Goal: Task Accomplishment & Management: Manage account settings

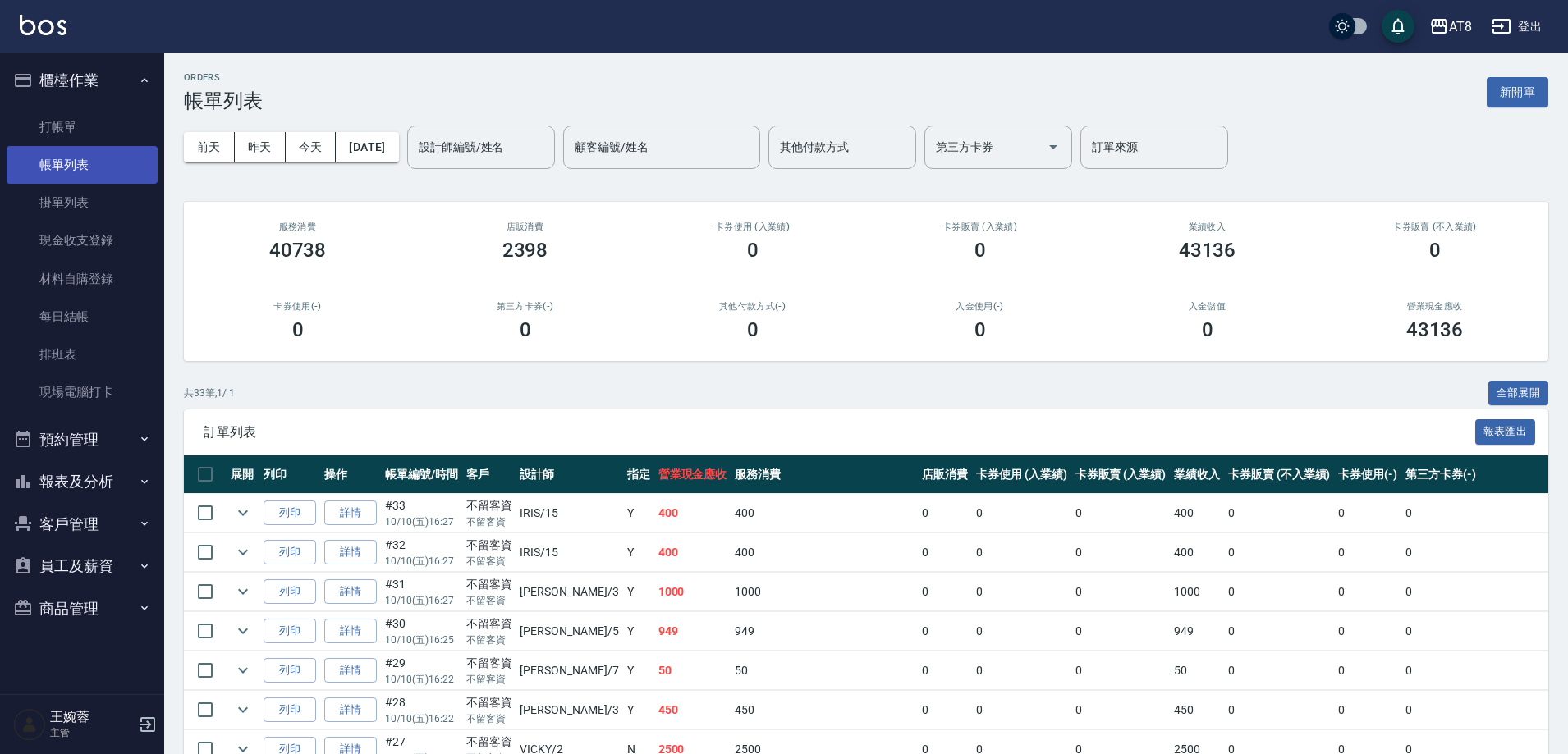
click at [150, 156] on link "帳單列表" at bounding box center [82, 164] width 151 height 38
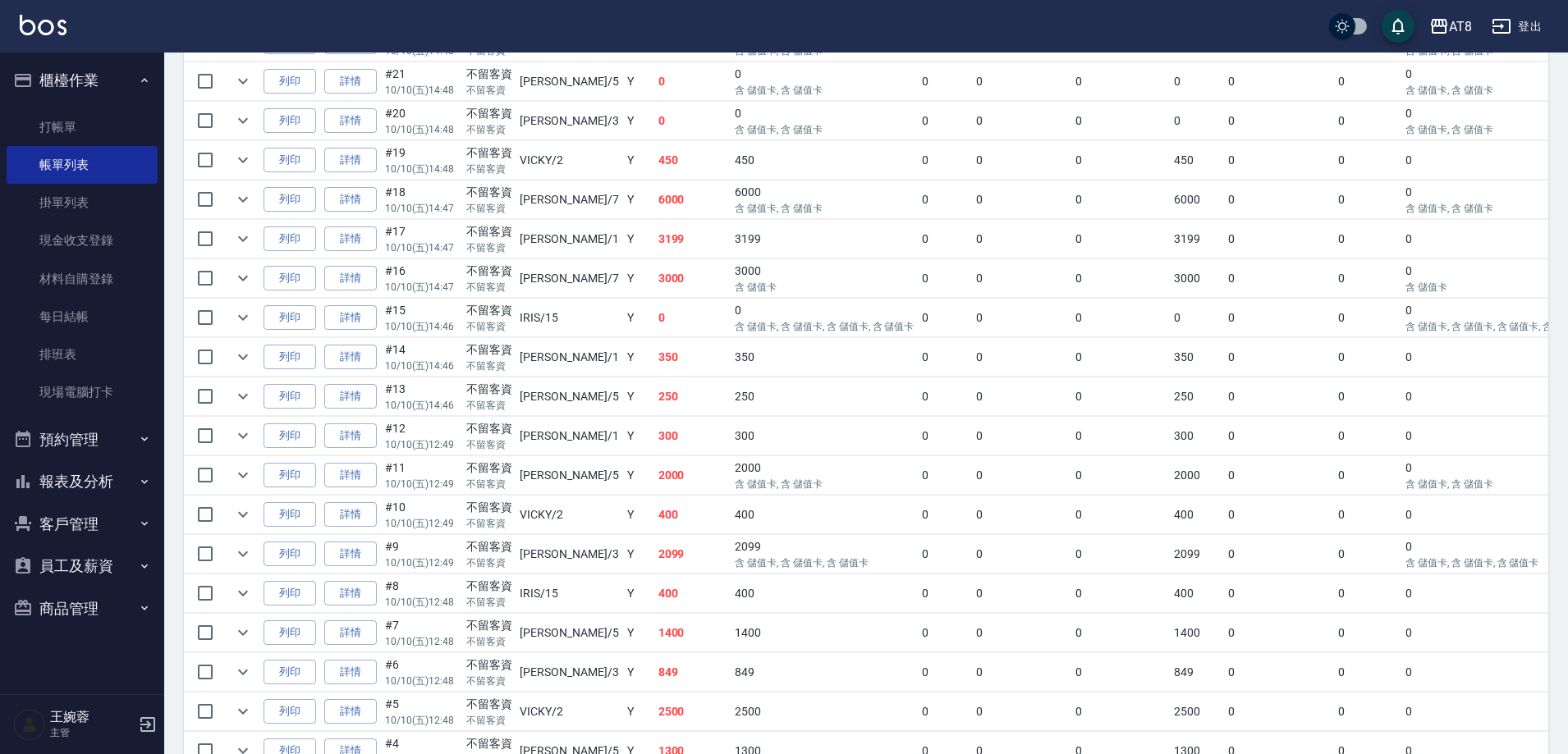
scroll to position [1298, 0]
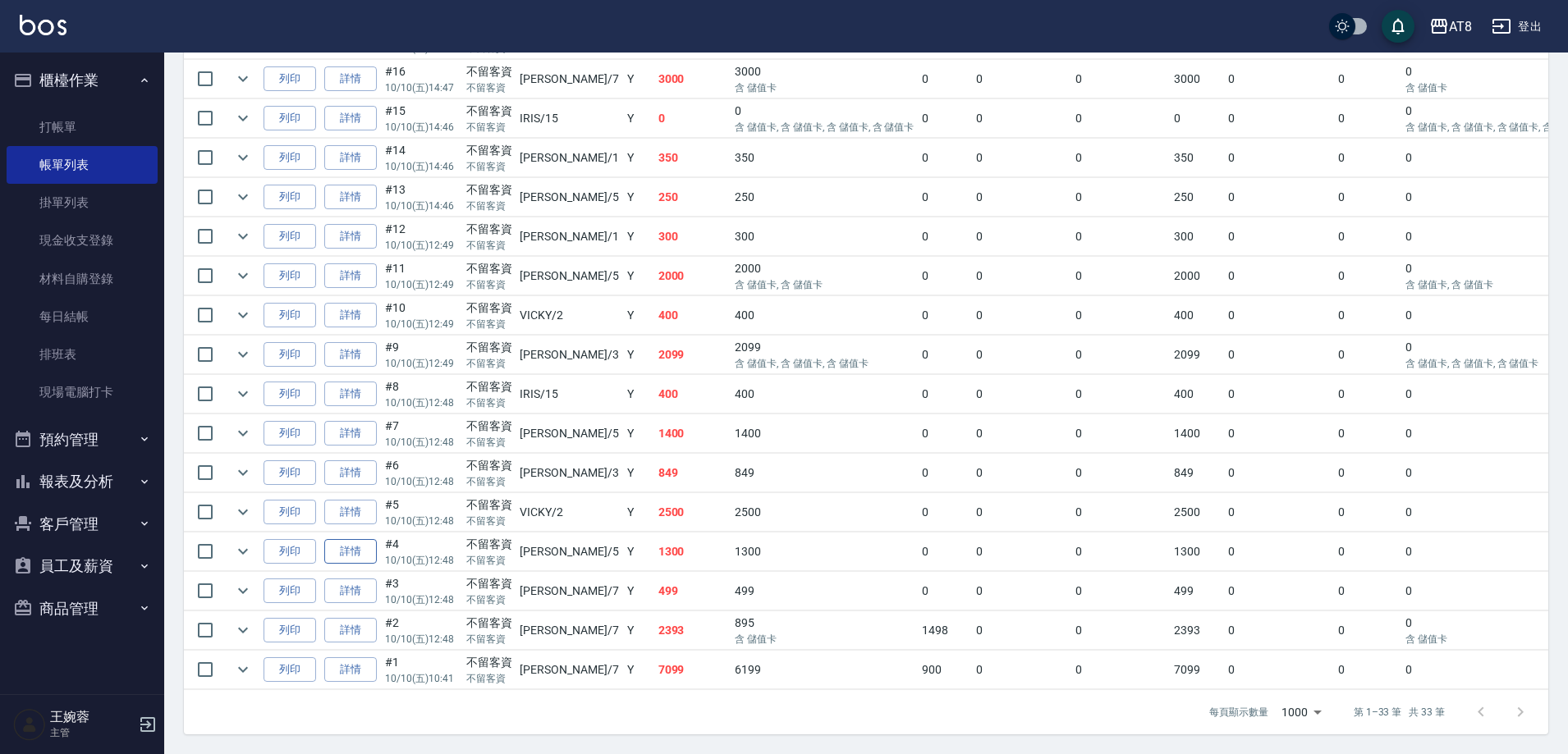
click at [377, 539] on link "詳情" at bounding box center [351, 552] width 52 height 25
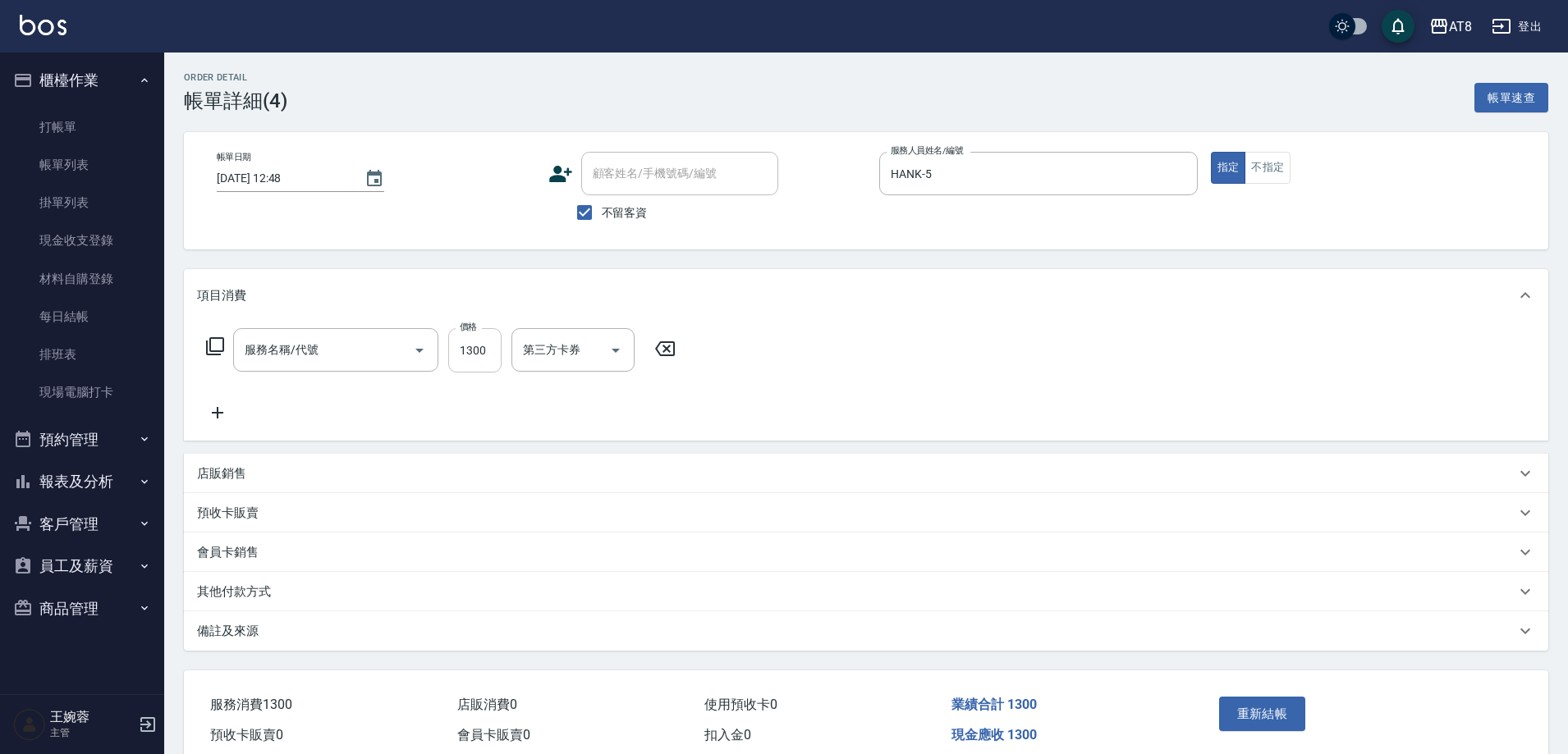
type input "2025/10/10 12:48"
checkbox input "true"
type input "HANK-5"
type input "入金染髮1300(401300)"
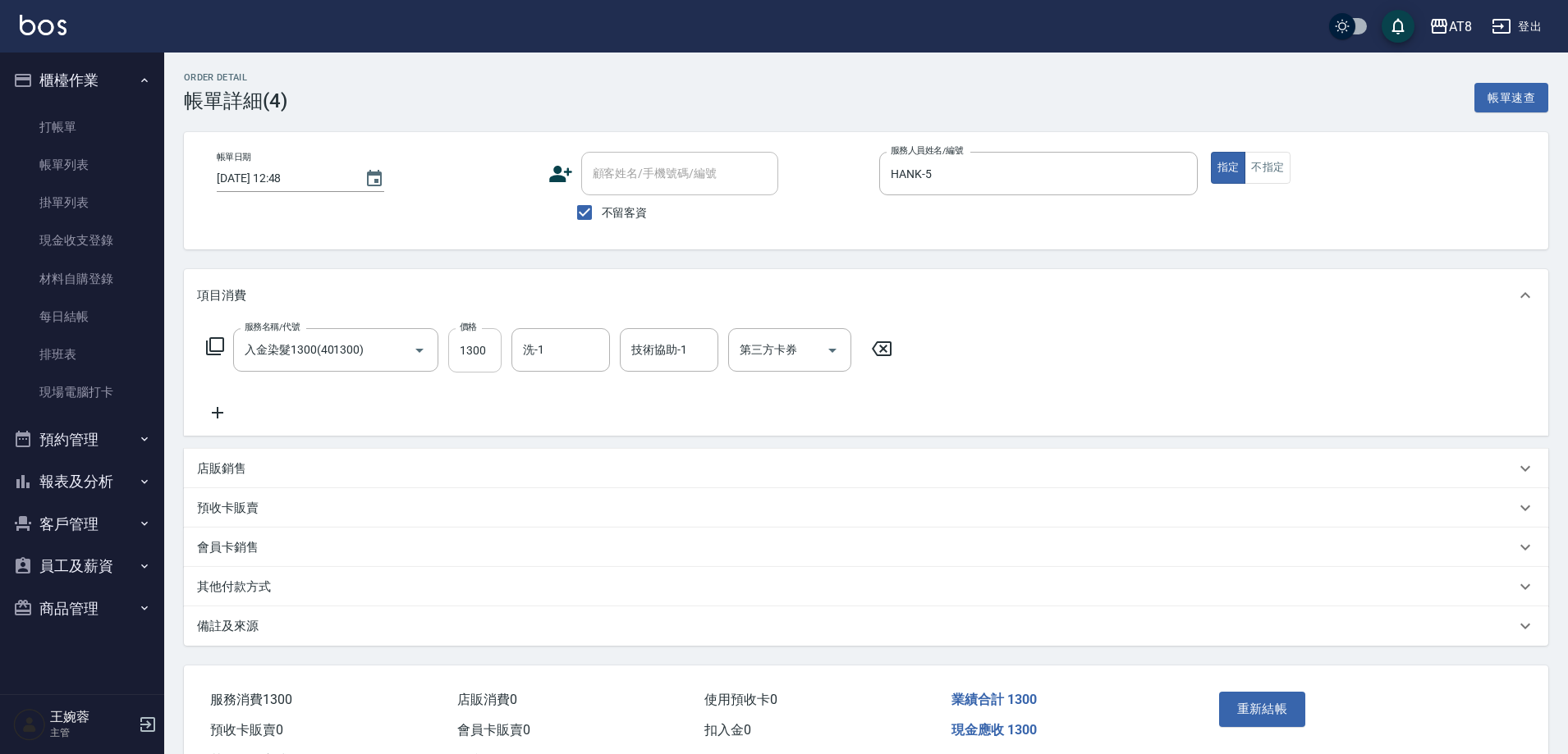
click at [490, 370] on input "1300" at bounding box center [474, 350] width 53 height 45
type input "1200"
type input "助理22-22"
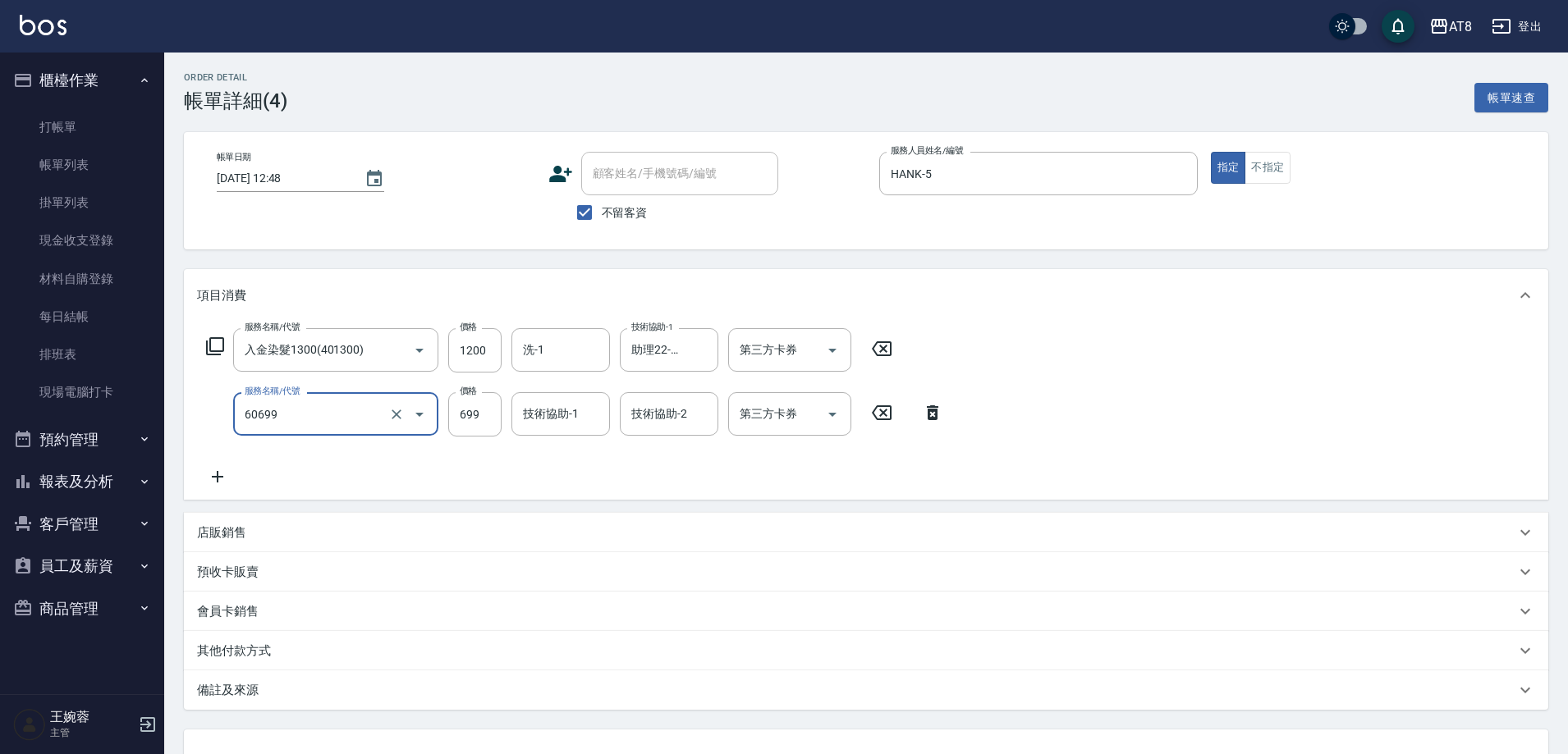
type input "入金SPA699(60699)"
drag, startPoint x: 933, startPoint y: 420, endPoint x: 361, endPoint y: 342, distance: 577.3
click at [931, 420] on icon at bounding box center [933, 412] width 41 height 19
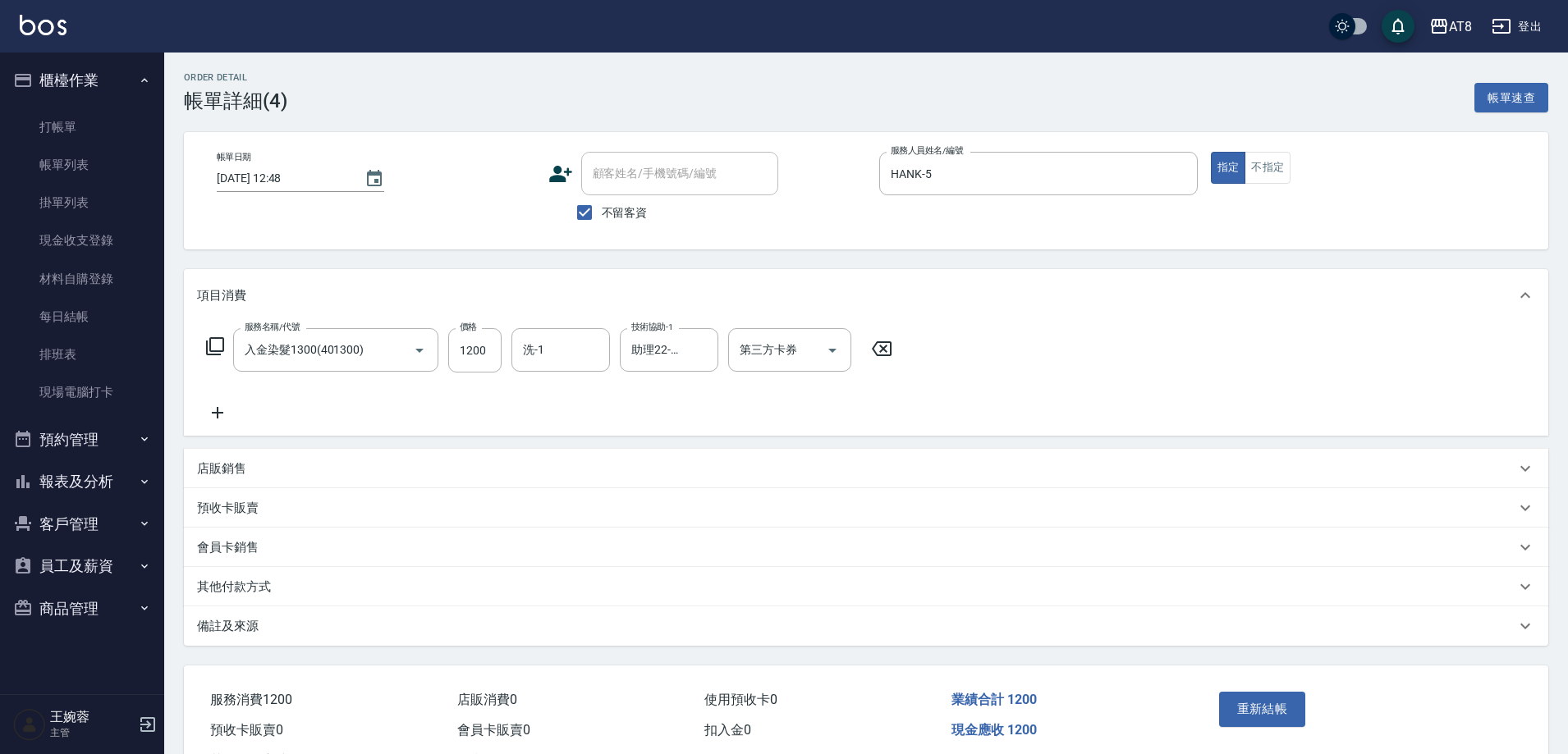
drag, startPoint x: 230, startPoint y: 410, endPoint x: 227, endPoint y: 420, distance: 10.4
click at [227, 420] on icon at bounding box center [217, 412] width 41 height 19
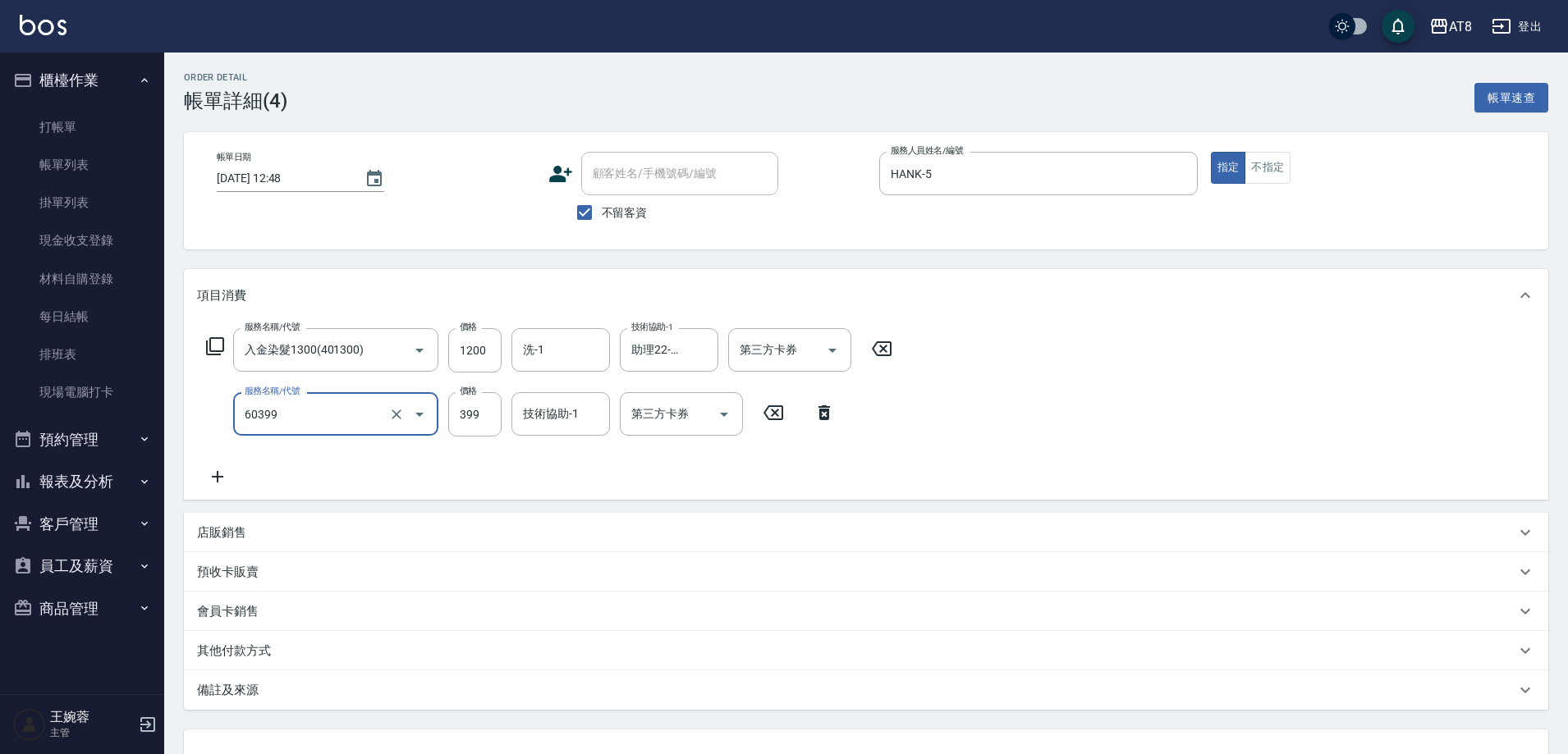
type input "入金SPA399(60399)"
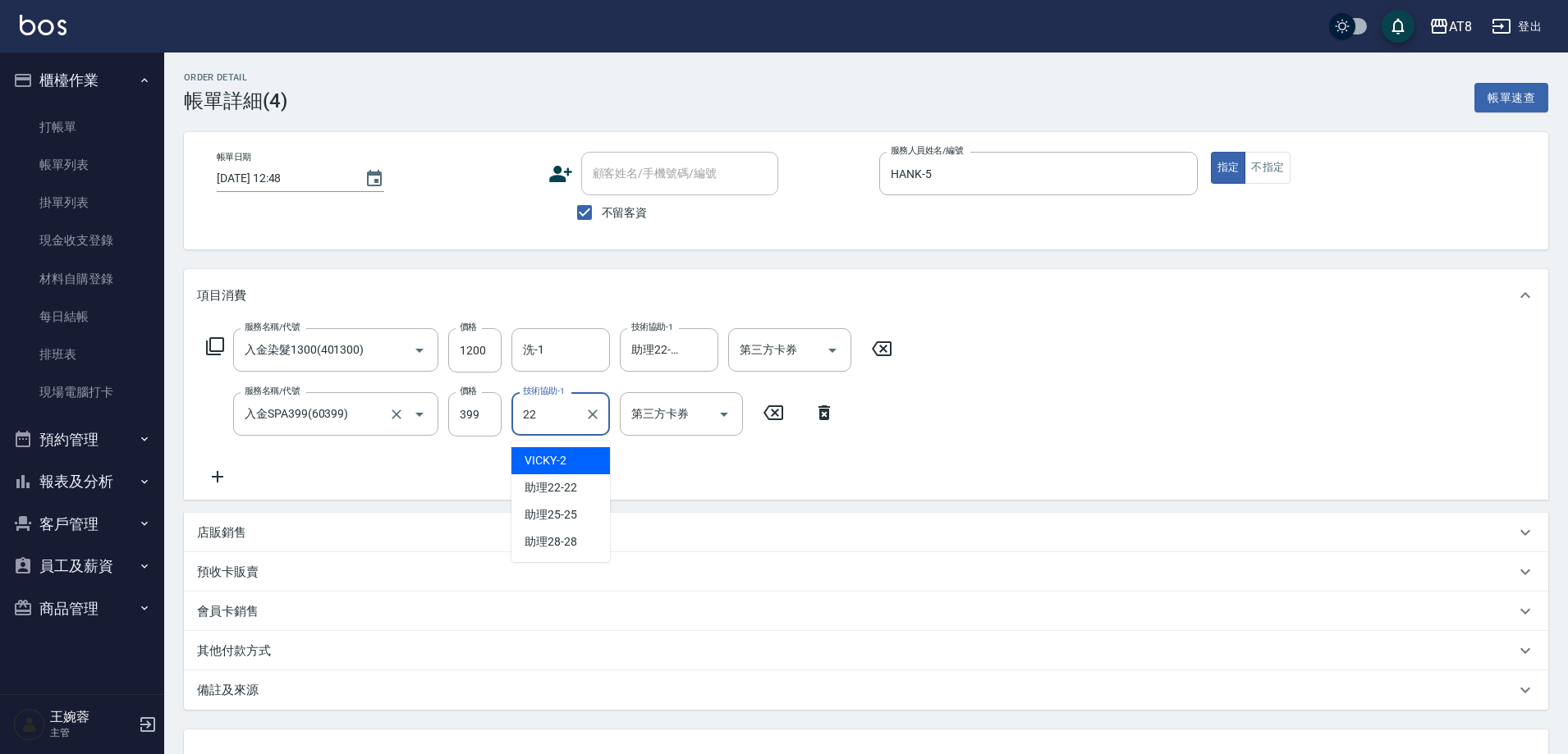
type input "助理22-22"
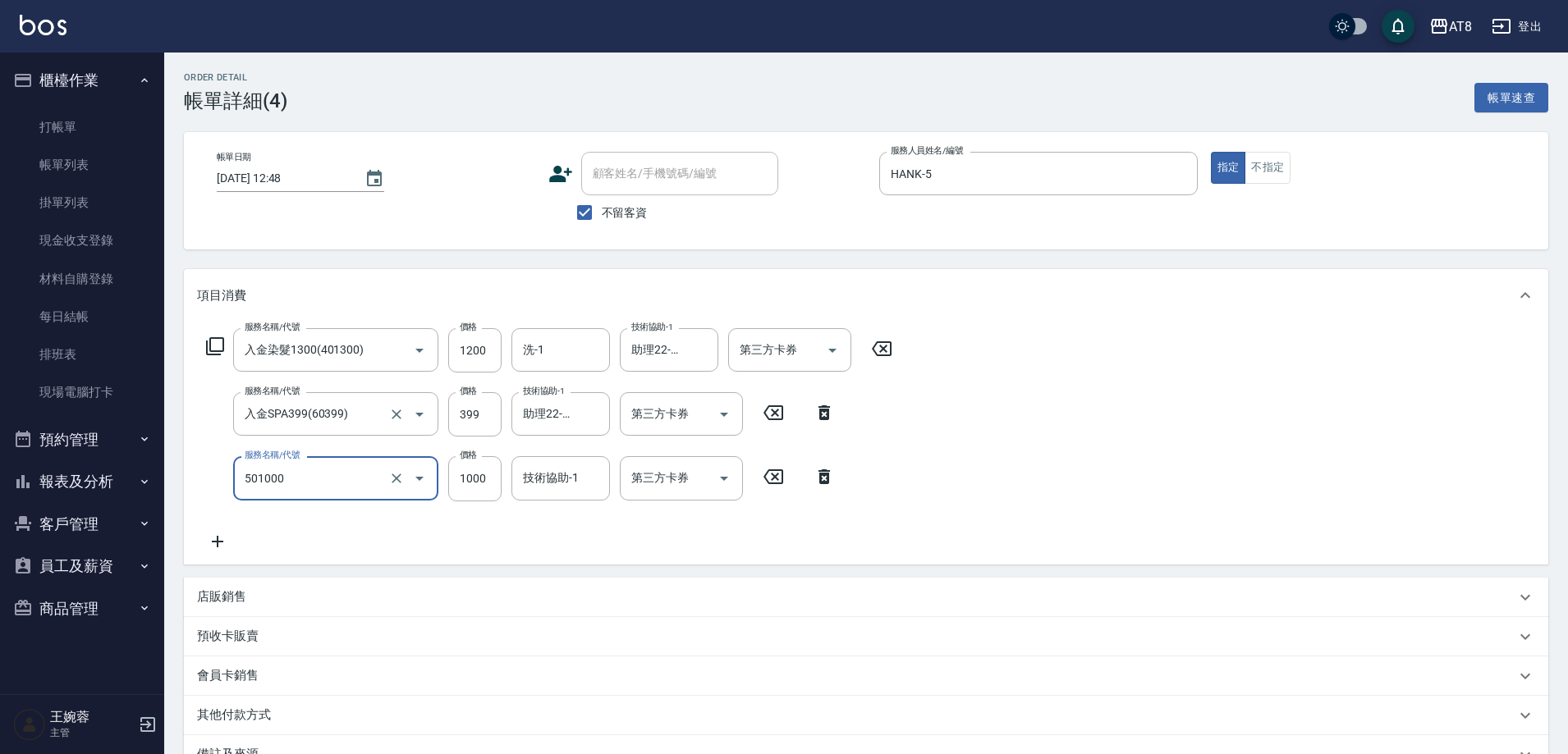
type input "入金護髮1000(501000)"
type input "600"
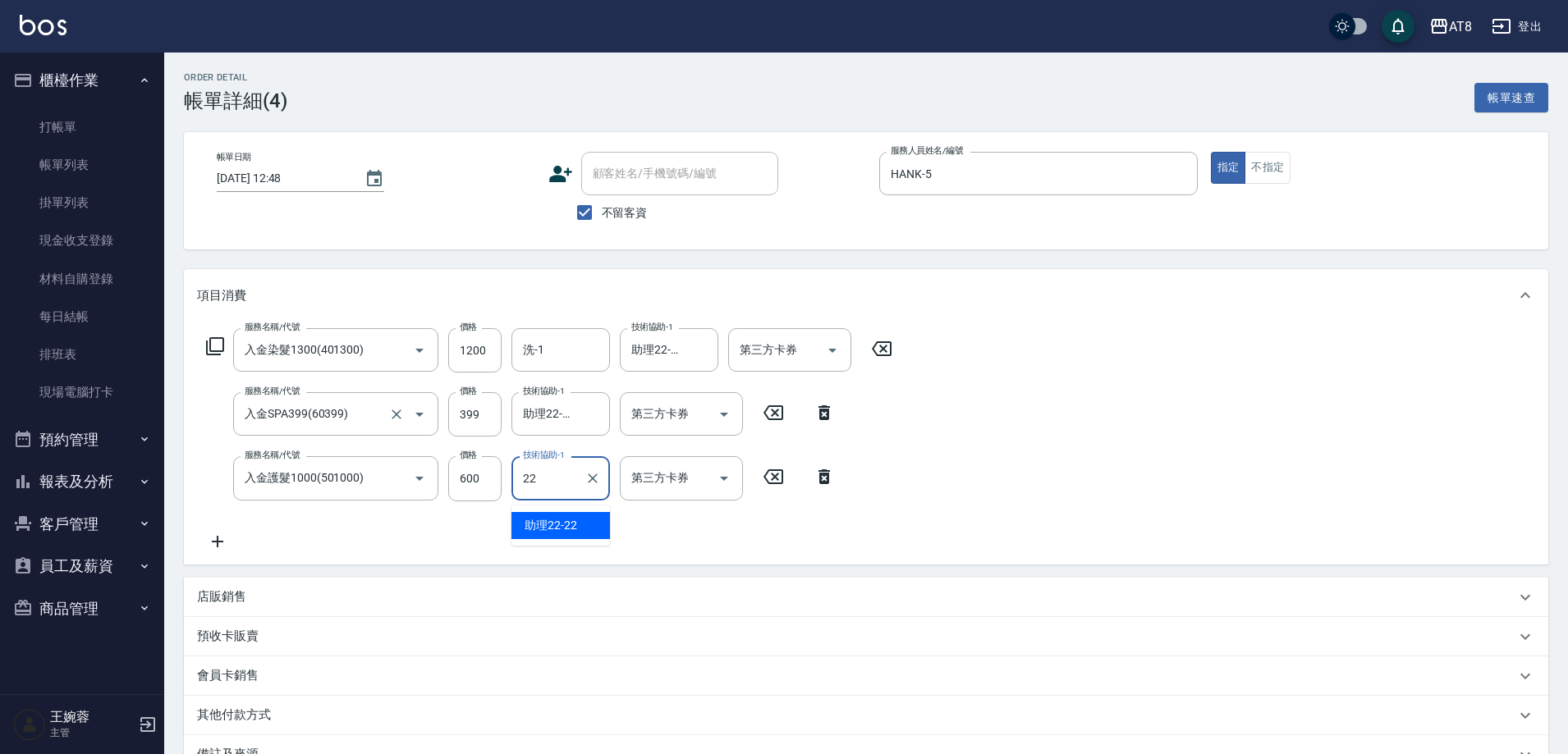
type input "助理22-22"
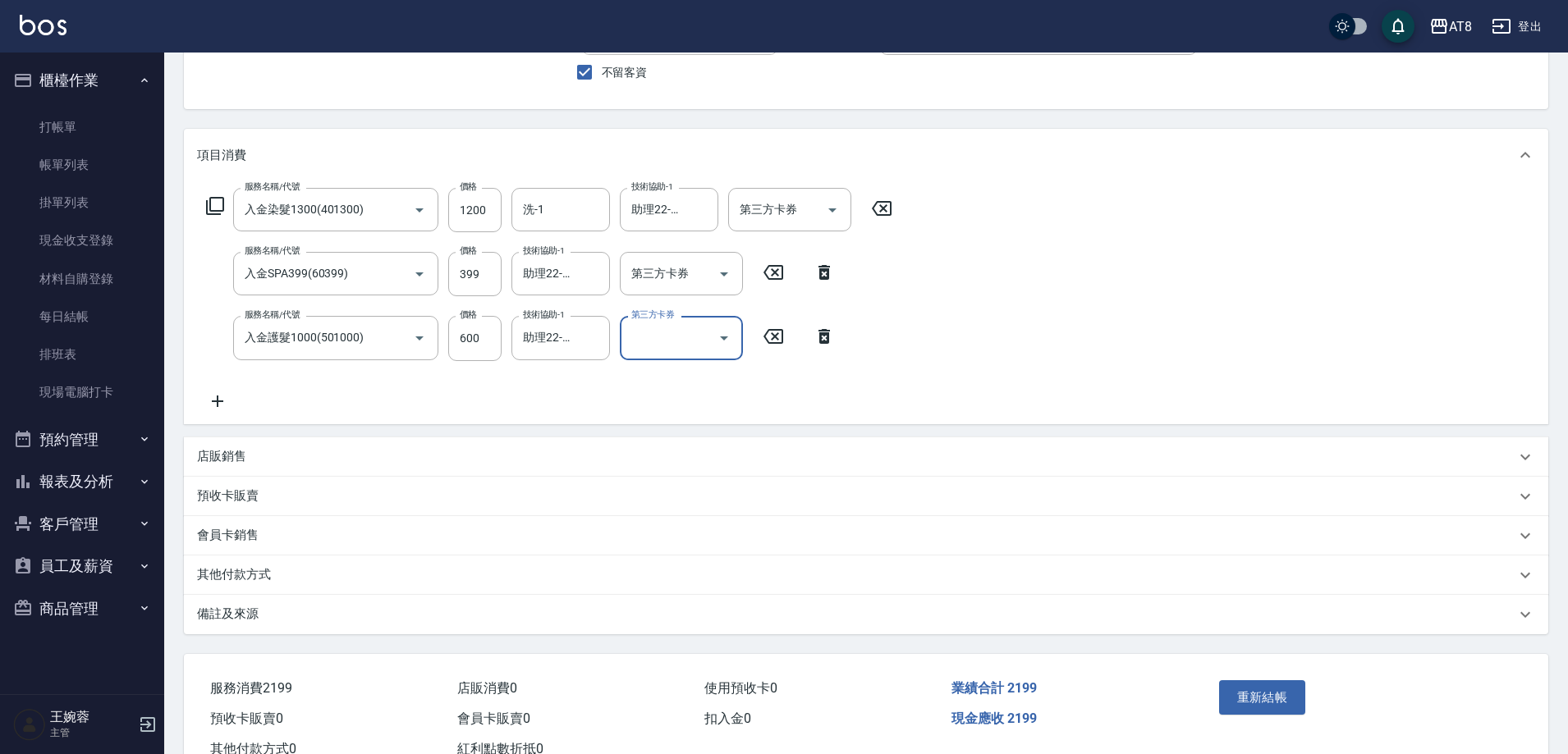
scroll to position [163, 0]
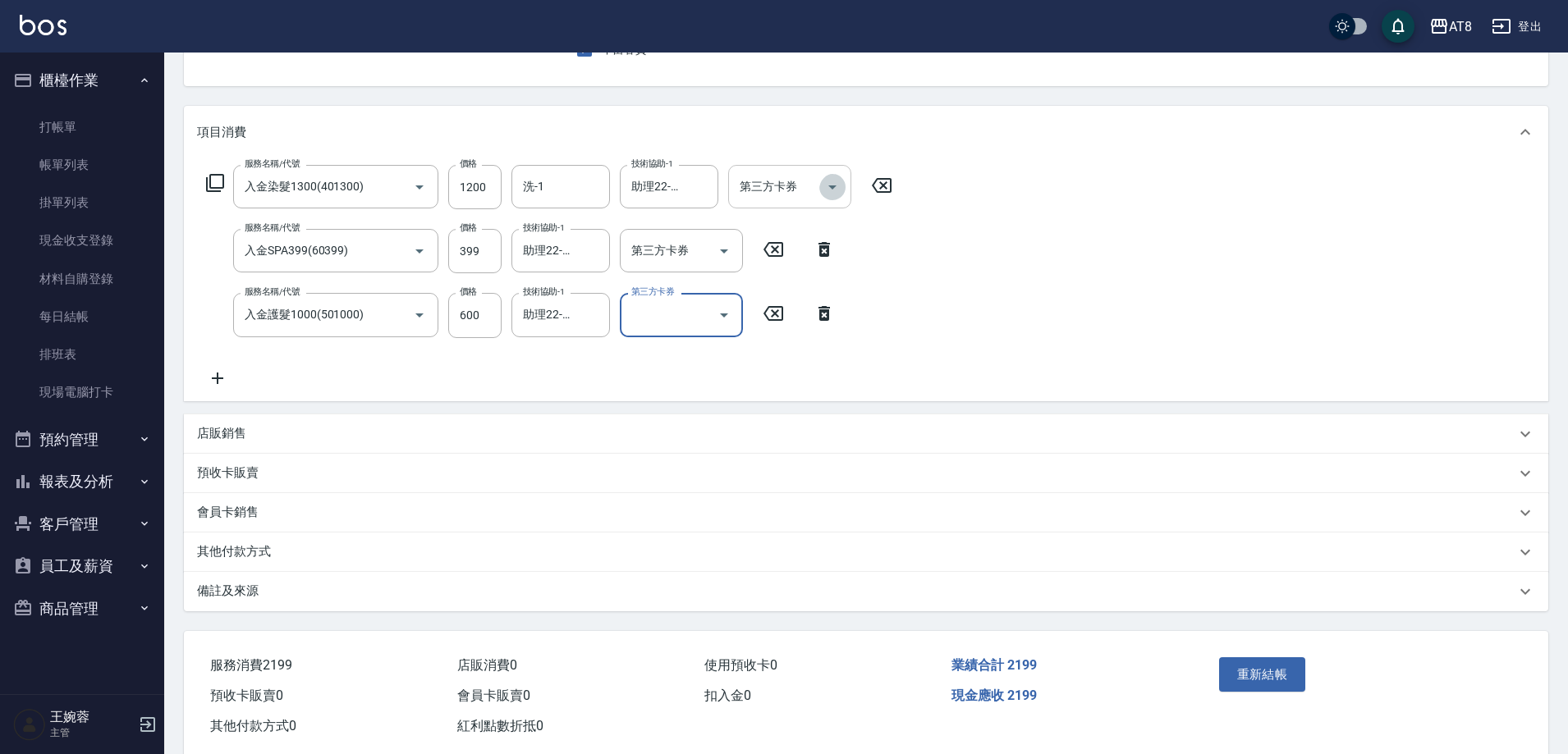
click at [840, 192] on icon "Open" at bounding box center [832, 186] width 19 height 19
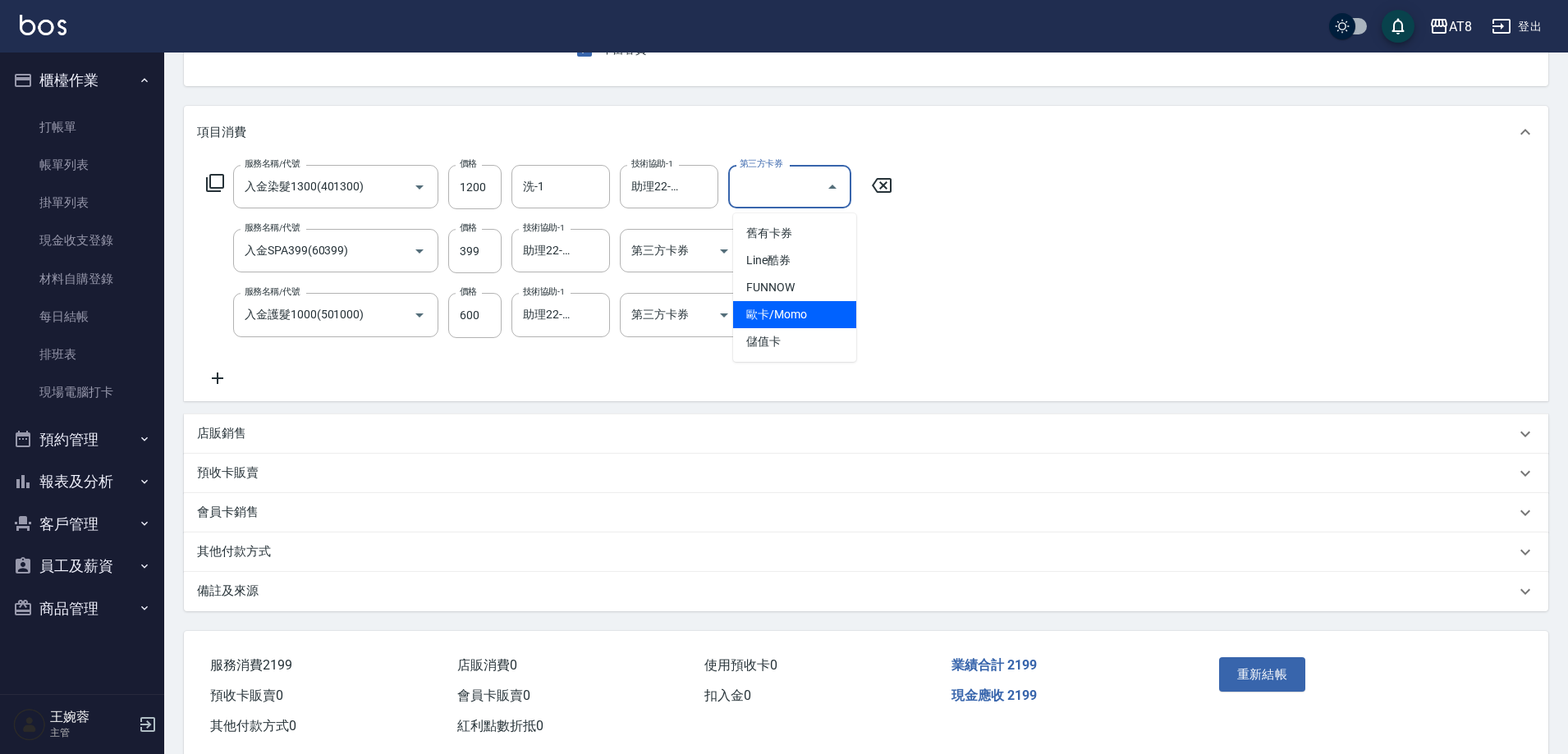
click at [812, 337] on span "儲值卡" at bounding box center [795, 342] width 123 height 27
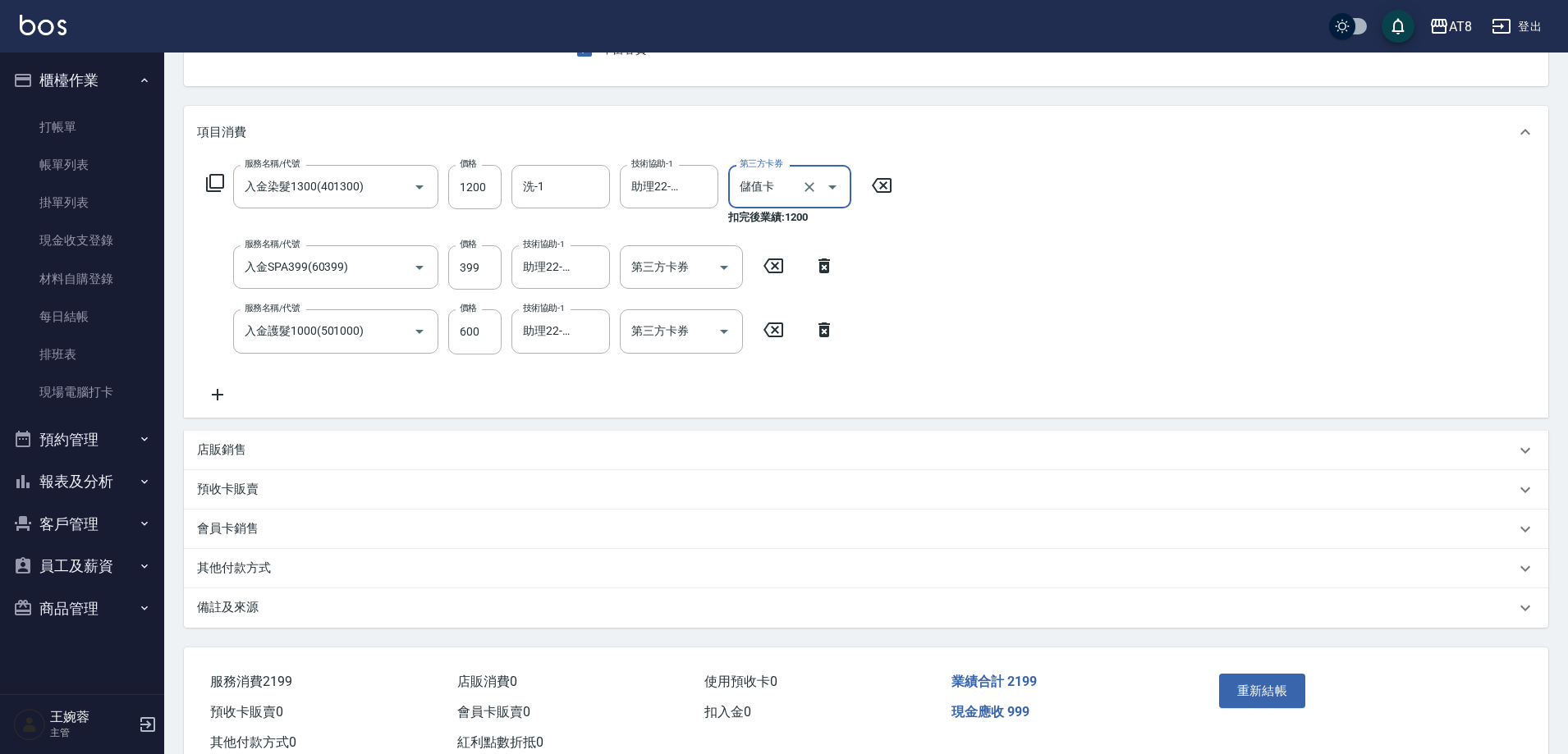
type input "儲值卡"
click at [722, 265] on icon "Open" at bounding box center [724, 267] width 19 height 19
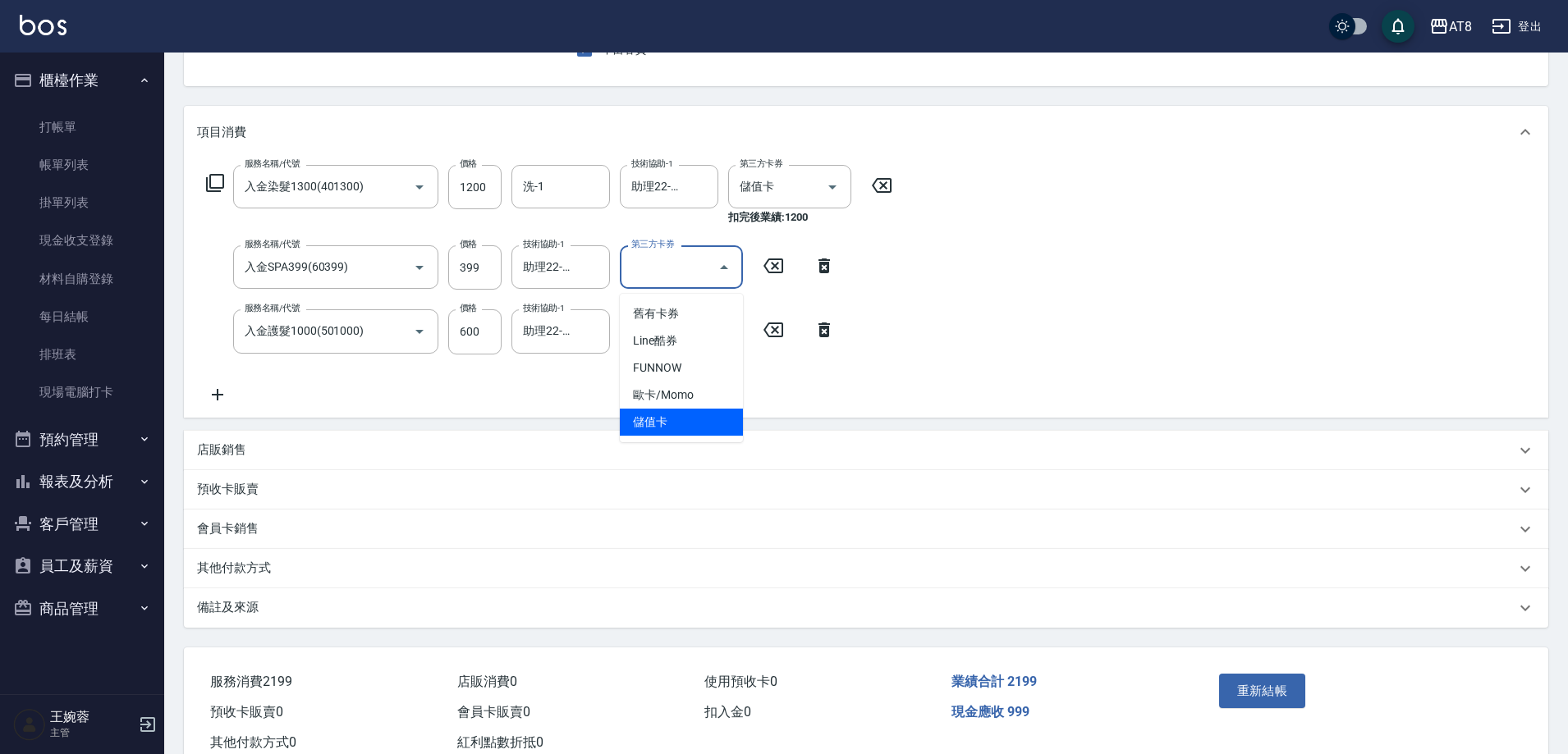
click at [672, 419] on span "儲值卡" at bounding box center [682, 422] width 123 height 27
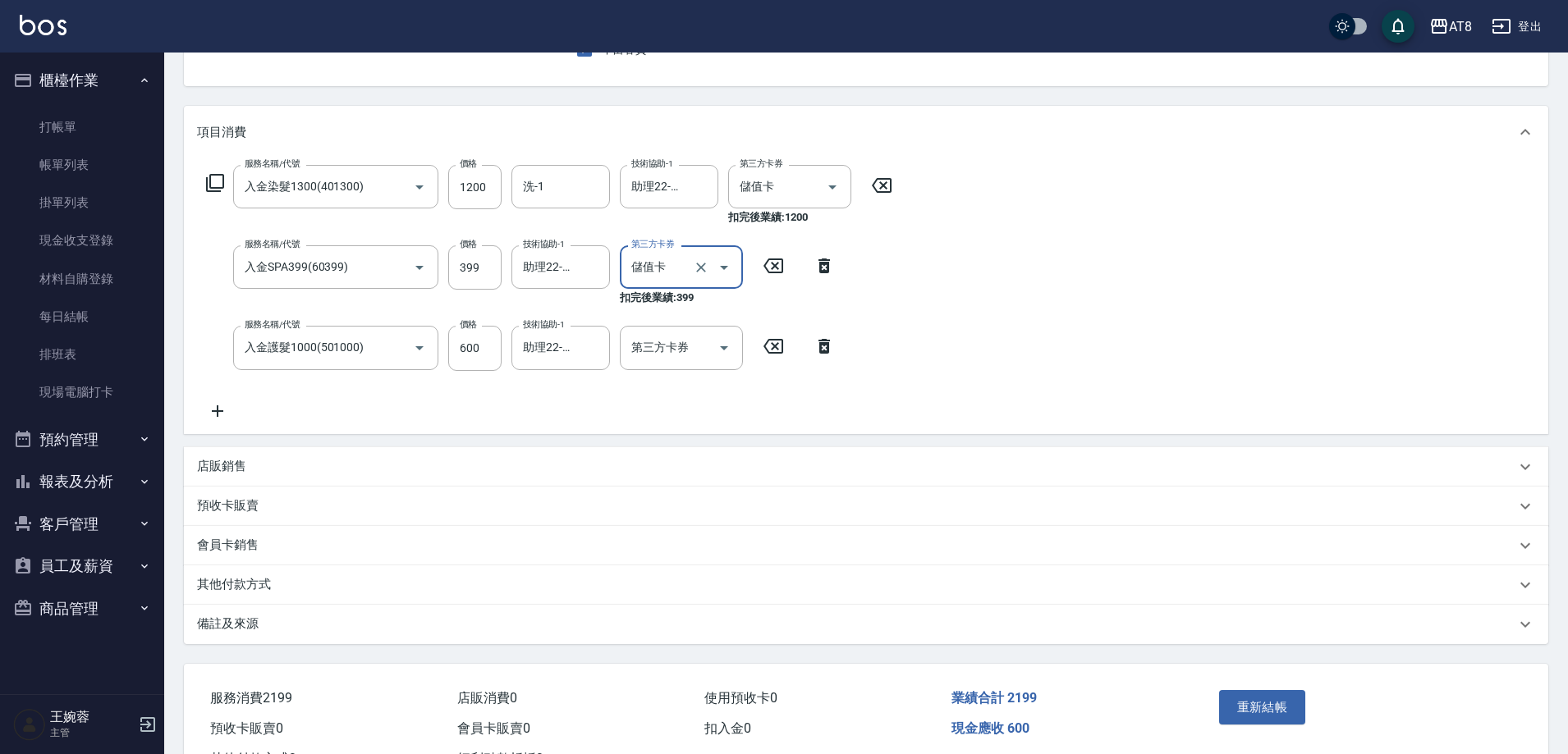
type input "儲值卡"
click at [711, 346] on button "Open" at bounding box center [724, 348] width 26 height 26
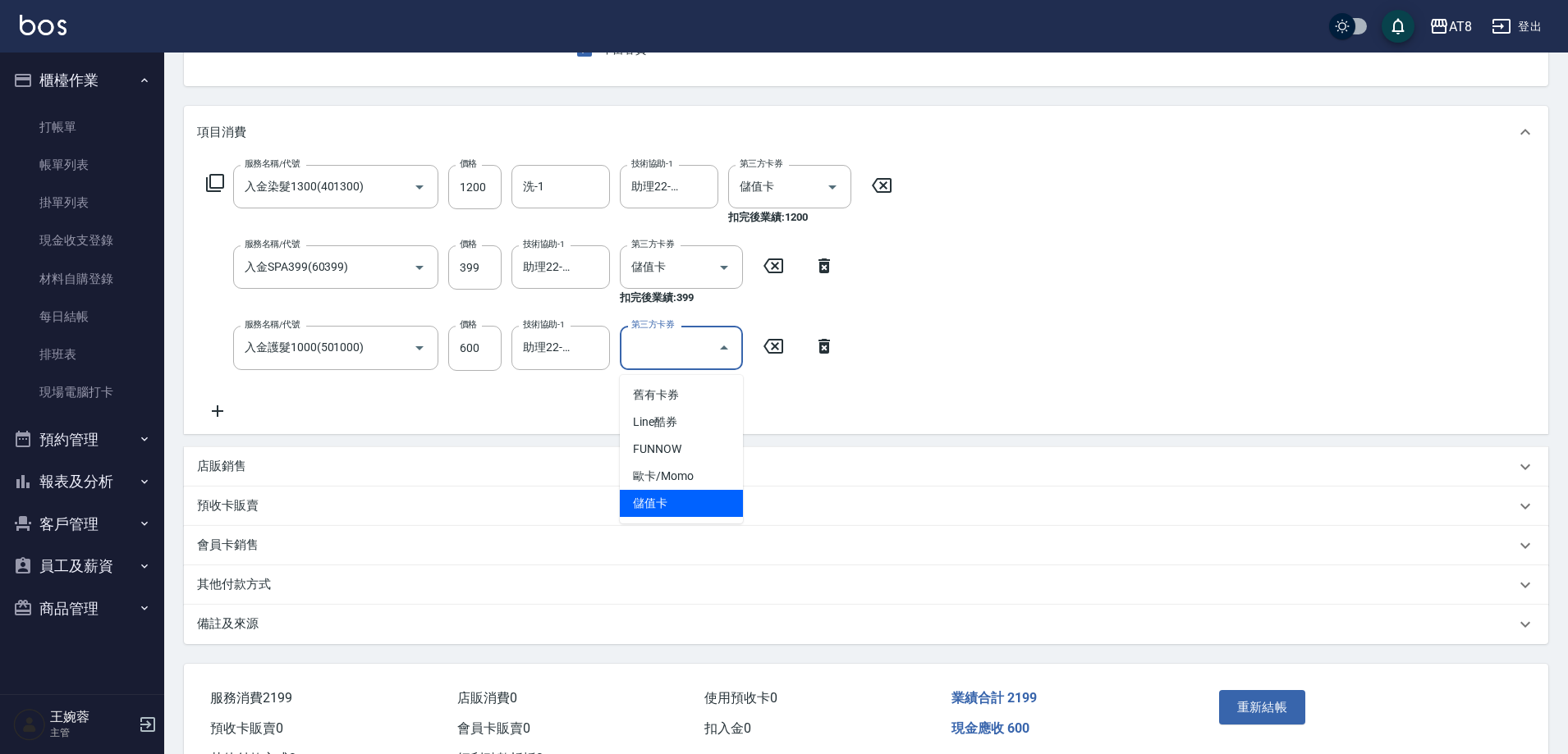
click at [719, 497] on span "儲值卡" at bounding box center [682, 504] width 123 height 27
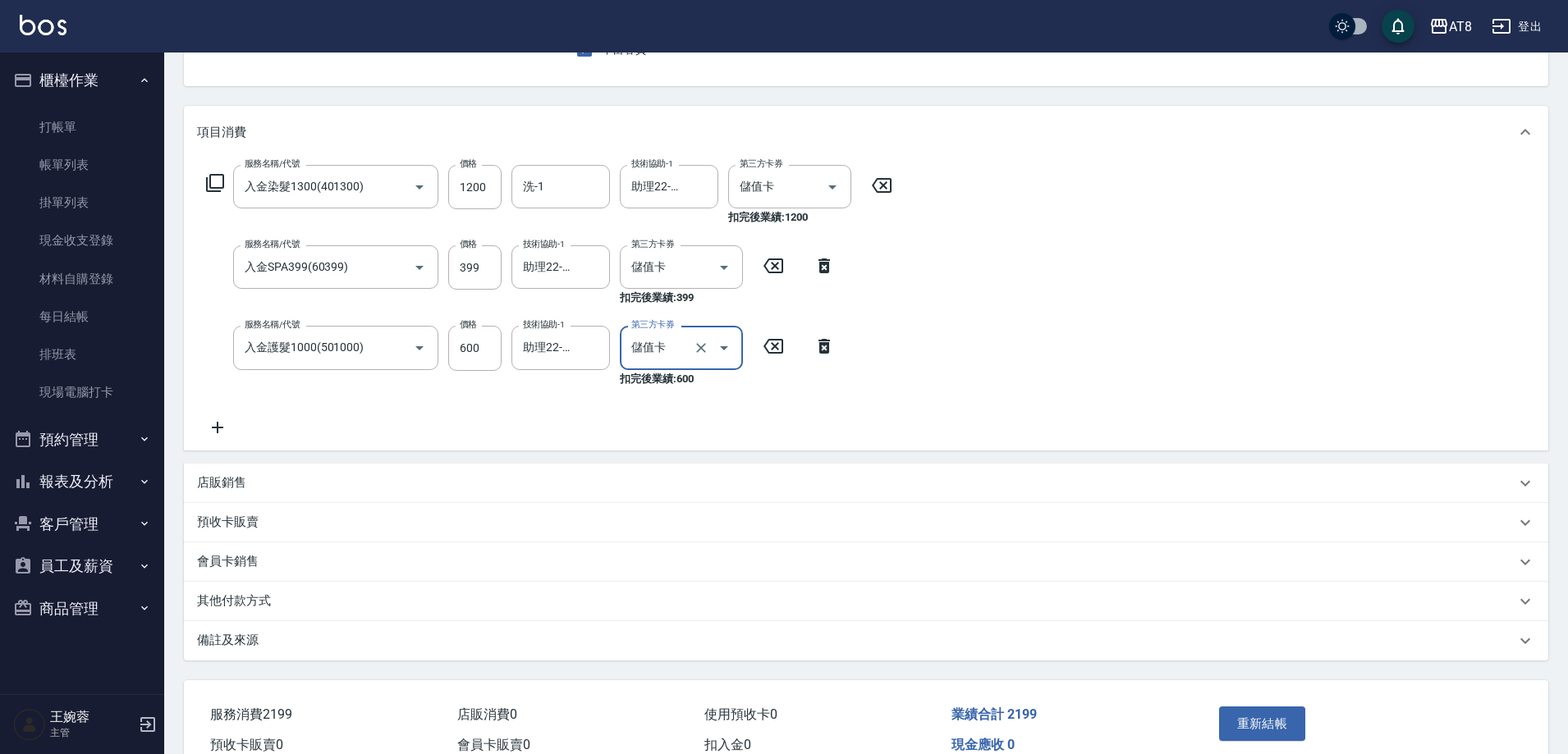
type input "儲值卡"
click at [1305, 738] on button "重新結帳" at bounding box center [1262, 724] width 87 height 35
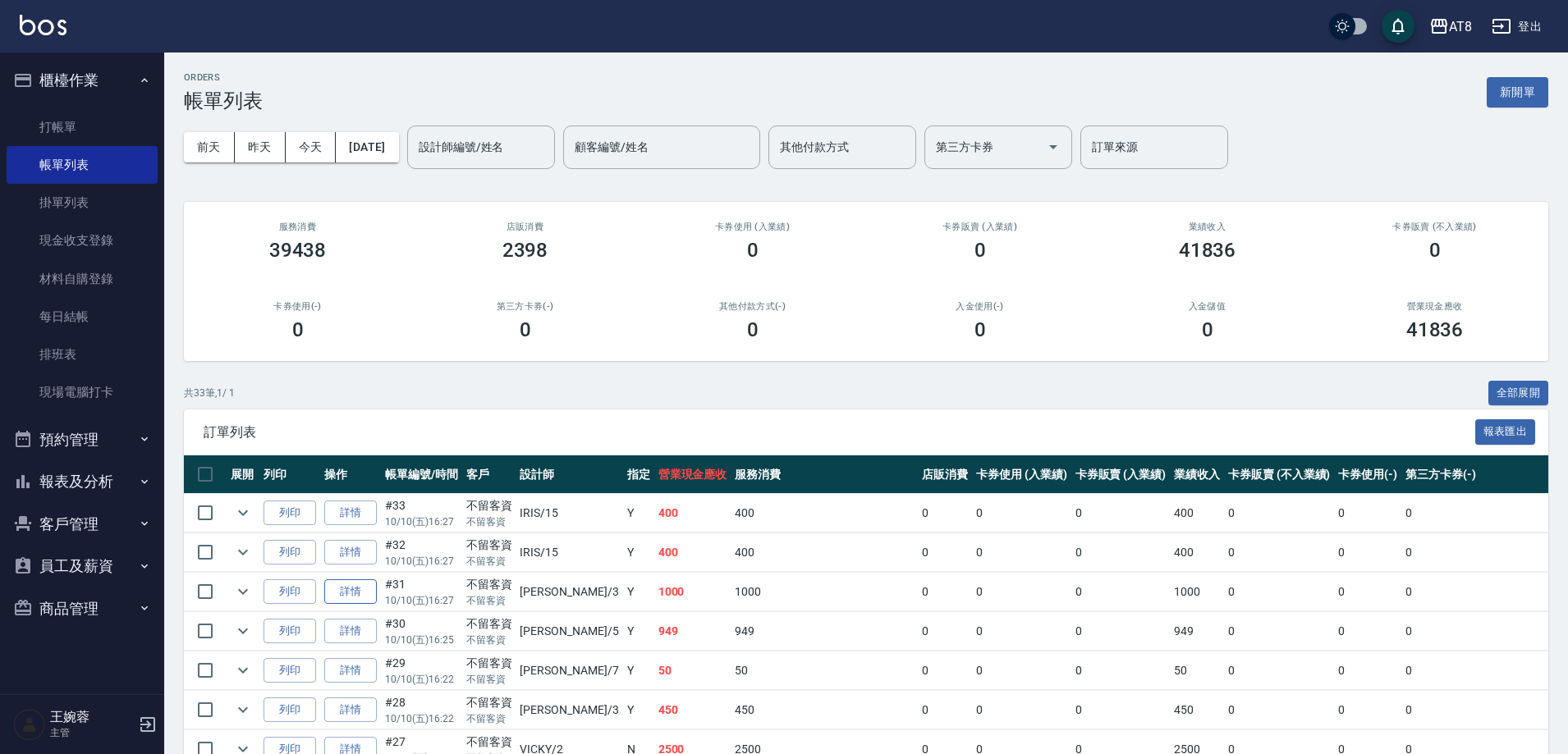
click at [377, 605] on link "詳情" at bounding box center [351, 592] width 52 height 25
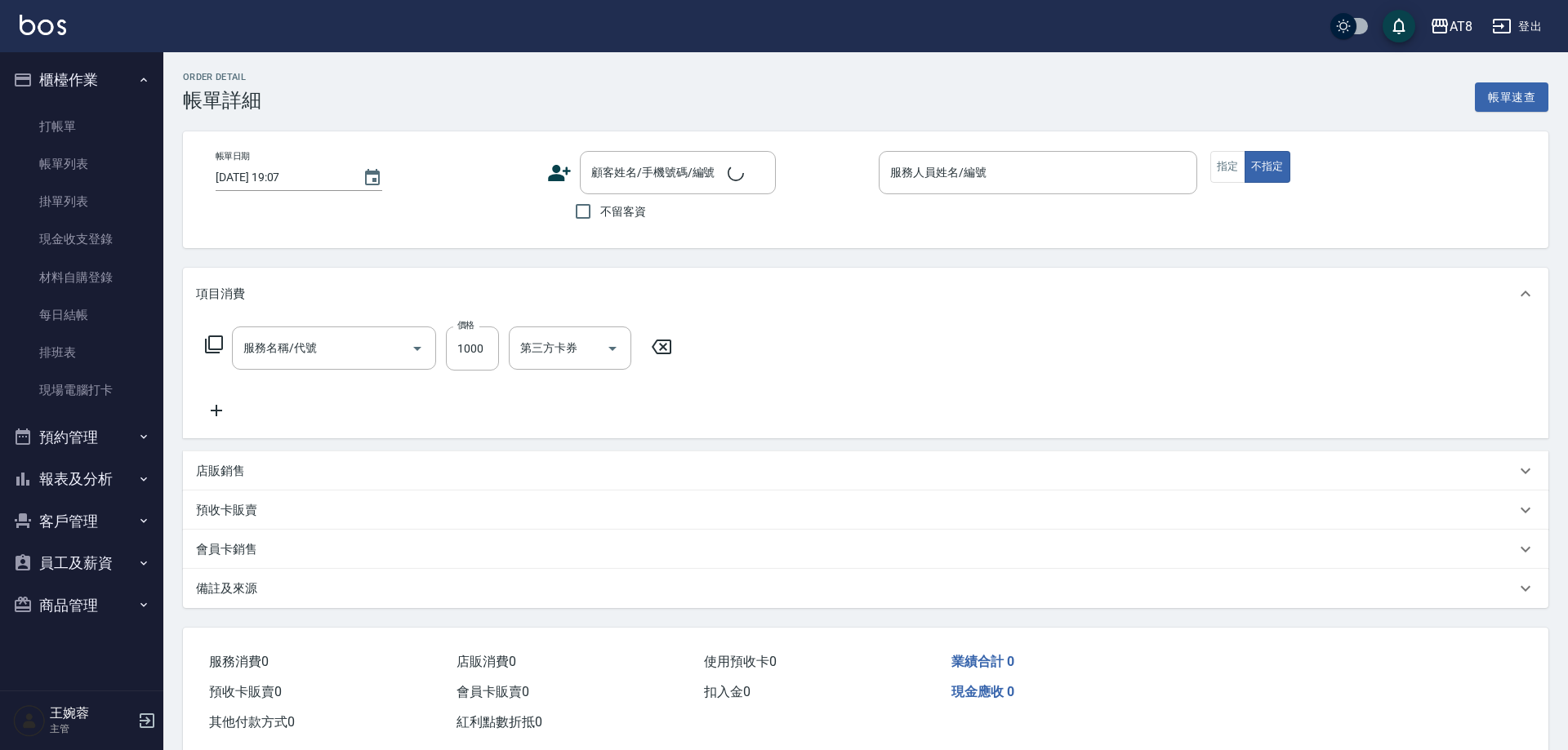
type input "2025/10/10 16:27"
checkbox input "true"
type input "RACHEL-3"
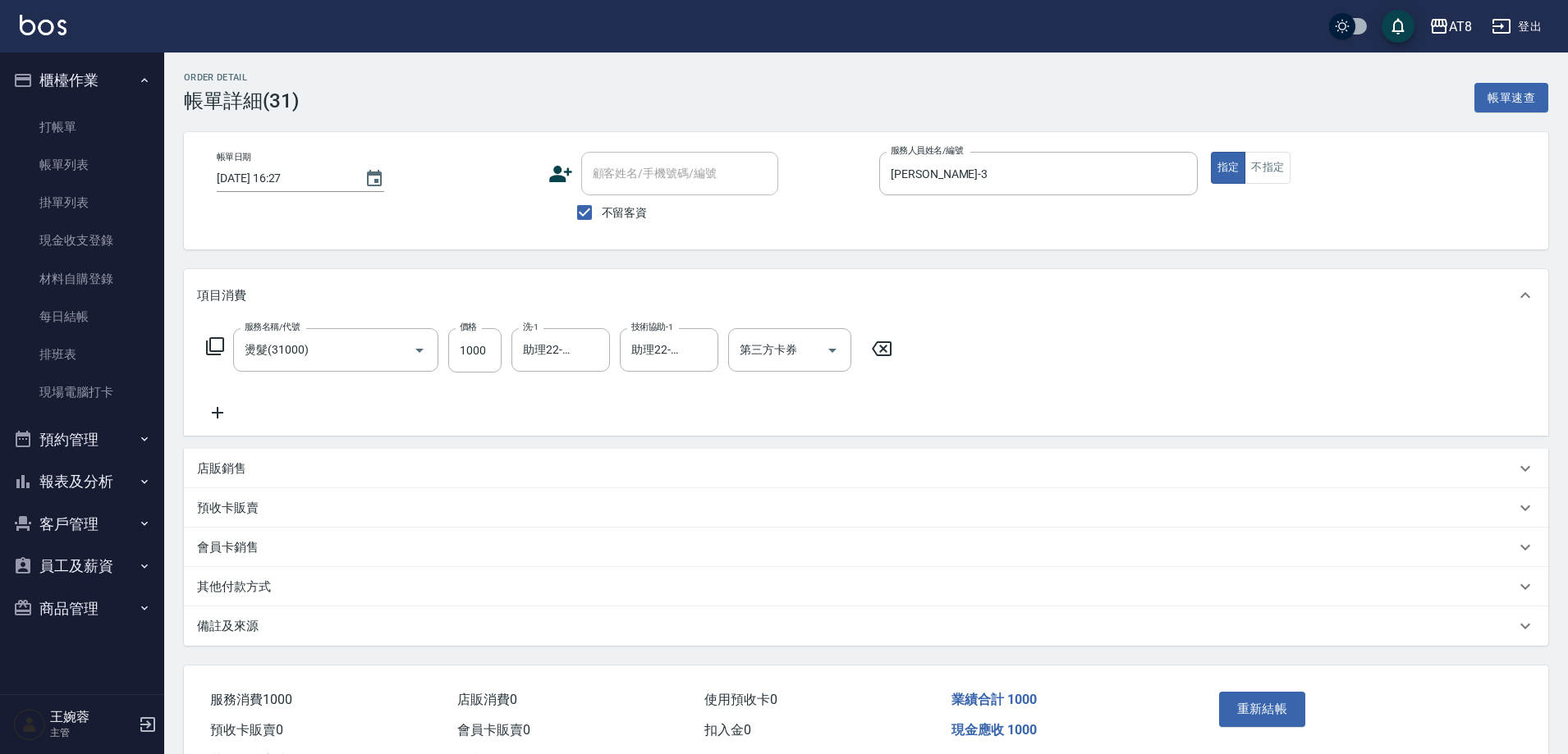
type input "燙髮(31000)"
click at [227, 408] on icon at bounding box center [217, 412] width 41 height 19
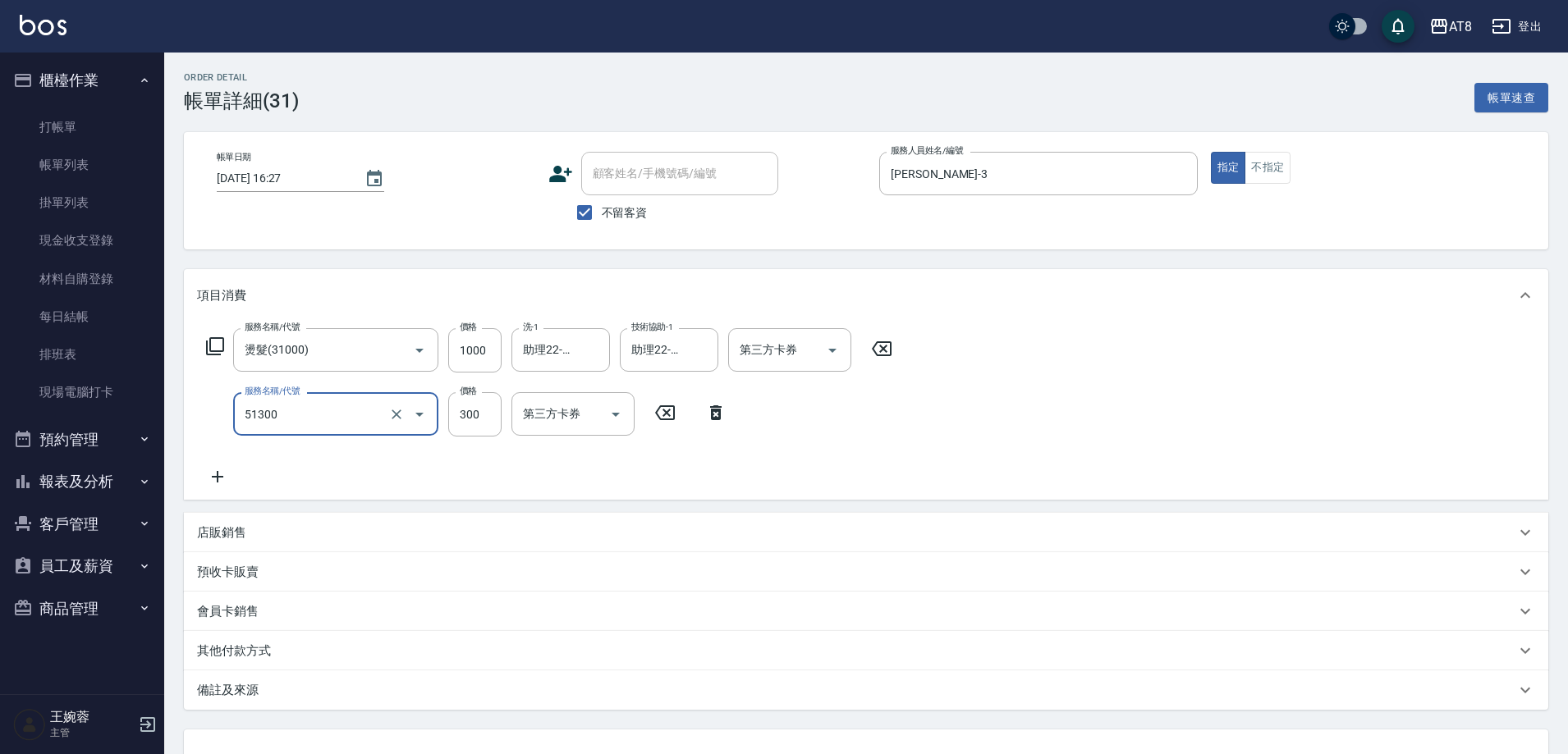
type input "頭皮隔離(51300)"
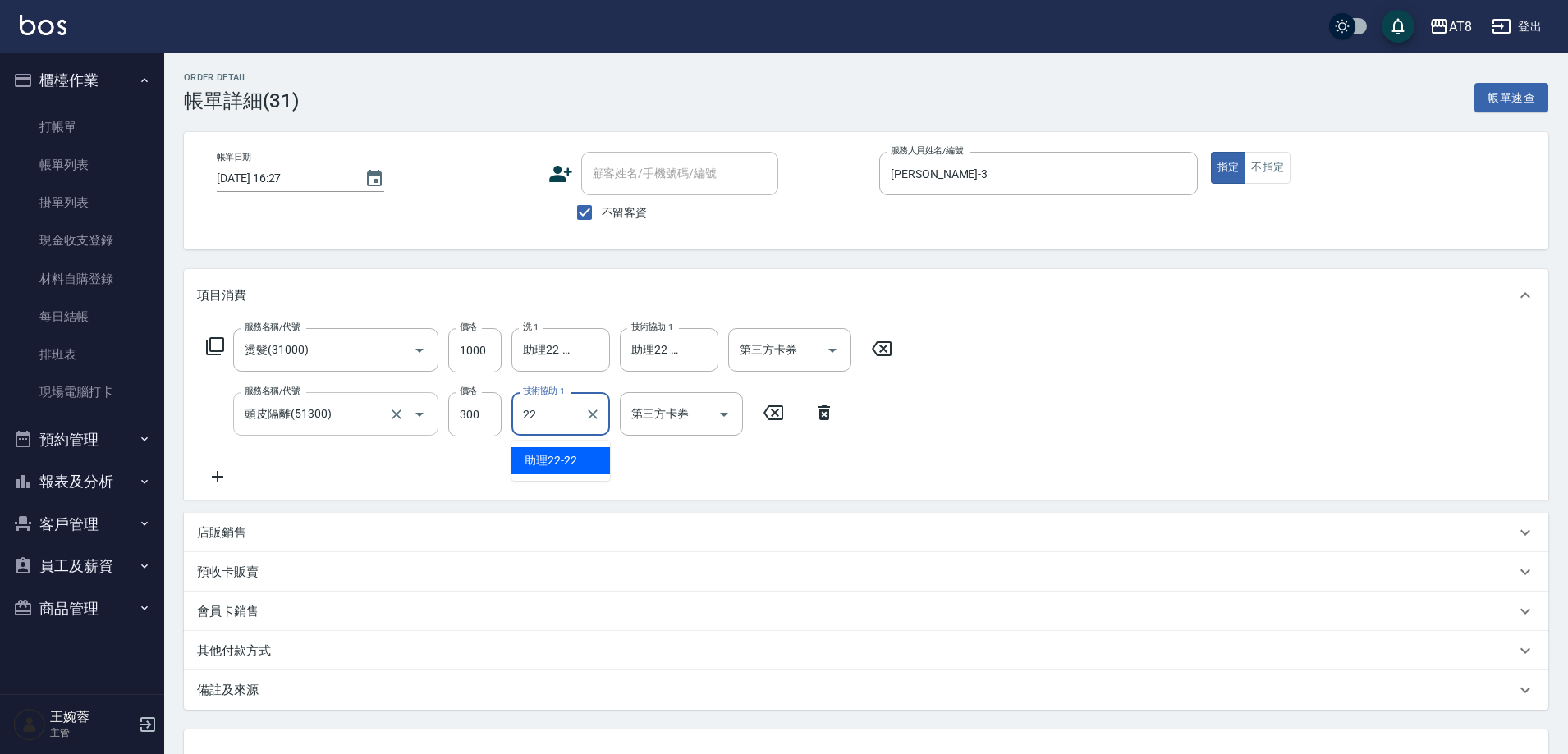
type input "助理22-22"
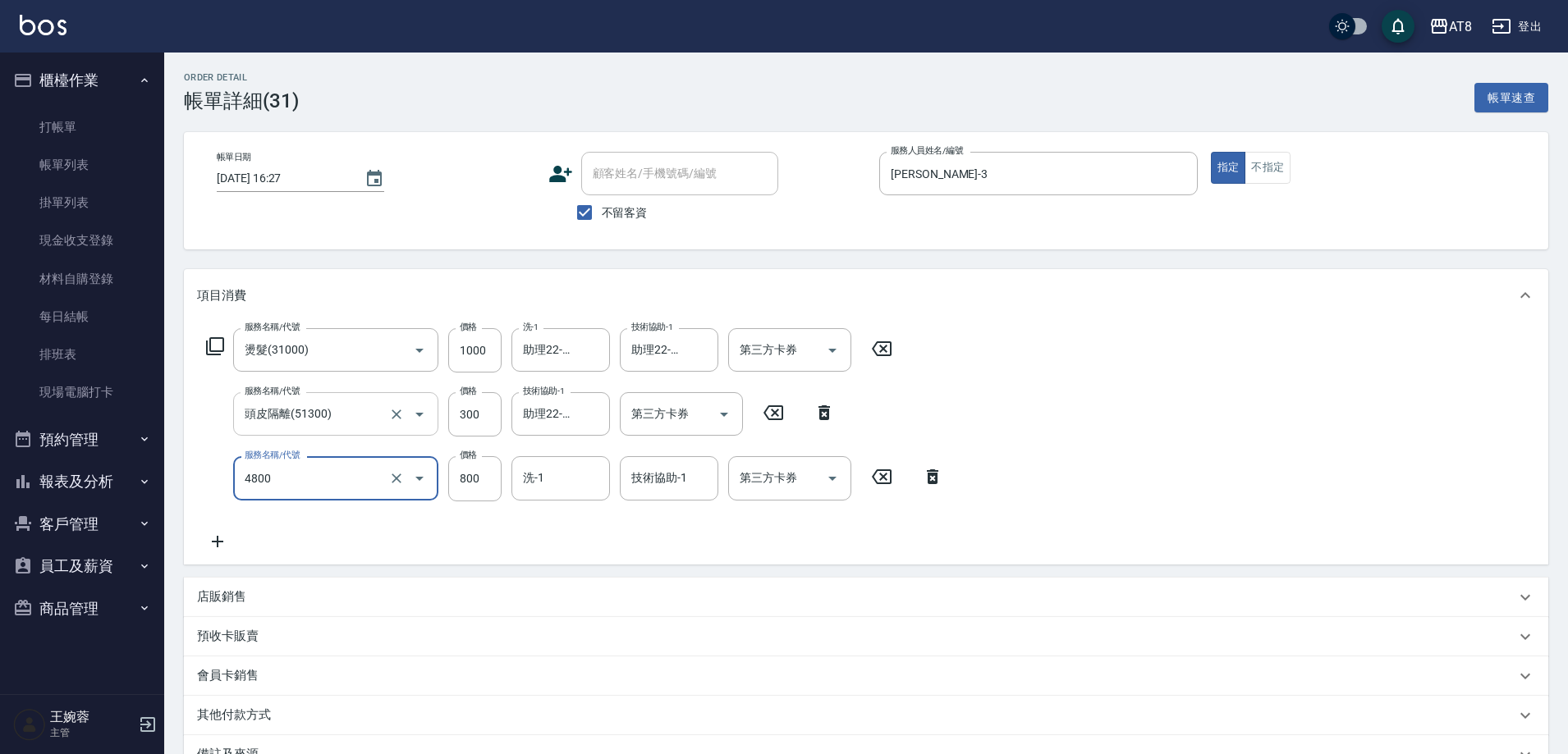
type input "染髮(4800)"
type input "900"
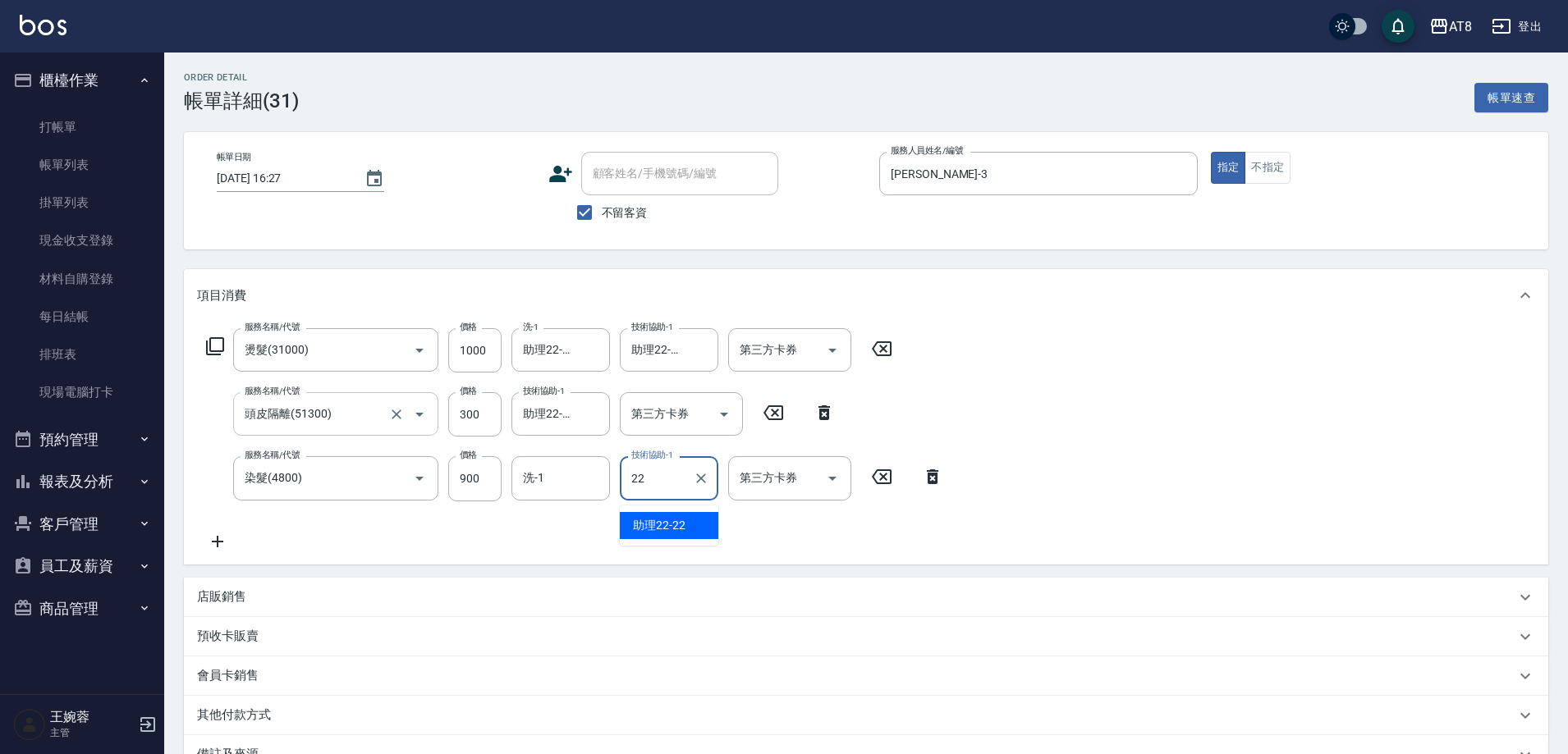
type input "助理22-22"
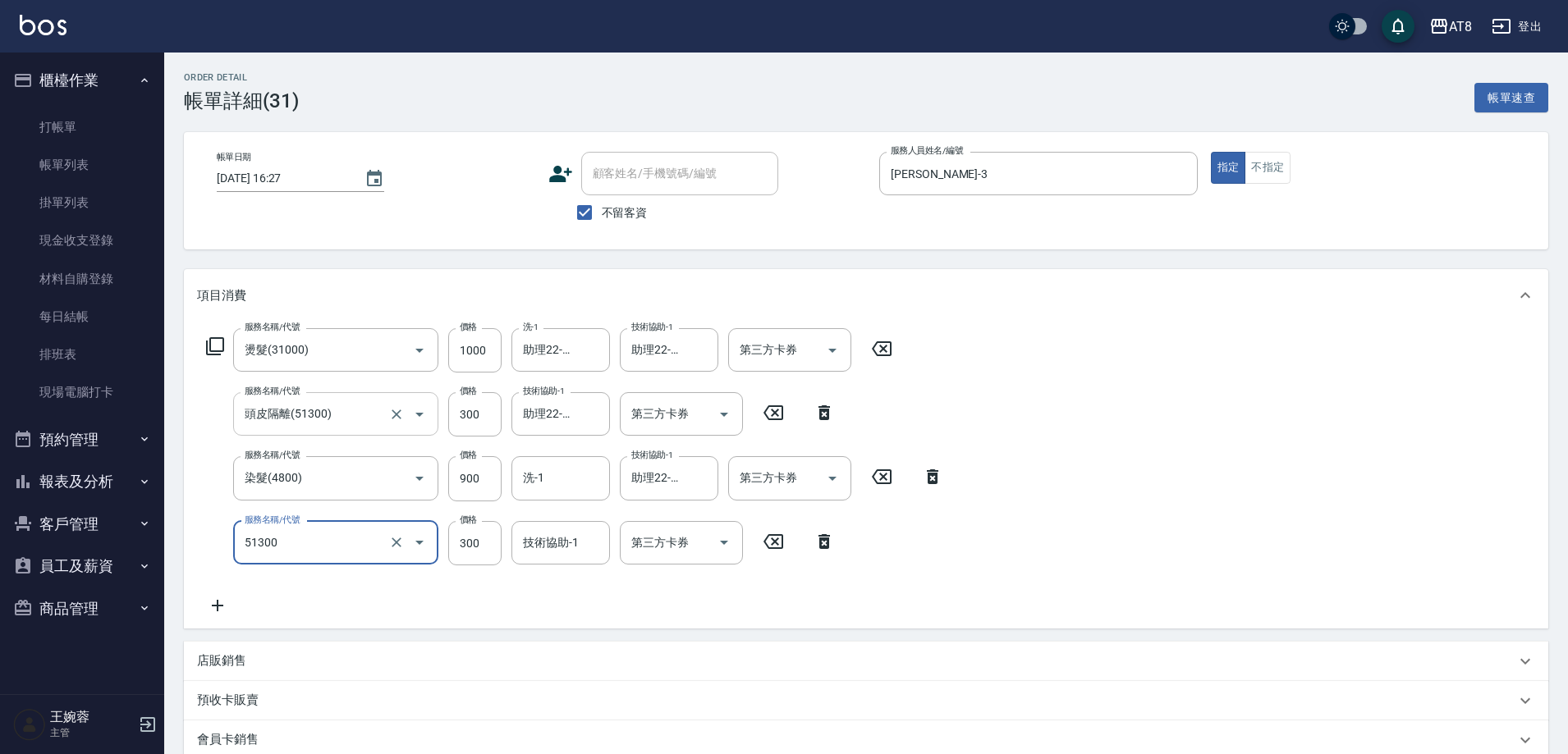
type input "頭皮隔離(51300)"
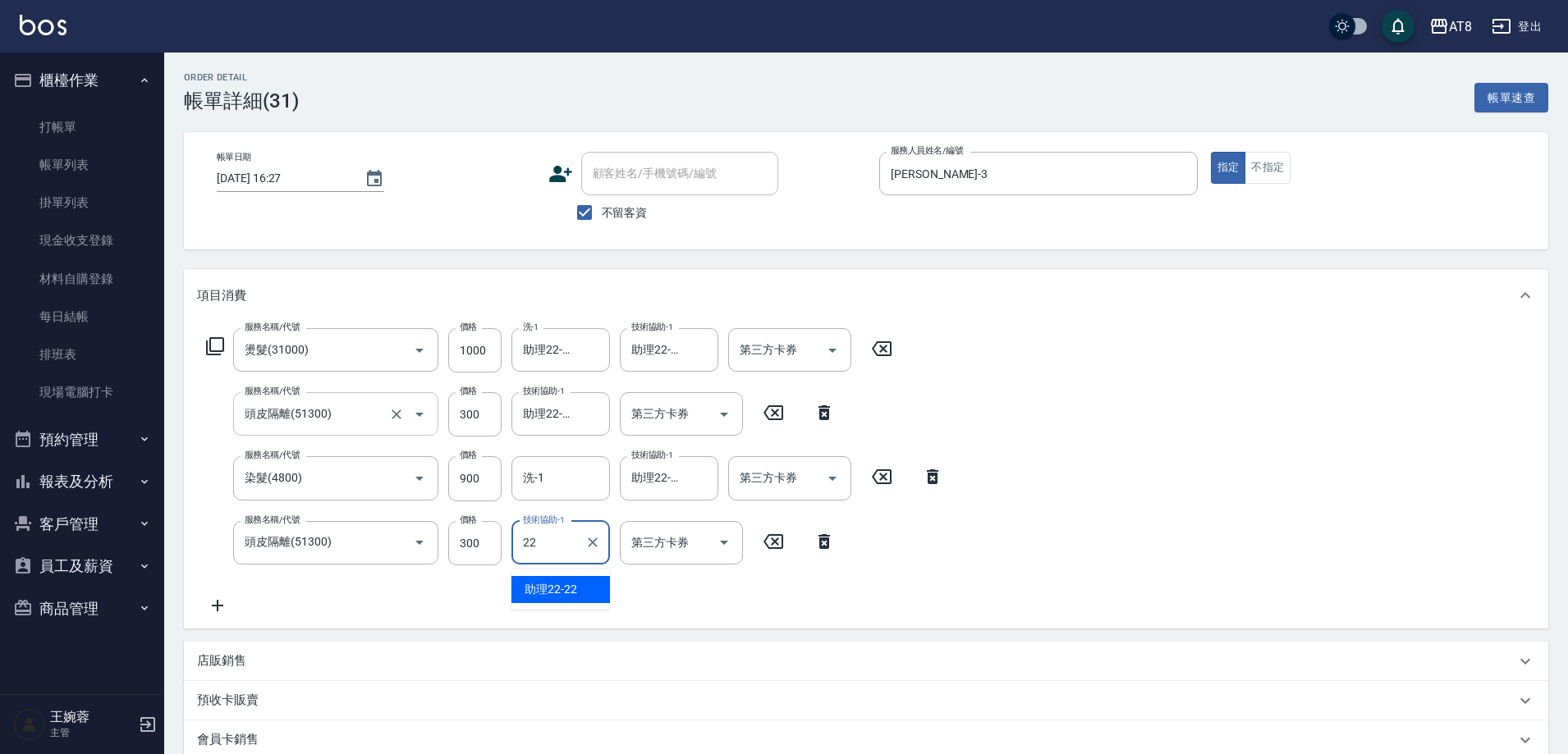
type input "助理22-22"
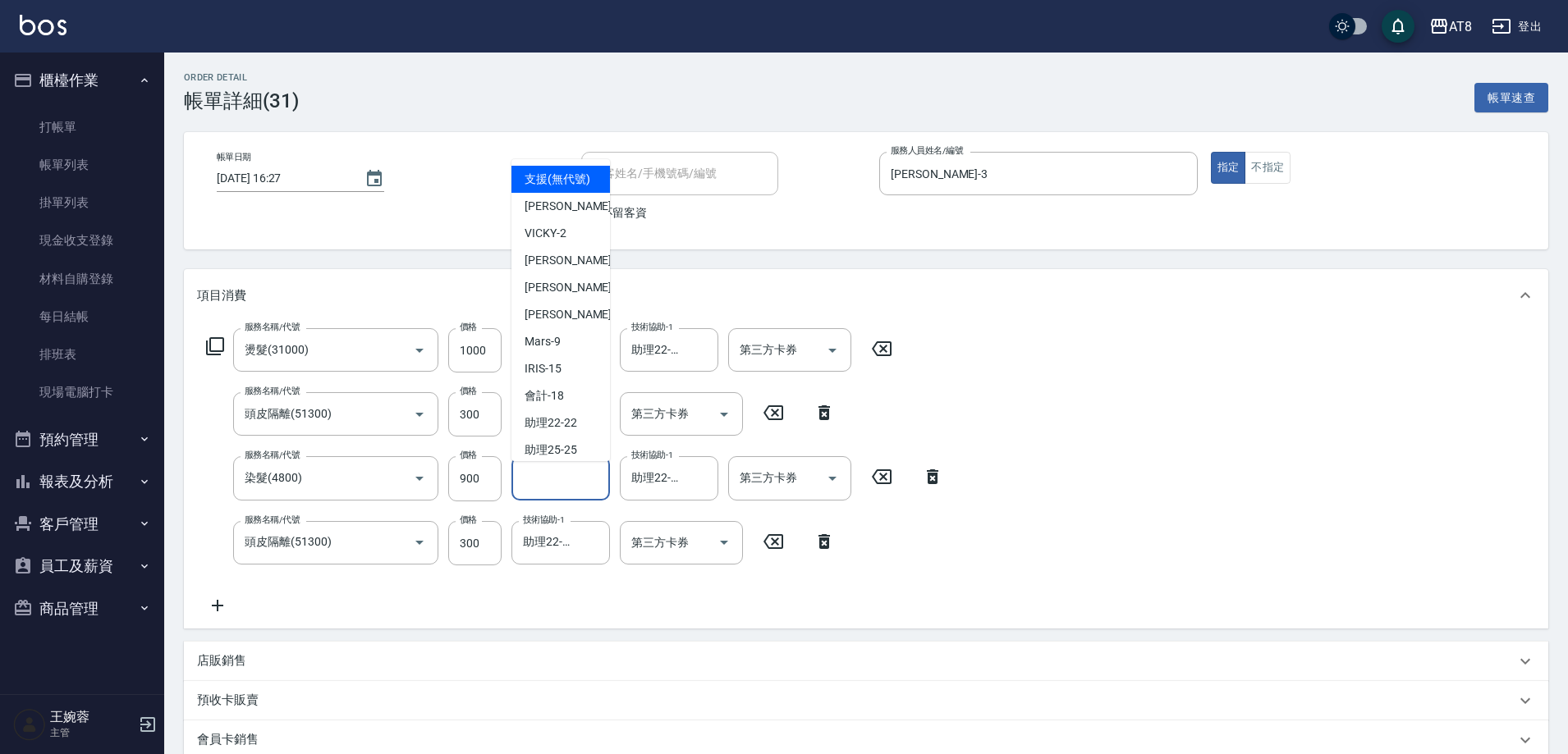
click at [545, 475] on input "洗-1" at bounding box center [560, 479] width 83 height 29
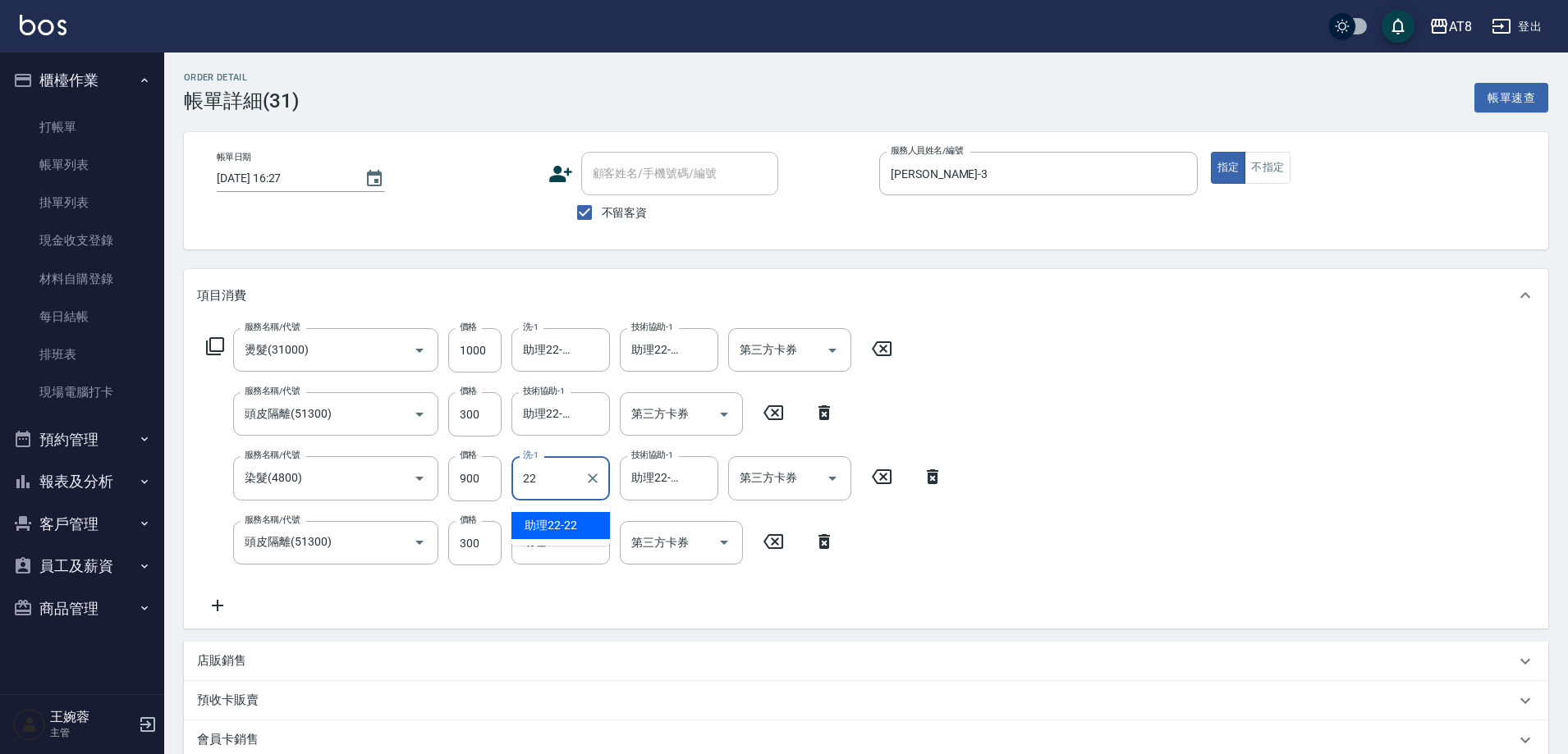
type input "助理22-22"
click at [1220, 438] on div "服務名稱/代號 燙髮(31000) 服務名稱/代號 價格 1000 價格 洗-1 助理22-22 洗-1 技術協助-1 助理22-22 技術協助-1 第三方卡…" at bounding box center [865, 475] width 1364 height 307
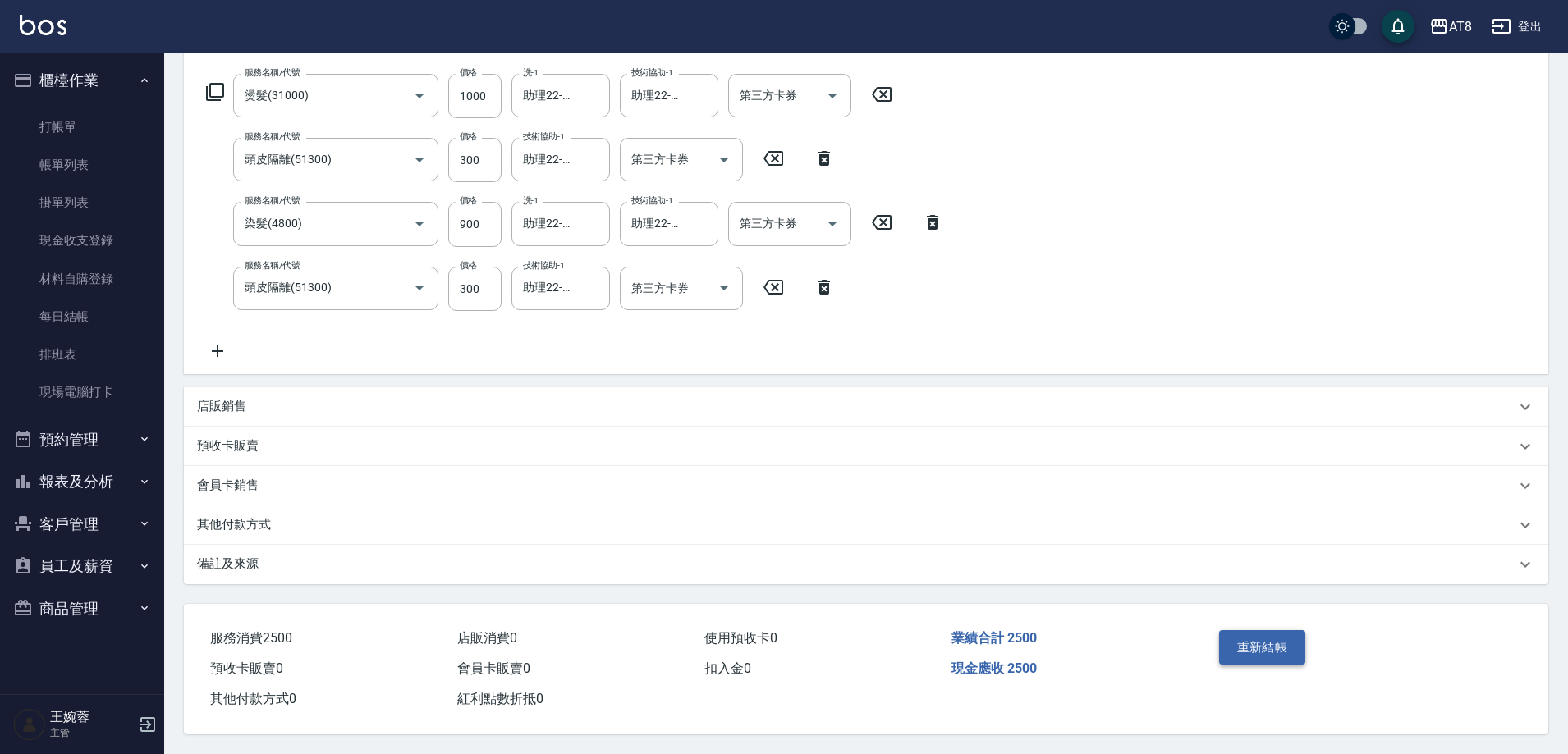
click at [1289, 630] on button "重新結帳" at bounding box center [1262, 647] width 87 height 35
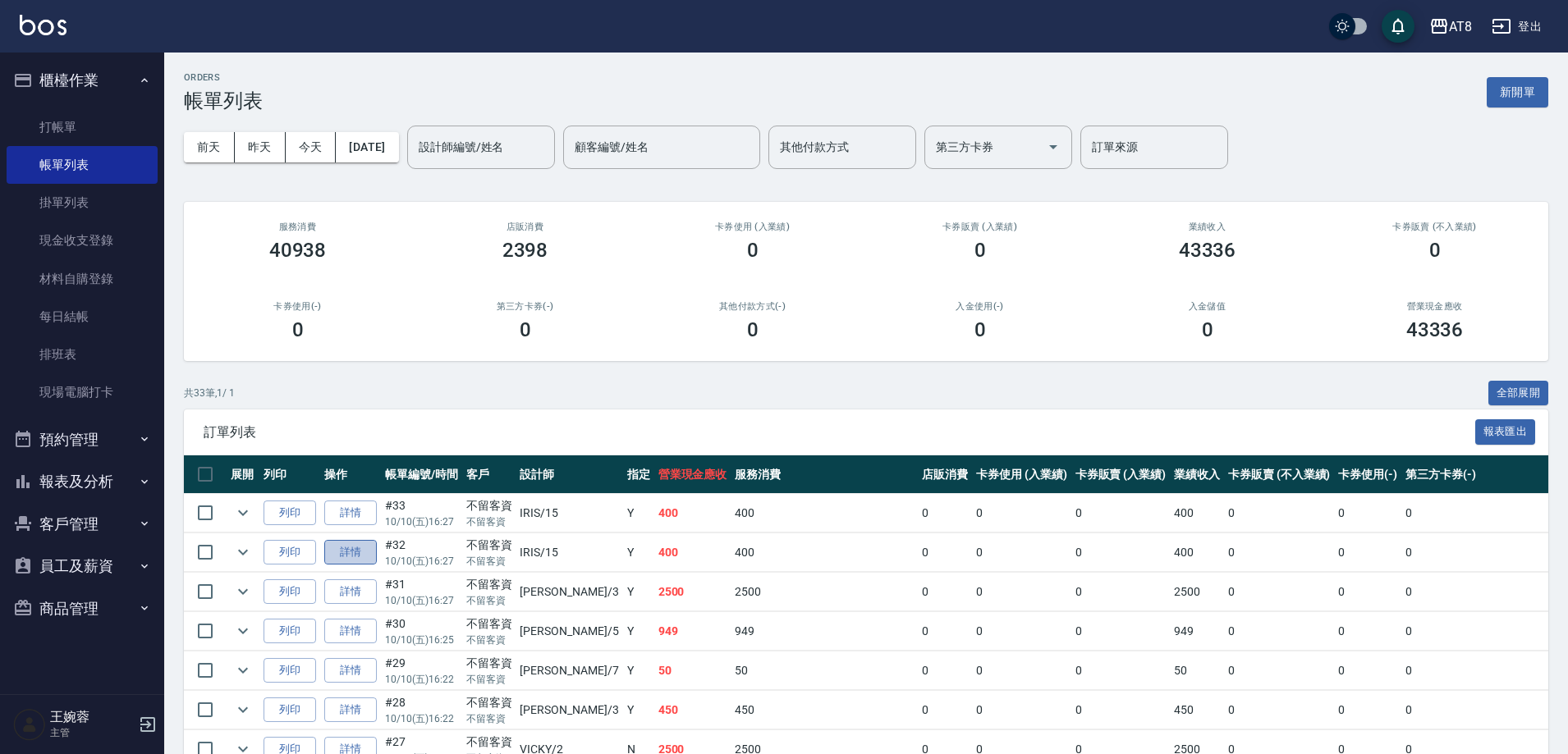
click at [346, 565] on link "詳情" at bounding box center [351, 553] width 52 height 25
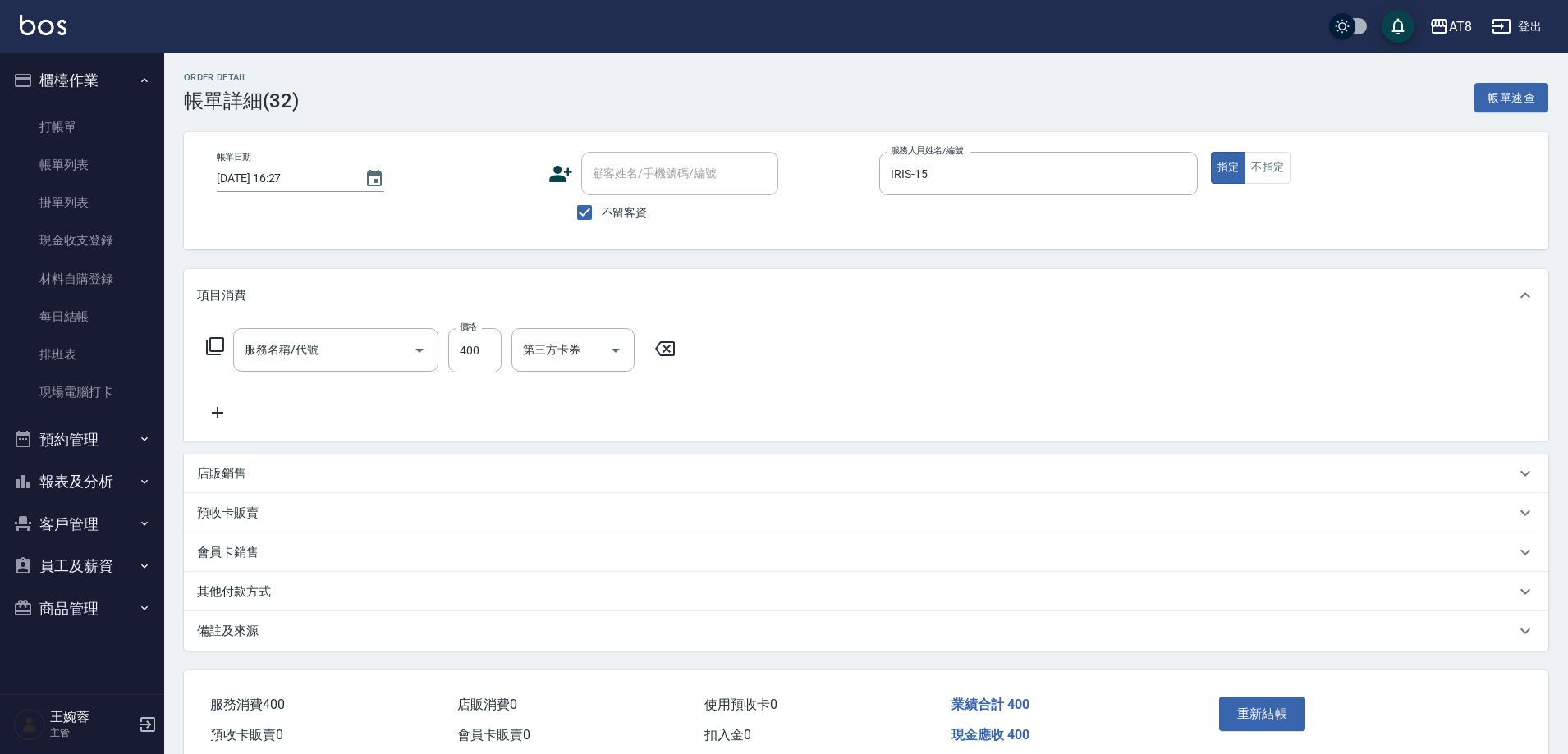
type input "2025/10/10 16:27"
checkbox input "true"
type input "IRIS-15"
type input "入金洗剪400(2400)"
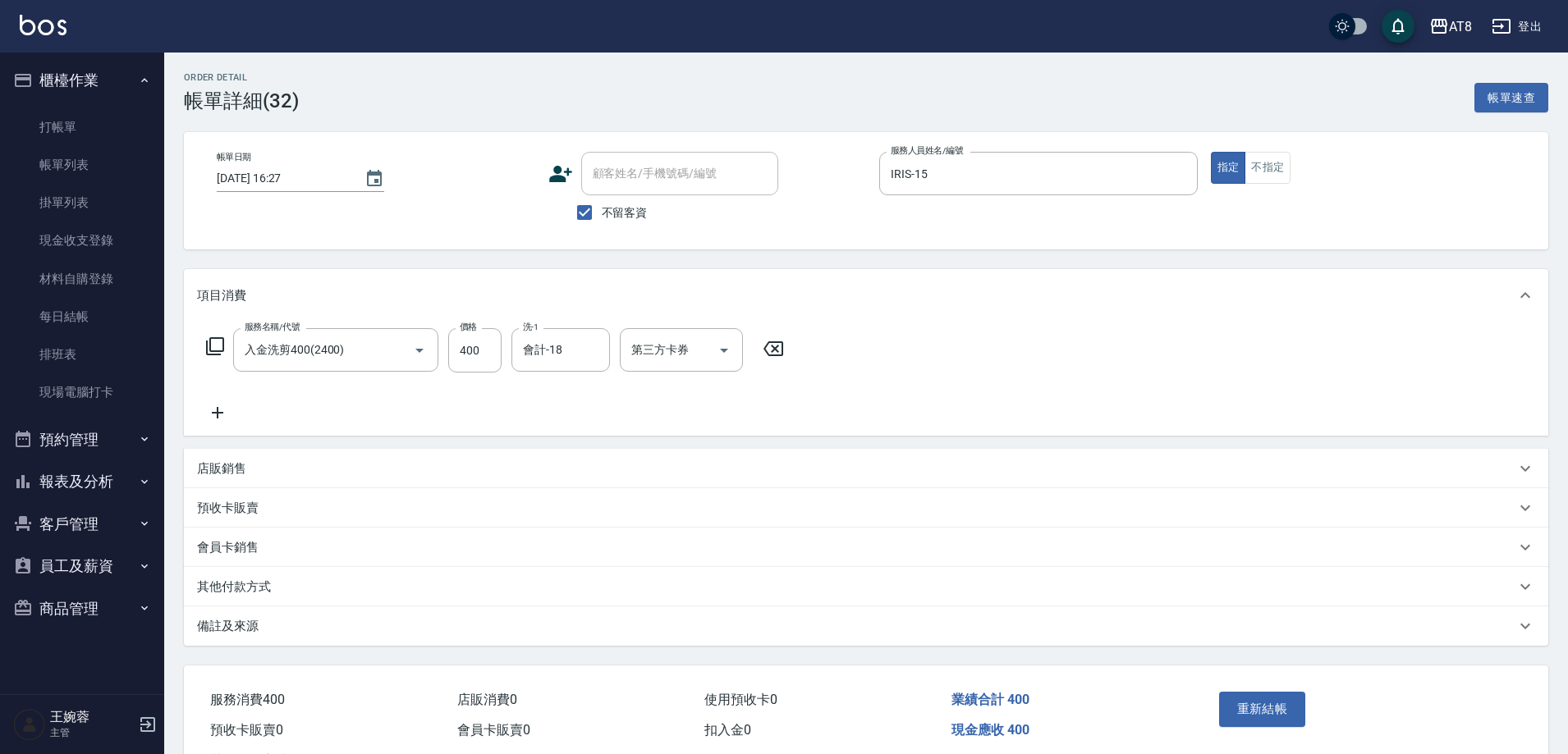
click at [762, 354] on icon at bounding box center [773, 348] width 41 height 19
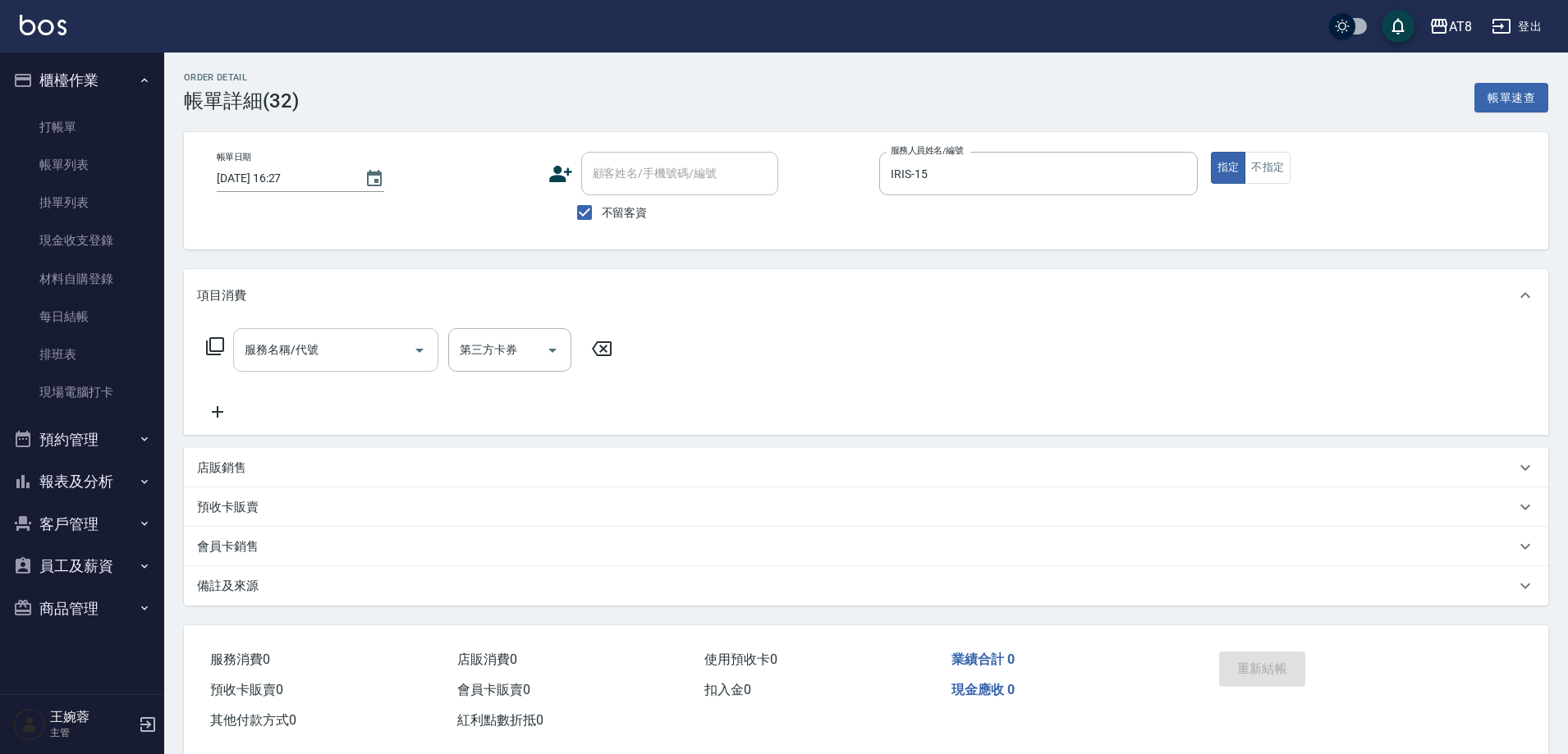
click at [318, 345] on input "服務名稱/代號" at bounding box center [323, 350] width 166 height 29
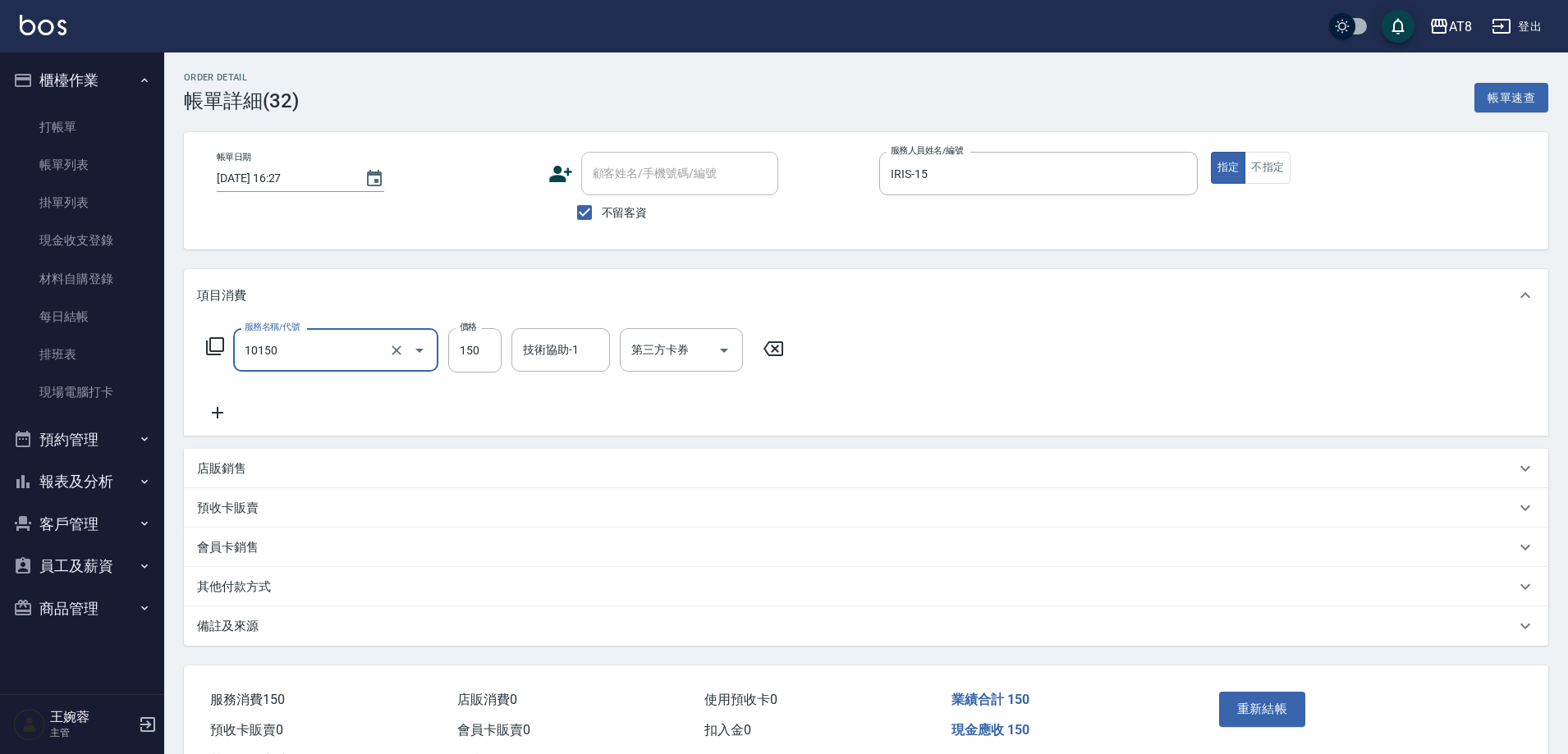
type input "入金洗髮150(10150)"
type input "200"
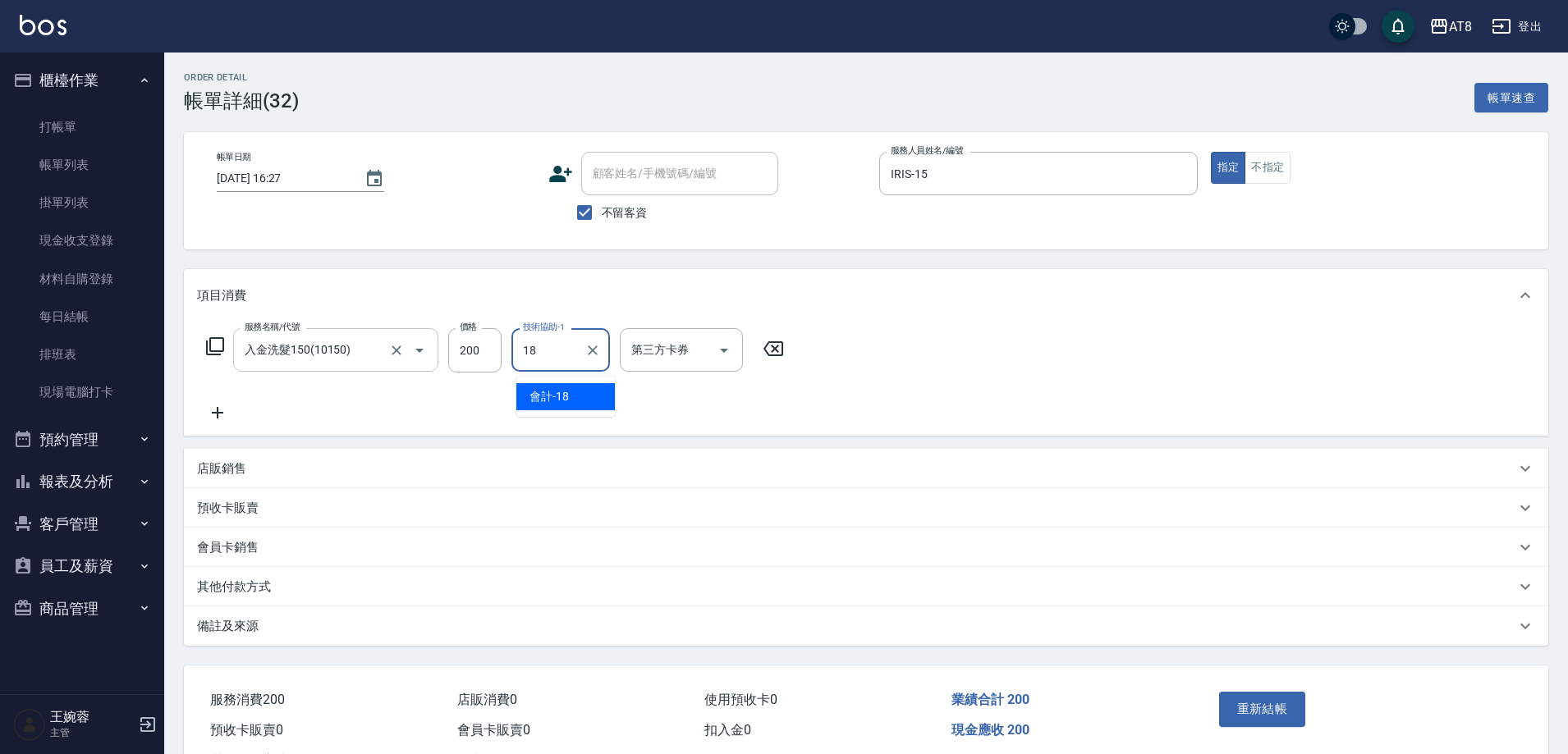
type input "會計-18"
click at [725, 351] on icon "Open" at bounding box center [724, 350] width 19 height 19
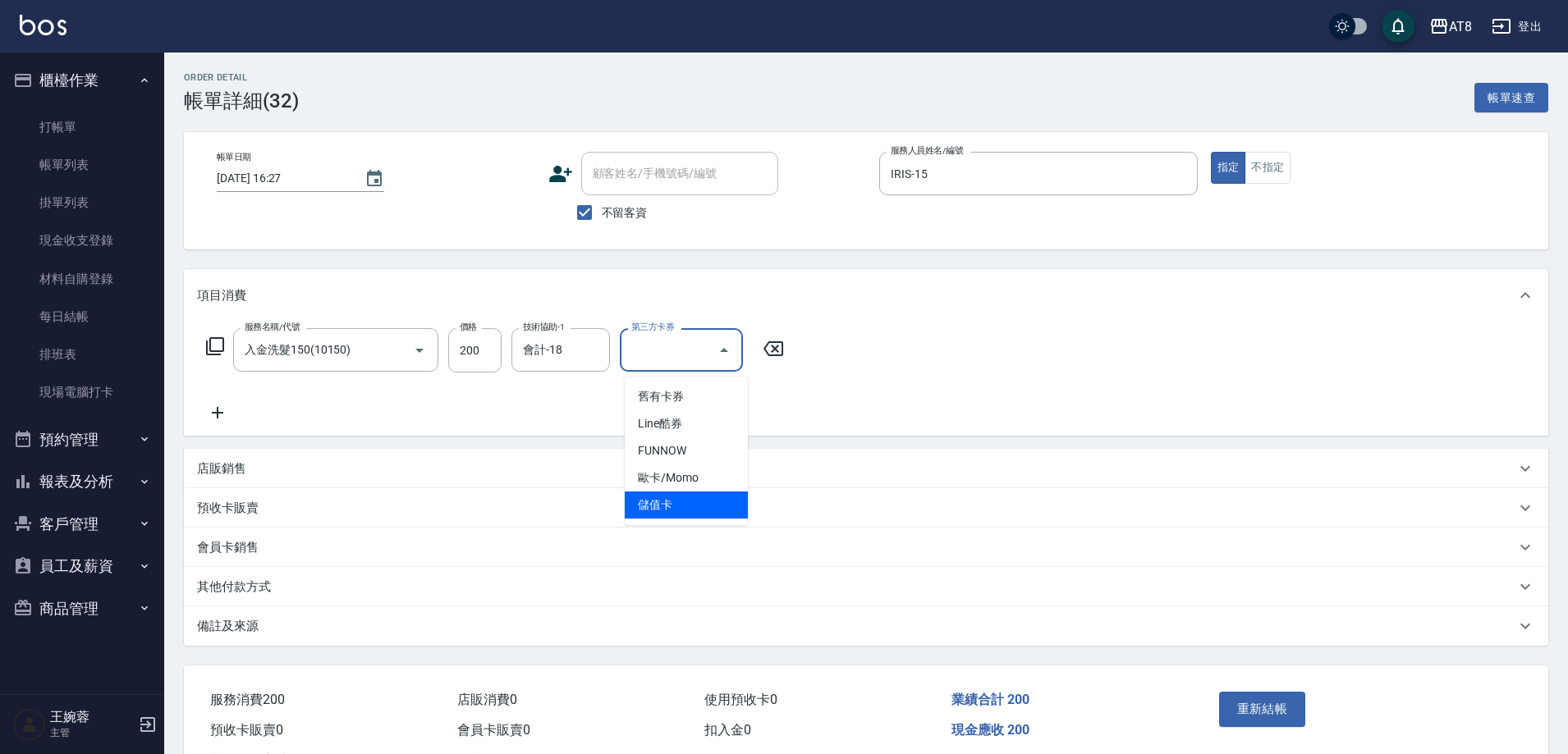
click at [687, 510] on span "儲值卡" at bounding box center [687, 505] width 123 height 27
type input "儲值卡"
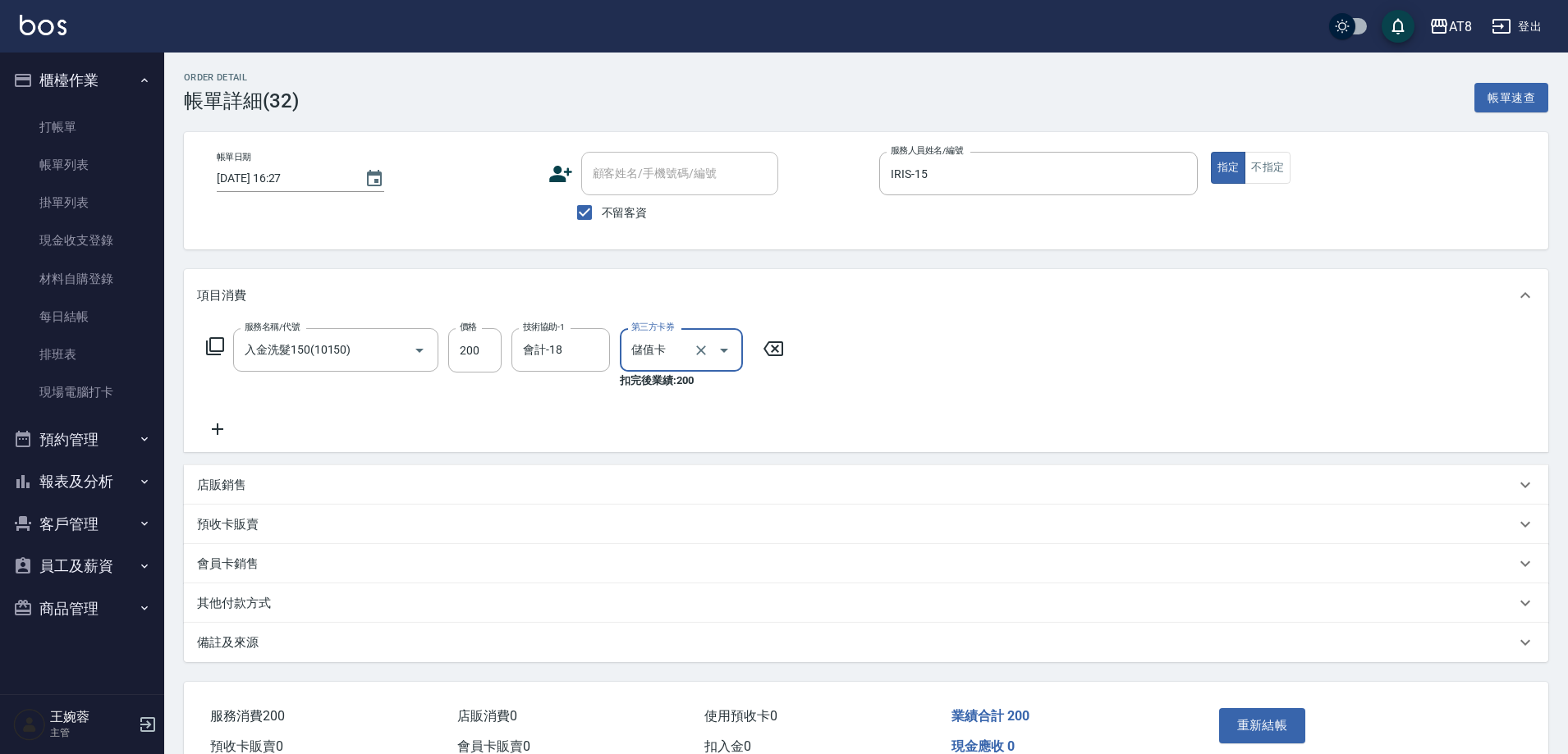
click at [217, 493] on p "店販銷售" at bounding box center [222, 485] width 49 height 17
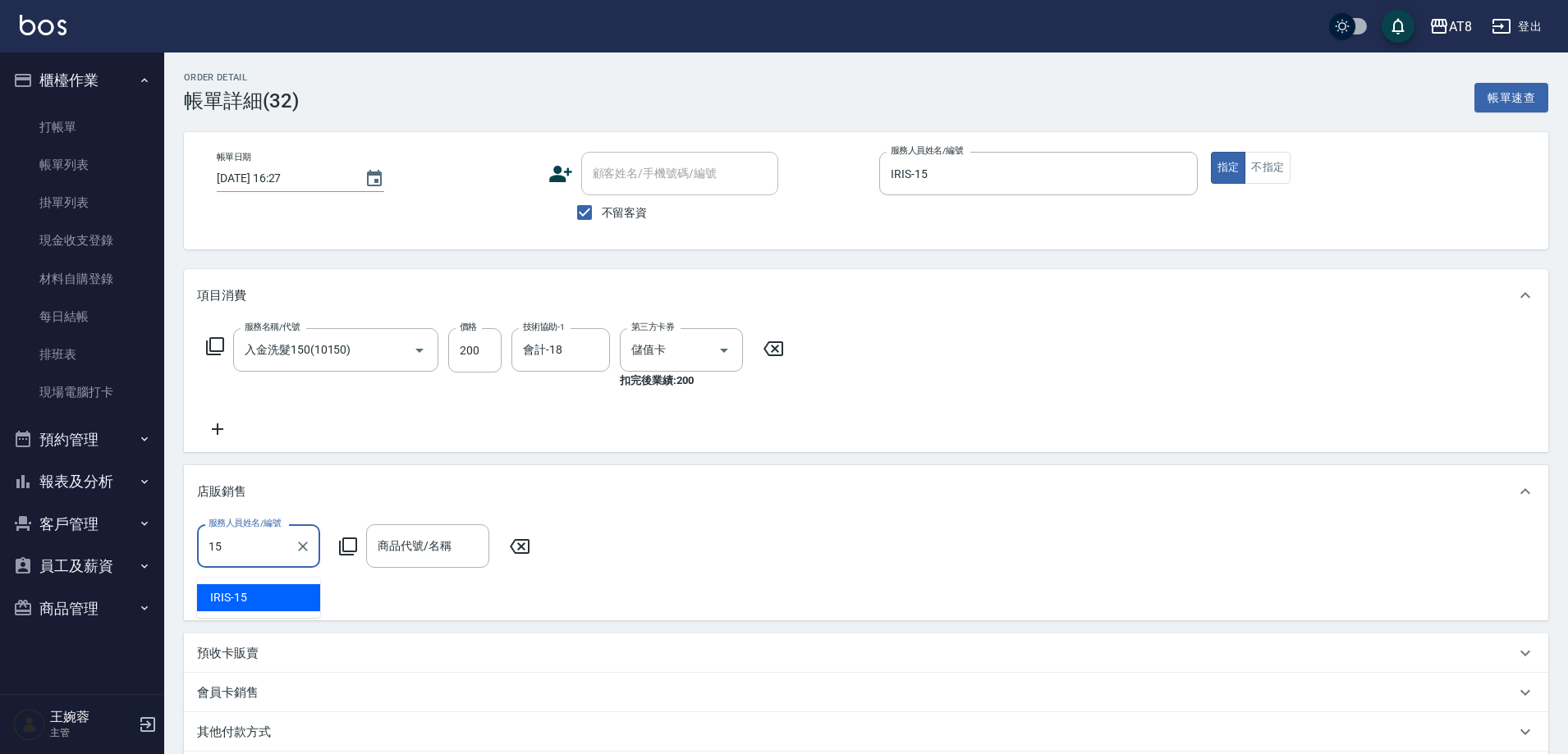
type input "IRIS-15"
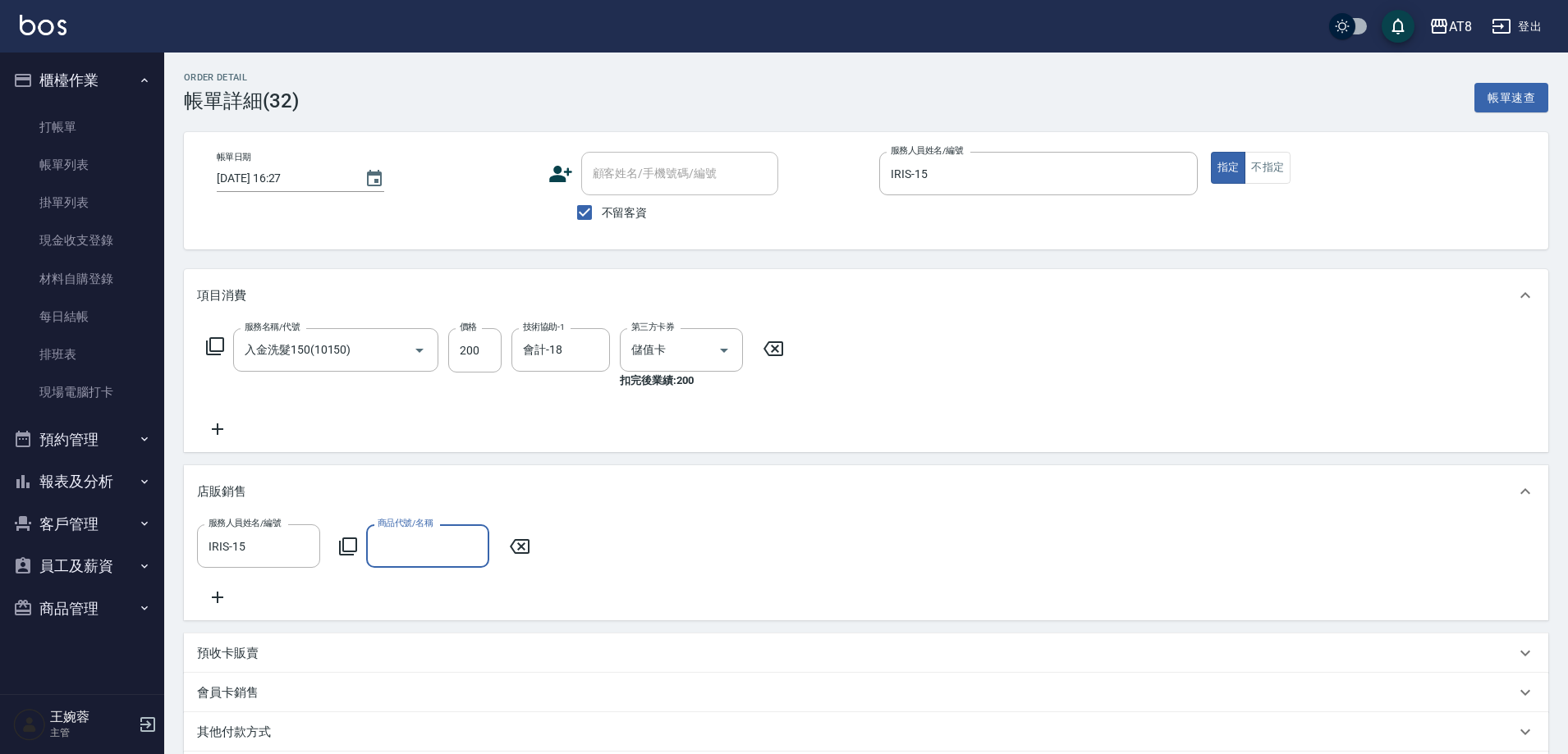
click at [355, 552] on icon at bounding box center [347, 546] width 19 height 19
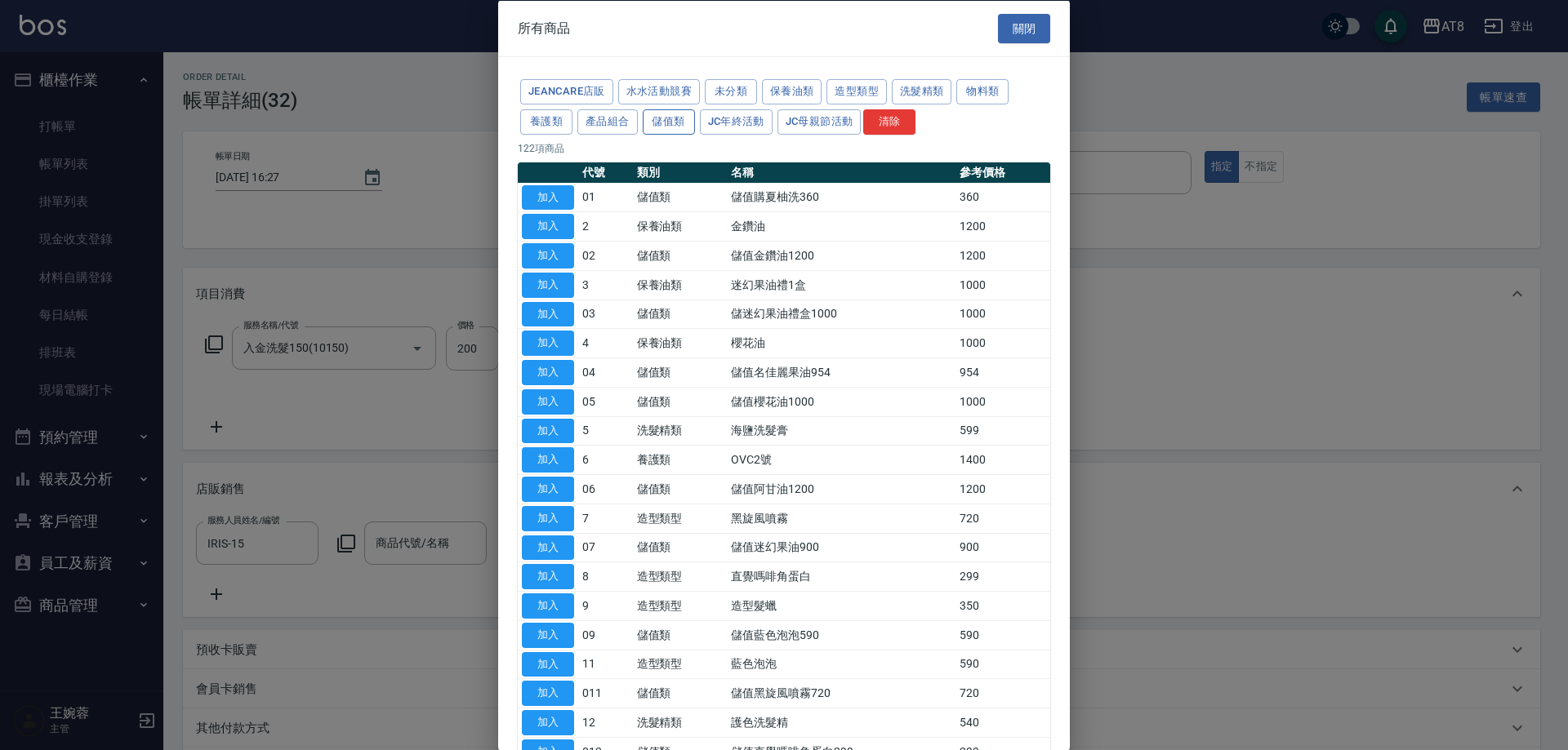
click at [695, 132] on button "儲值類" at bounding box center [669, 122] width 52 height 25
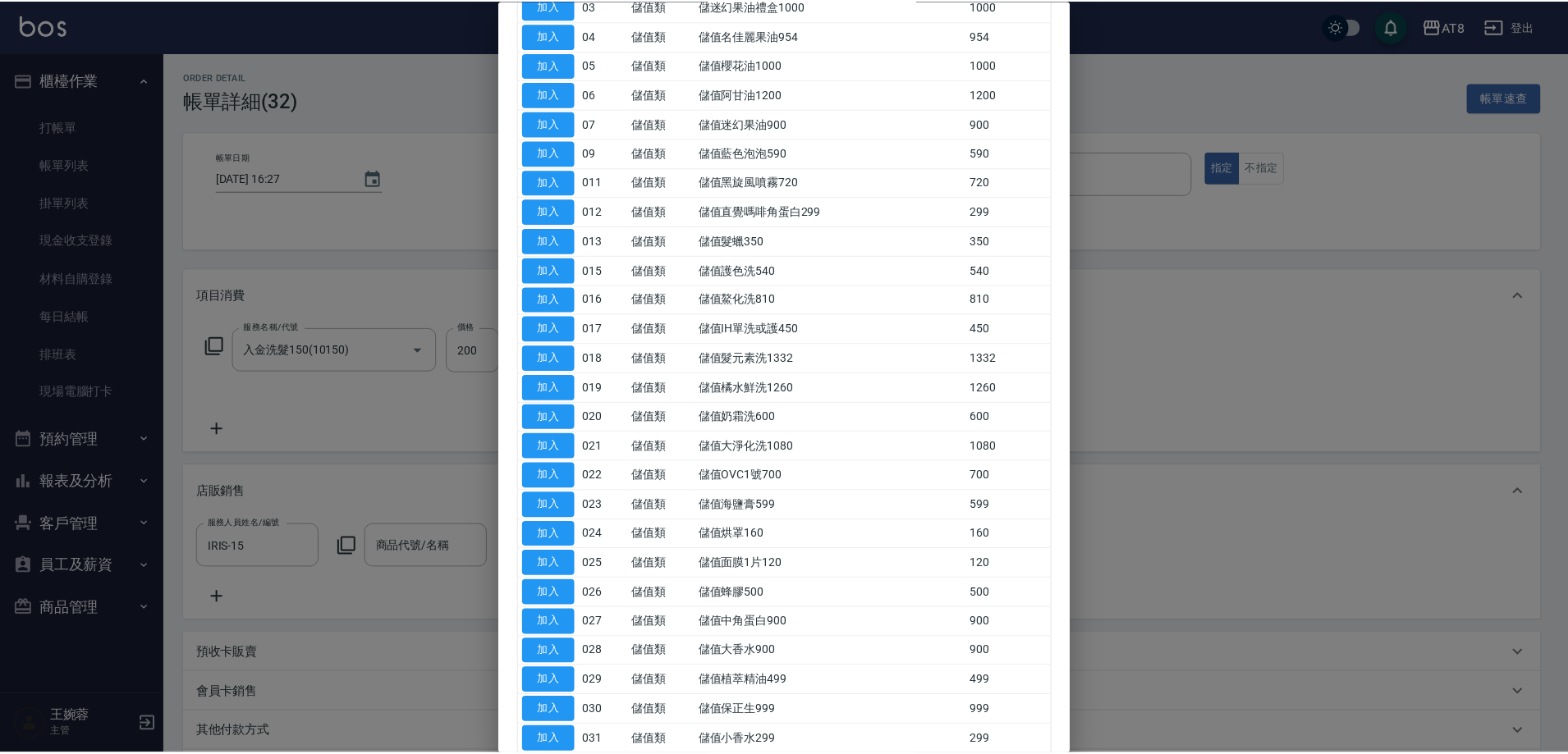
scroll to position [254, 0]
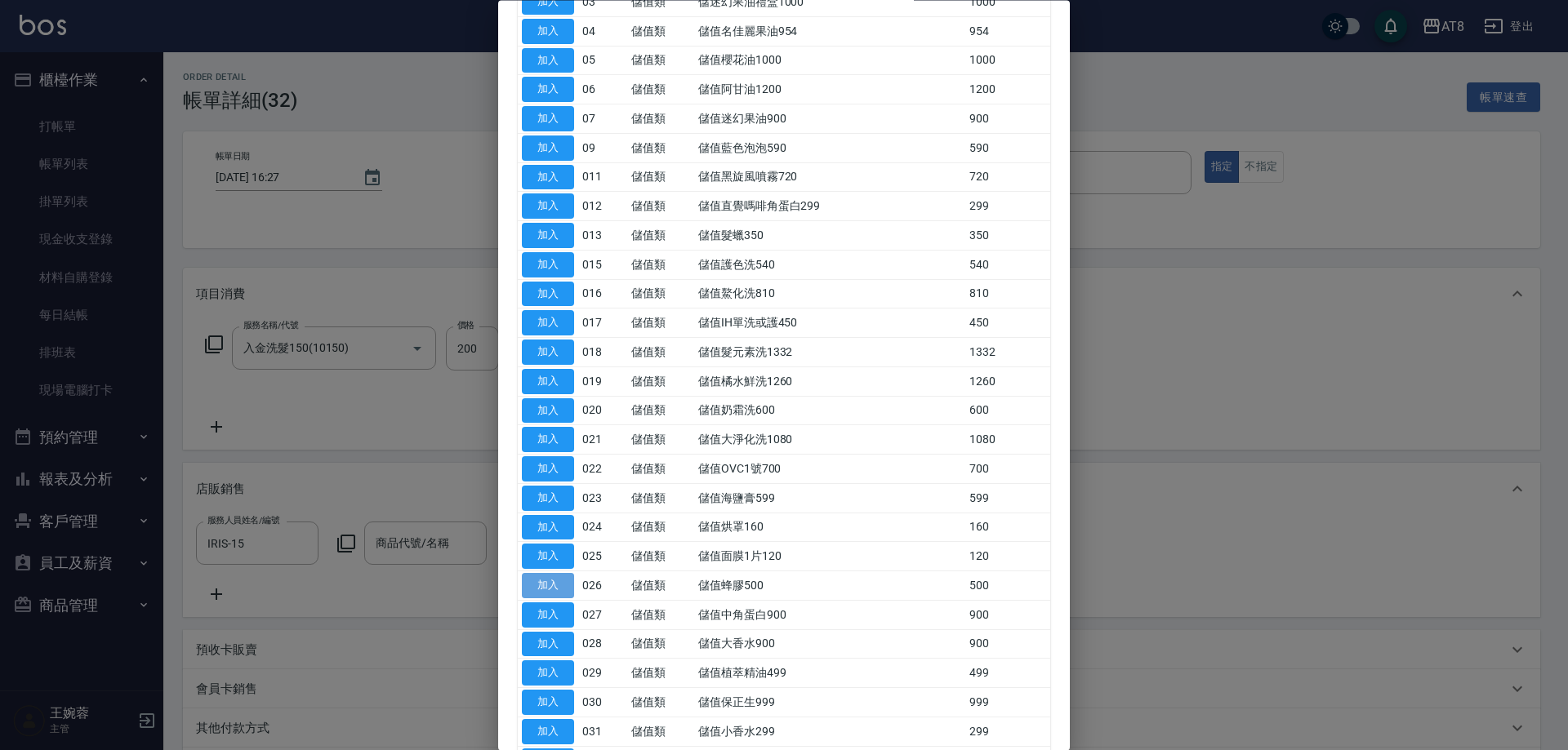
click at [561, 599] on button "加入" at bounding box center [548, 587] width 52 height 25
type input "儲值蜂膠500"
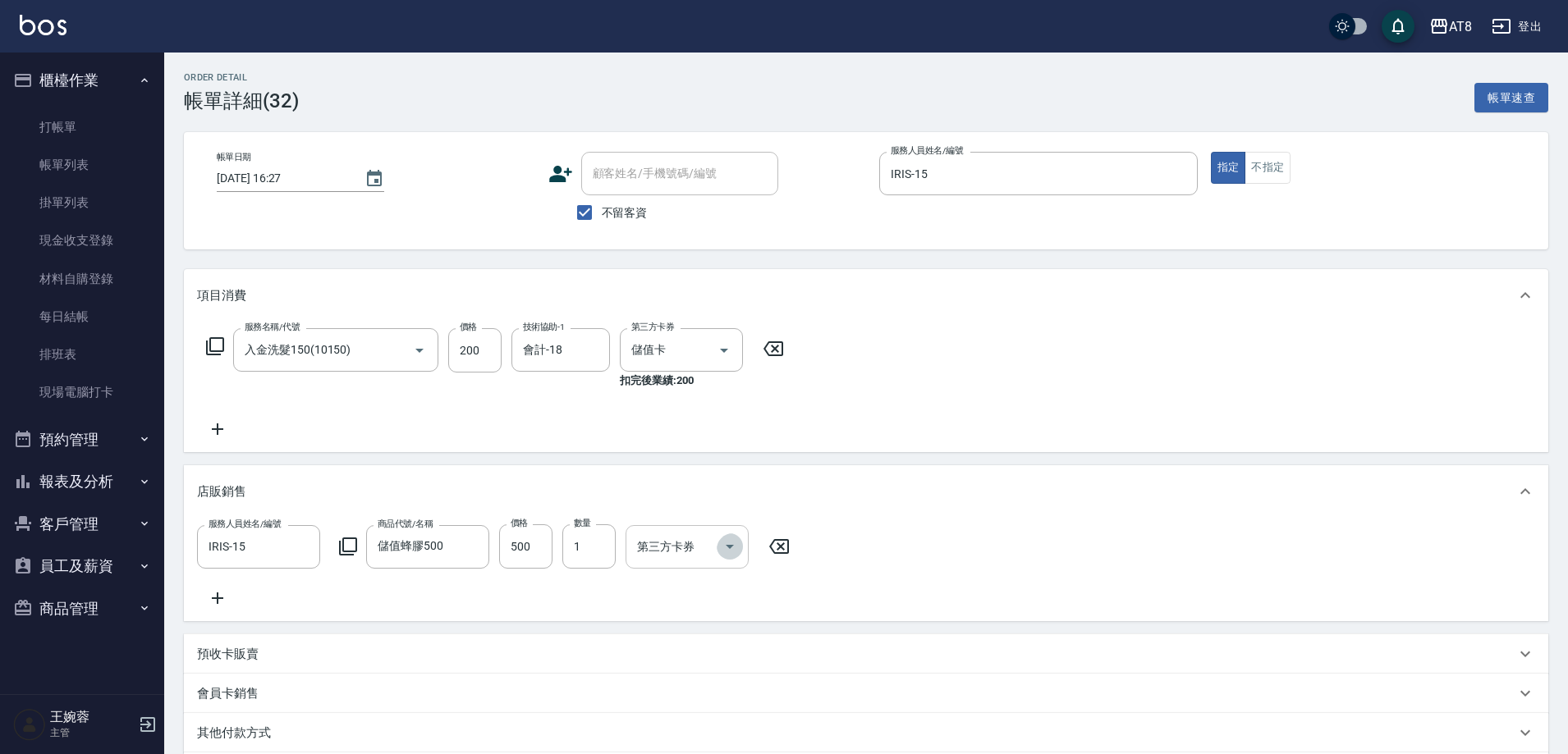
click at [740, 555] on icon "Open" at bounding box center [730, 546] width 19 height 19
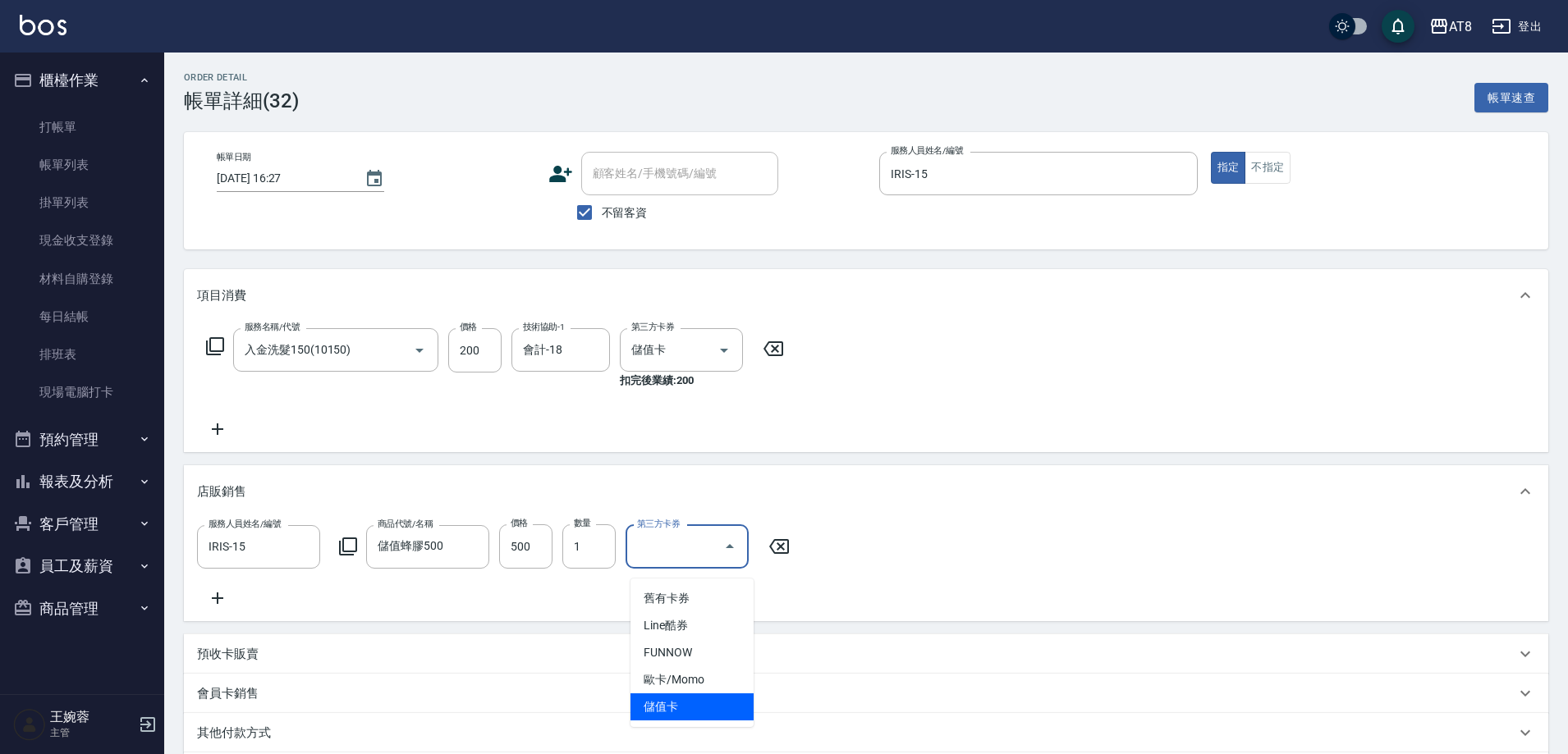
click at [707, 702] on span "儲值卡" at bounding box center [692, 707] width 123 height 27
type input "儲值卡"
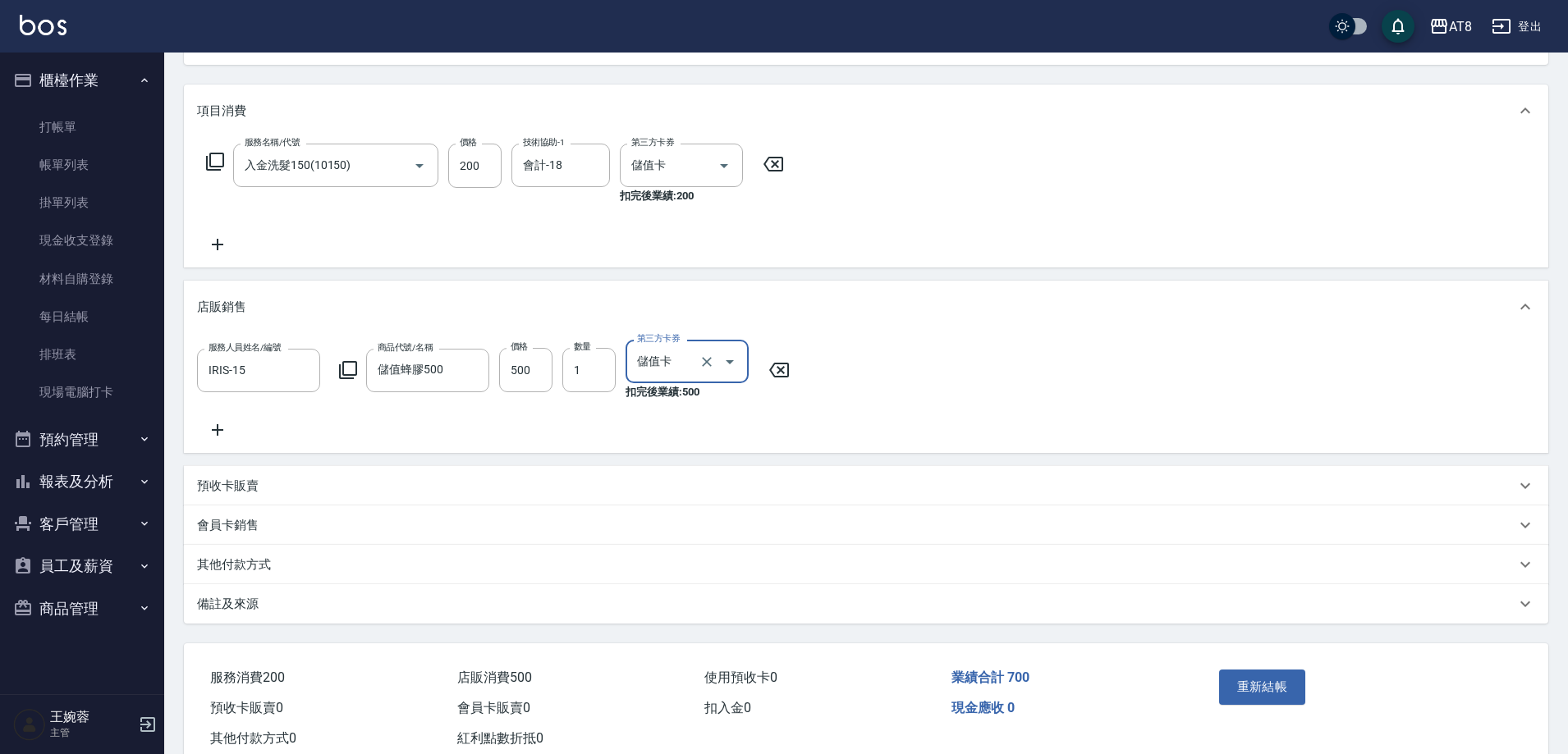
scroll to position [271, 0]
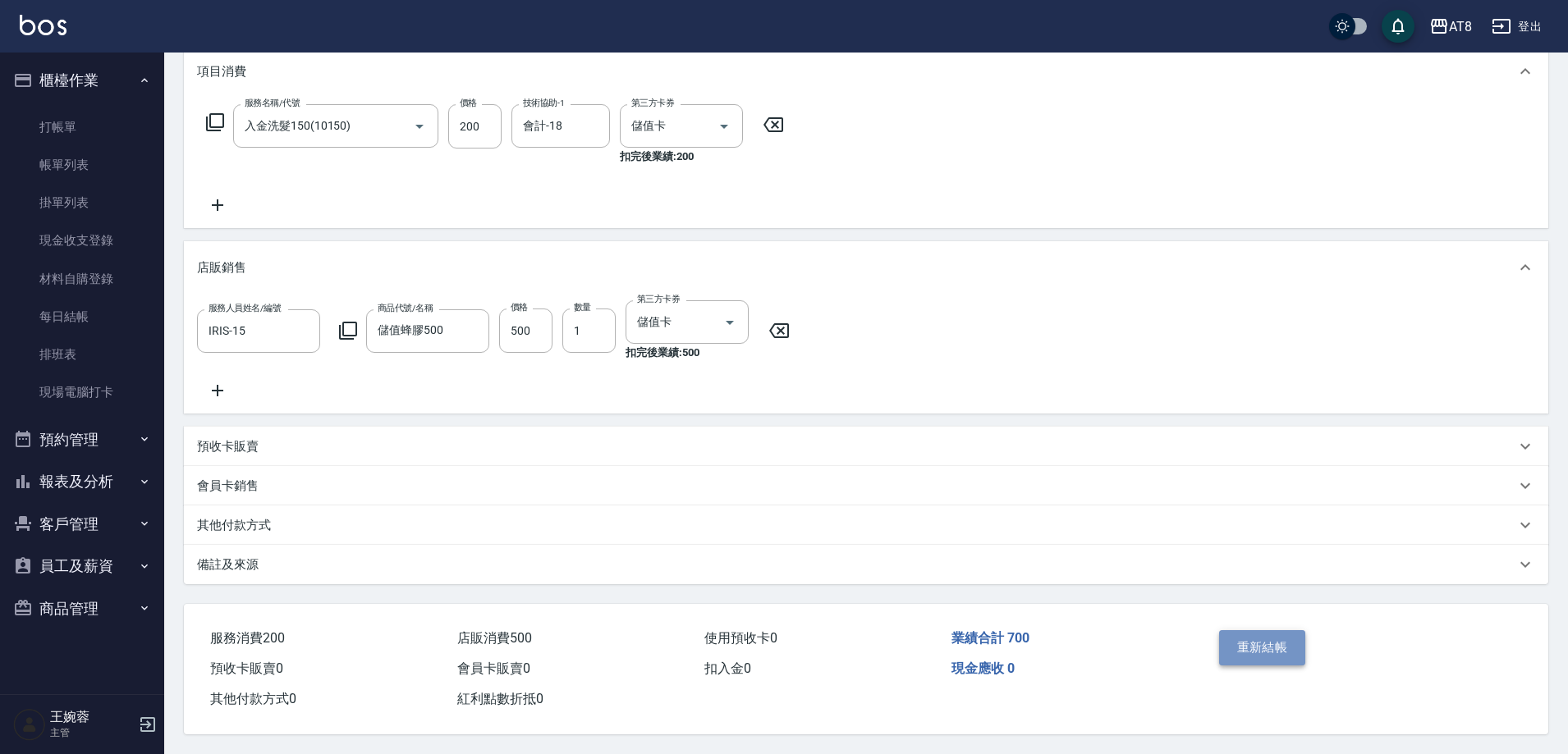
click at [1235, 637] on button "重新結帳" at bounding box center [1262, 647] width 87 height 35
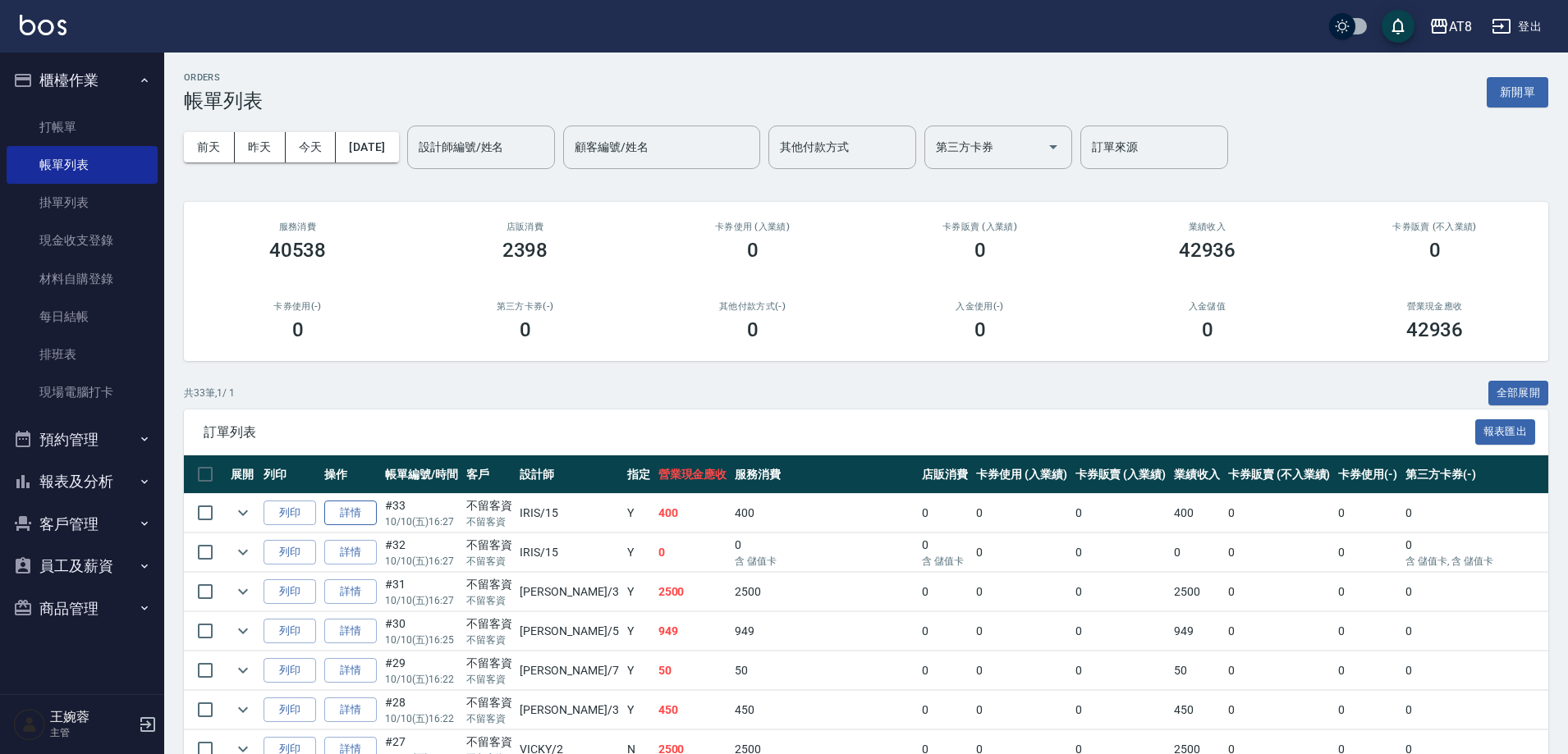
click at [377, 521] on link "詳情" at bounding box center [351, 513] width 52 height 25
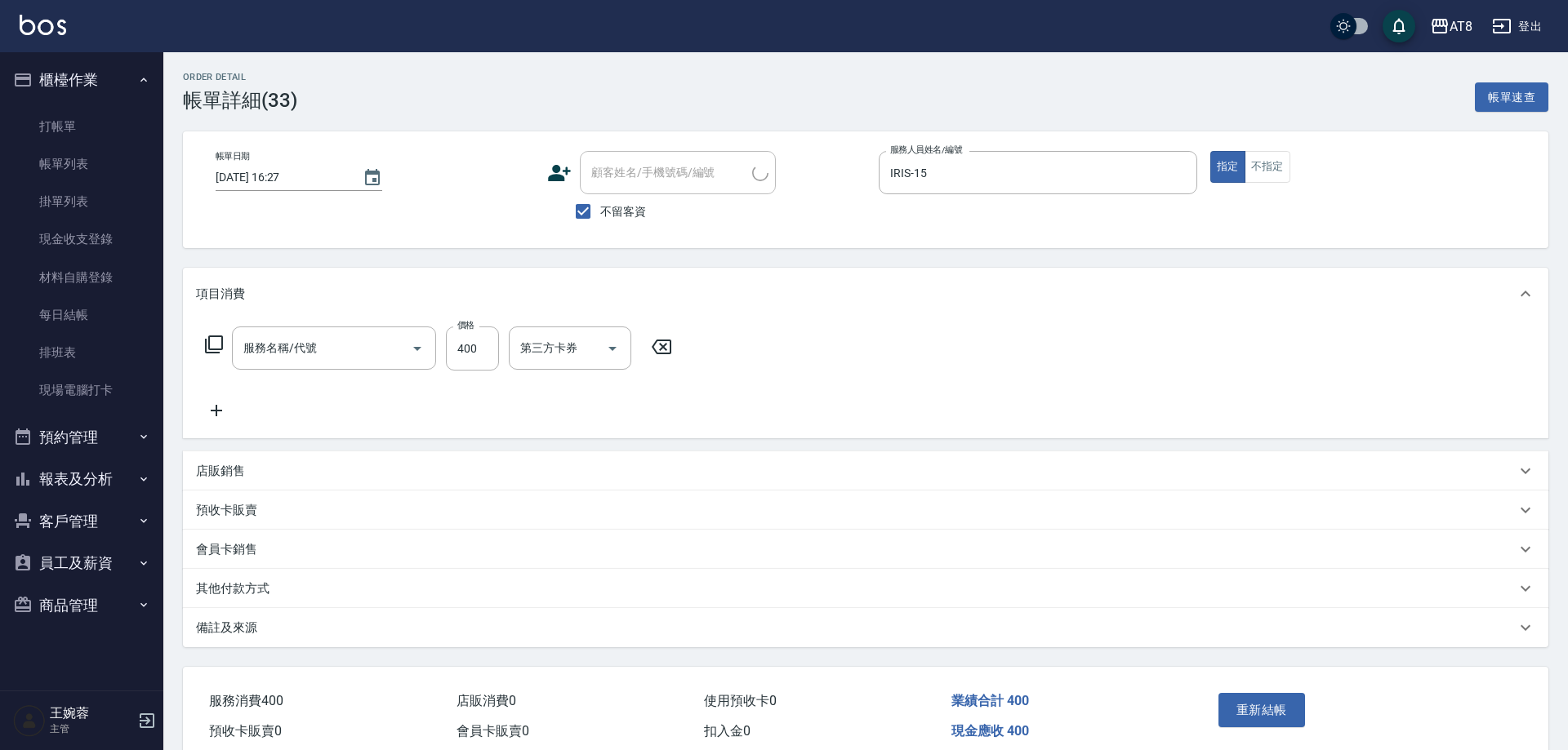
type input "2025/10/10 16:27"
checkbox input "true"
type input "IRIS-15"
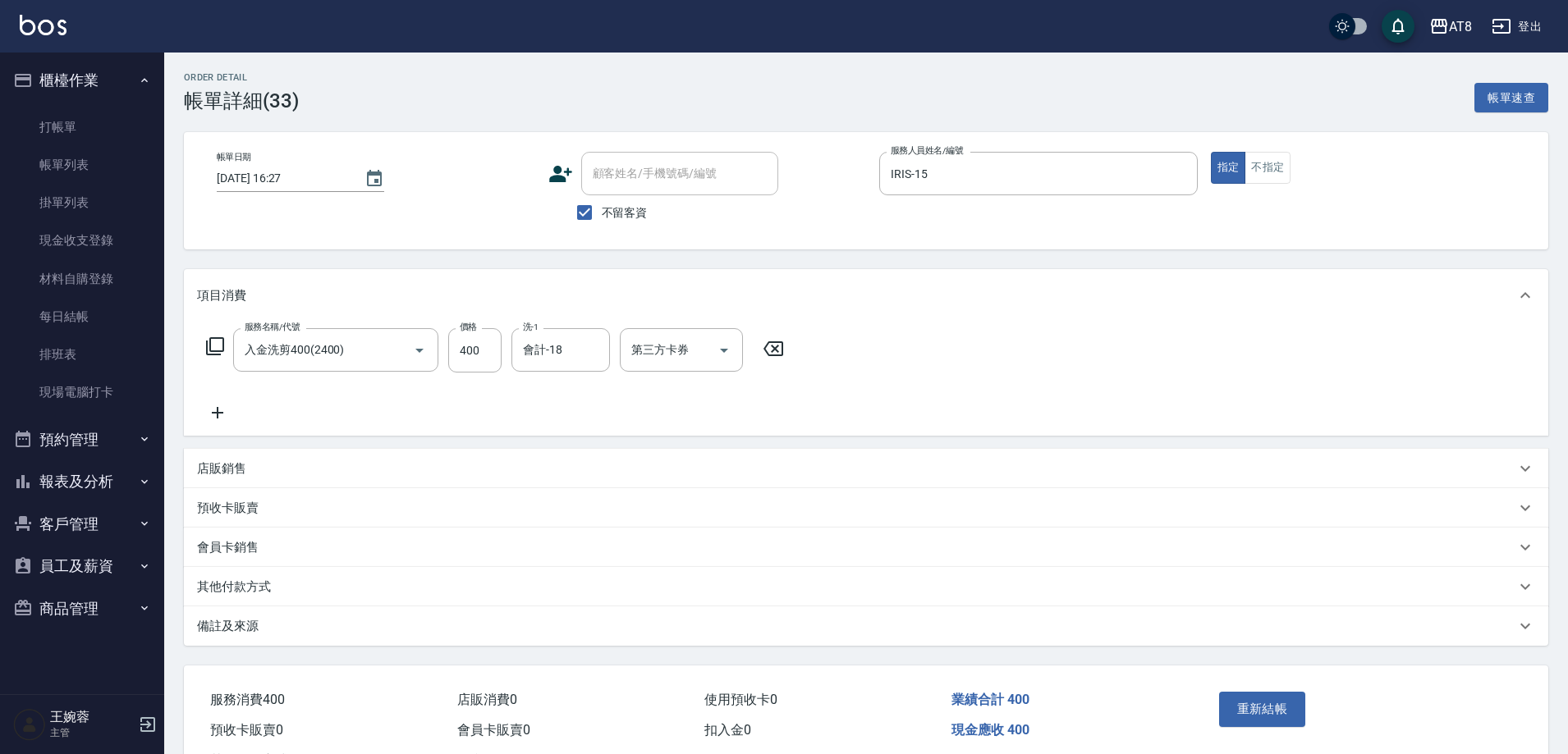
type input "入金洗剪400(2400)"
click at [718, 356] on icon "Open" at bounding box center [724, 350] width 19 height 19
click at [698, 498] on span "儲值卡" at bounding box center [687, 505] width 123 height 27
type input "儲值卡"
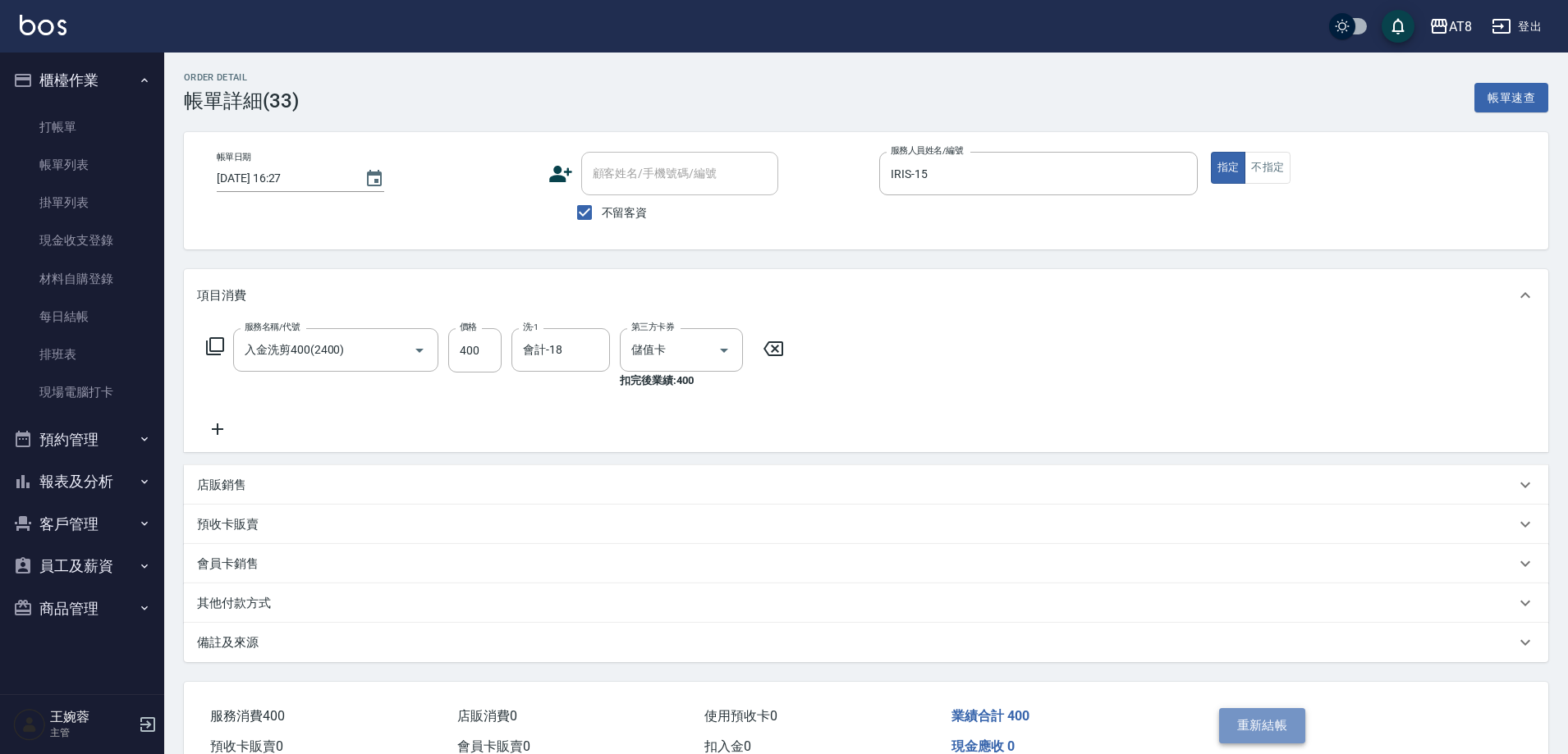
click at [1260, 735] on button "重新結帳" at bounding box center [1262, 725] width 87 height 35
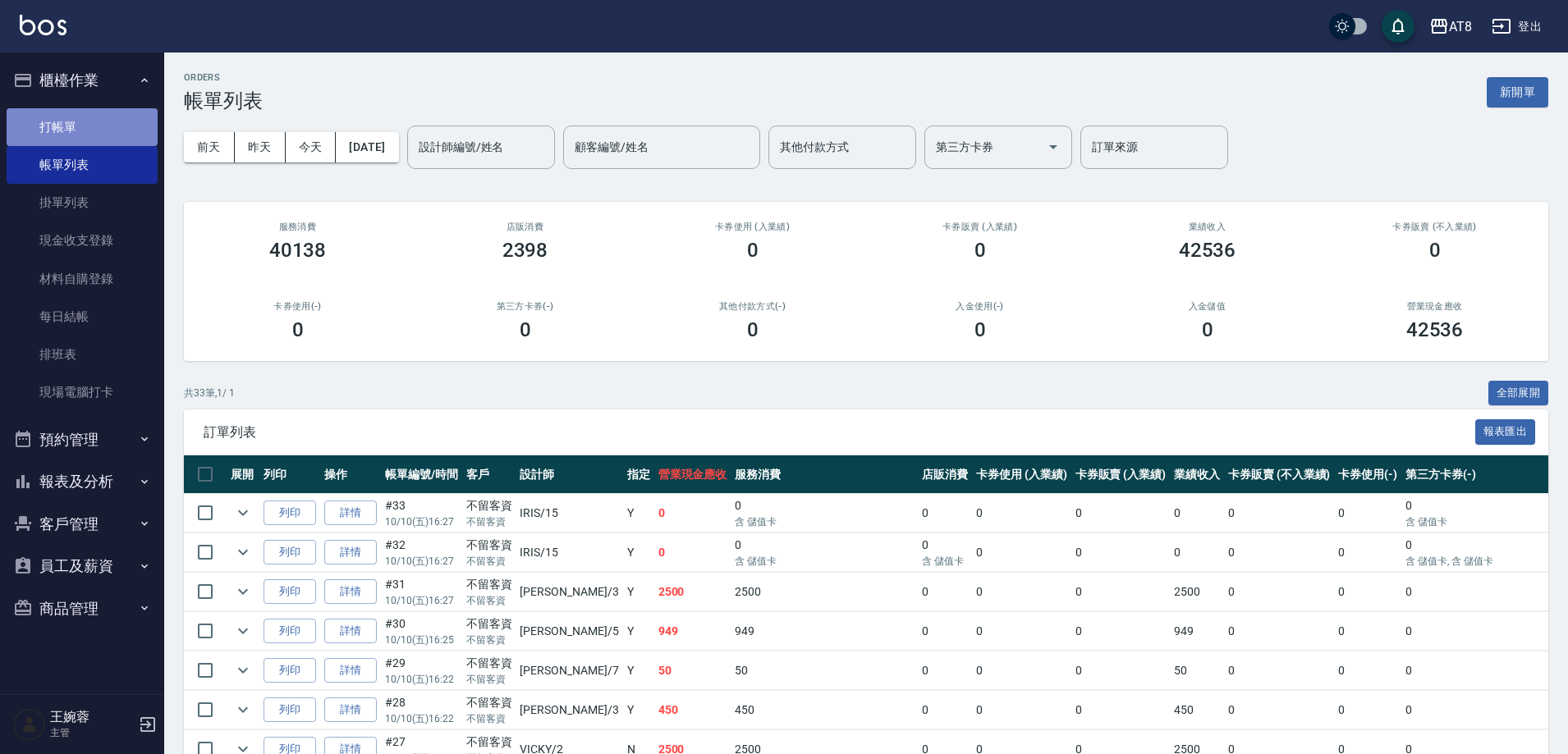
click at [100, 124] on link "打帳單" at bounding box center [82, 127] width 151 height 38
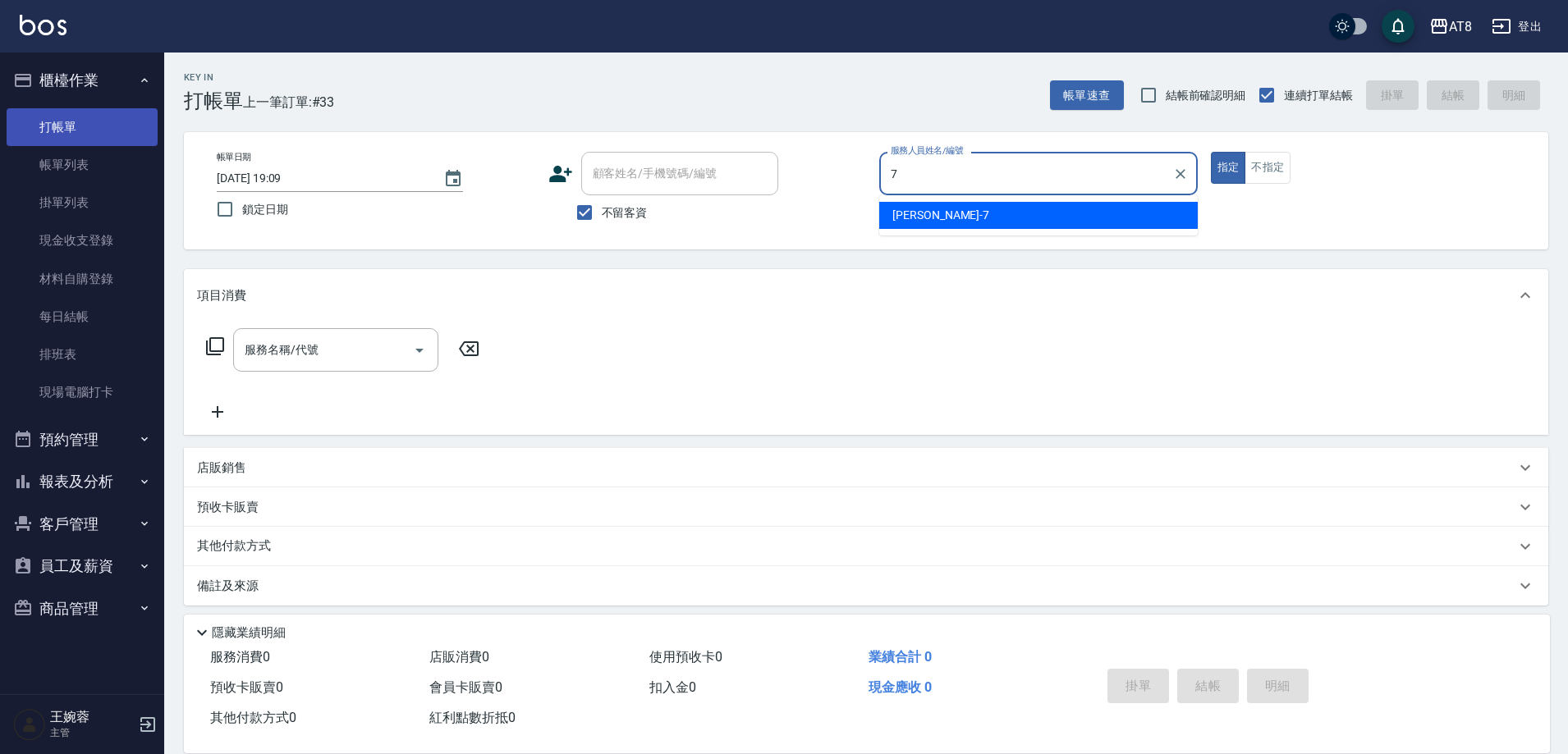
type input "NINA-7"
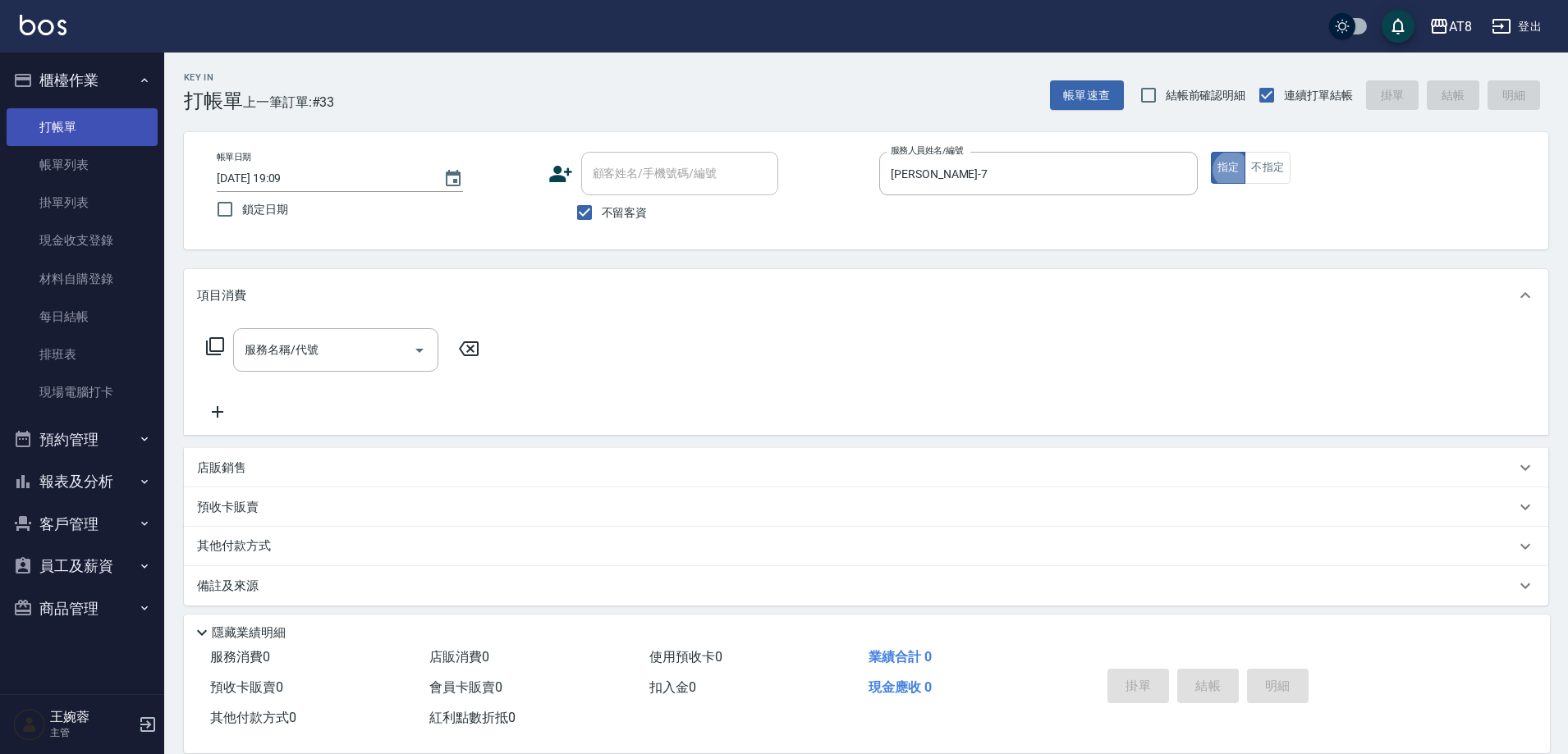
type button "true"
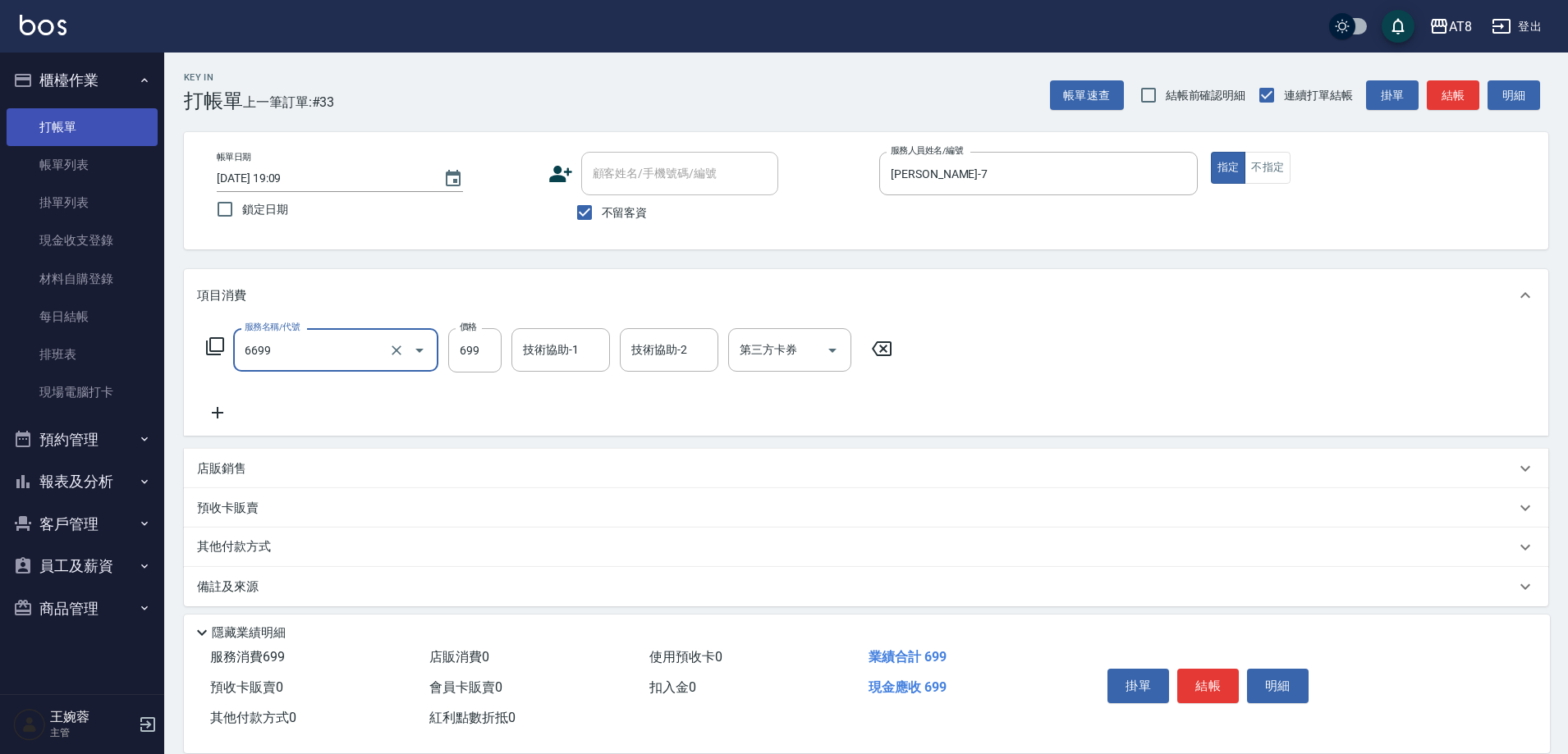
type input "SPA699(6699)"
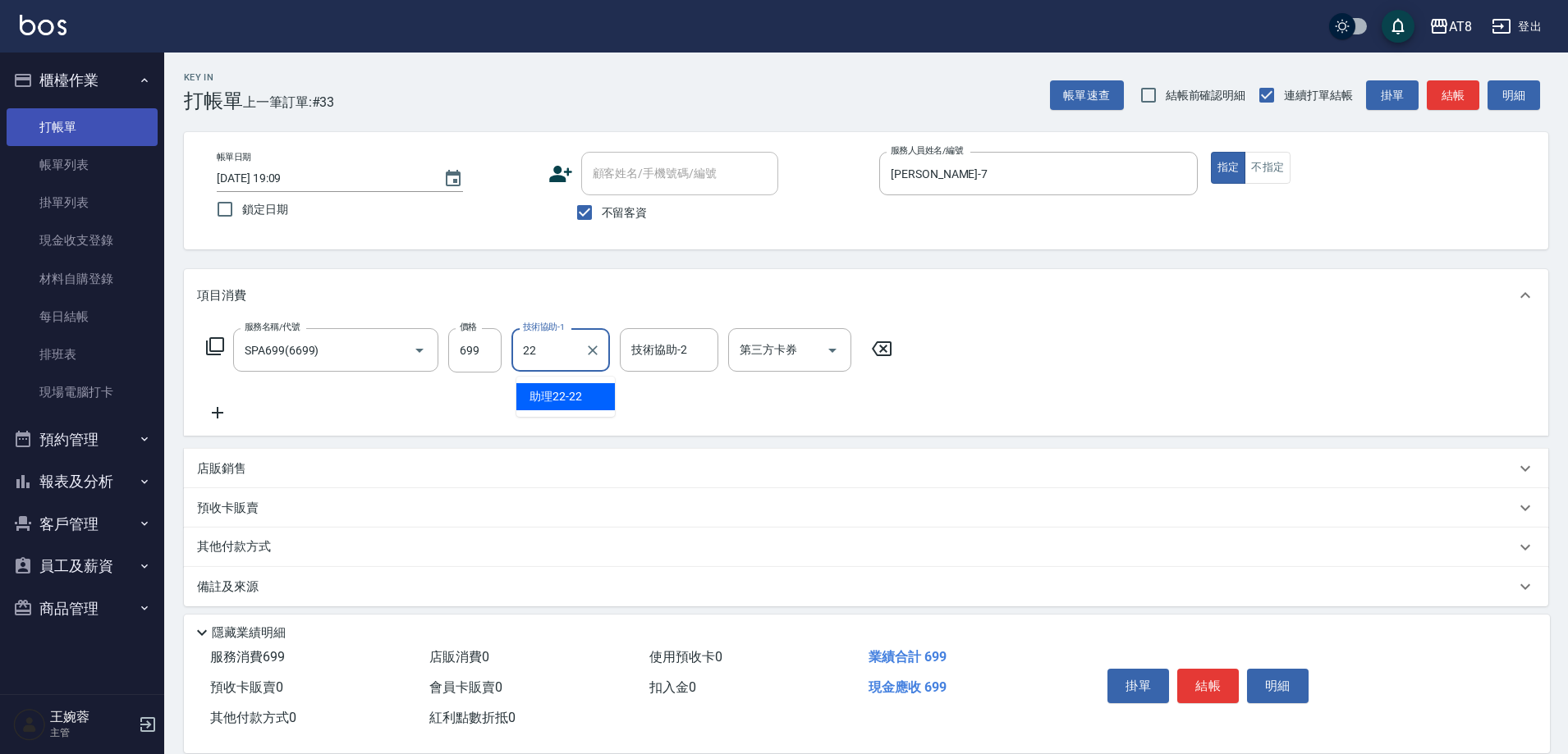
type input "助理22-22"
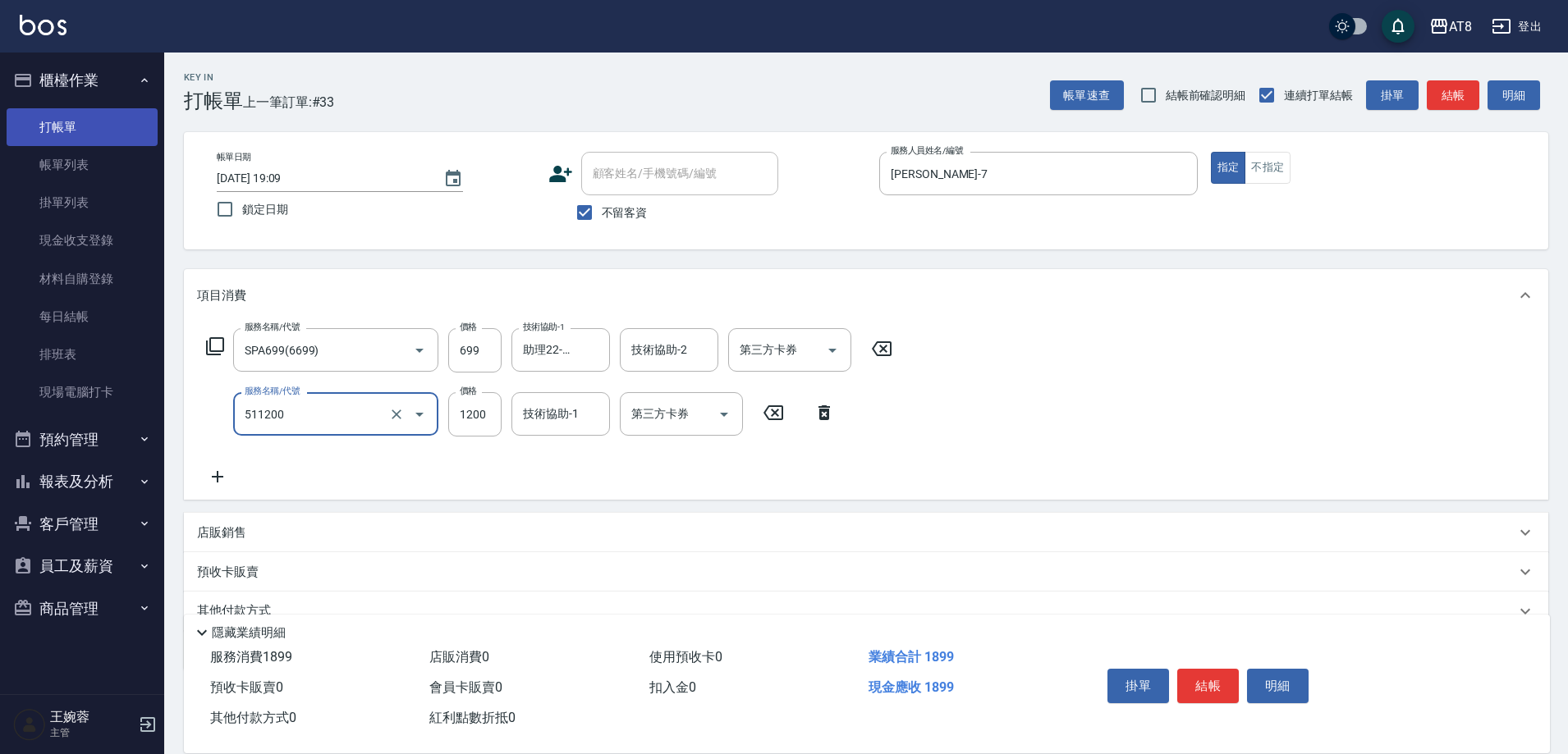
type input "1200護髮(511200)"
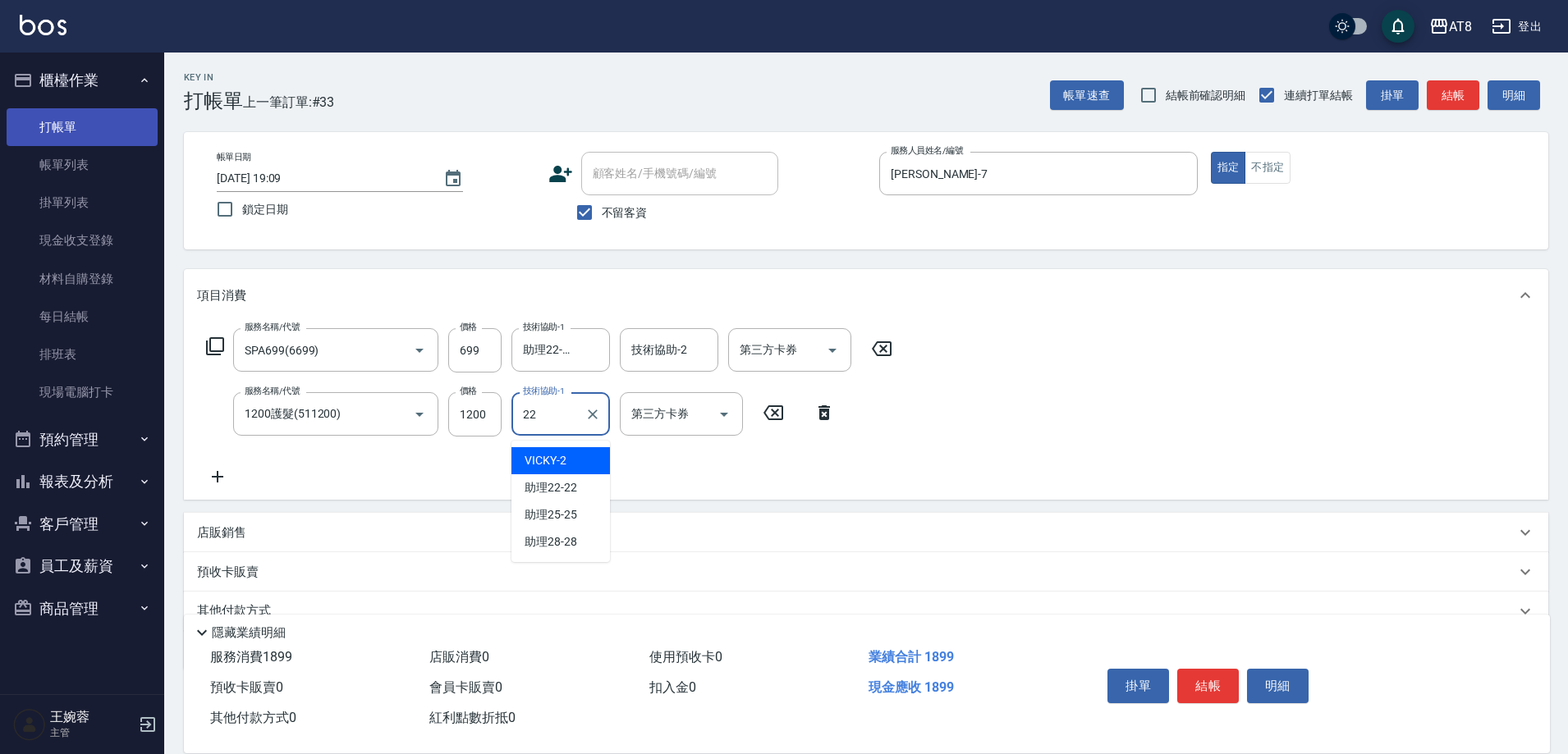
type input "助理22-22"
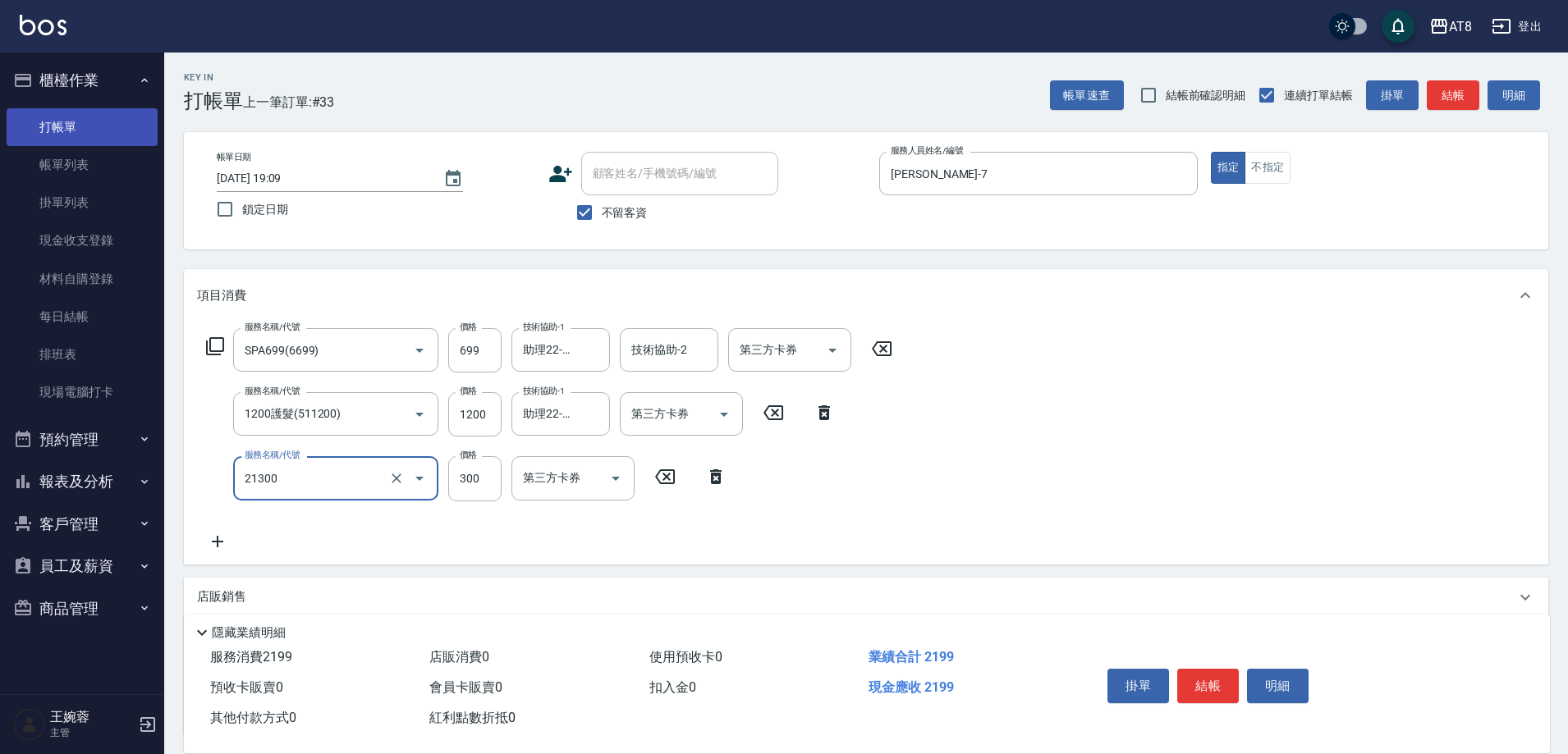
type input "剪髮(21300)"
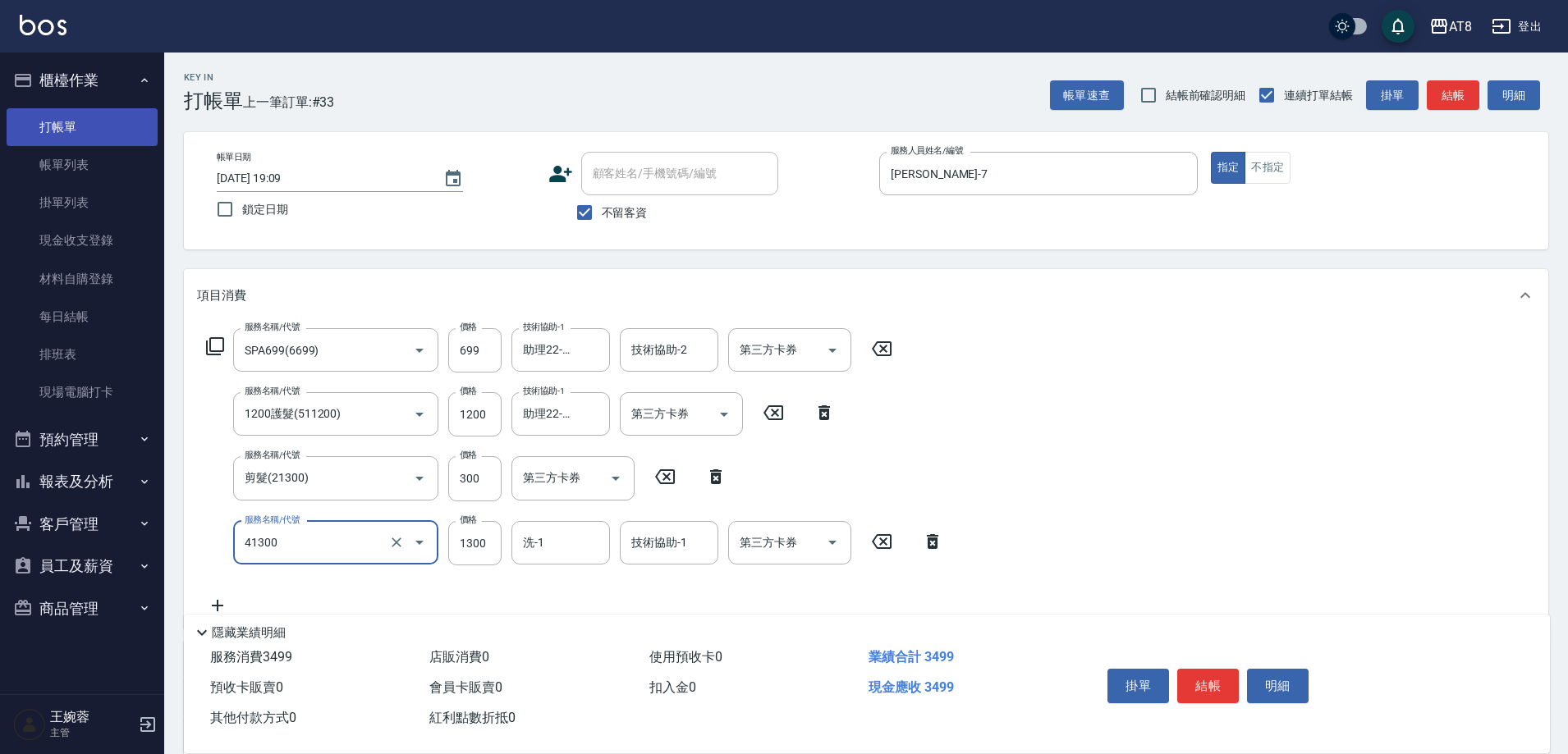
type input "染髮(41300)"
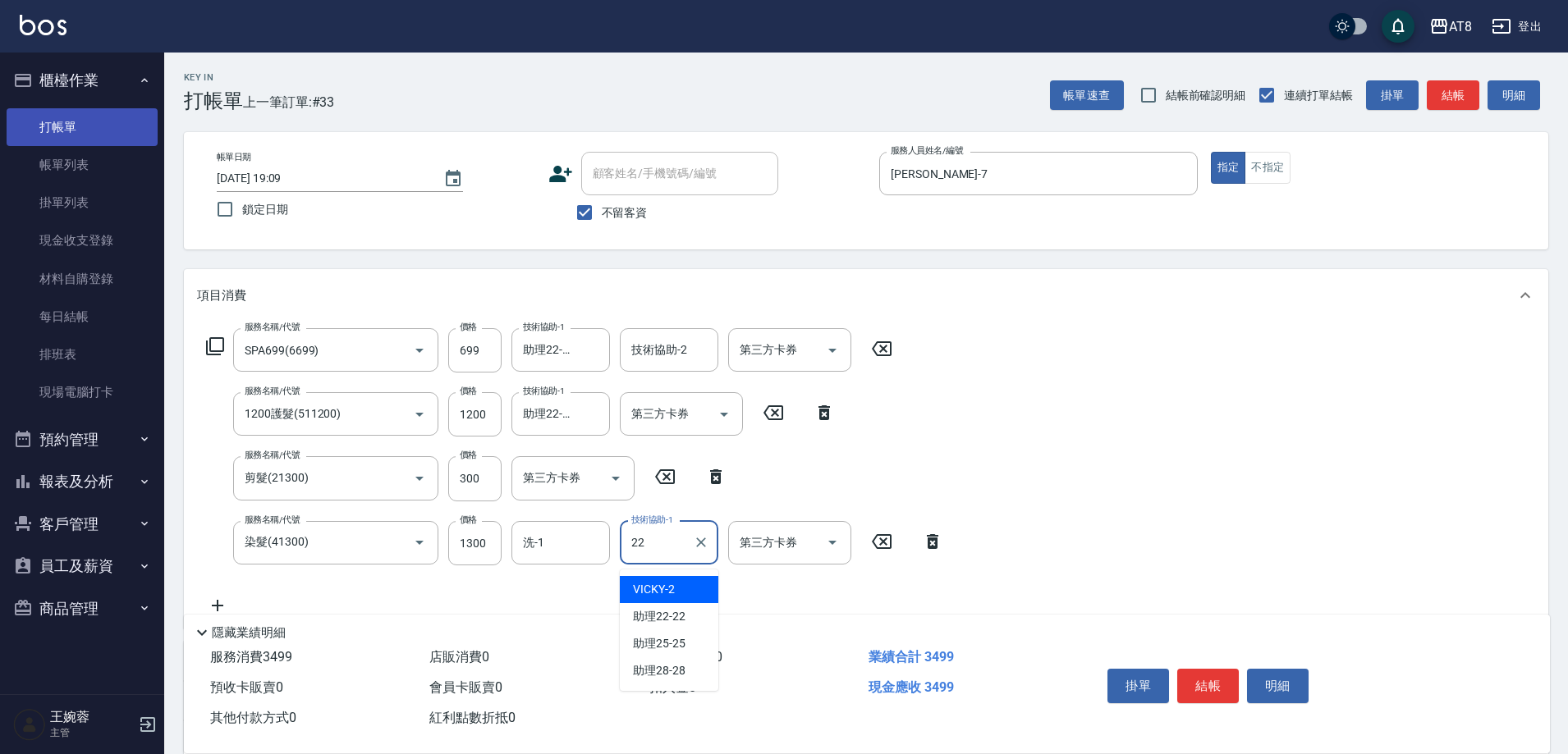
type input "助理22-22"
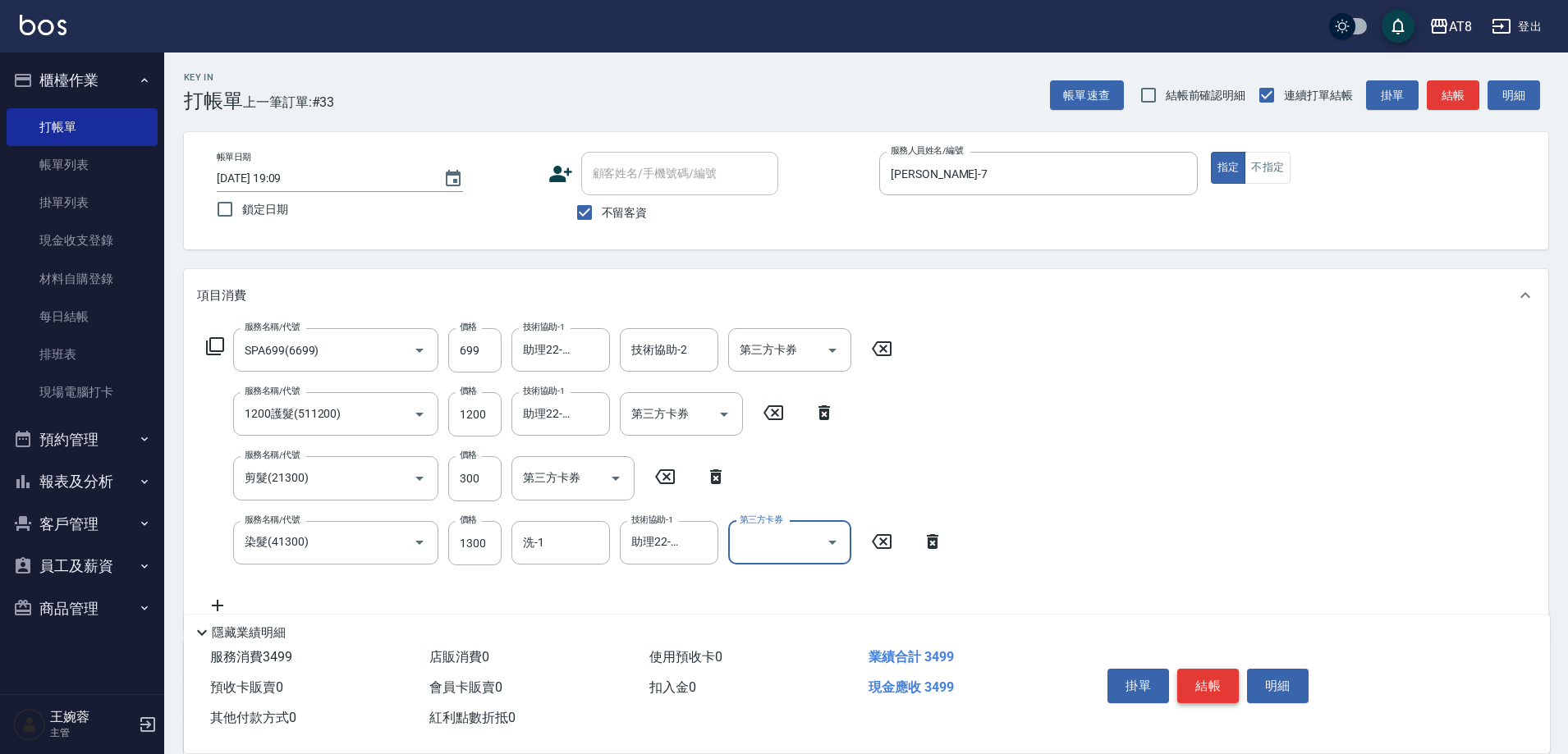
click at [1235, 669] on button "結帳" at bounding box center [1207, 686] width 62 height 35
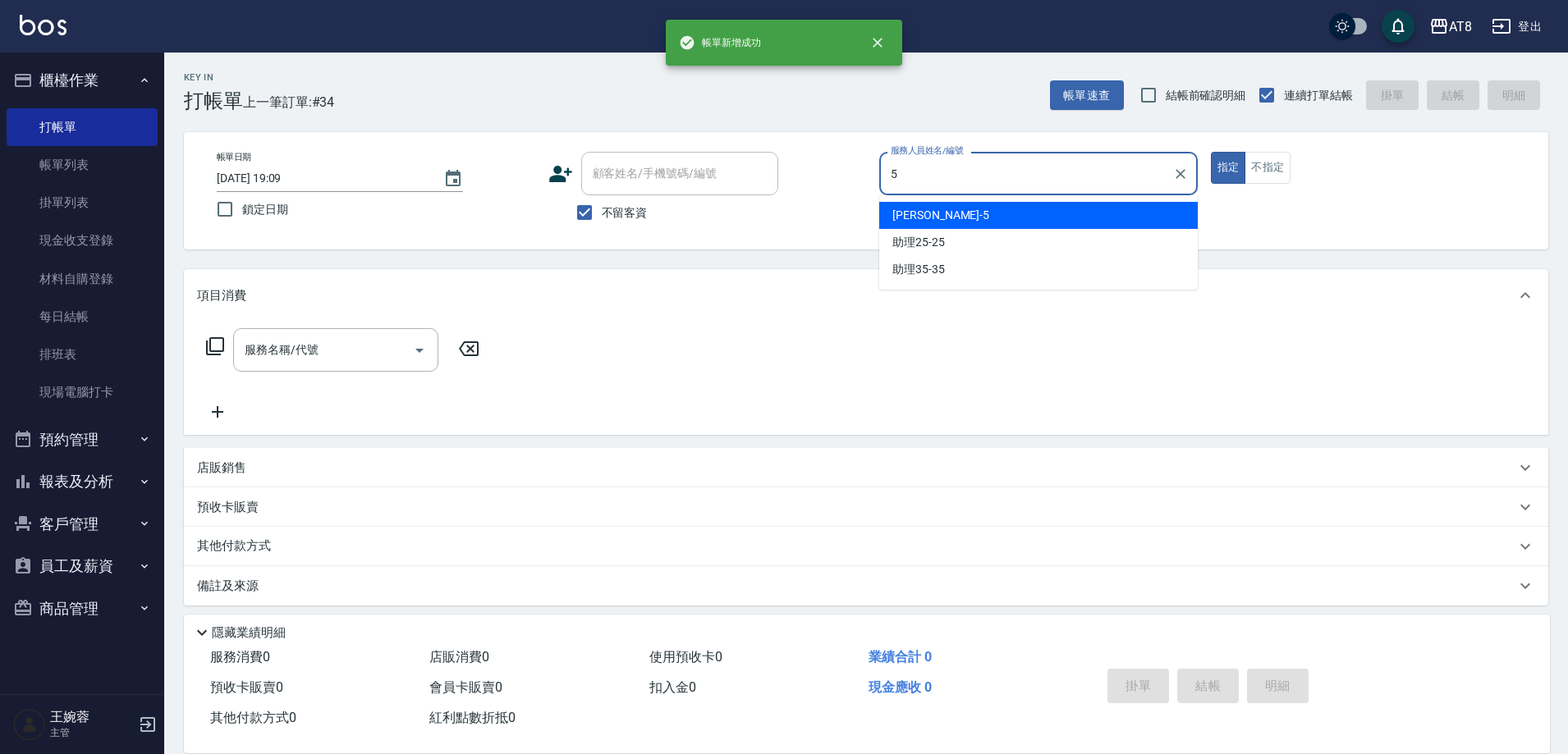
type input "HANK-5"
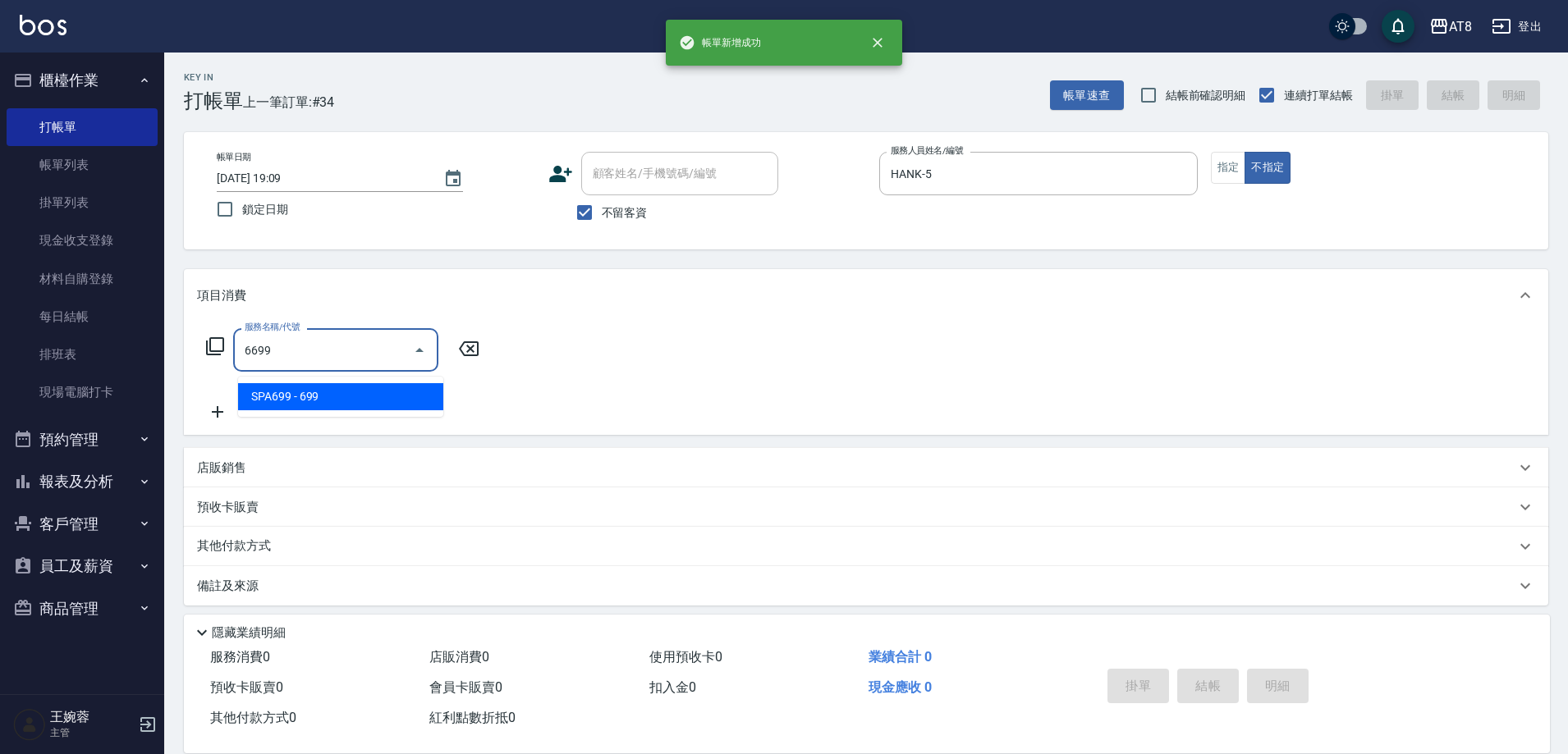
type input "SPA699(6699)"
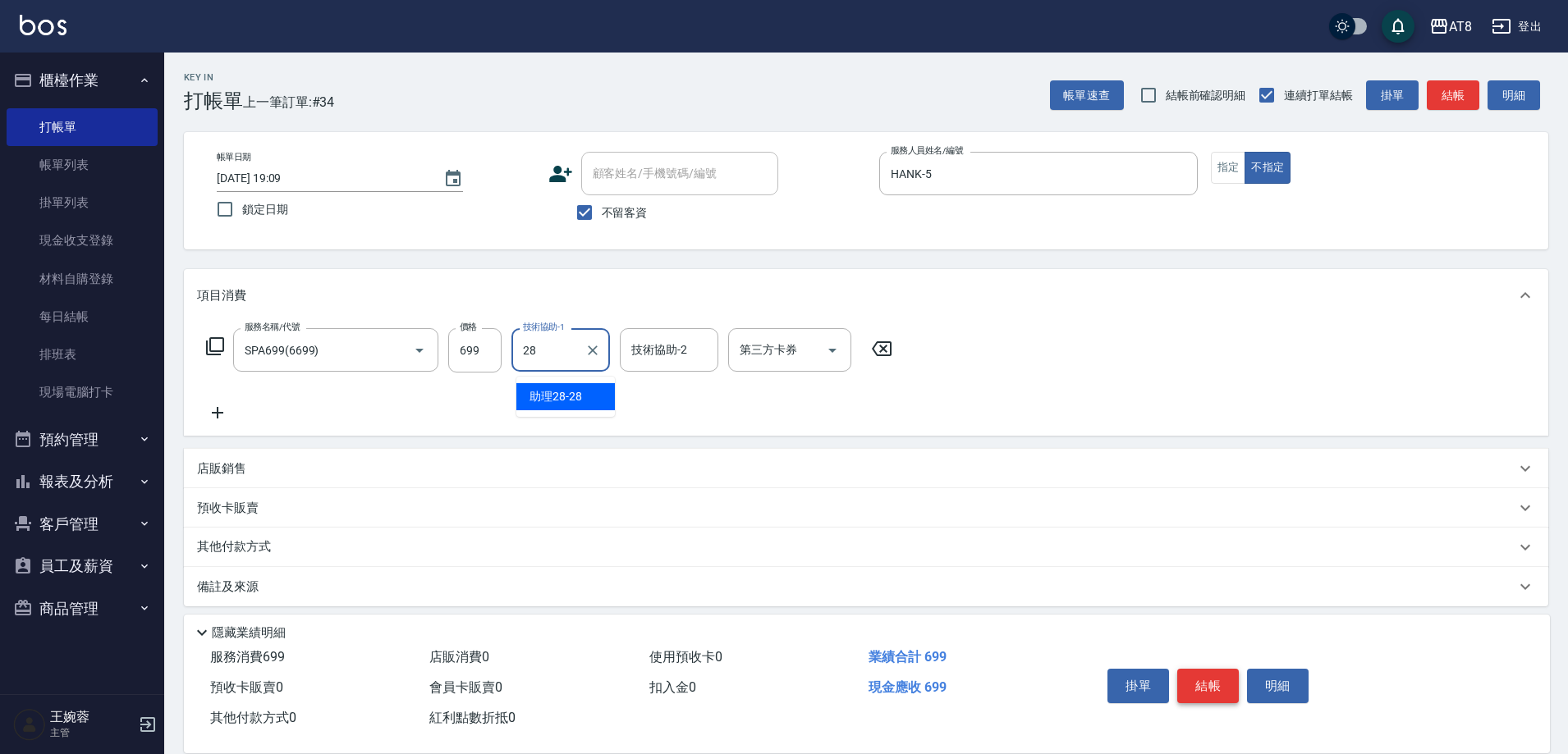
type input "助理28-28"
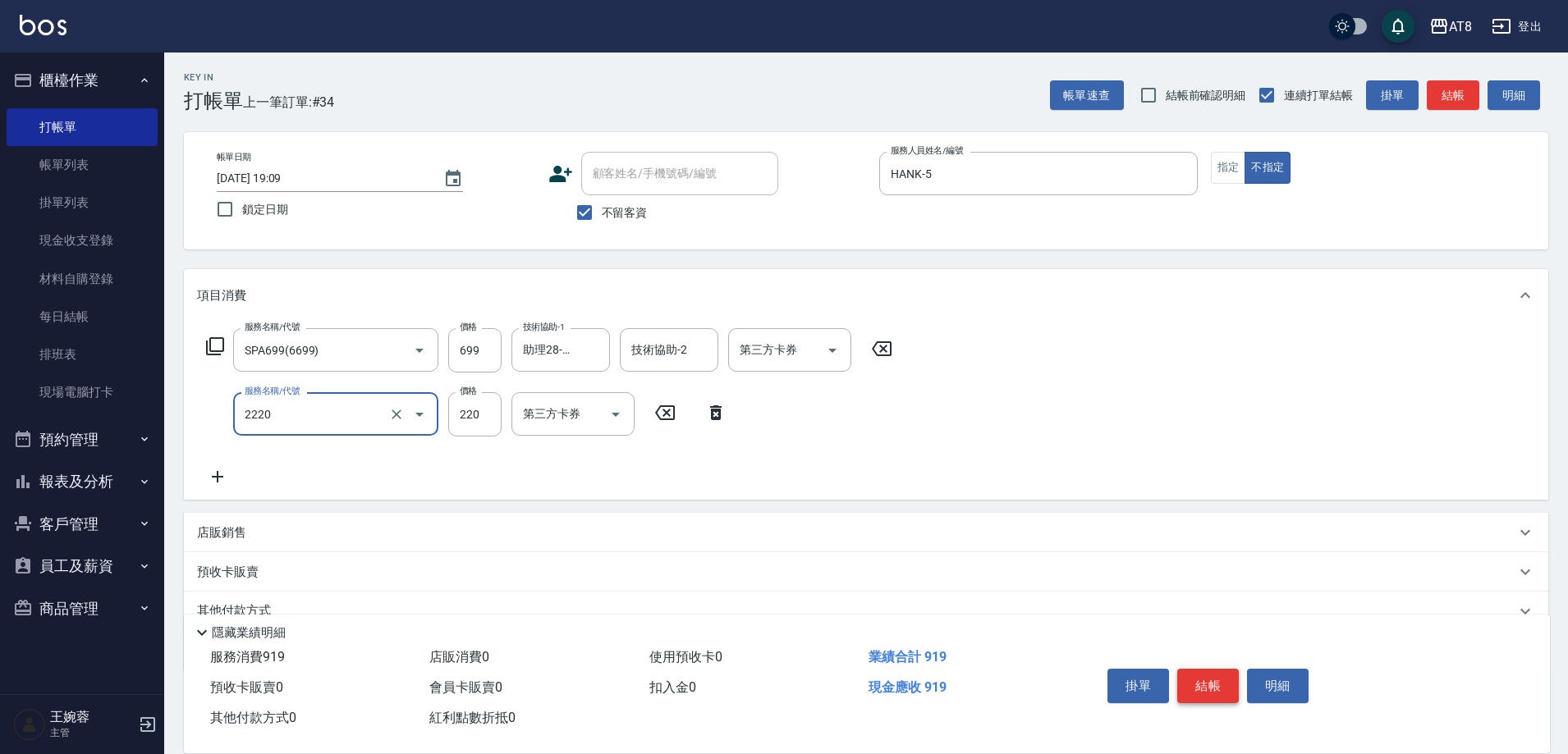
type input "剪髮(2220)"
click at [1235, 669] on button "結帳" at bounding box center [1207, 686] width 62 height 35
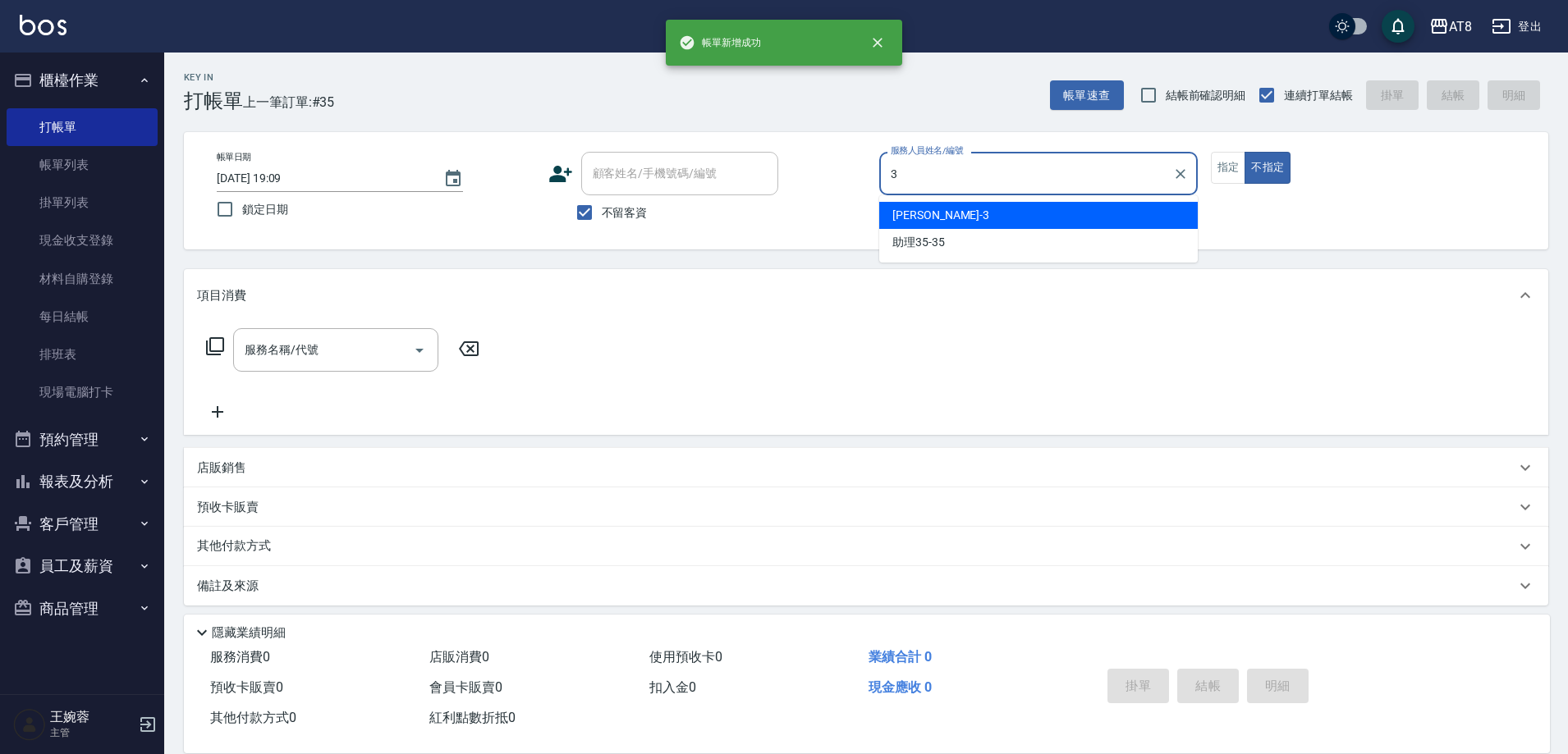
type input "RACHEL-3"
type button "false"
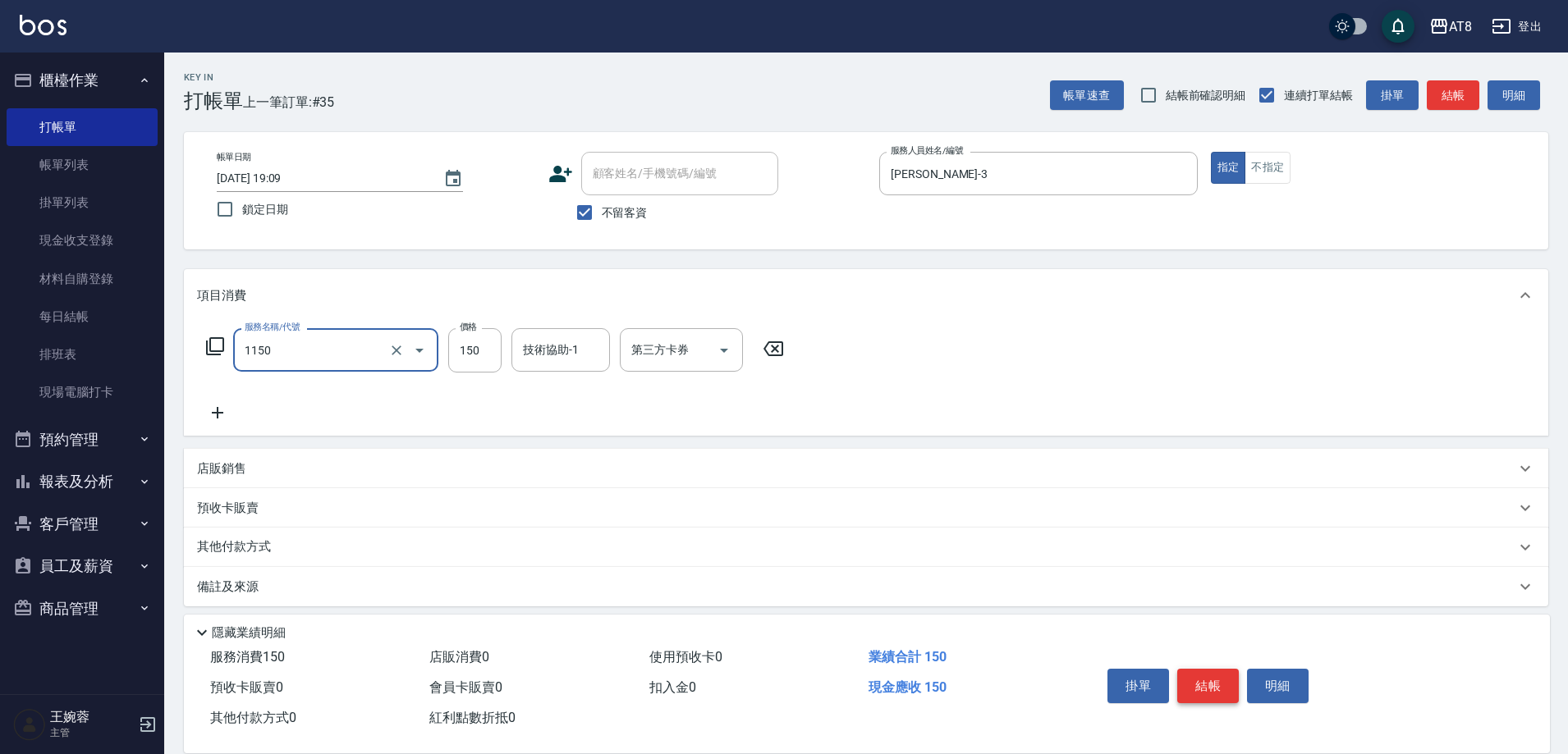
type input "洗髮(1150)"
type input "200"
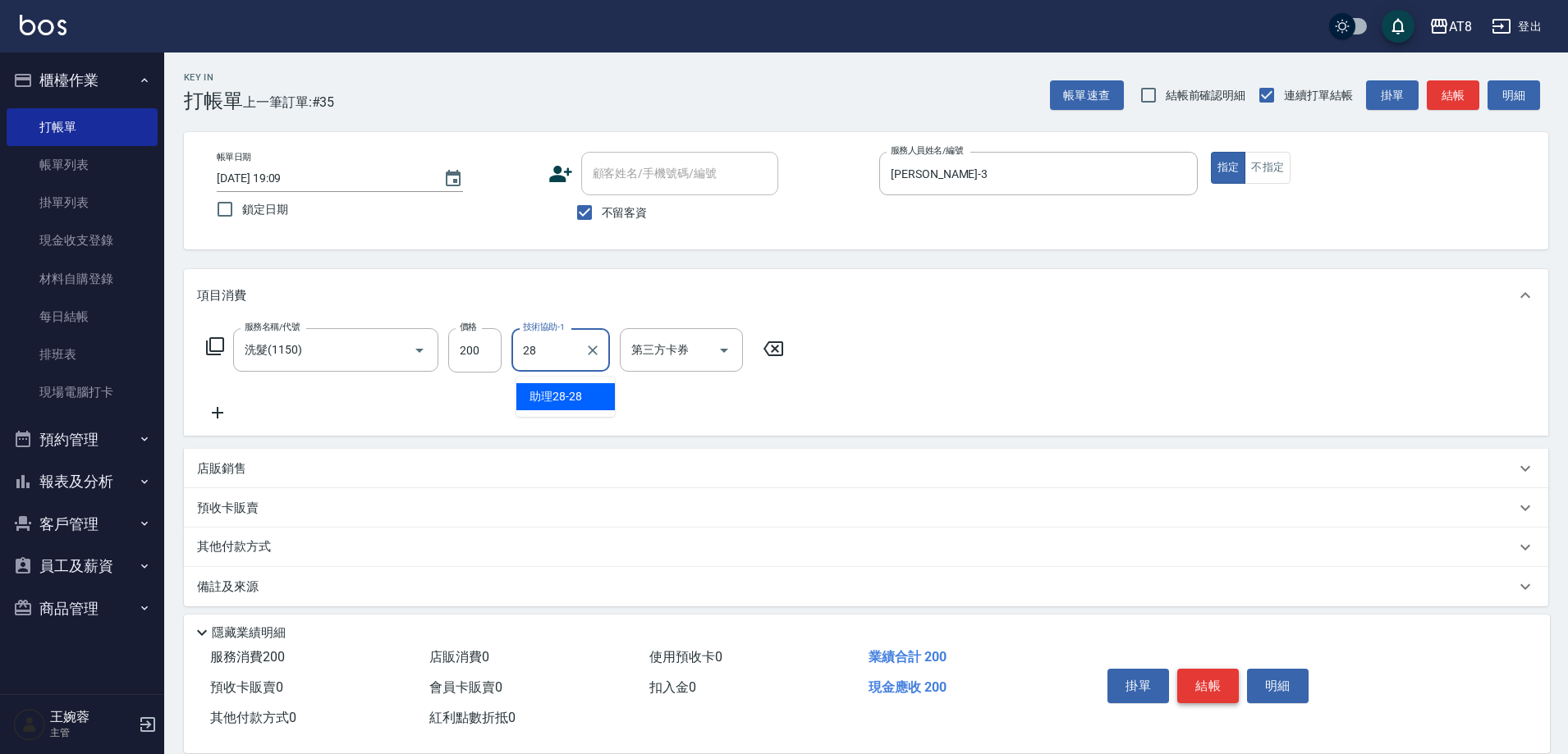
type input "助理28-28"
click at [1235, 669] on button "結帳" at bounding box center [1207, 686] width 62 height 35
type input "2025/10/10 19:10"
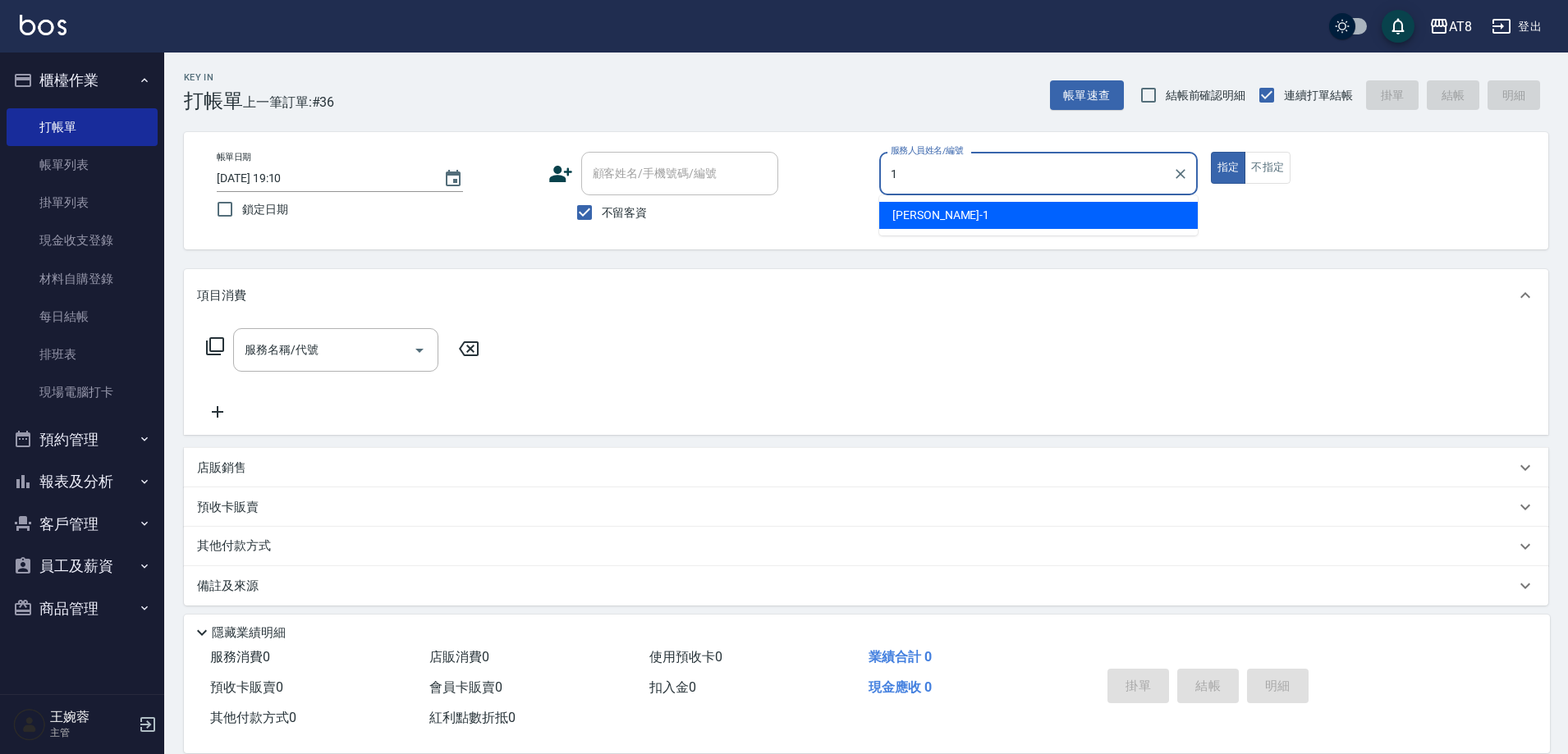
type input "YUKI-1"
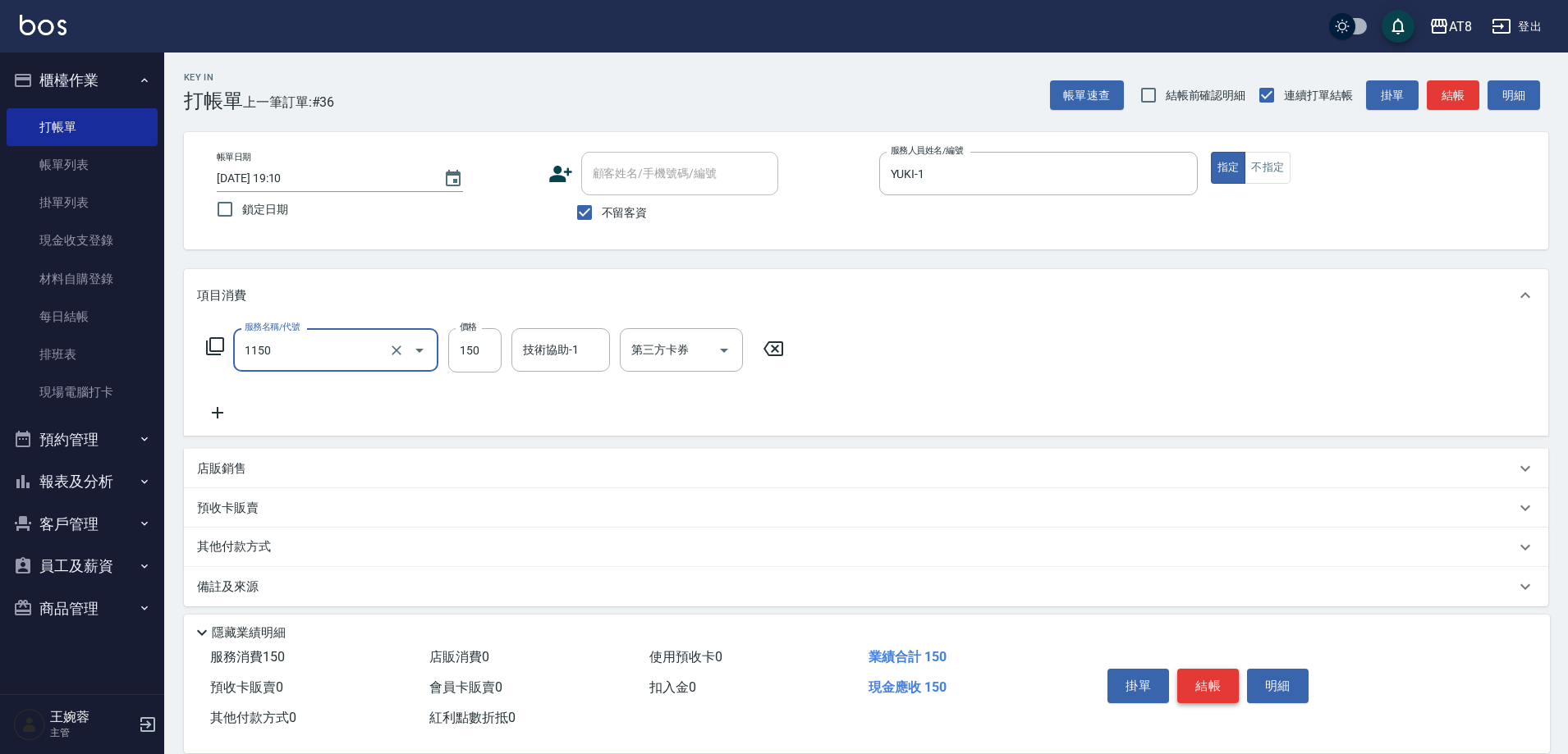
type input "洗髮(1150)"
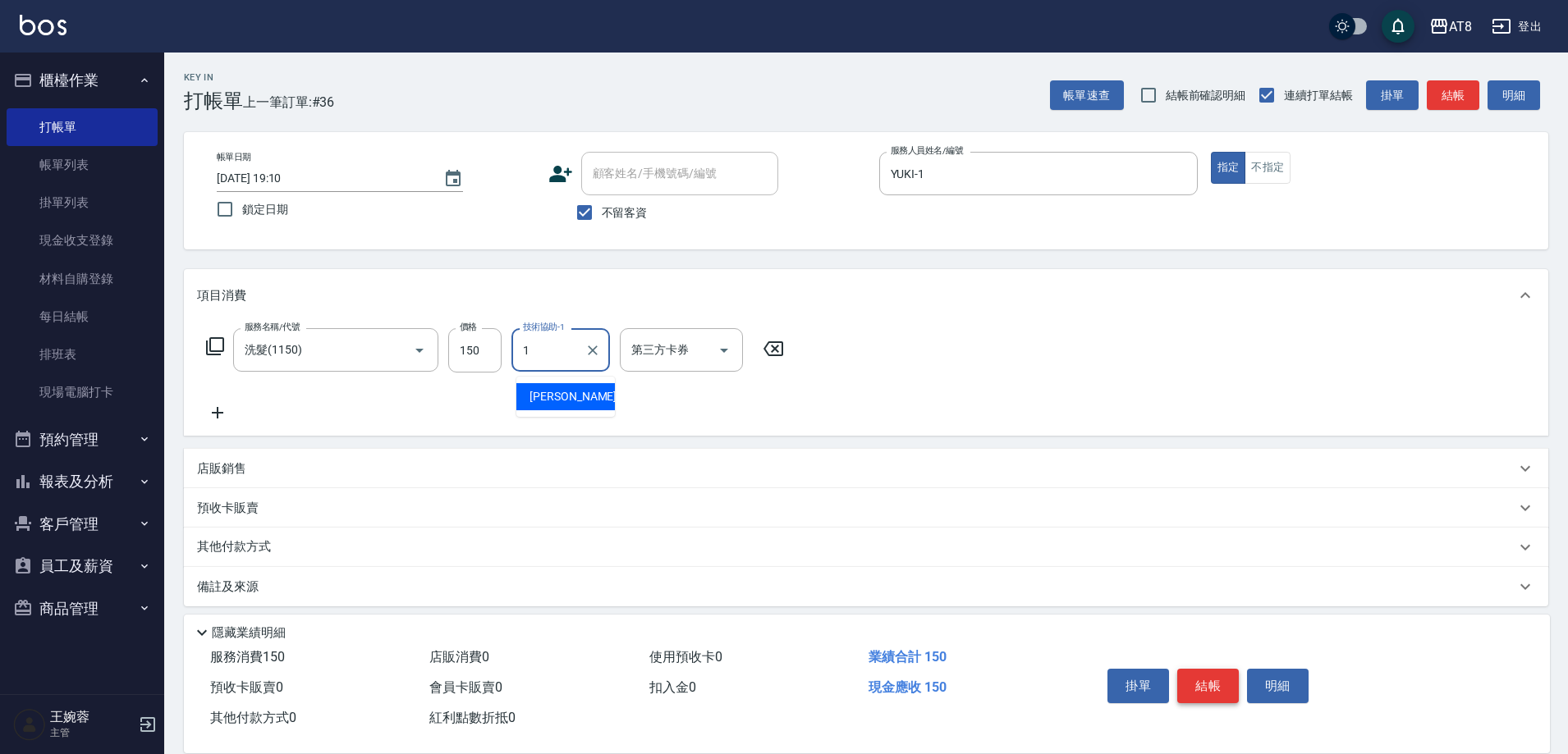
type input "YUKI-1"
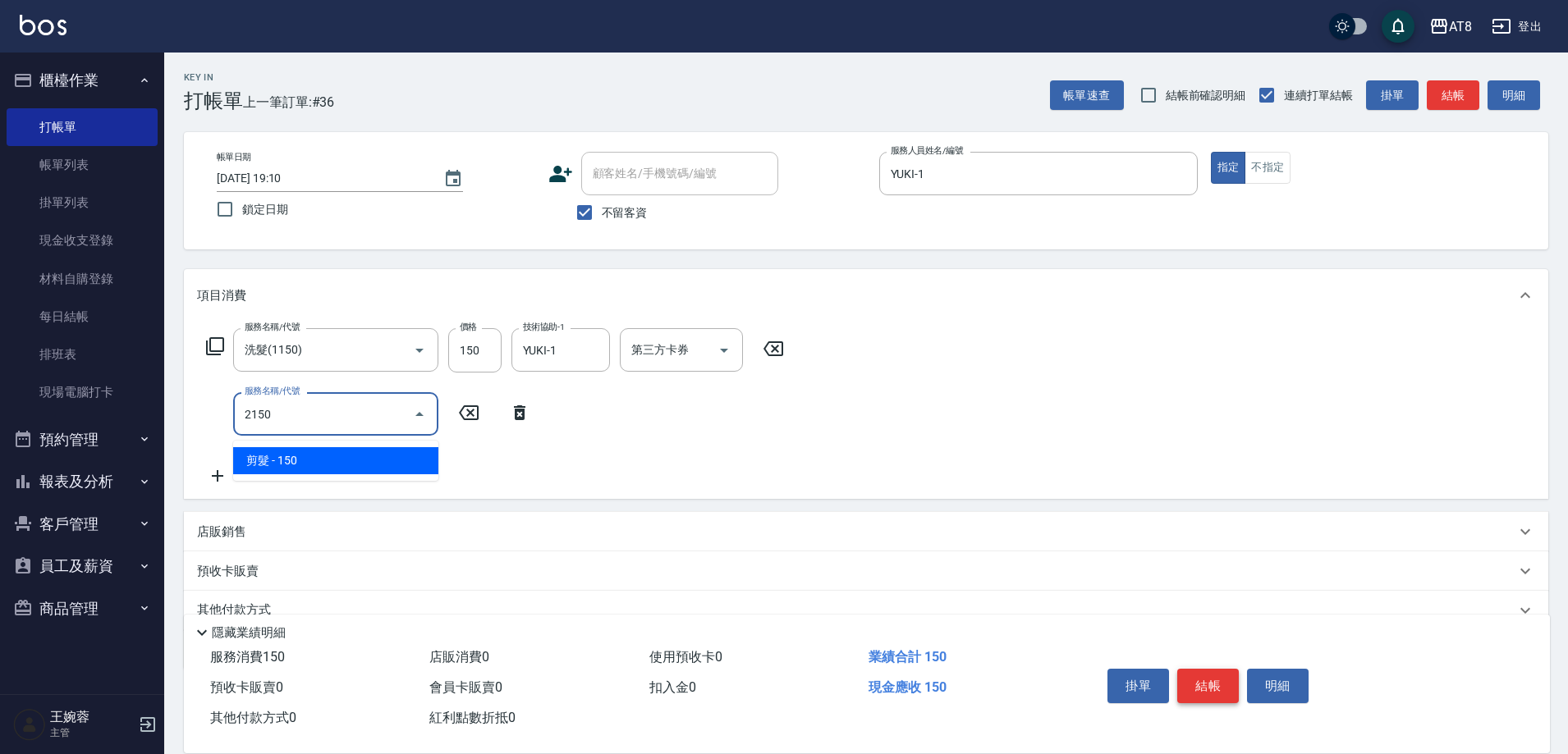
type input "剪髮(2150)"
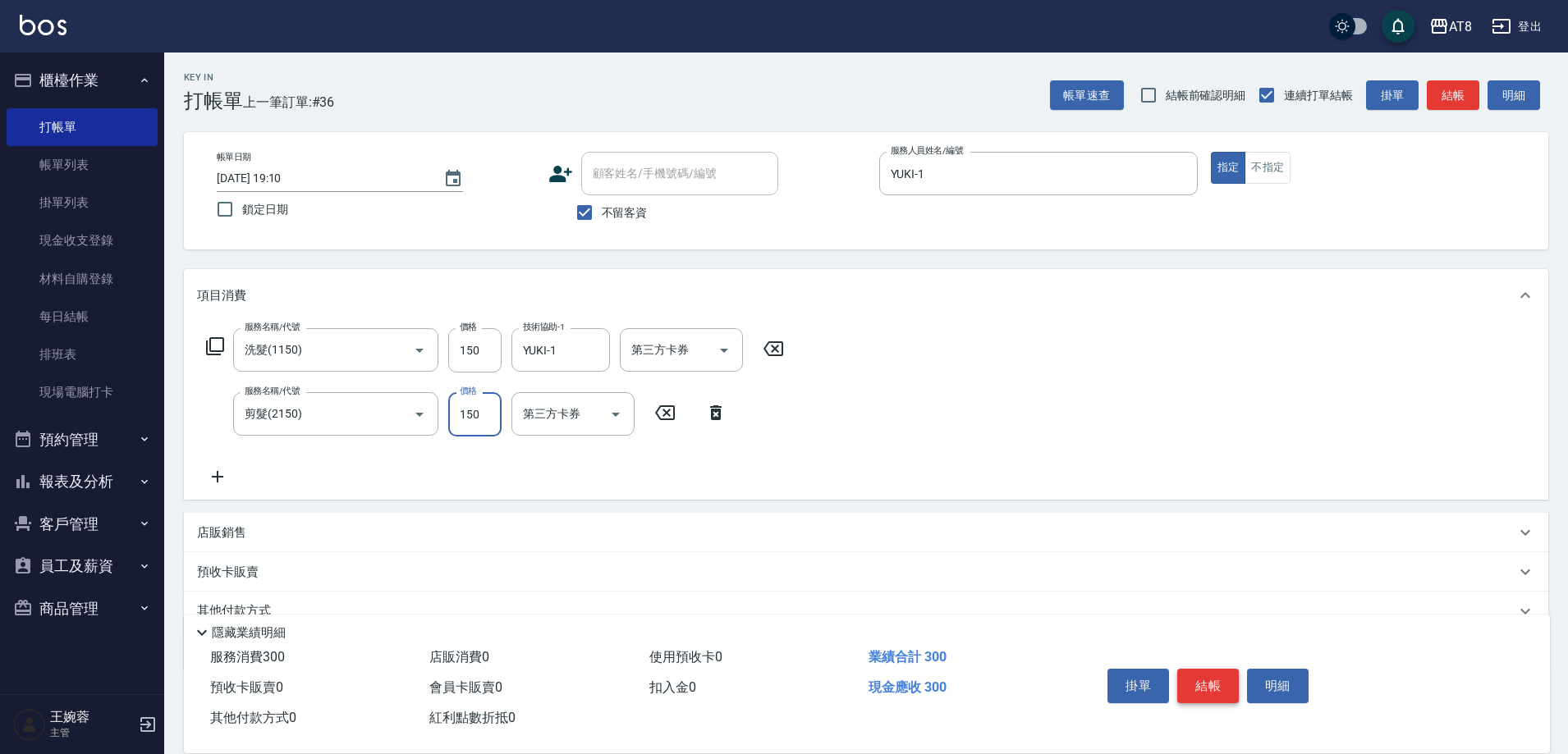
click at [1235, 669] on button "結帳" at bounding box center [1207, 686] width 62 height 35
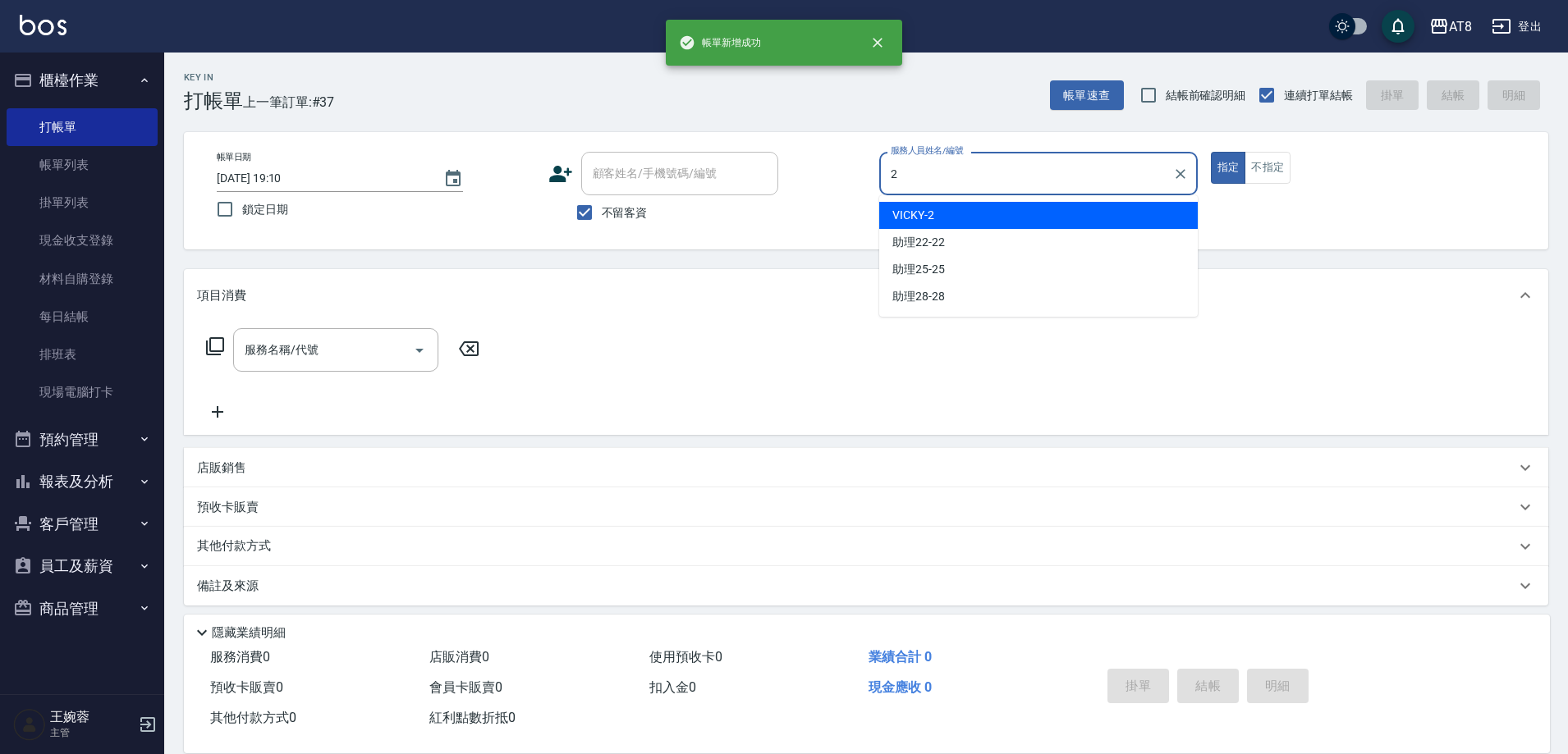
type input "VICKY-2"
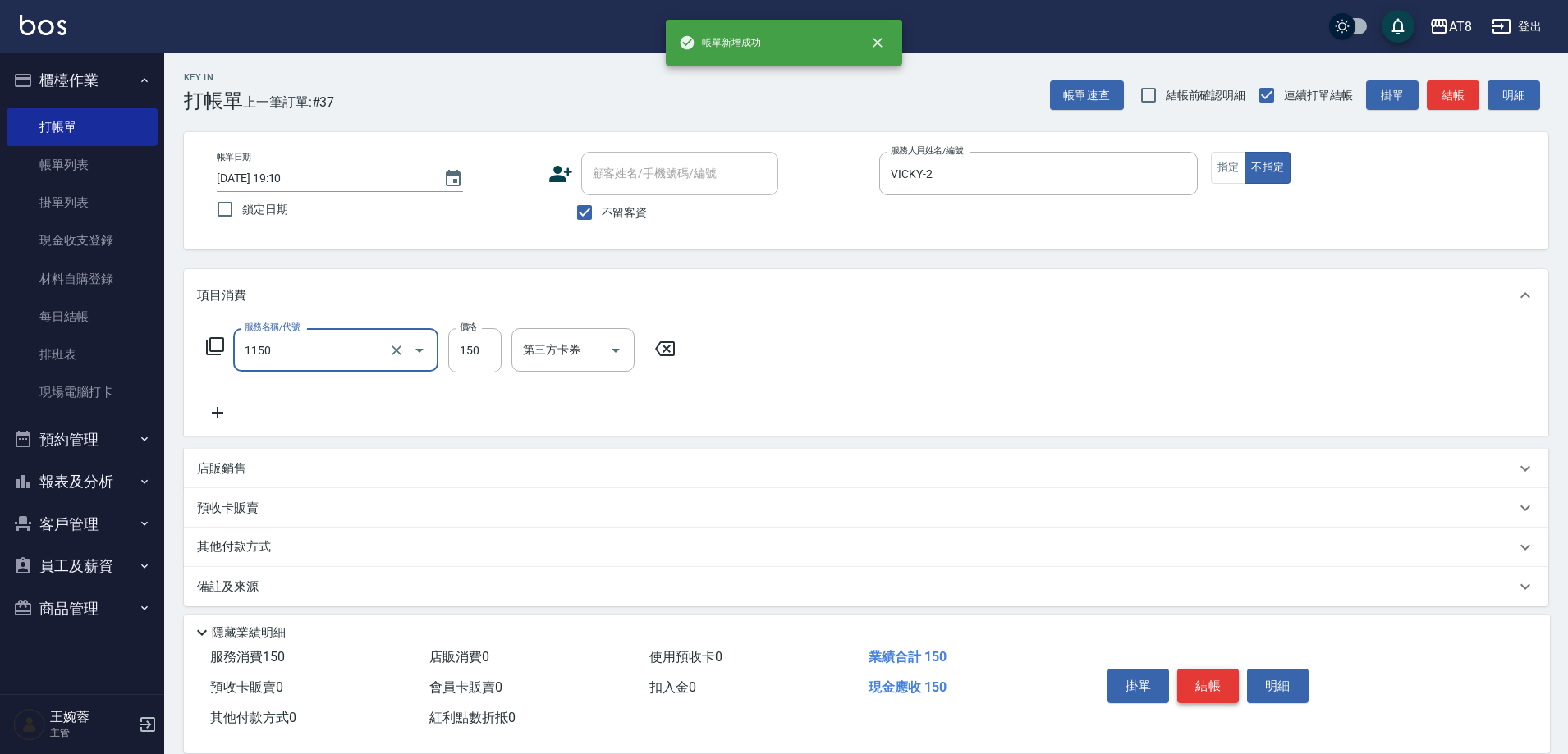
type input "洗髮(1150)"
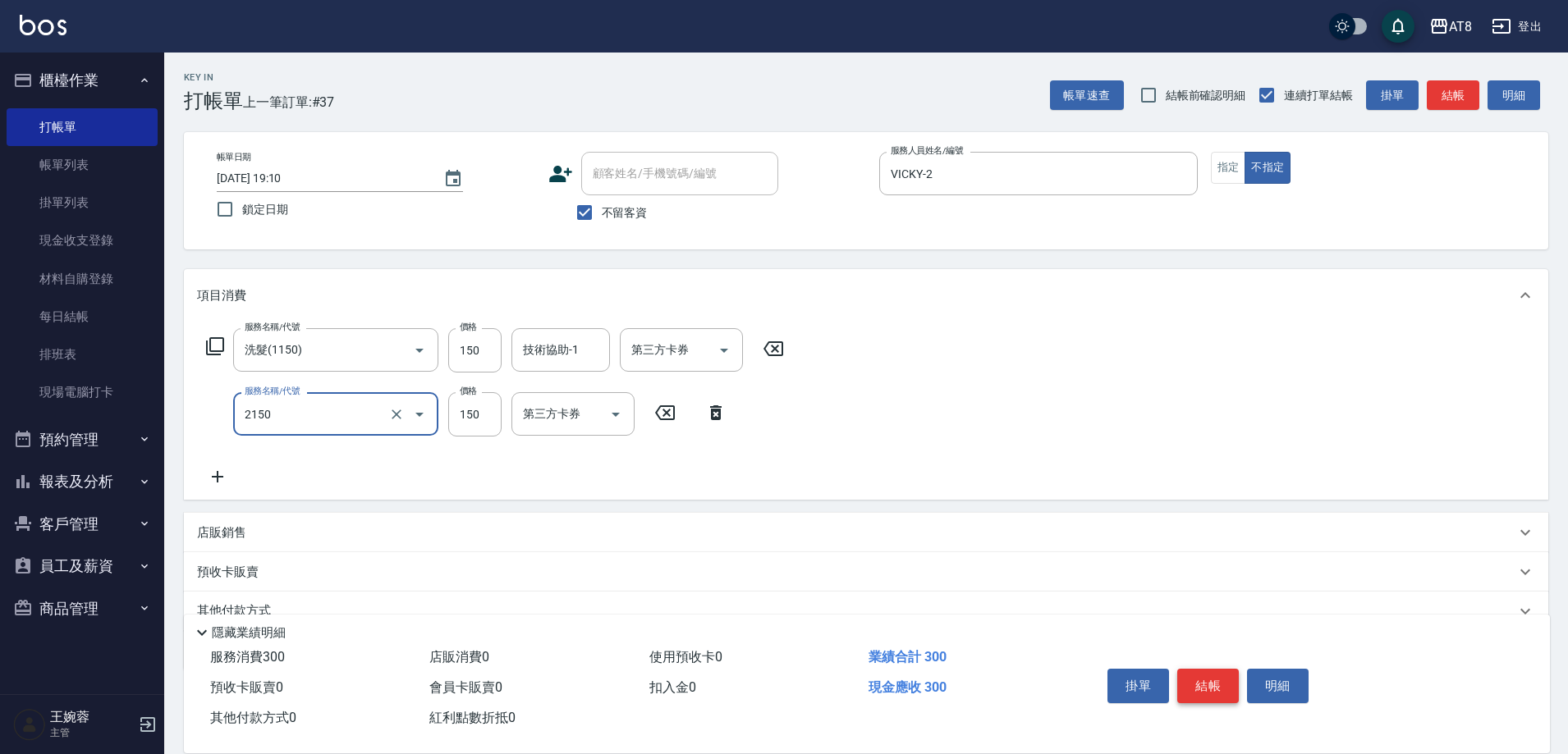
type input "剪髮(2150)"
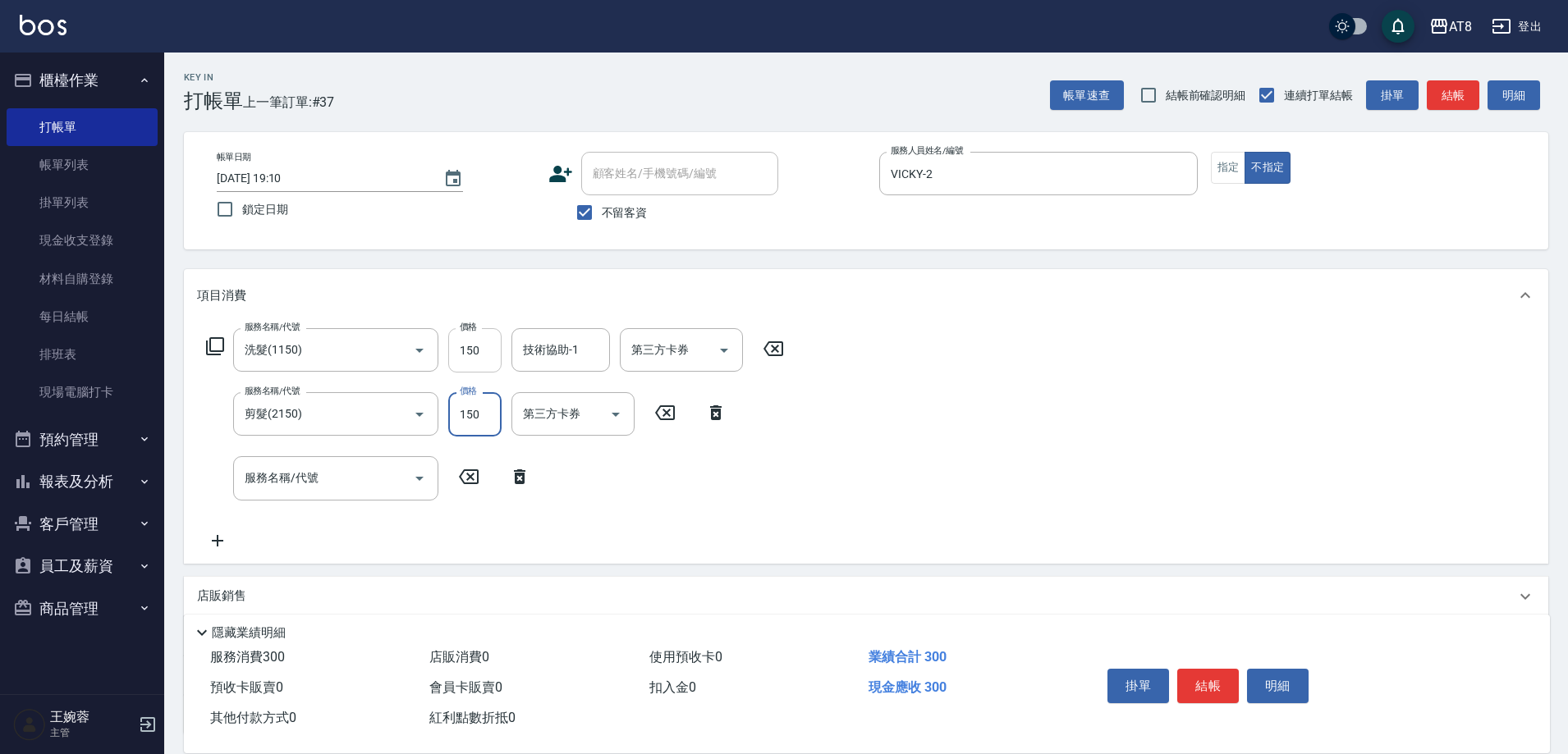
click at [497, 336] on input "150" at bounding box center [474, 350] width 53 height 45
click at [495, 345] on input "150" at bounding box center [474, 350] width 53 height 45
type input "200"
click at [1203, 669] on button "結帳" at bounding box center [1207, 686] width 62 height 35
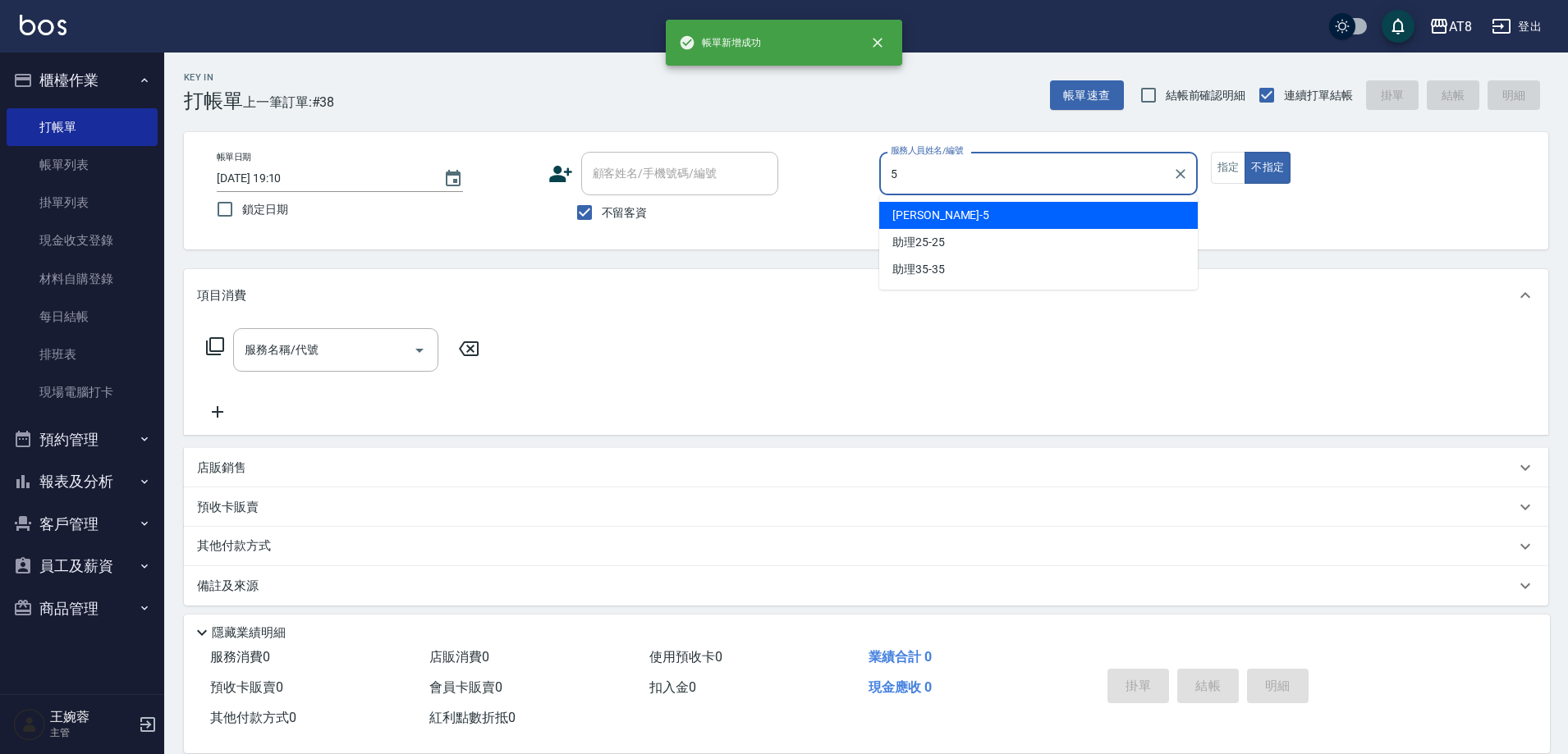
type input "HANK-5"
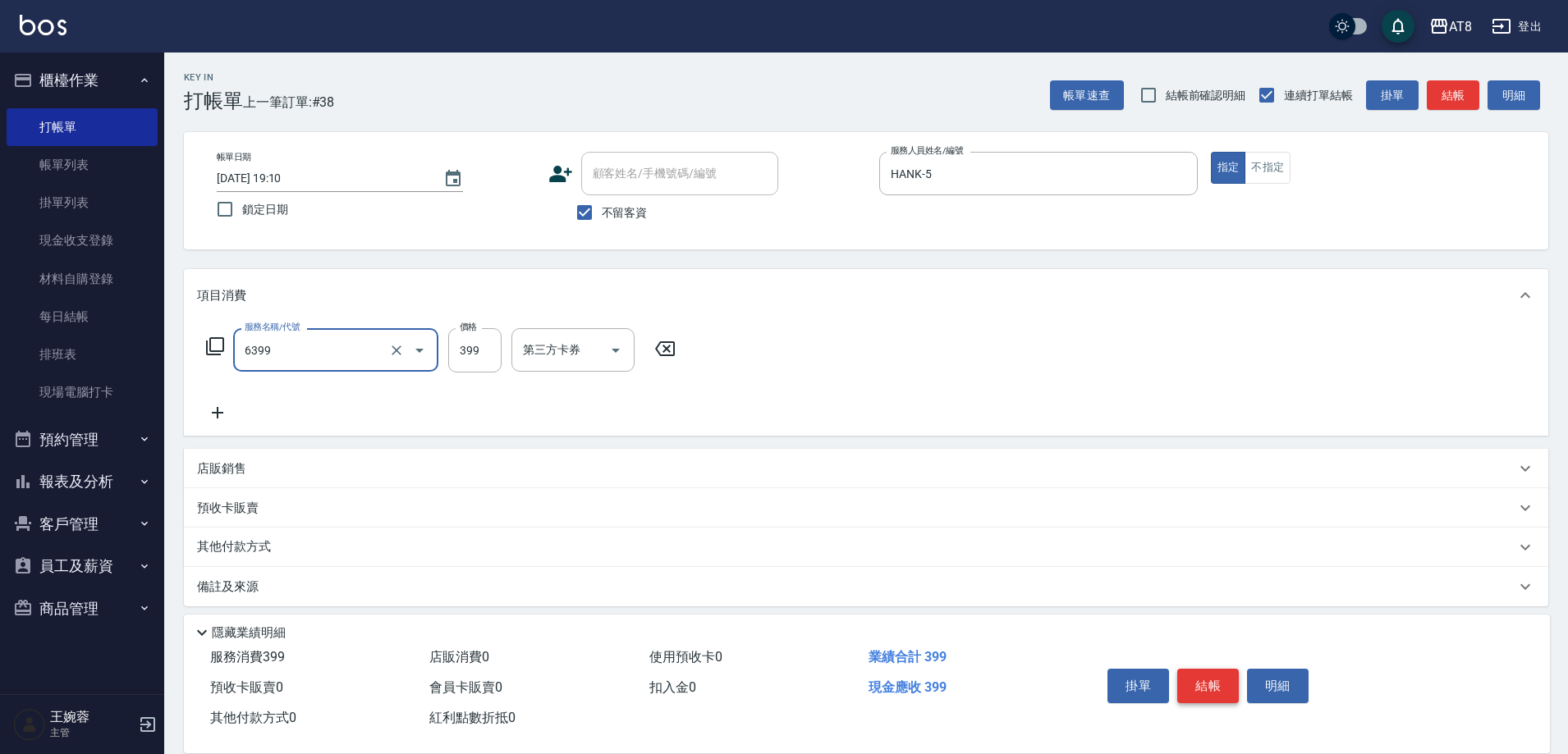
type input "SPA399(6399)"
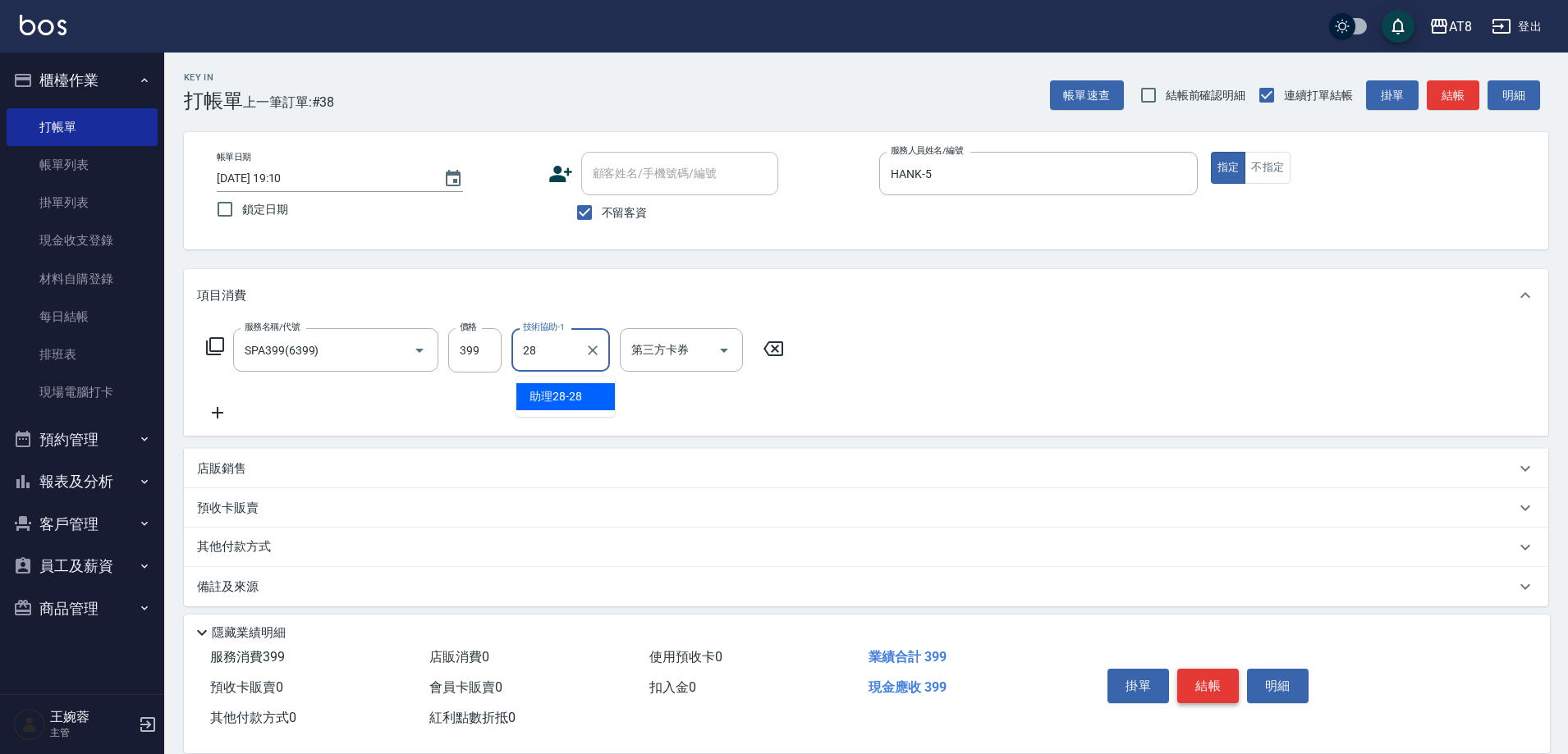
type input "助理28-28"
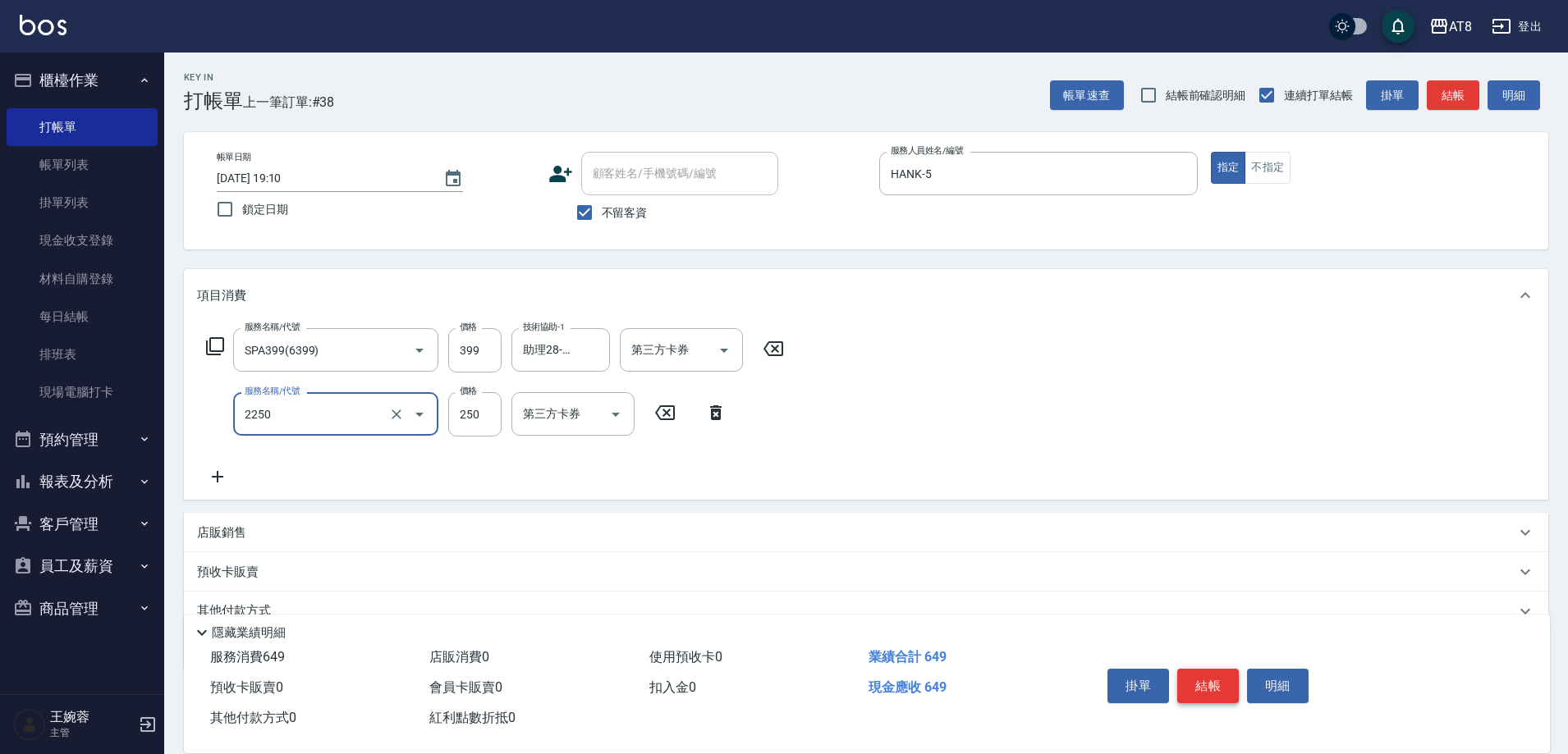
type input "剪髮(2250)"
click at [1203, 669] on button "結帳" at bounding box center [1207, 686] width 62 height 35
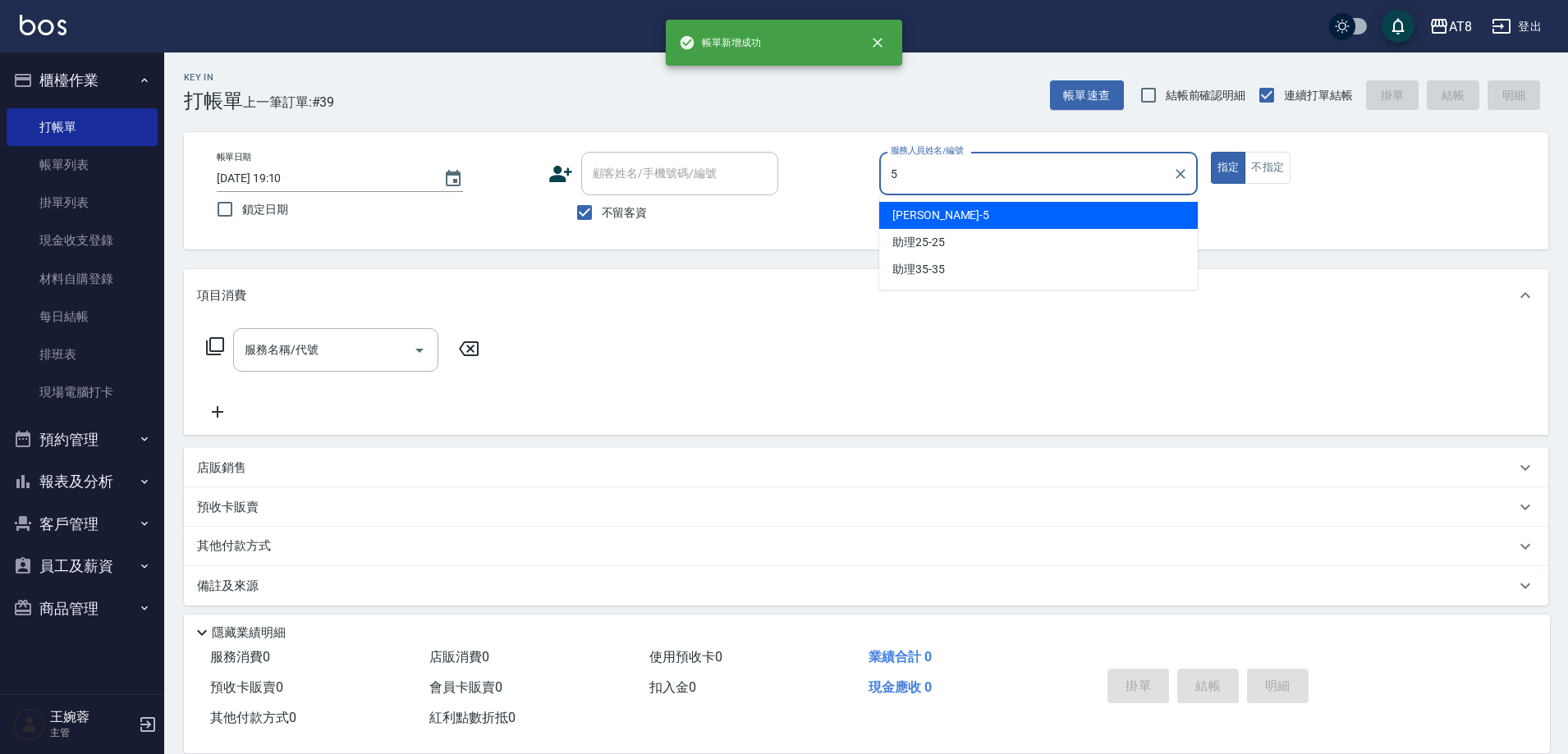
type input "HANK-5"
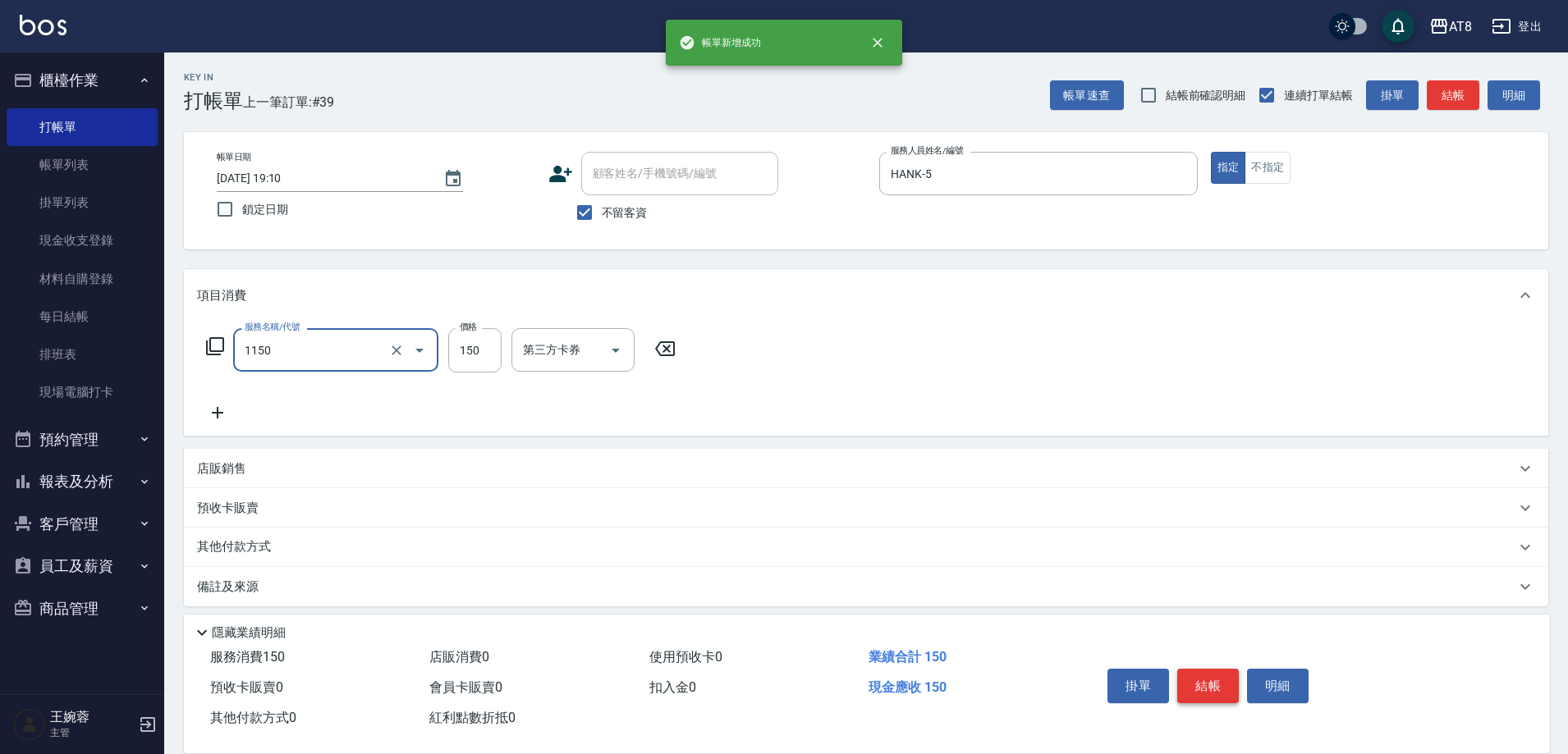
type input "洗髮(1150)"
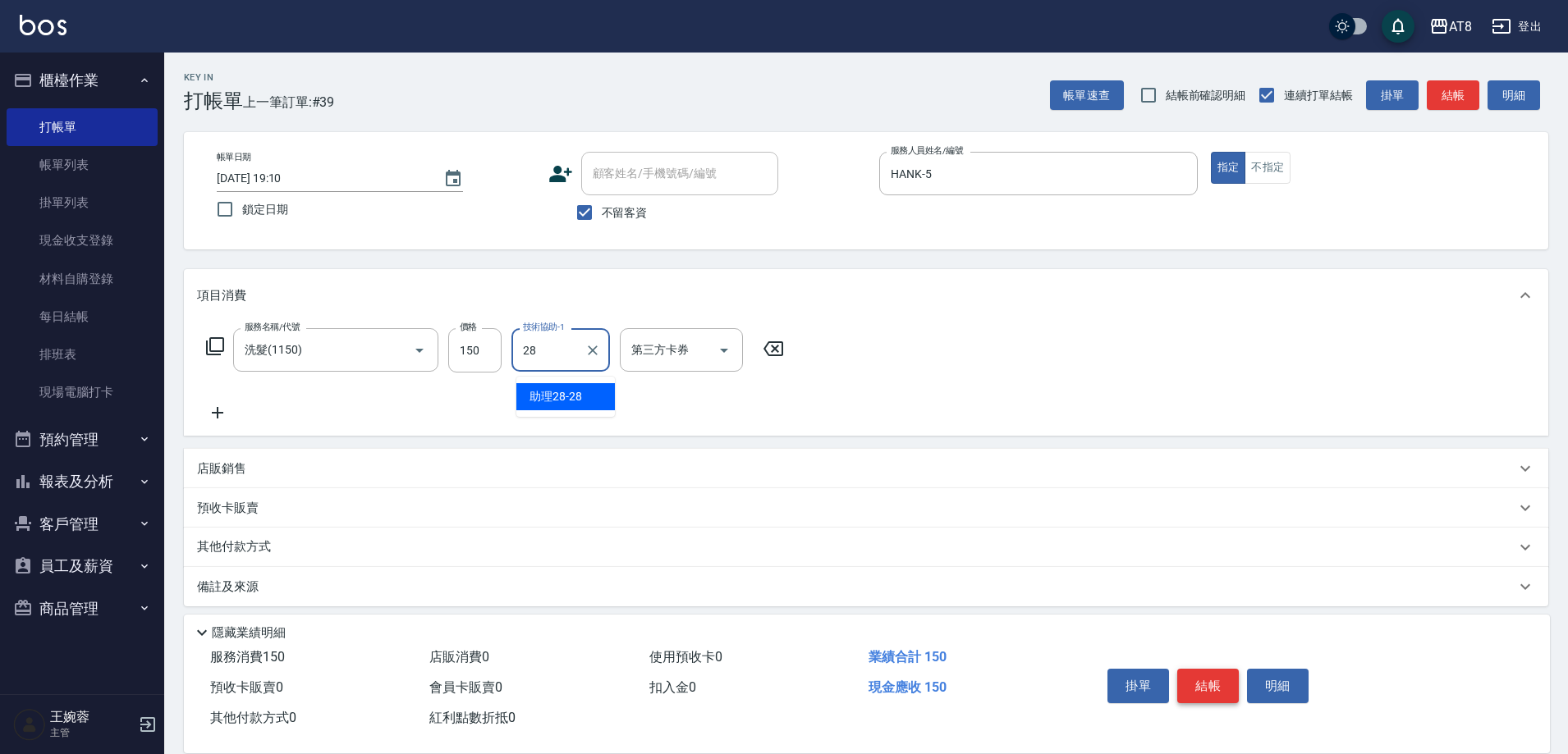
type input "助理28-28"
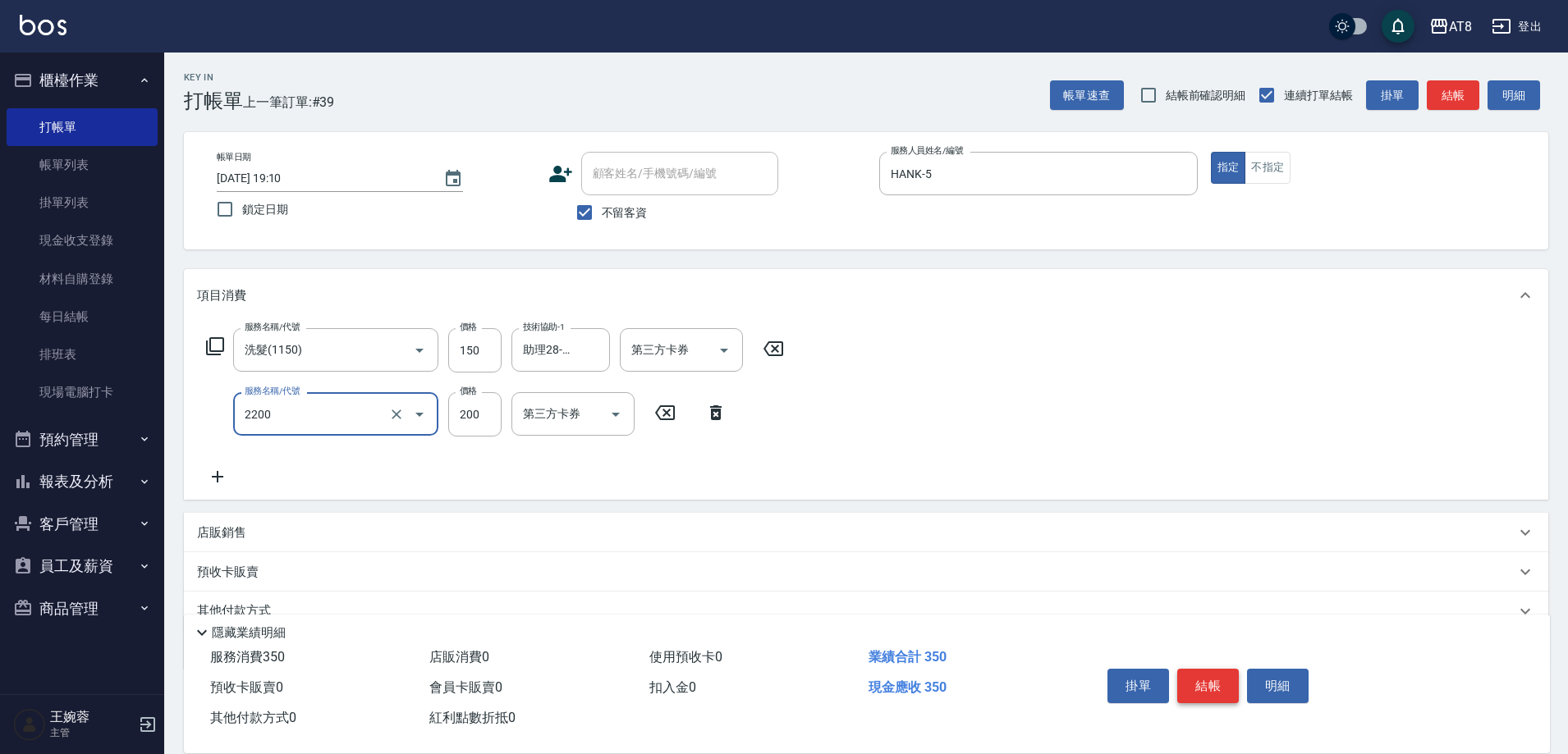
type input "剪髮(2200)"
click at [1203, 669] on button "結帳" at bounding box center [1207, 686] width 62 height 35
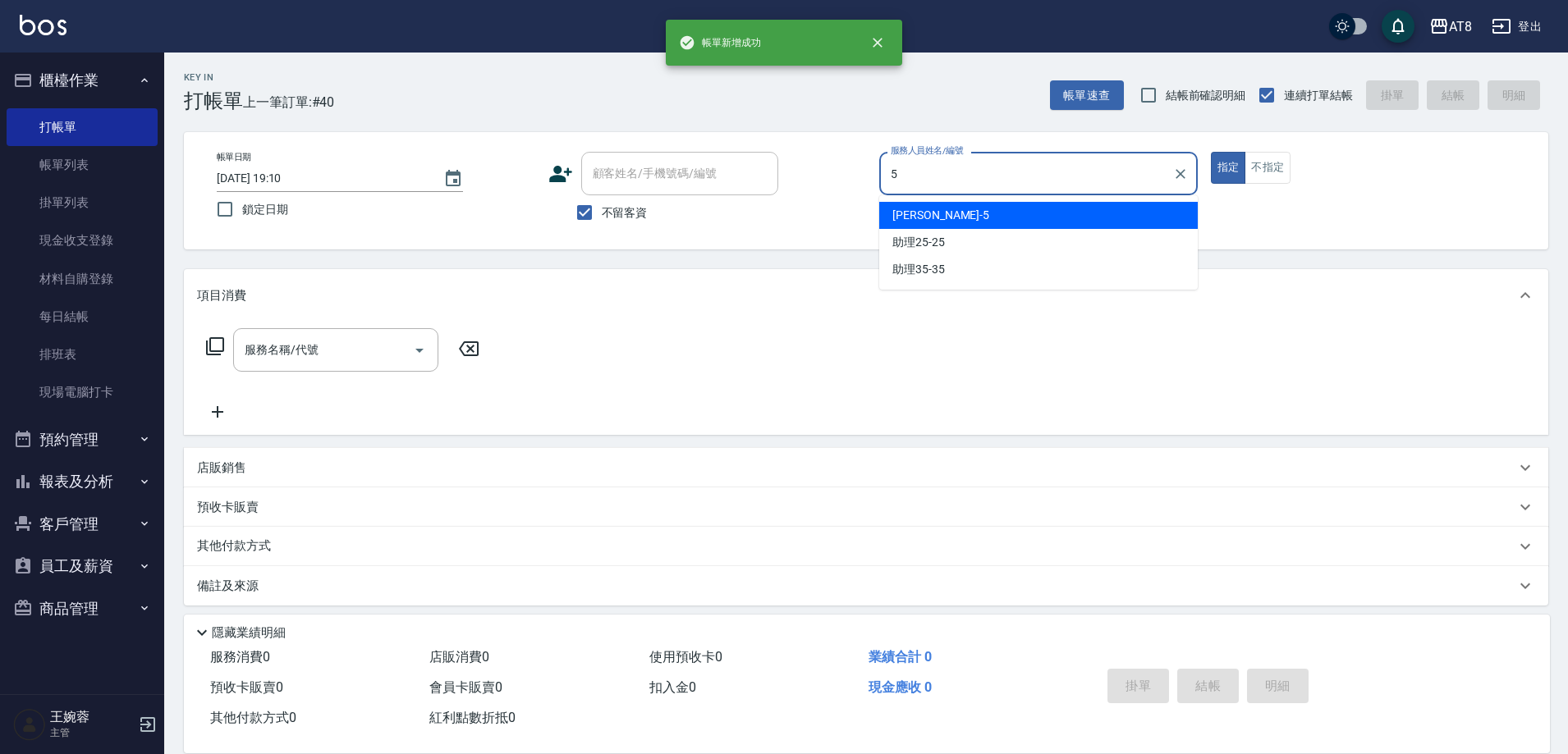
type input "HANK-5"
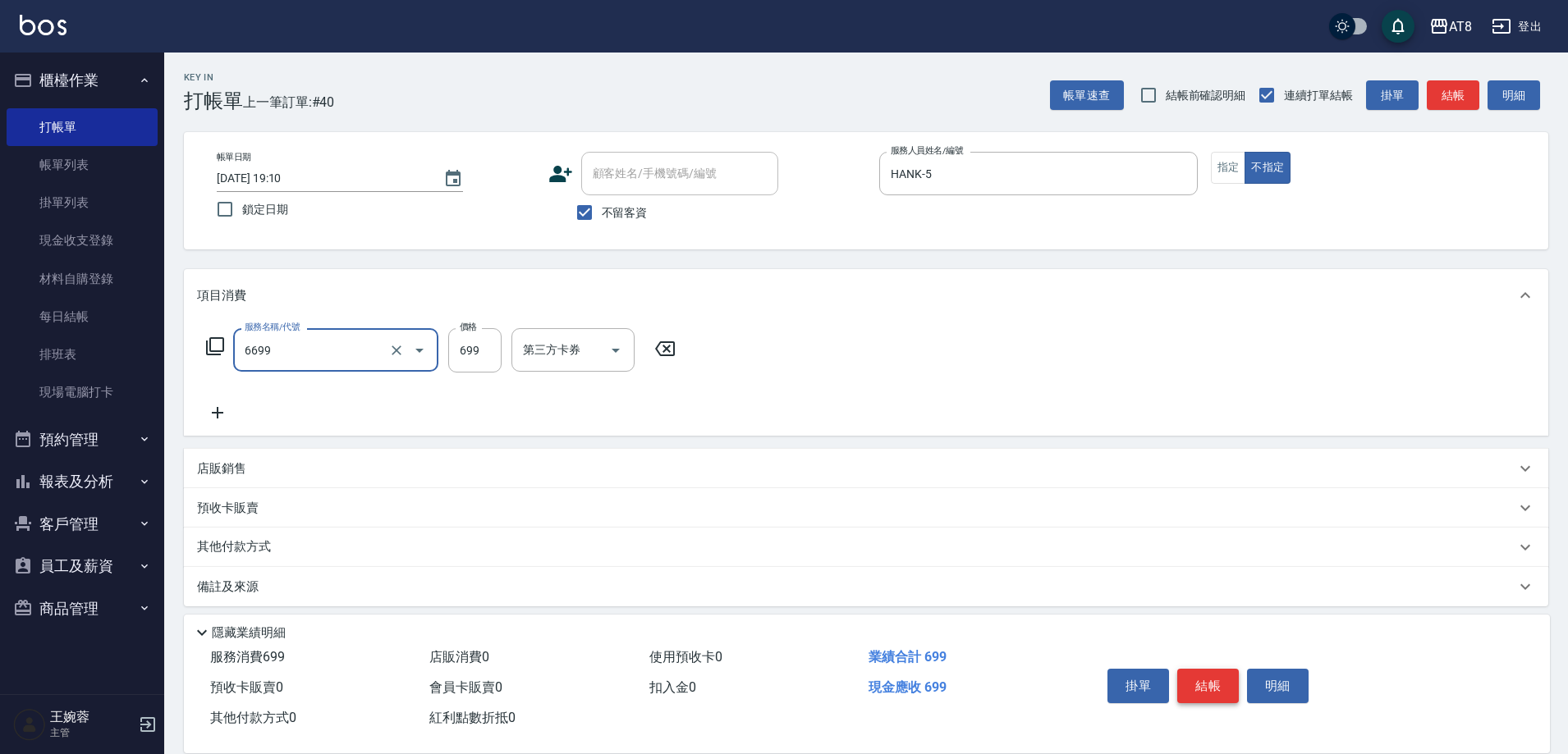
type input "SPA699(6699)"
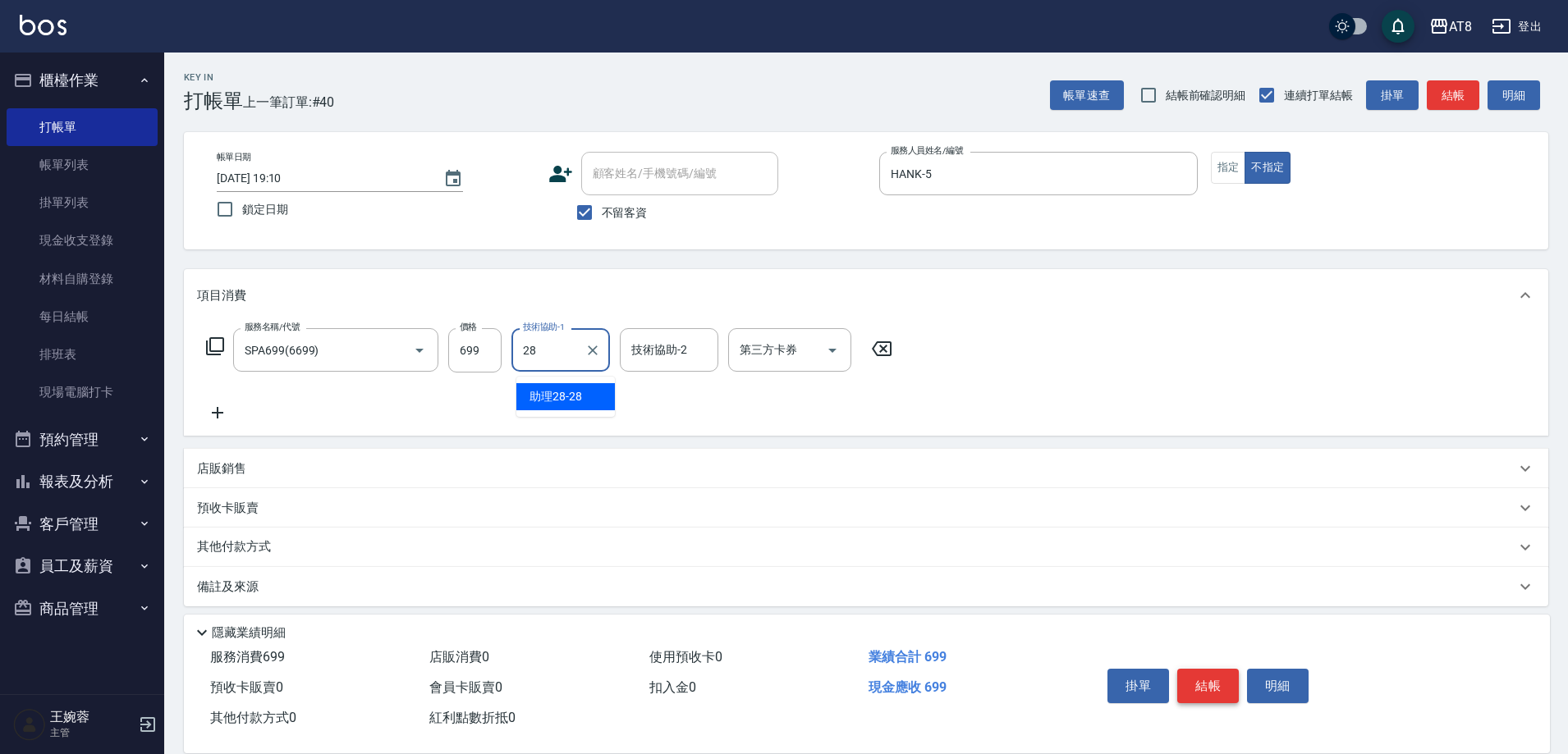
type input "助理28-28"
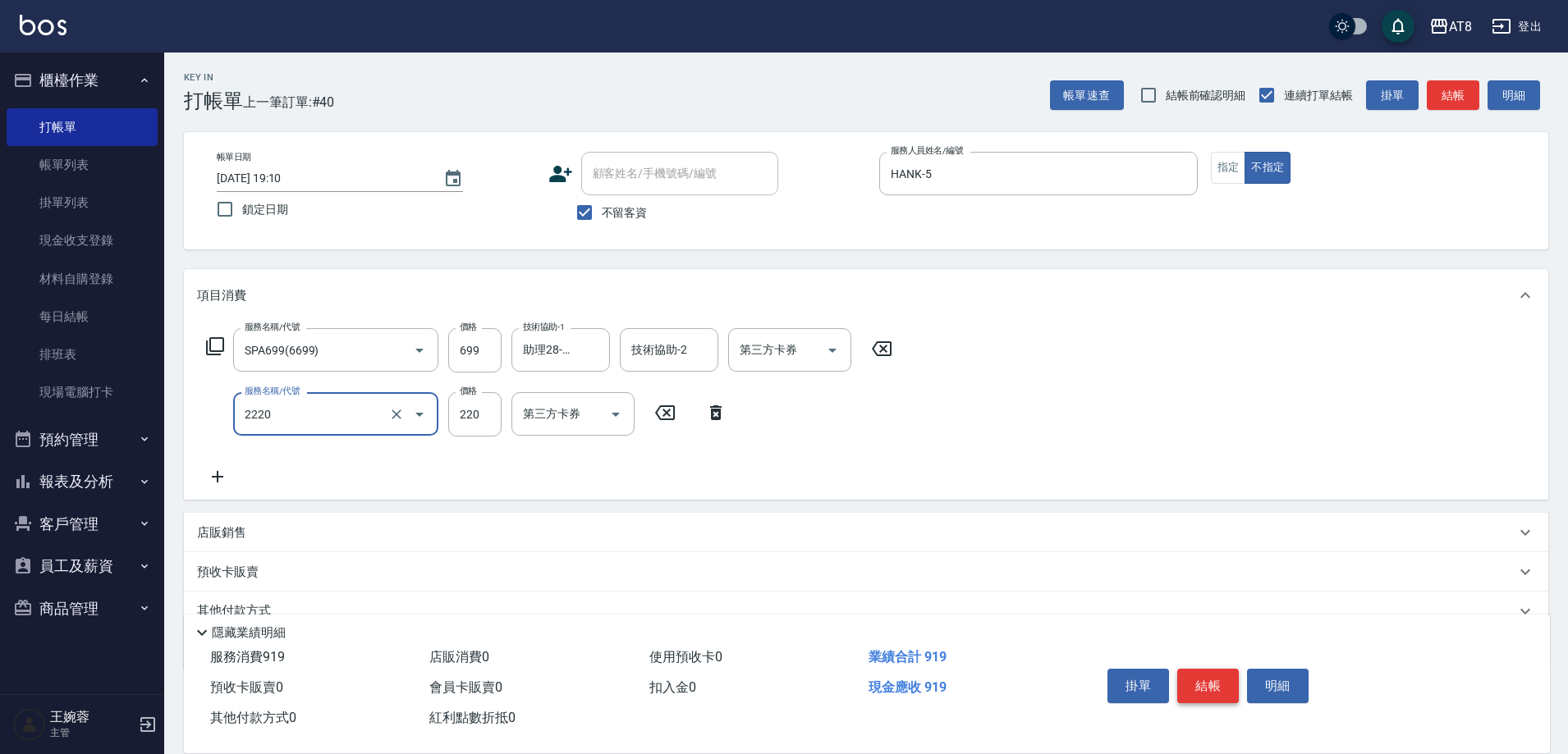
type input "剪髮(2220)"
click at [1203, 669] on button "結帳" at bounding box center [1207, 686] width 62 height 35
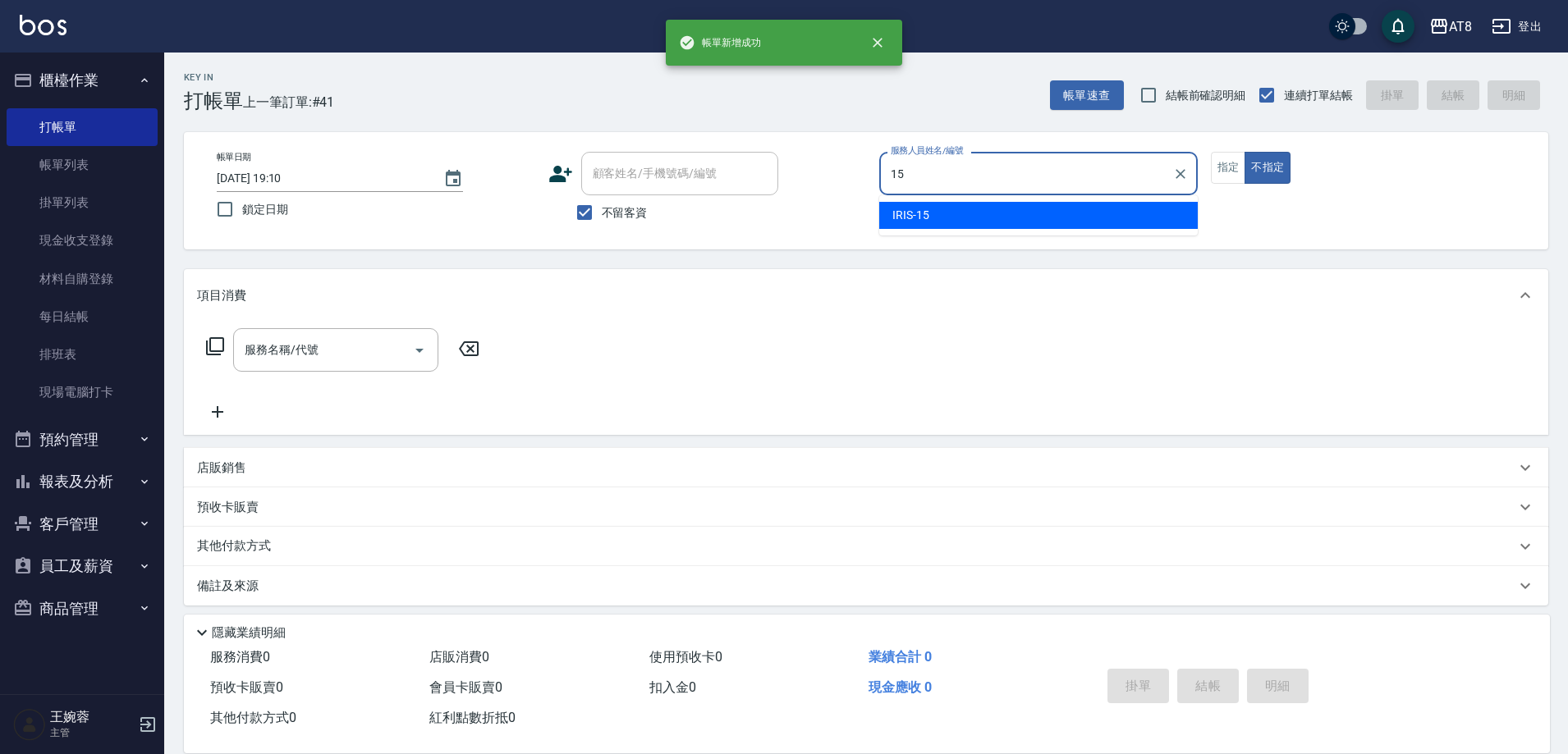
type input "IRIS-15"
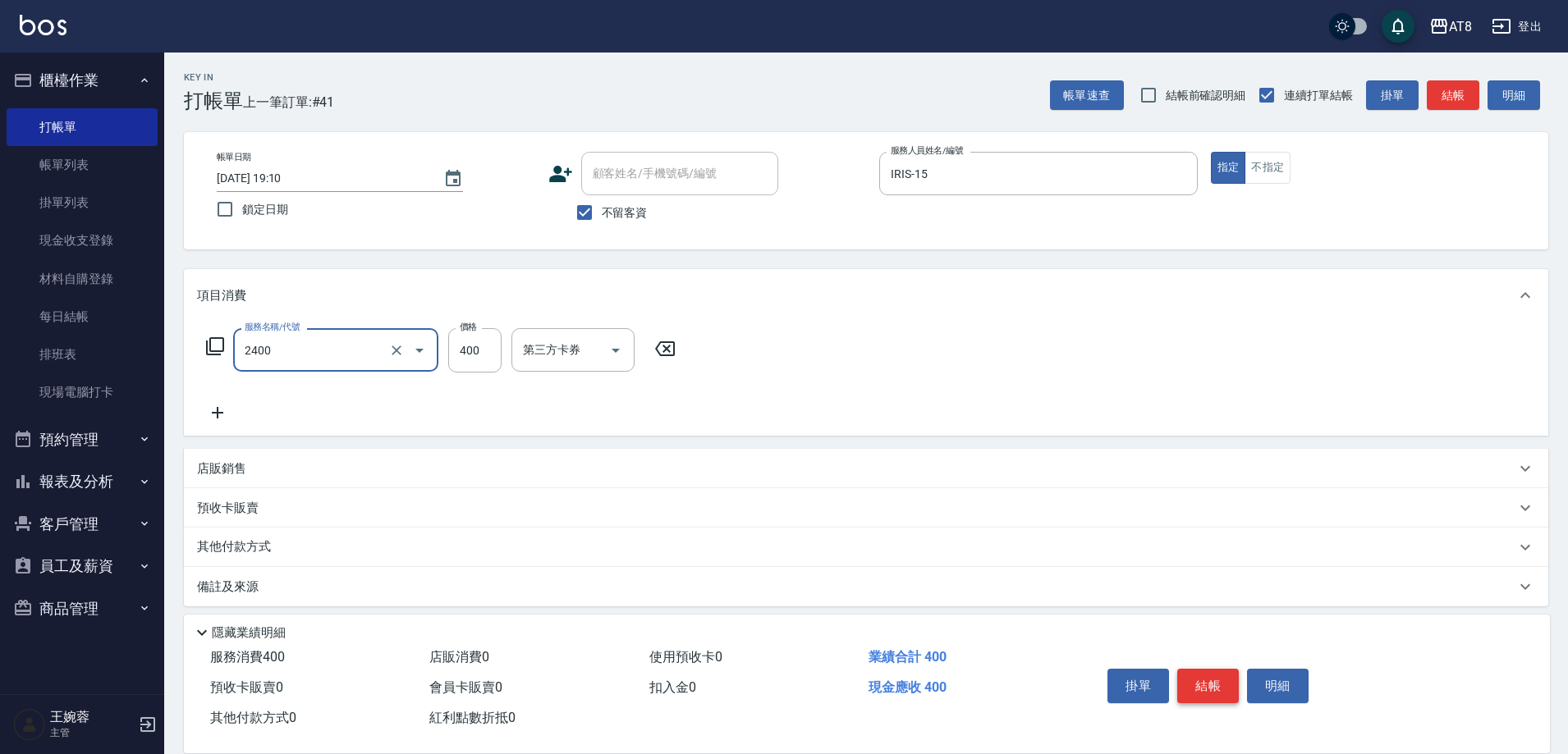
type input "入金洗剪400(2400)"
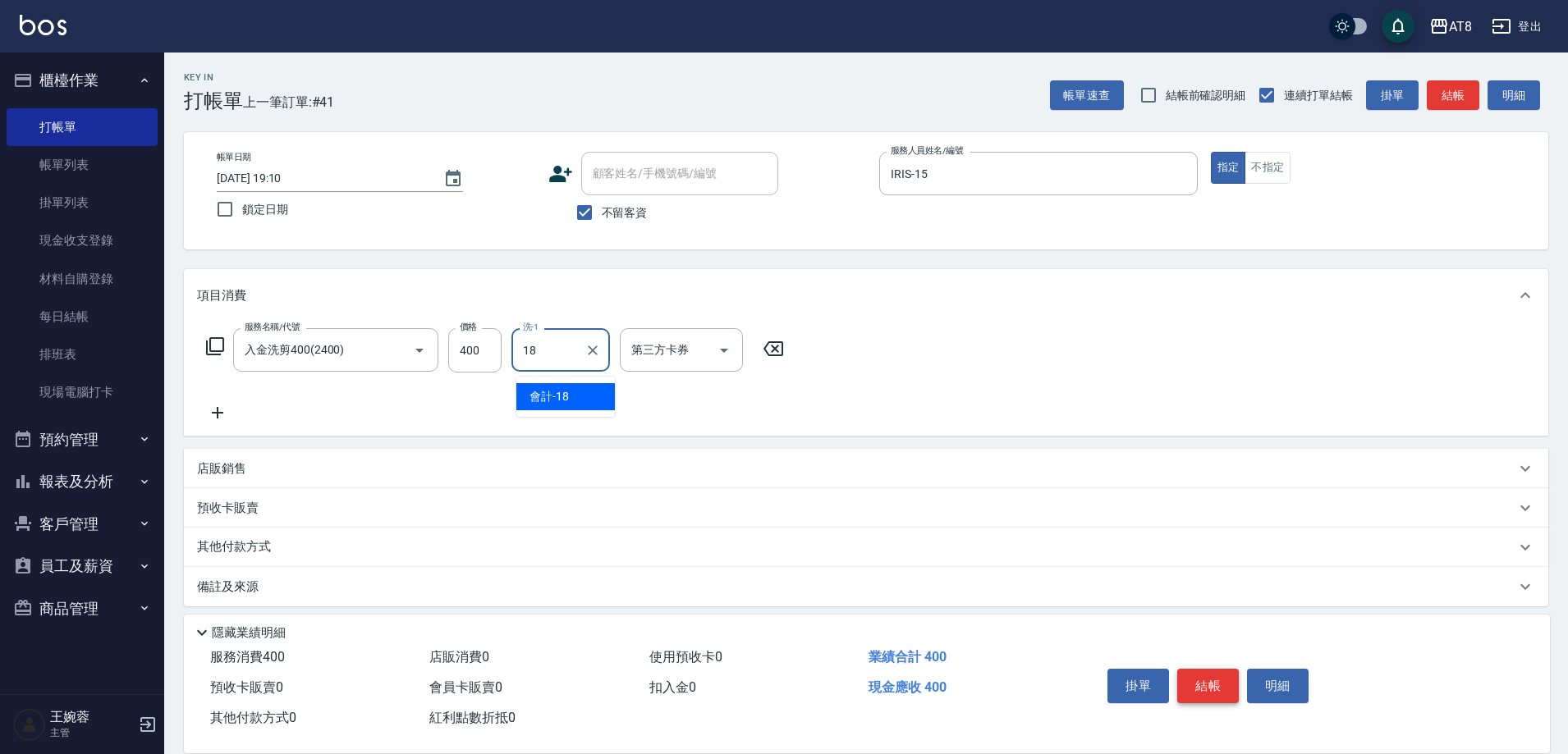
type input "會計-18"
click at [736, 369] on div at bounding box center [723, 350] width 24 height 44
click at [725, 345] on icon "Open" at bounding box center [724, 350] width 19 height 19
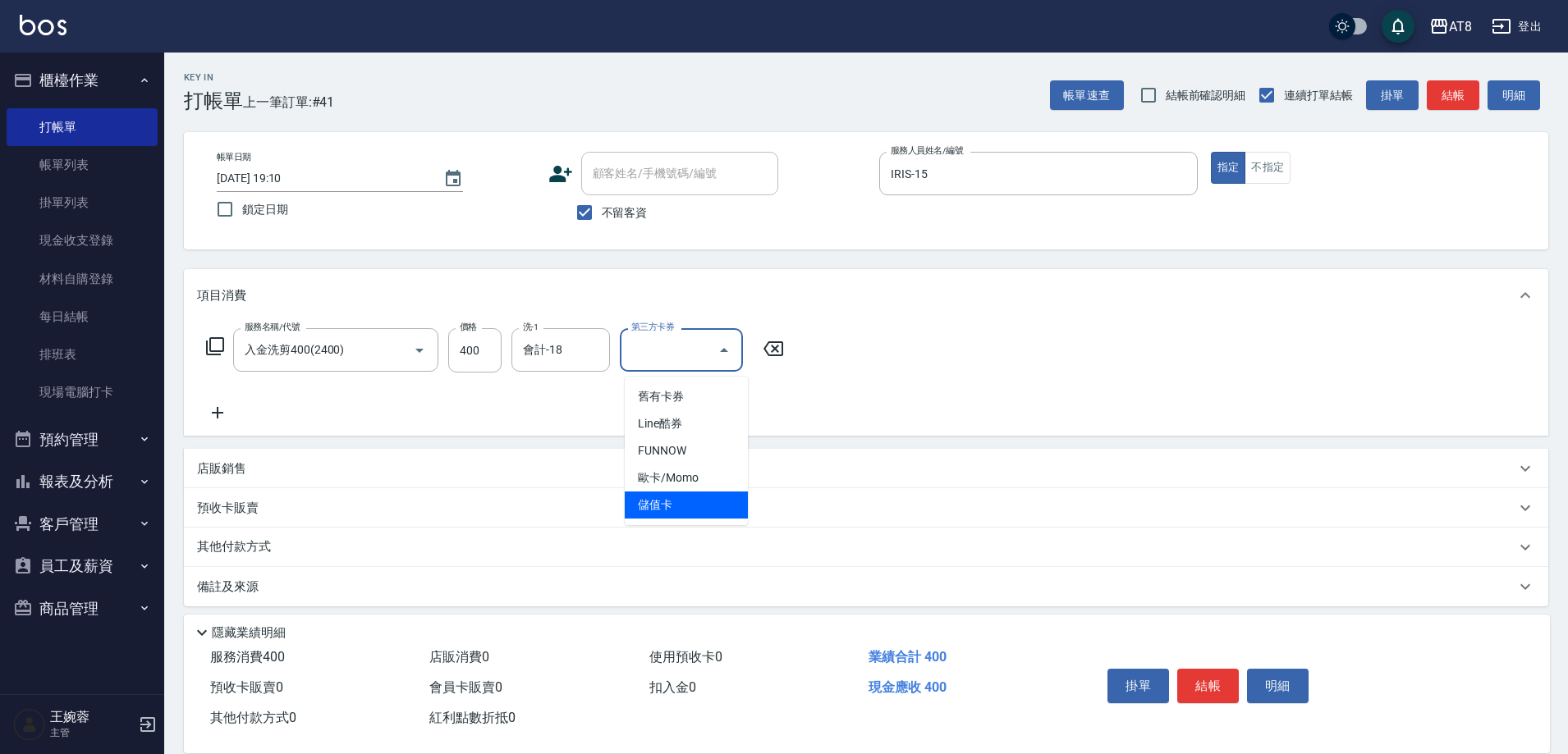
click at [702, 513] on span "儲值卡" at bounding box center [687, 505] width 123 height 27
type input "儲值卡"
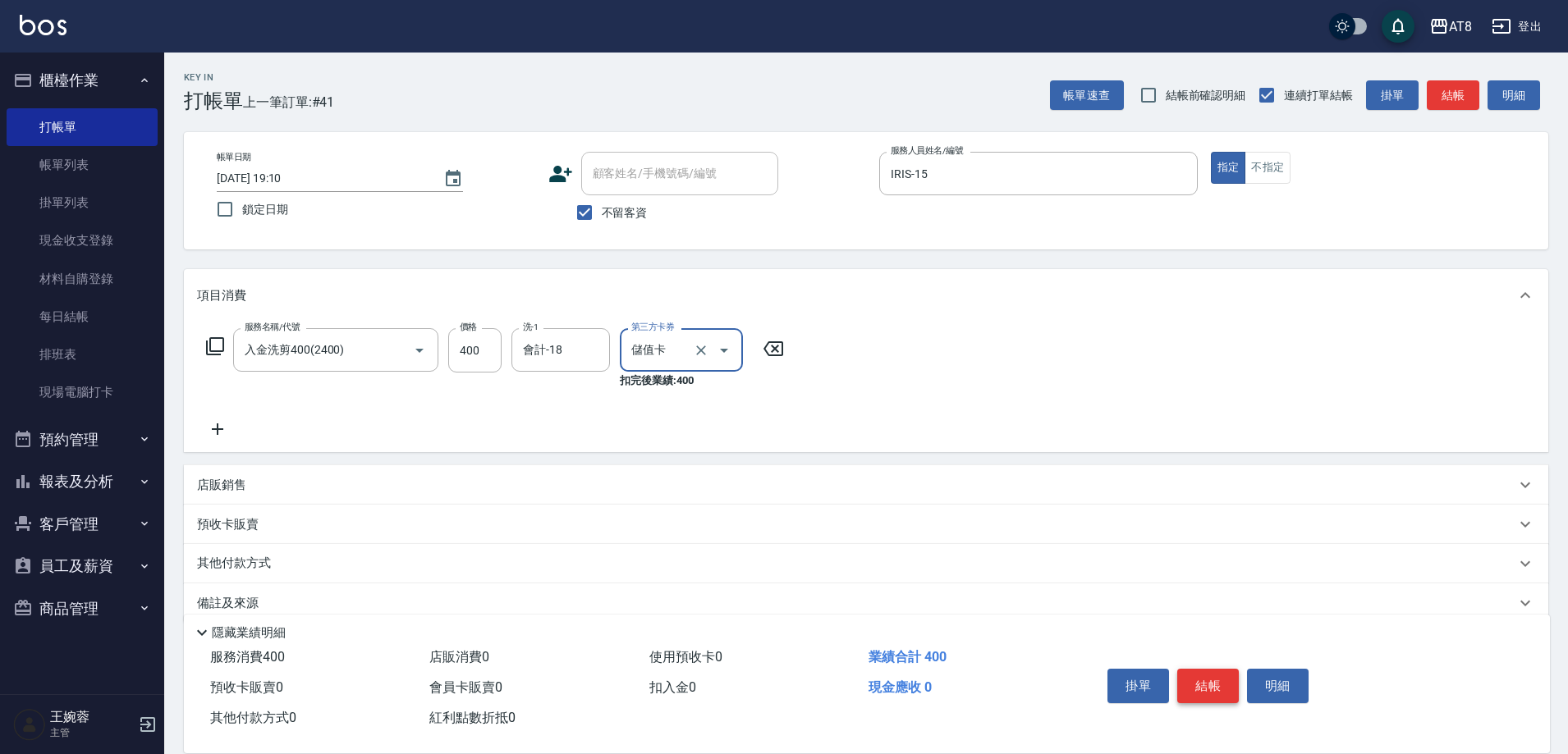
click at [1228, 672] on button "結帳" at bounding box center [1207, 686] width 62 height 35
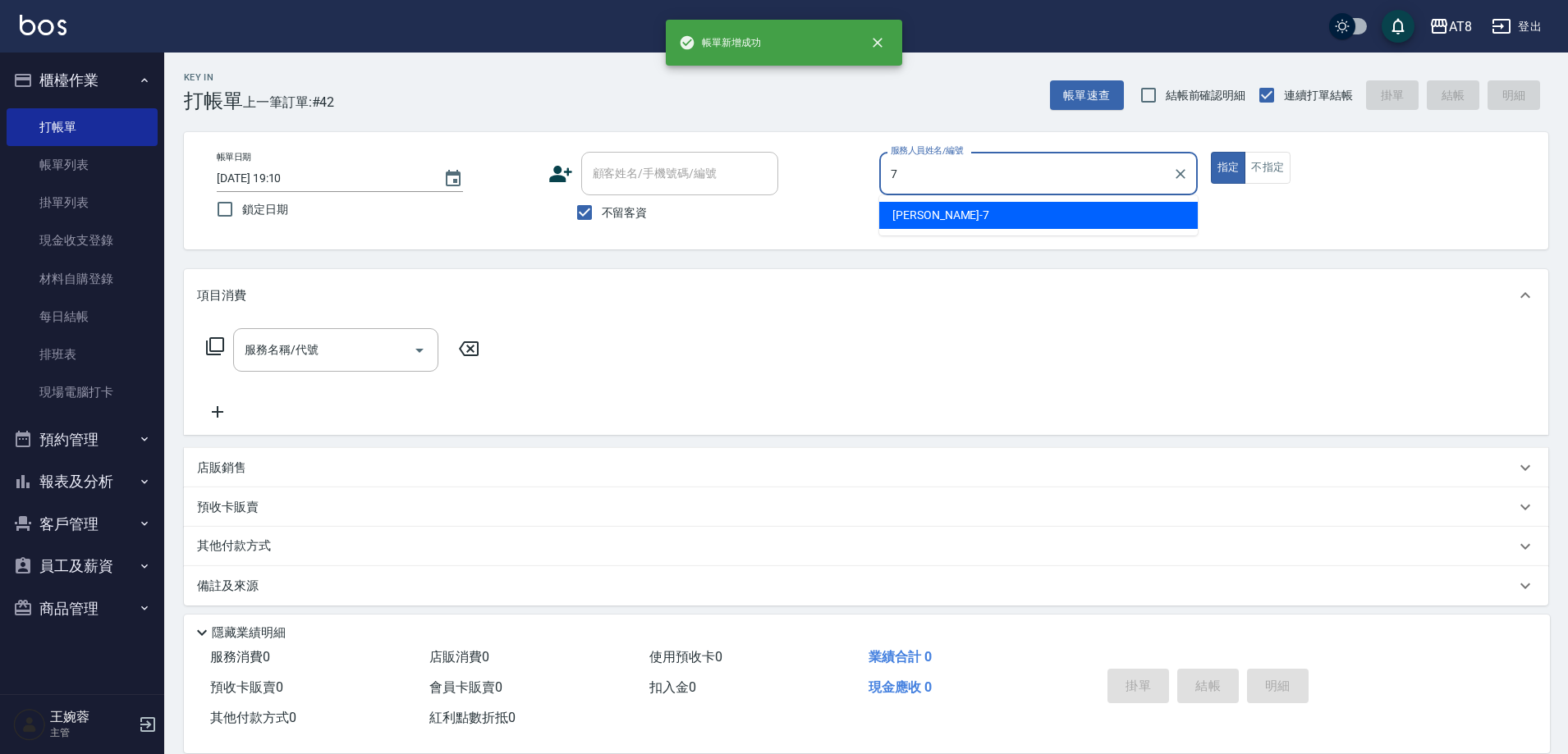
type input "NINA-7"
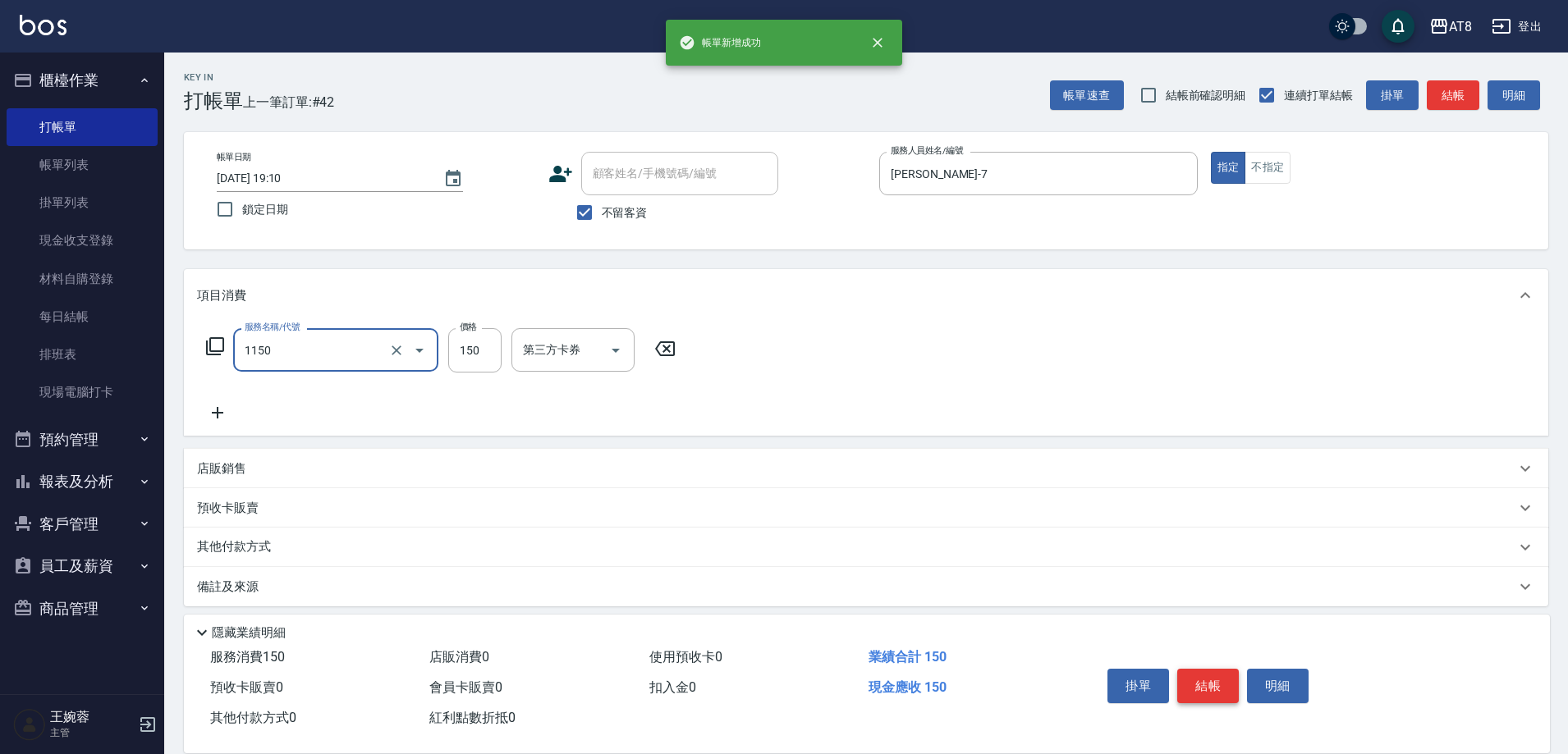
type input "洗髮(1150)"
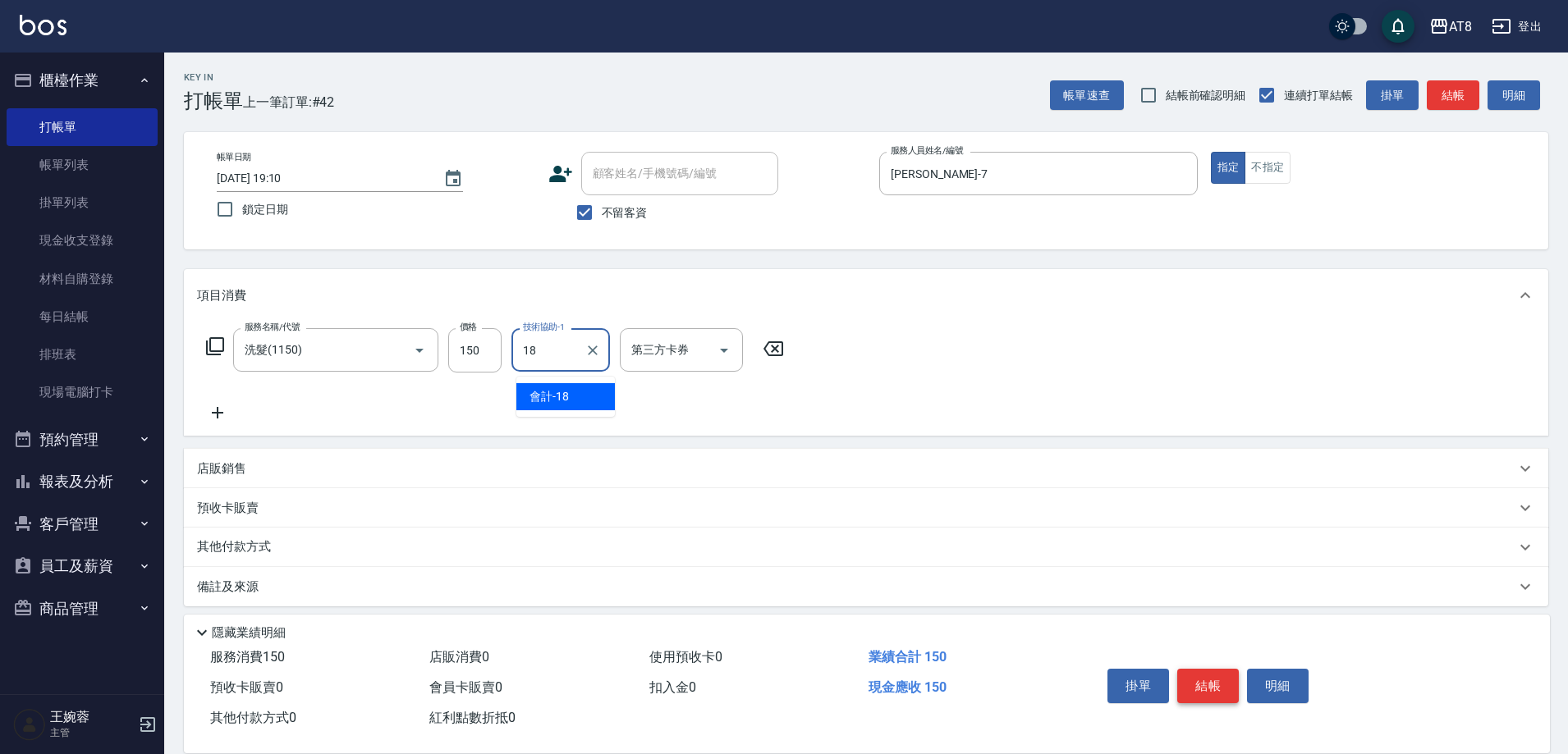
type input "會計-18"
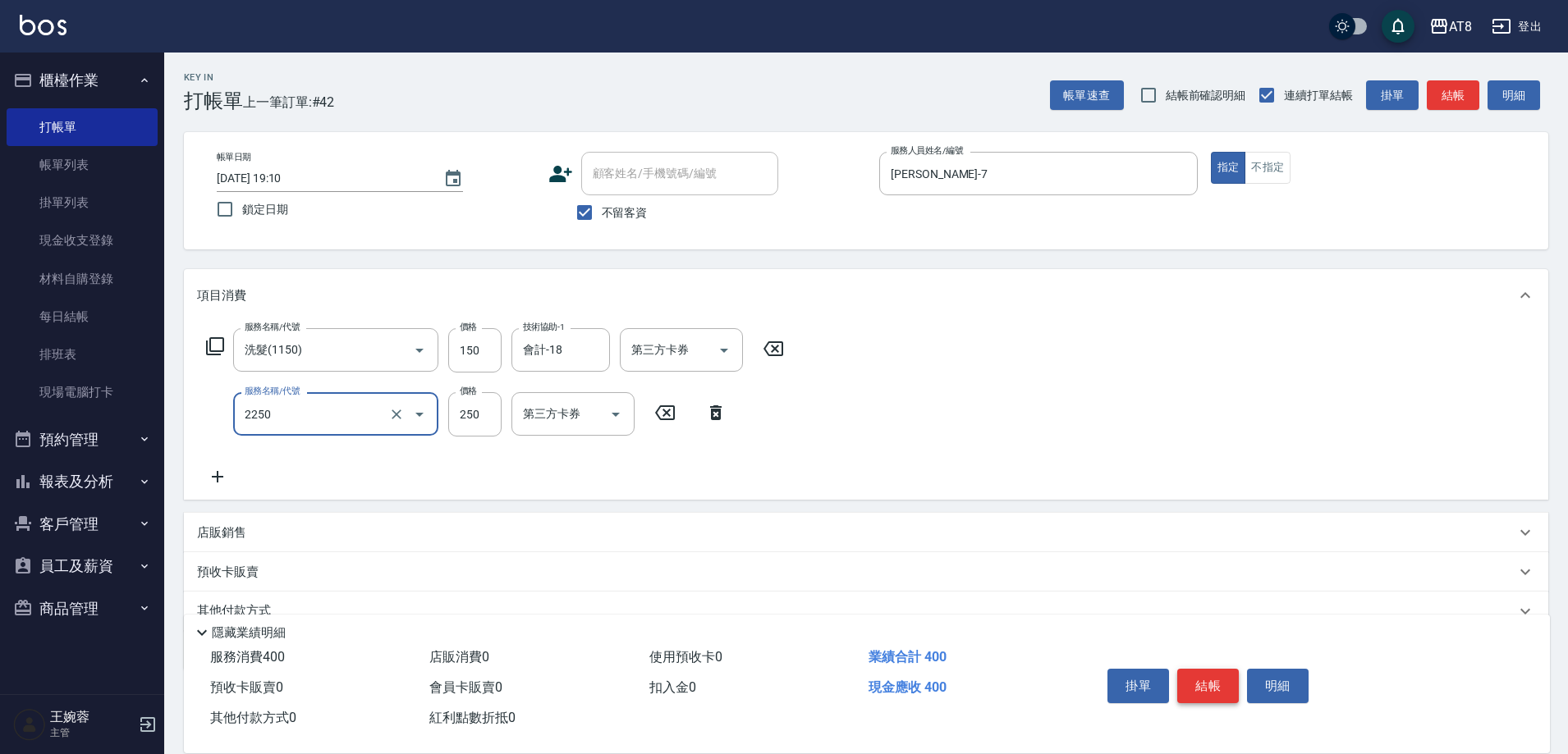
type input "剪髮(2250)"
click at [1228, 672] on button "結帳" at bounding box center [1207, 686] width 62 height 35
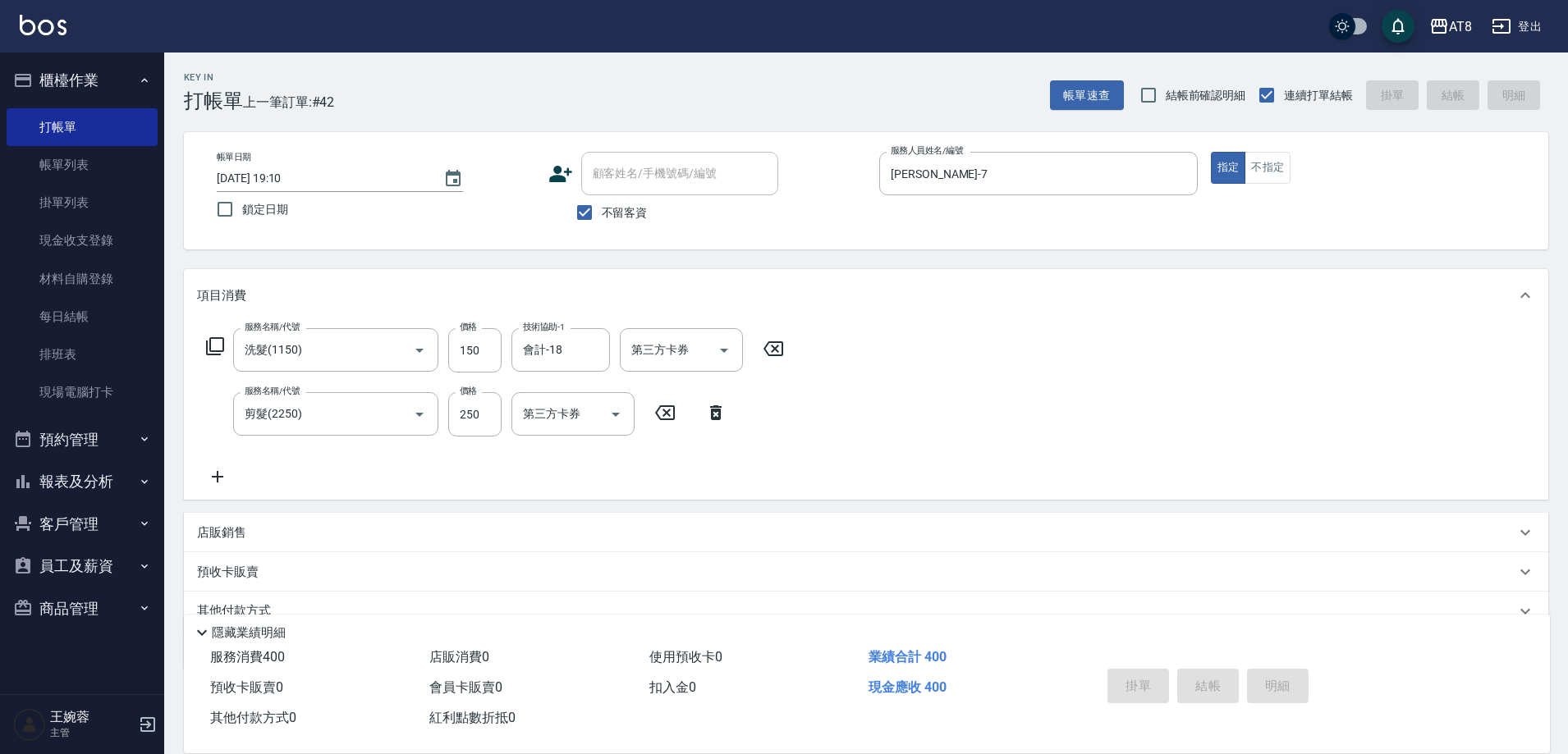
type input "2025/10/10 19:11"
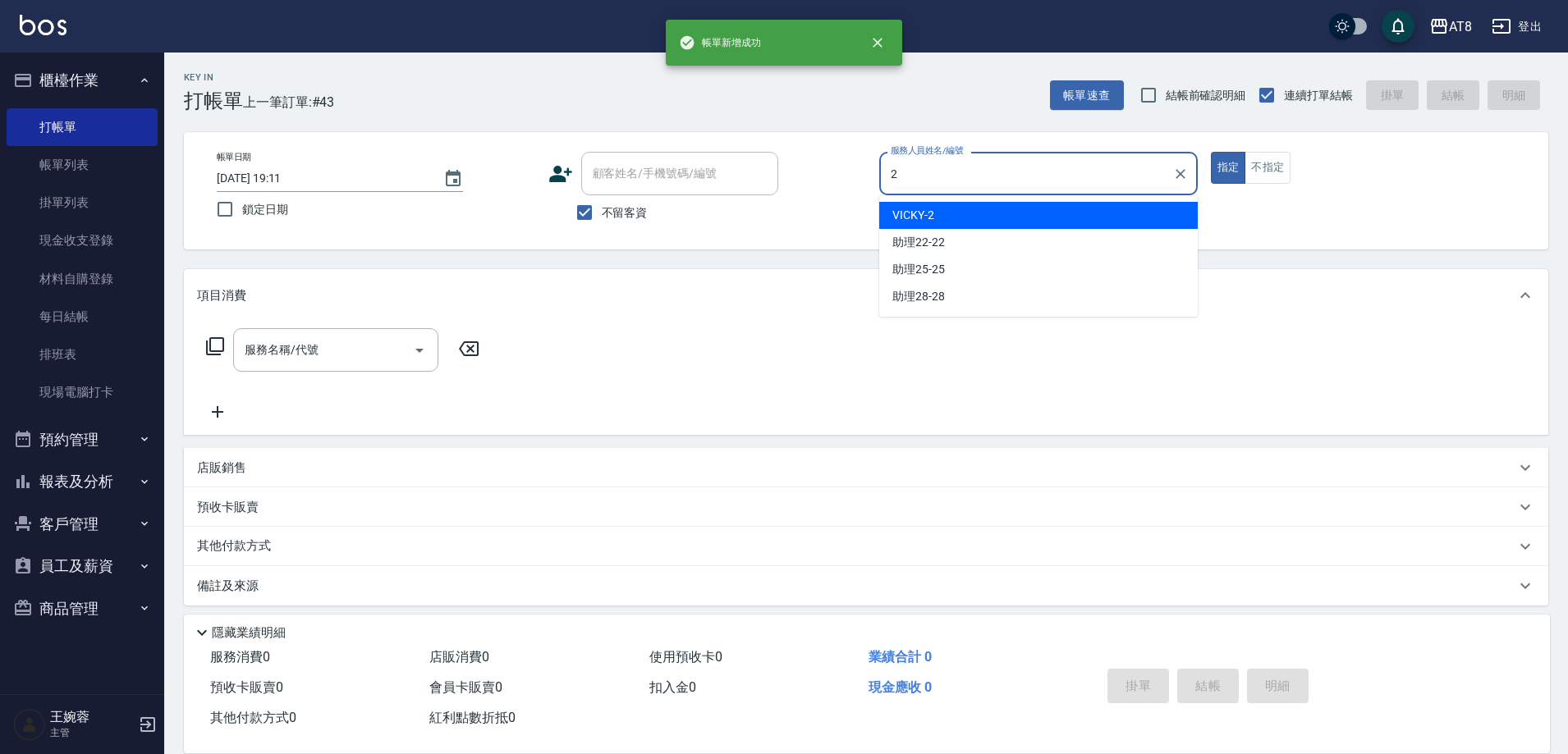
type input "VICKY-2"
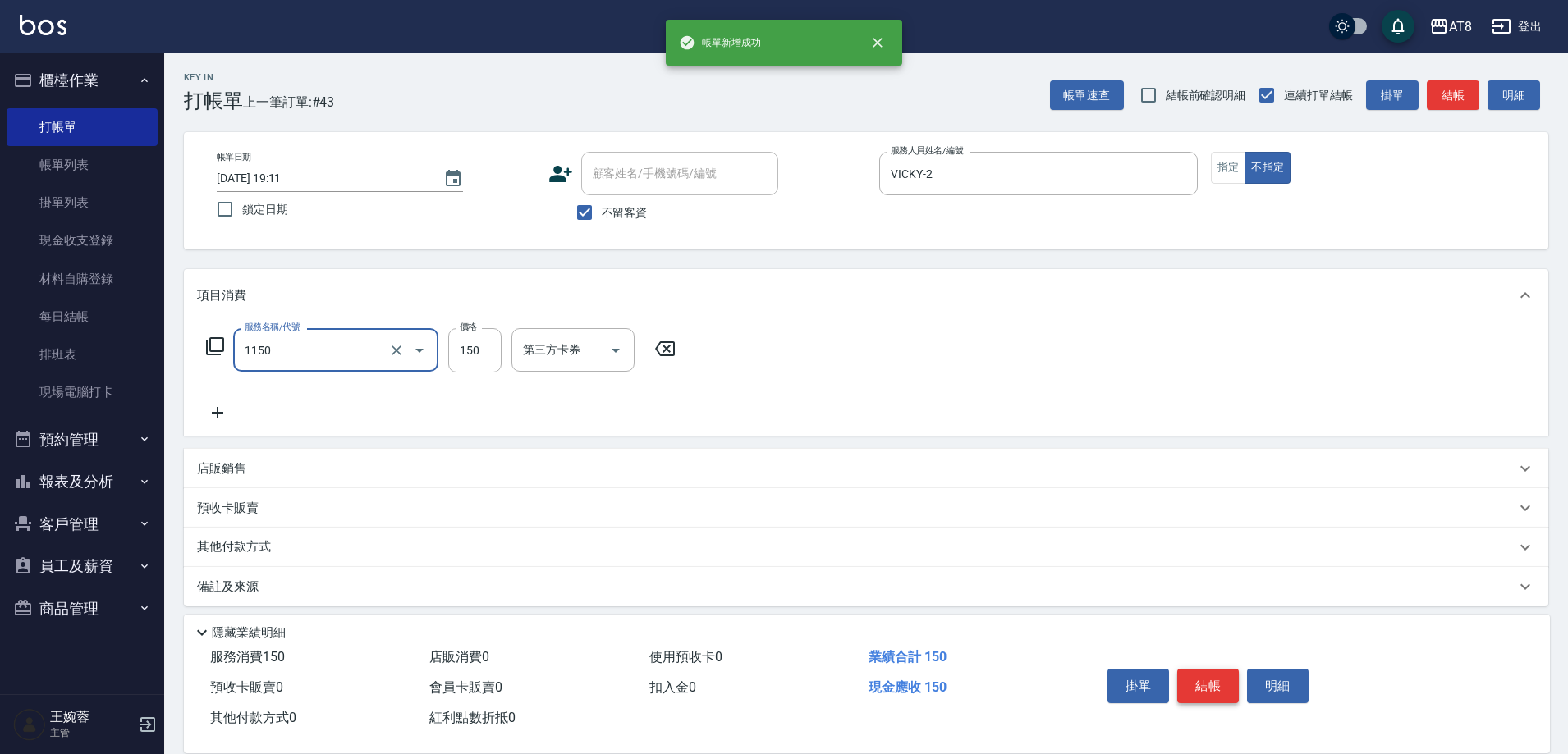
type input "洗髮(1150)"
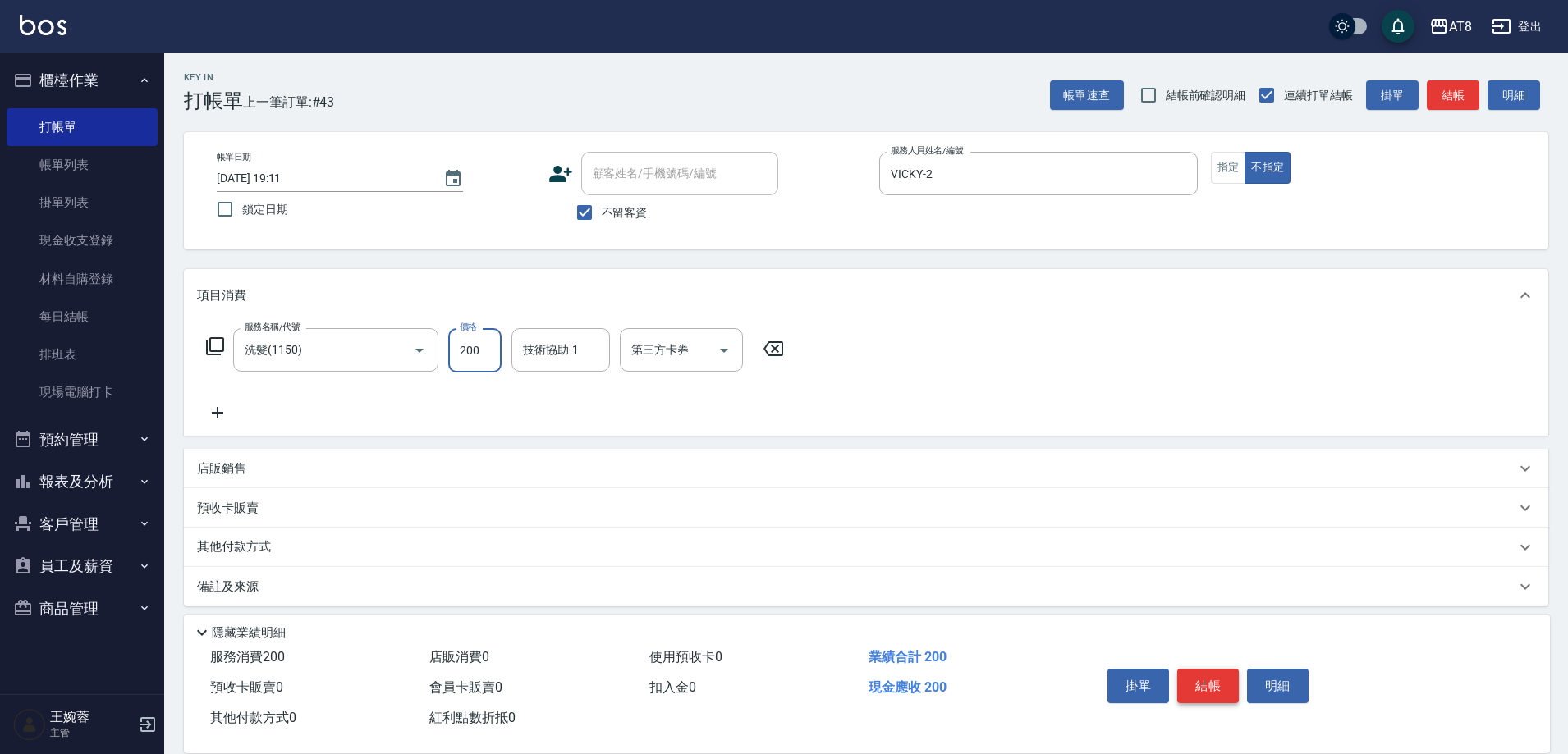
type input "200"
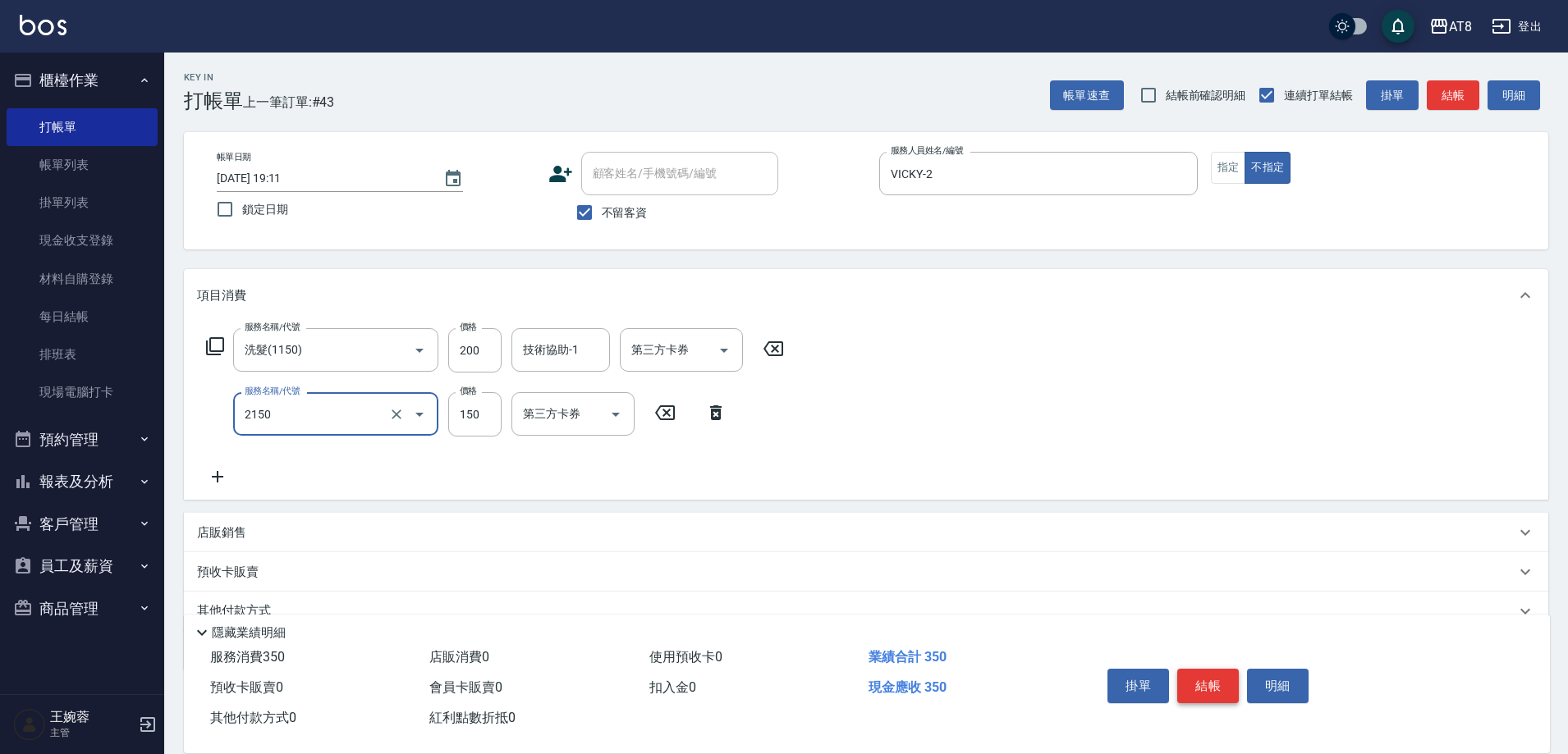
type input "剪髮(2150)"
click at [1228, 672] on button "結帳" at bounding box center [1207, 686] width 62 height 35
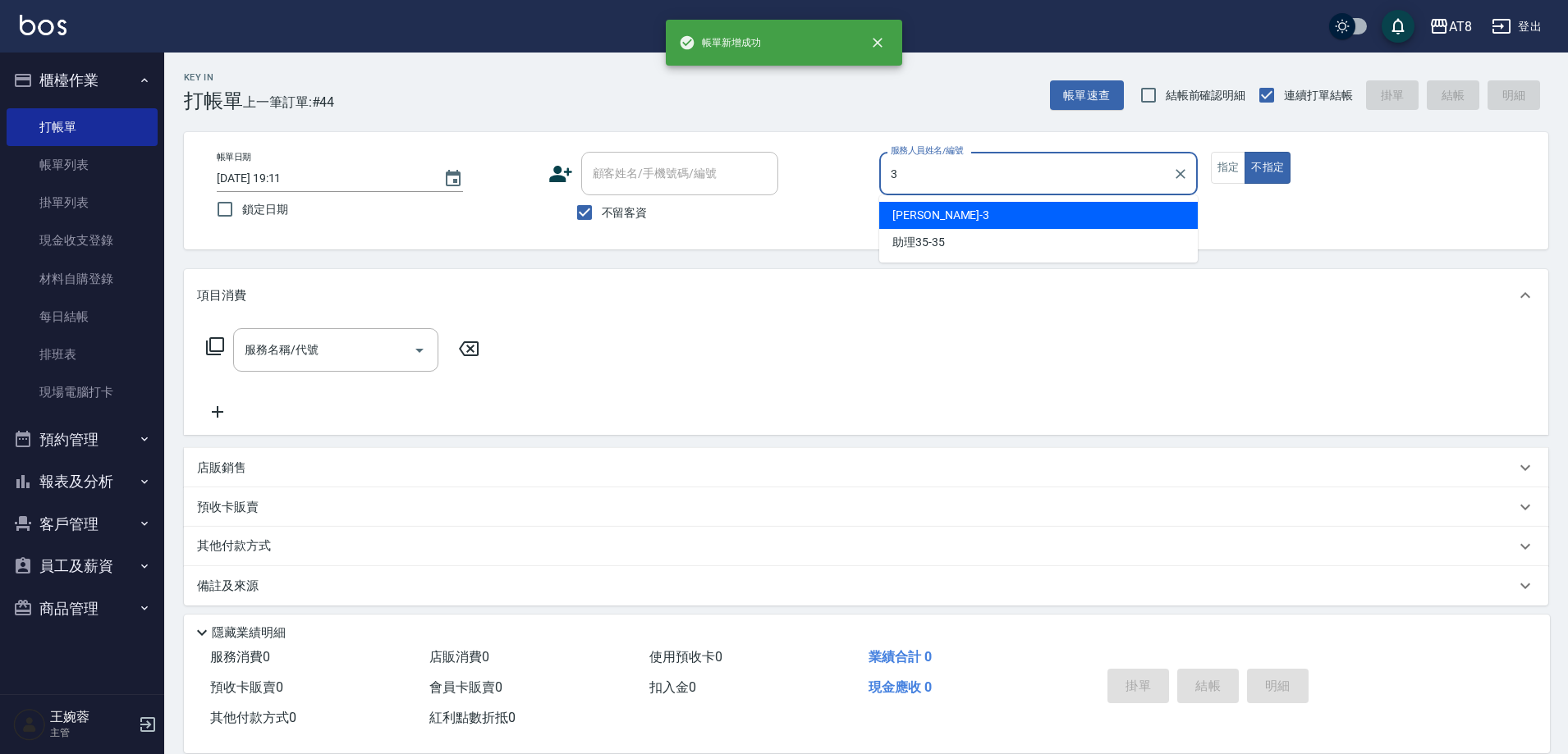
type input "RACHEL-3"
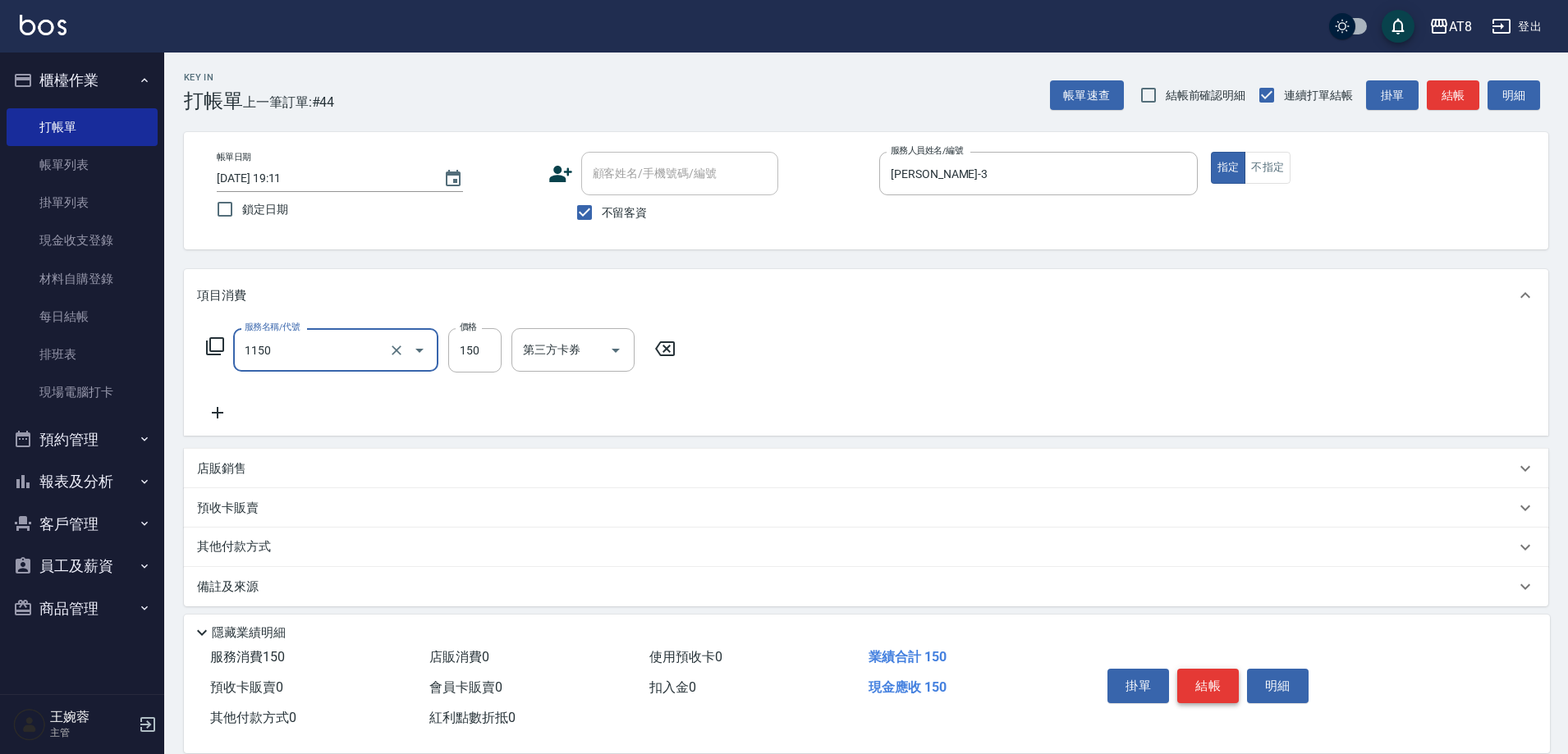
type input "洗髮(1150)"
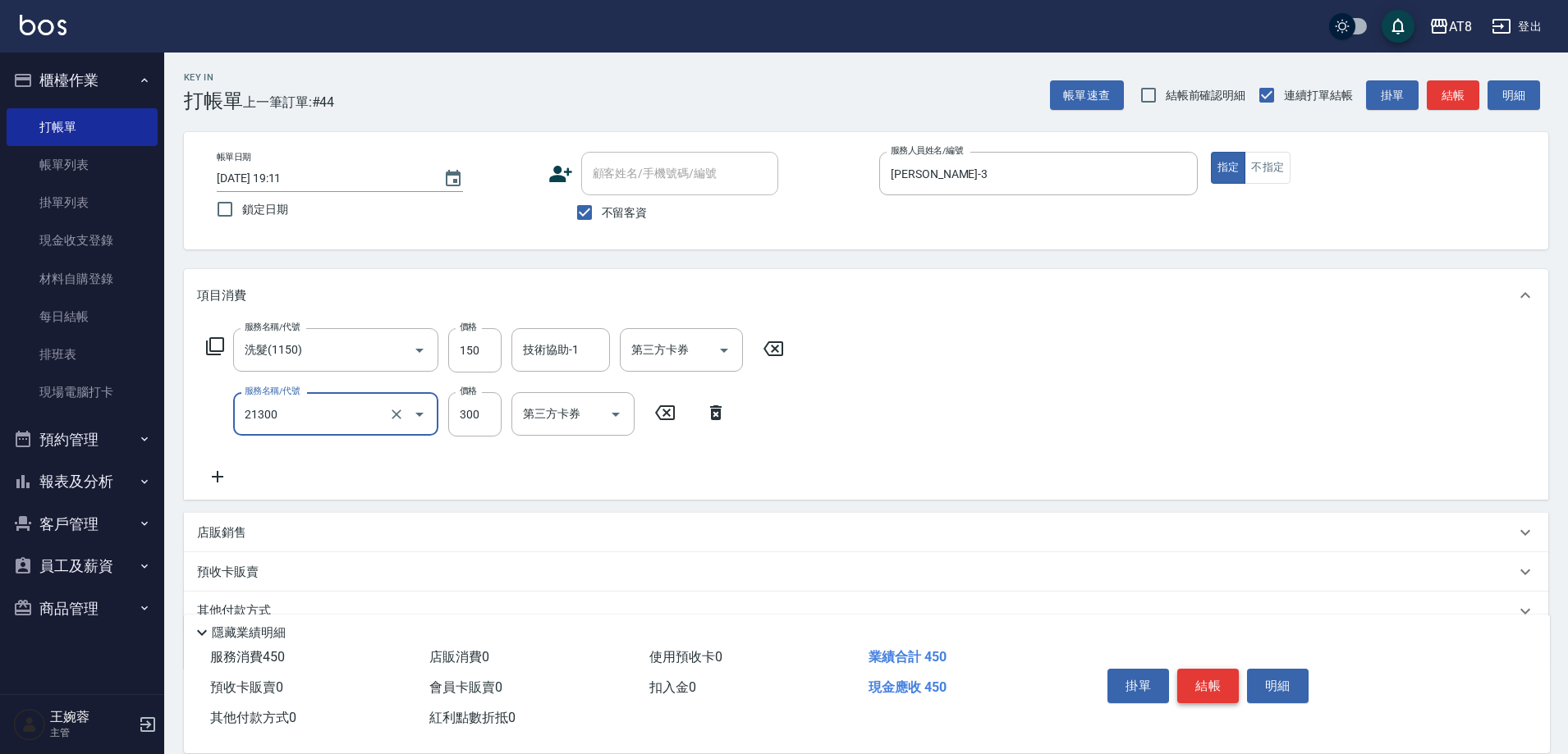
type input "剪髮(21300)"
click at [1228, 672] on button "結帳" at bounding box center [1207, 686] width 62 height 35
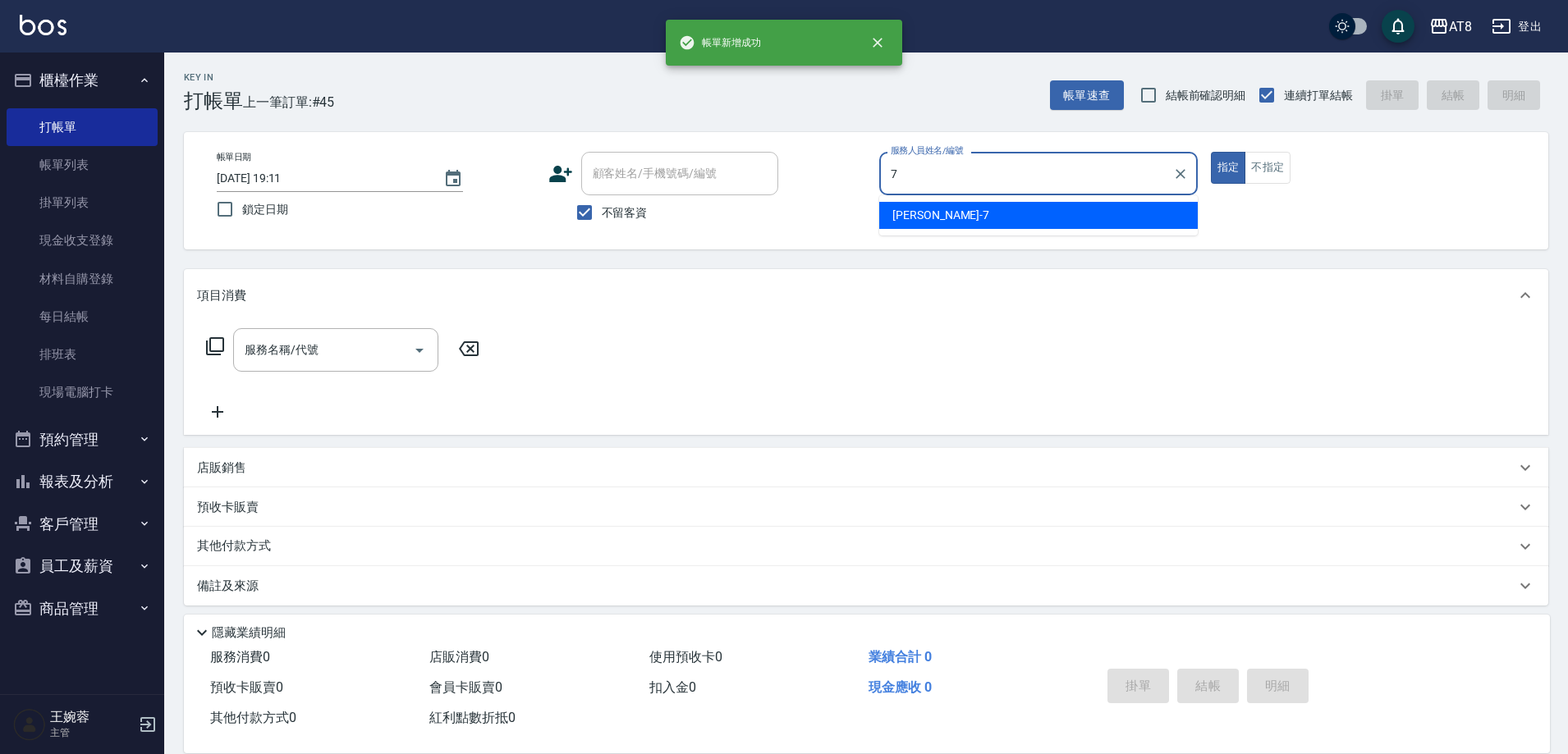
type input "NINA-7"
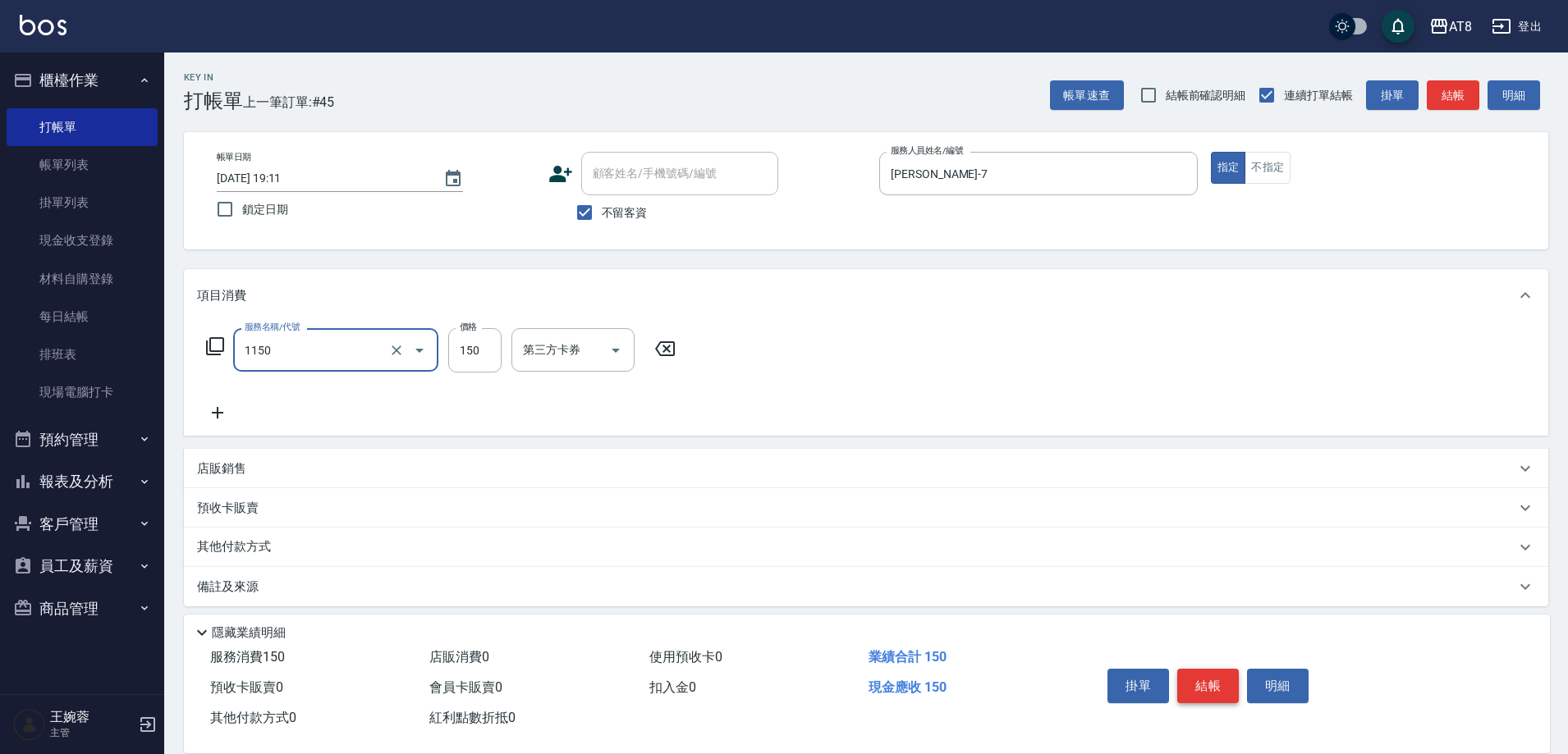
type input "洗髮(1150)"
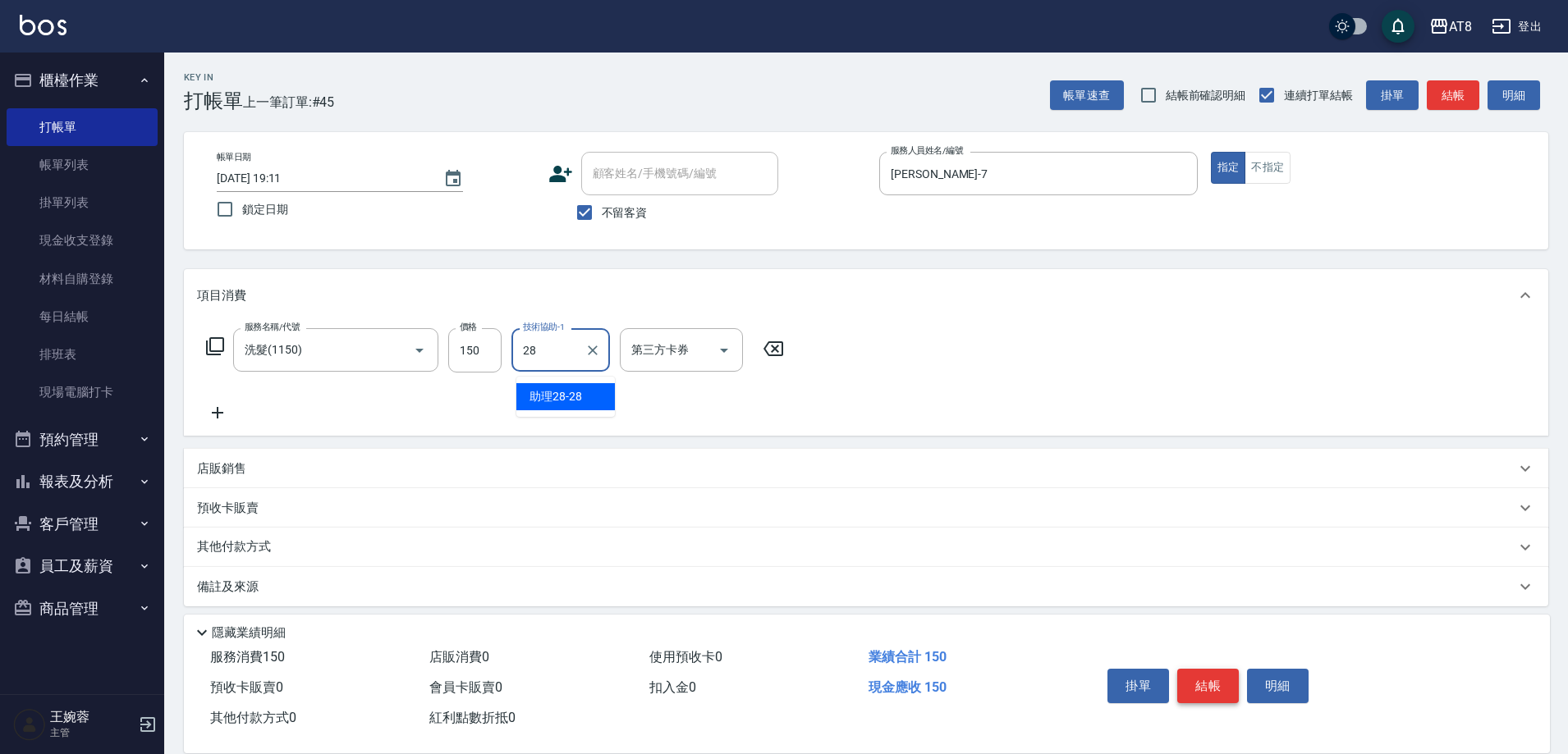
type input "助理28-28"
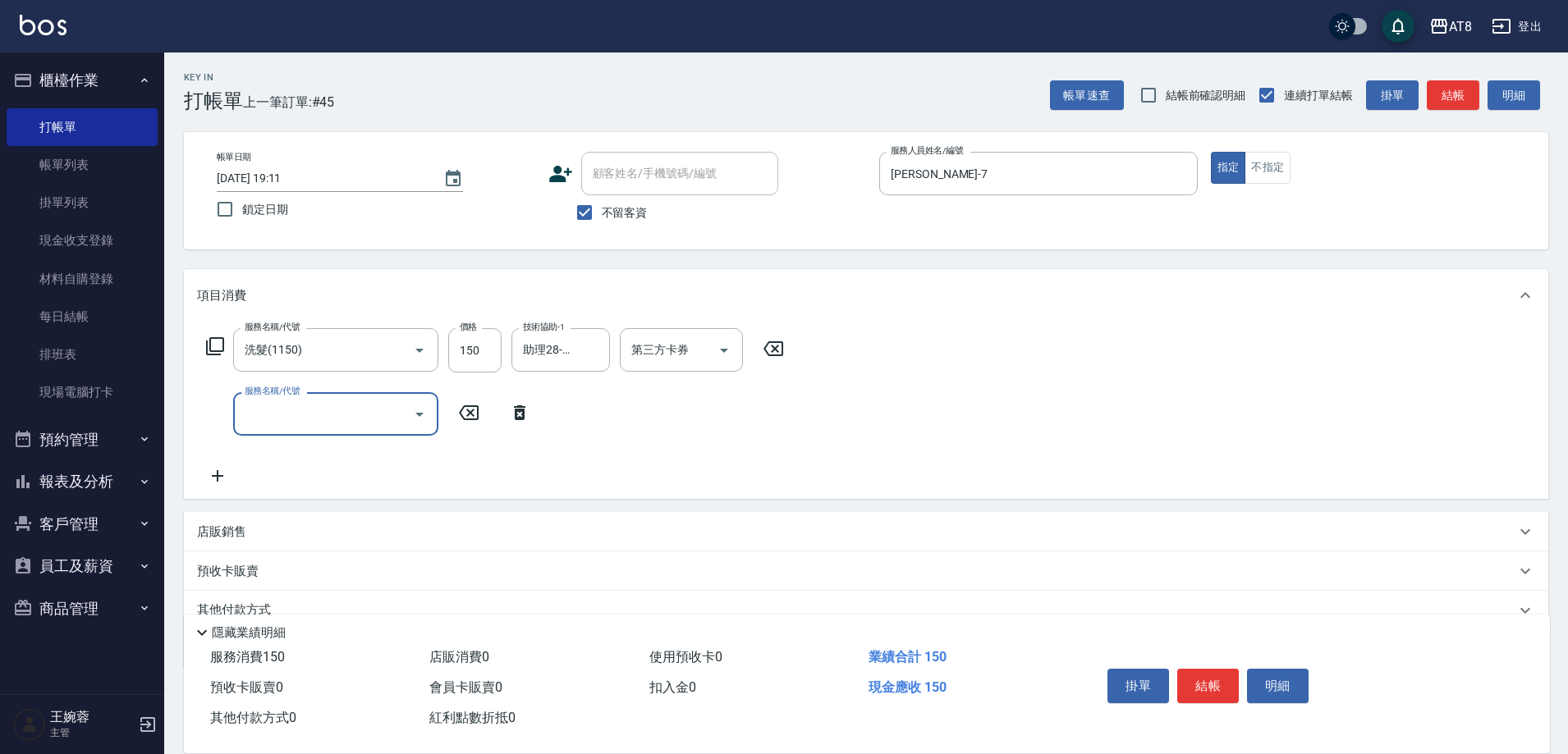
click at [784, 354] on icon at bounding box center [773, 348] width 41 height 19
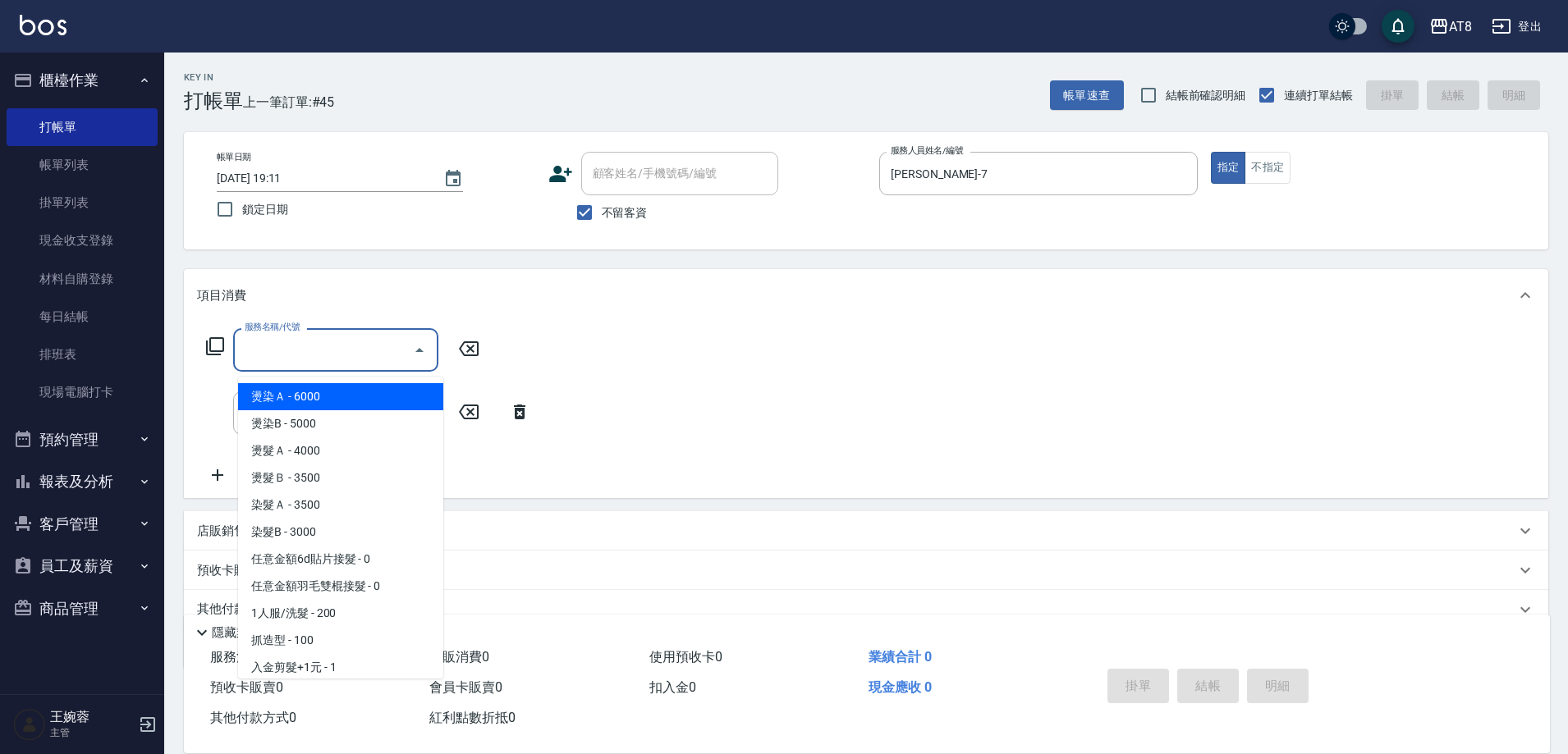
click at [278, 354] on input "服務名稱/代號" at bounding box center [323, 350] width 166 height 29
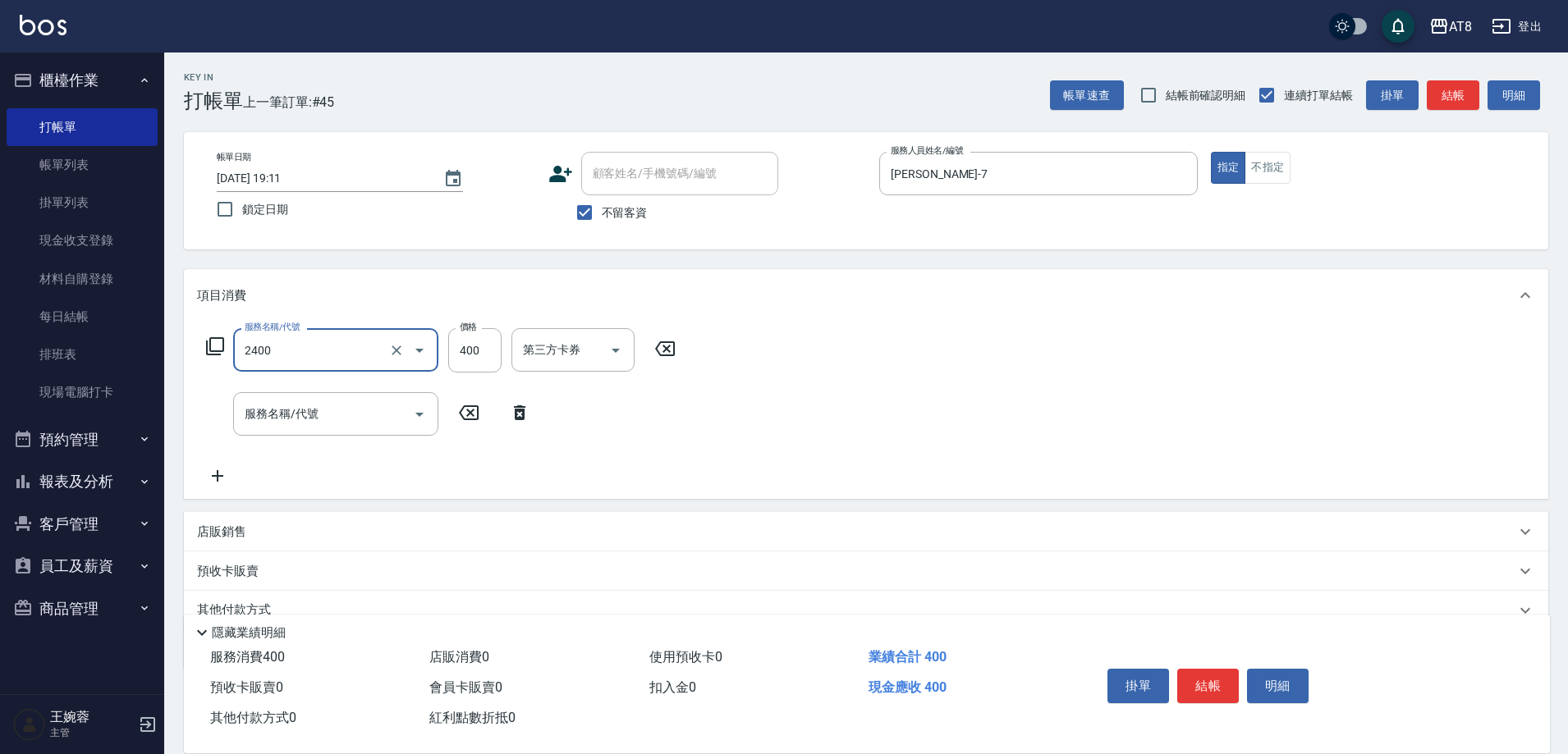
type input "入金洗剪400(2400)"
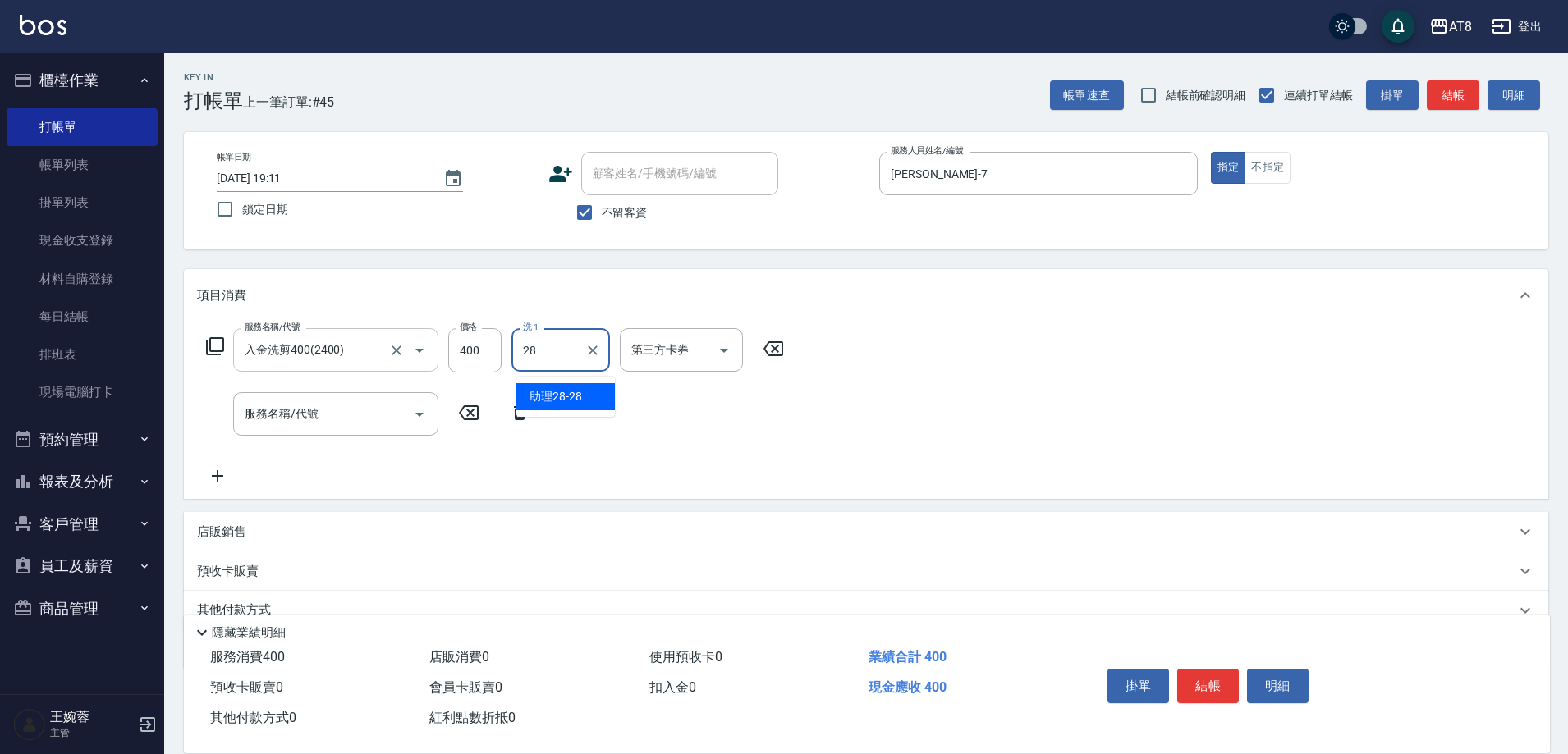
type input "助理28-28"
click at [1236, 669] on button "結帳" at bounding box center [1207, 686] width 62 height 35
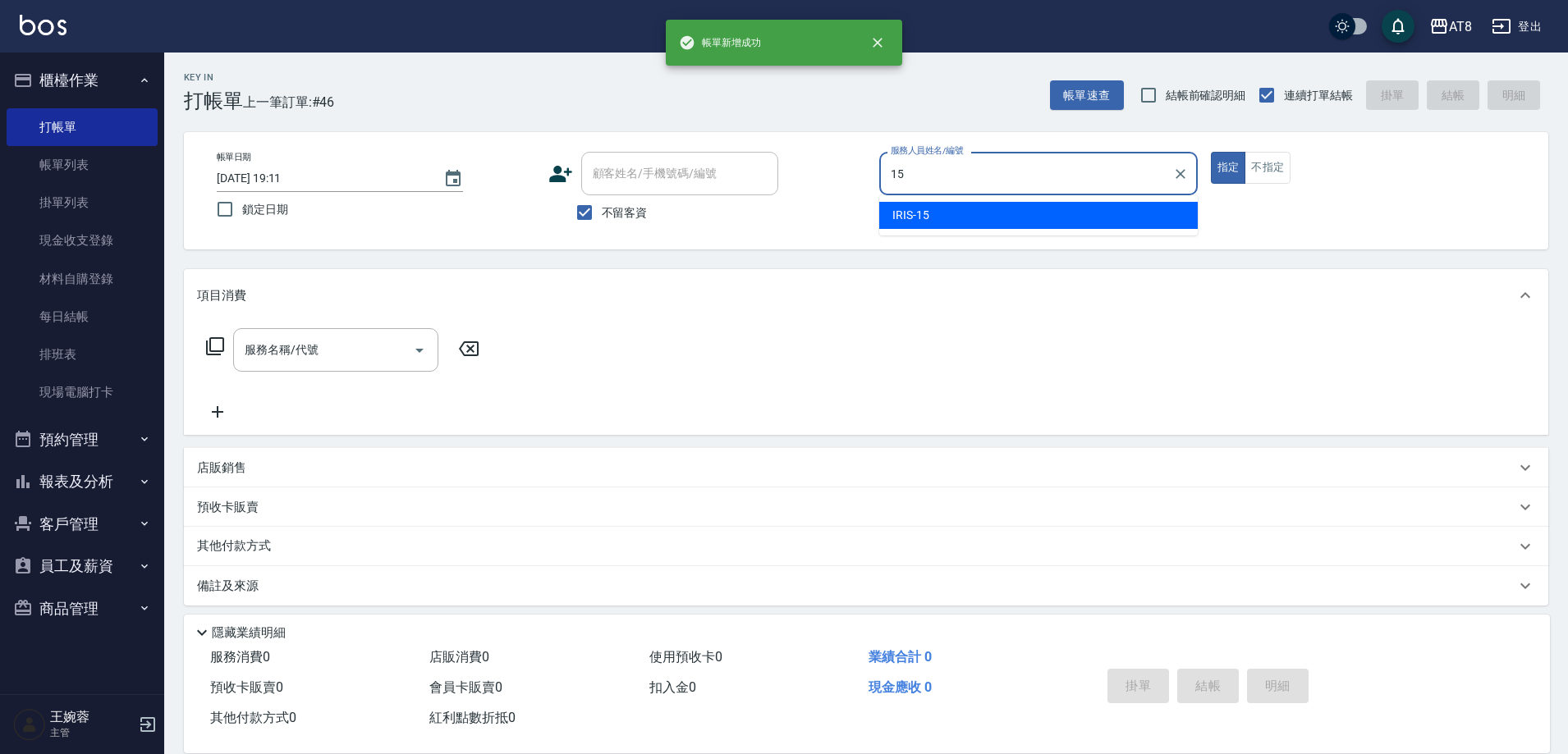
type input "IRIS-15"
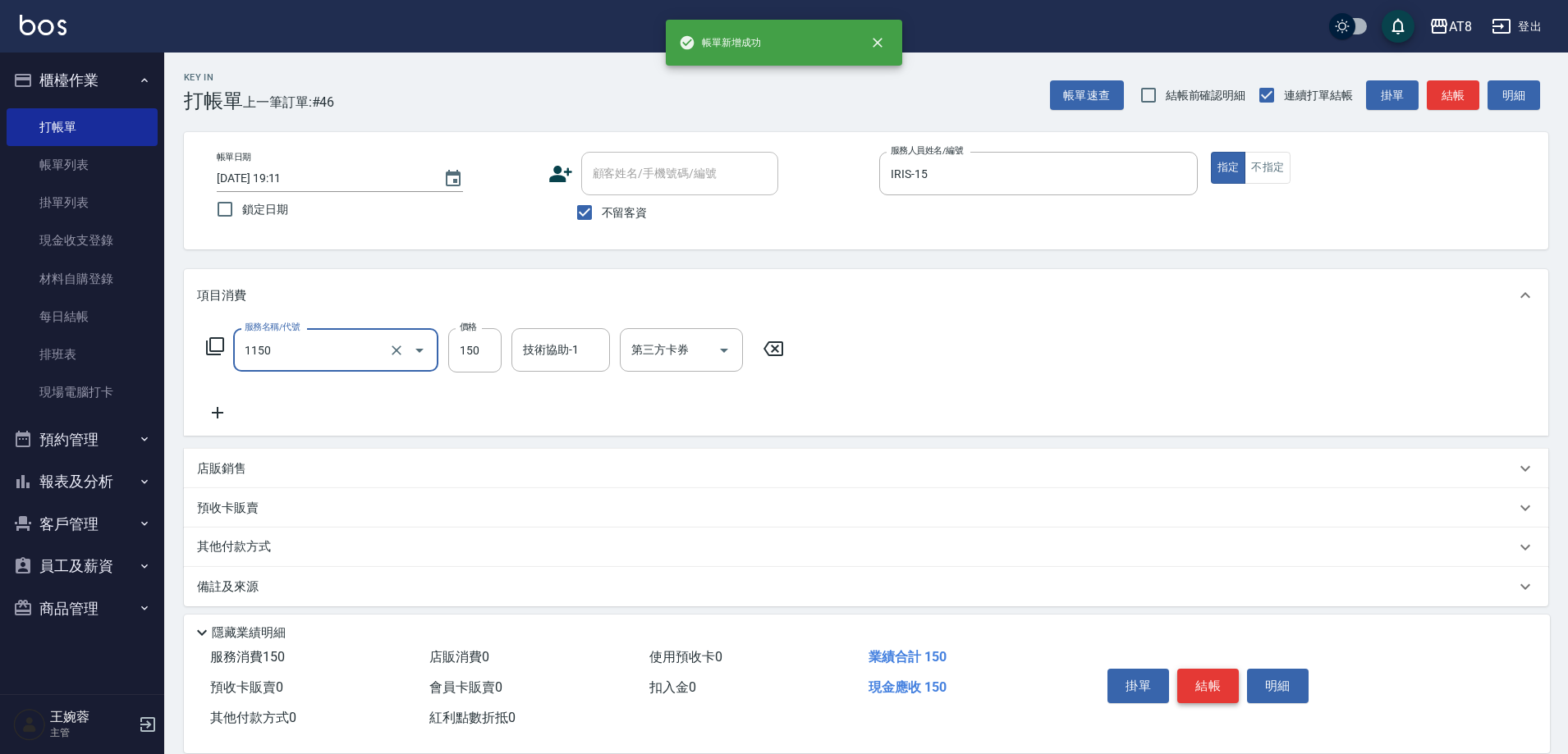
type input "洗髮(1150)"
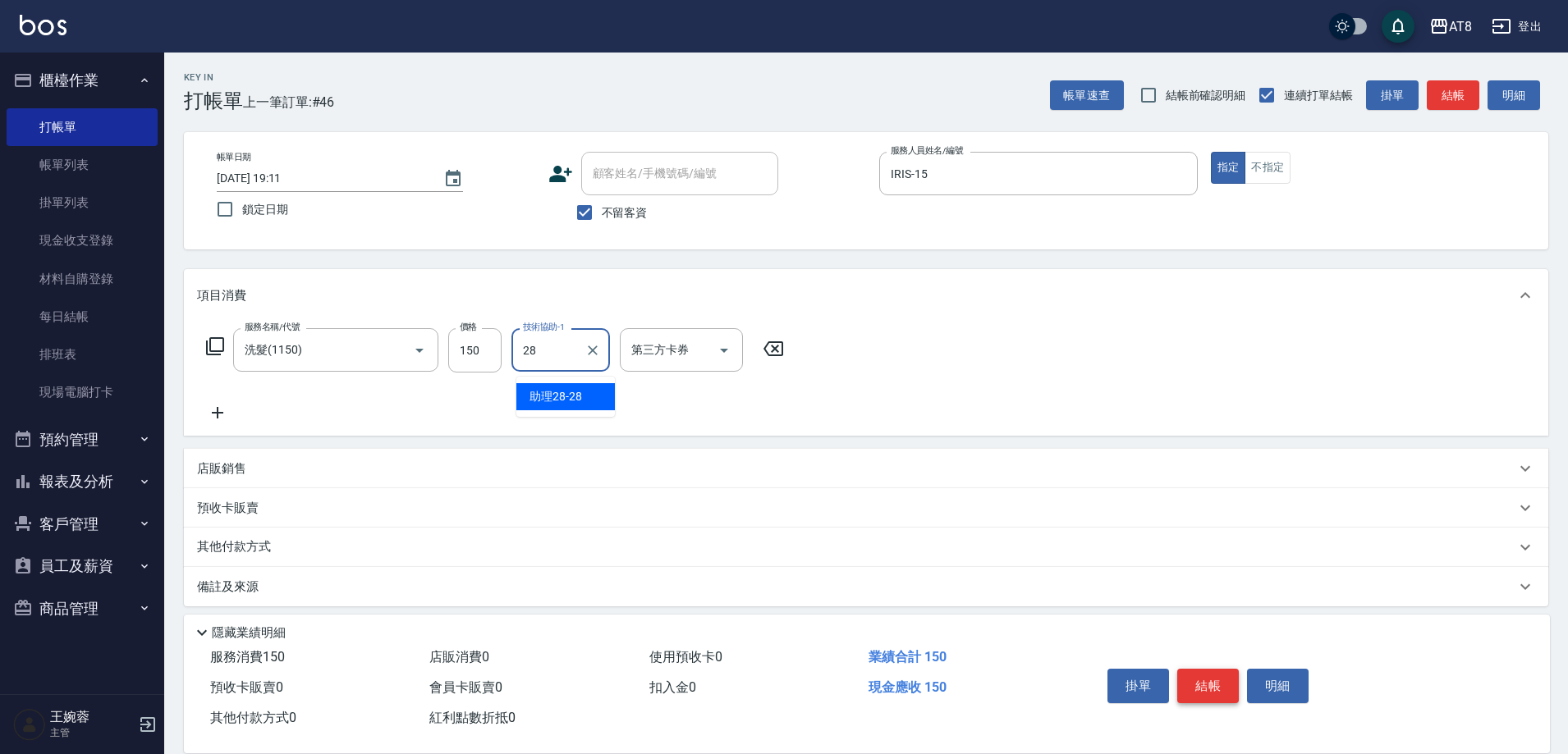
type input "助理28-28"
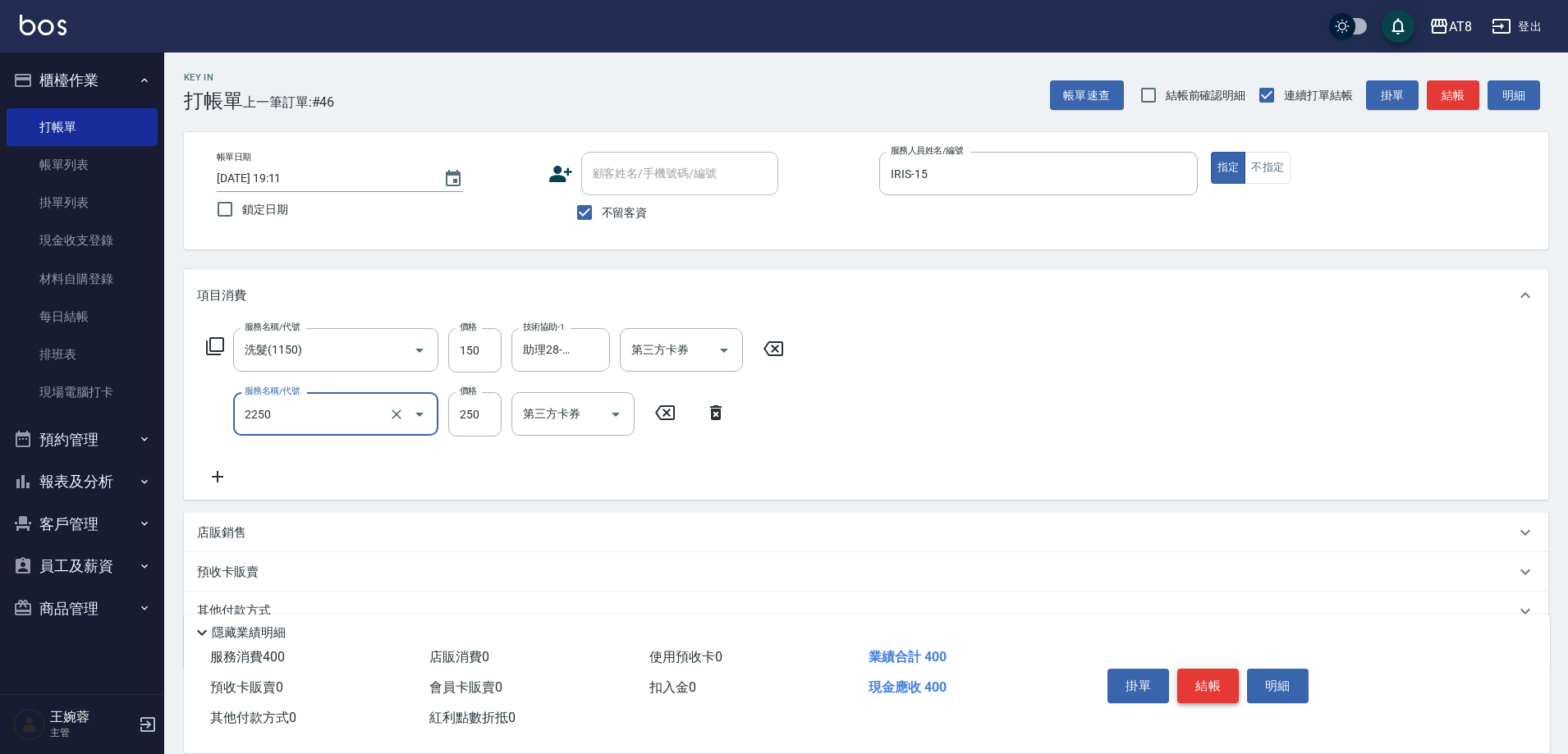
type input "剪髮(2250)"
click at [1236, 669] on button "結帳" at bounding box center [1207, 686] width 62 height 35
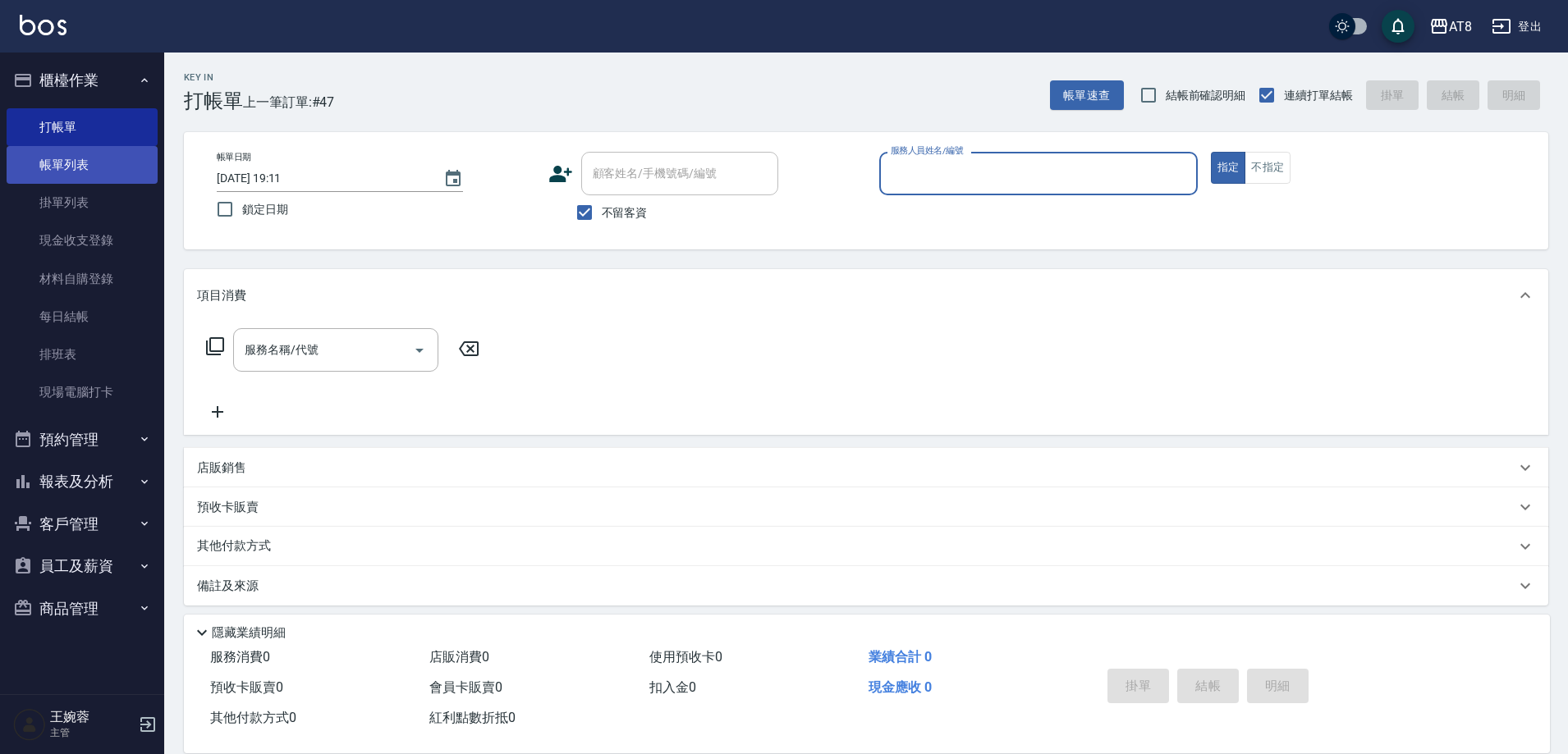
click at [51, 170] on link "帳單列表" at bounding box center [82, 164] width 151 height 38
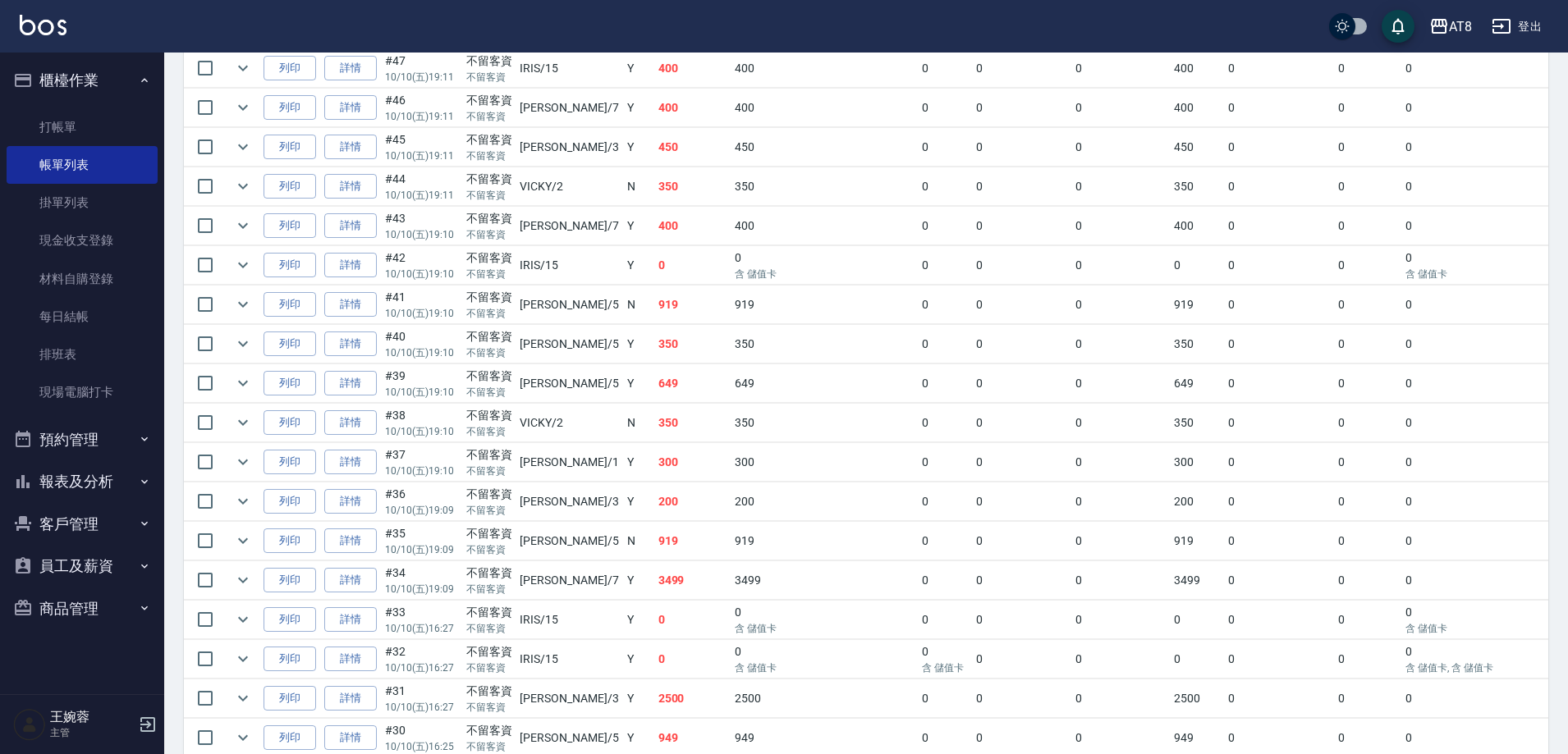
scroll to position [514, 0]
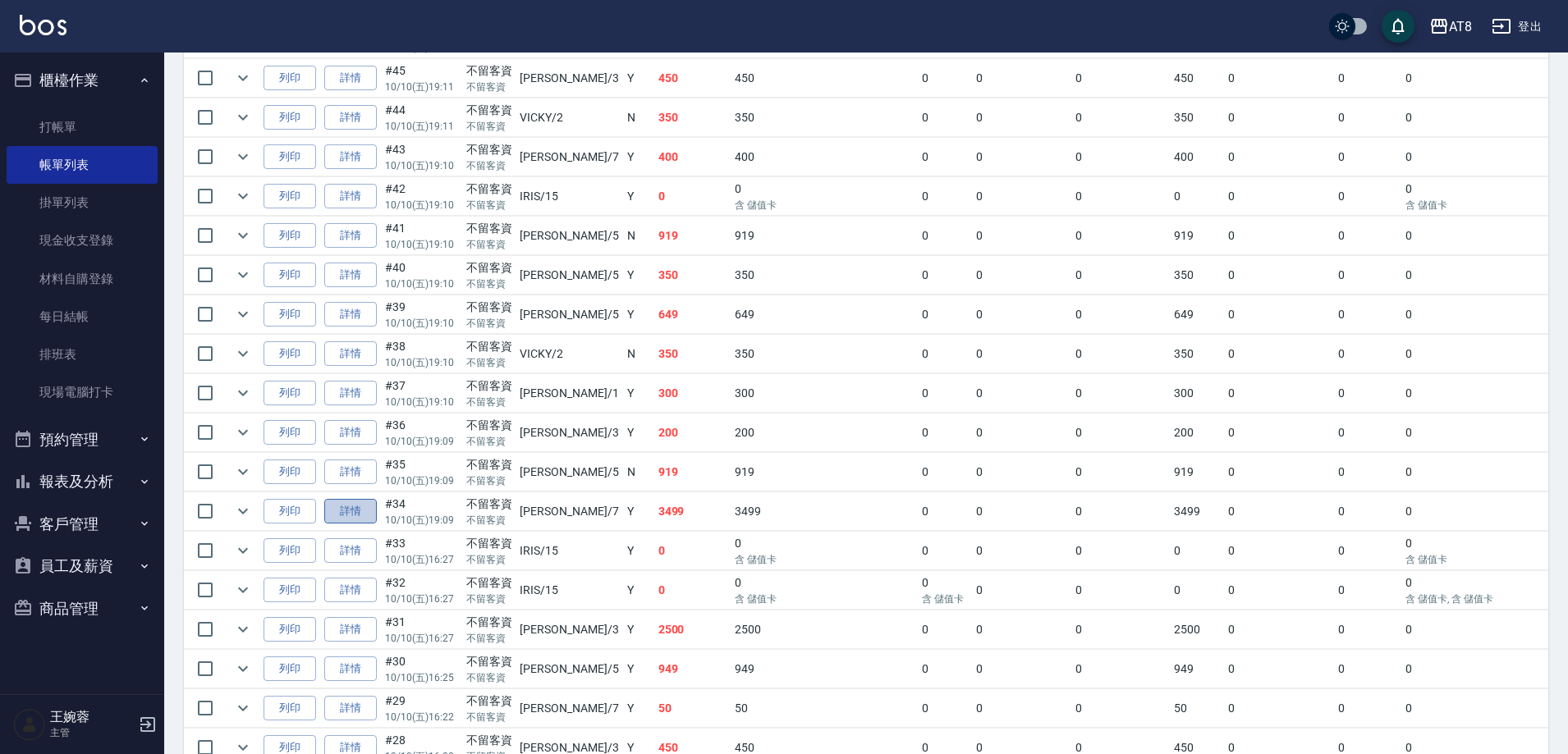
click at [363, 525] on link "詳情" at bounding box center [351, 511] width 52 height 25
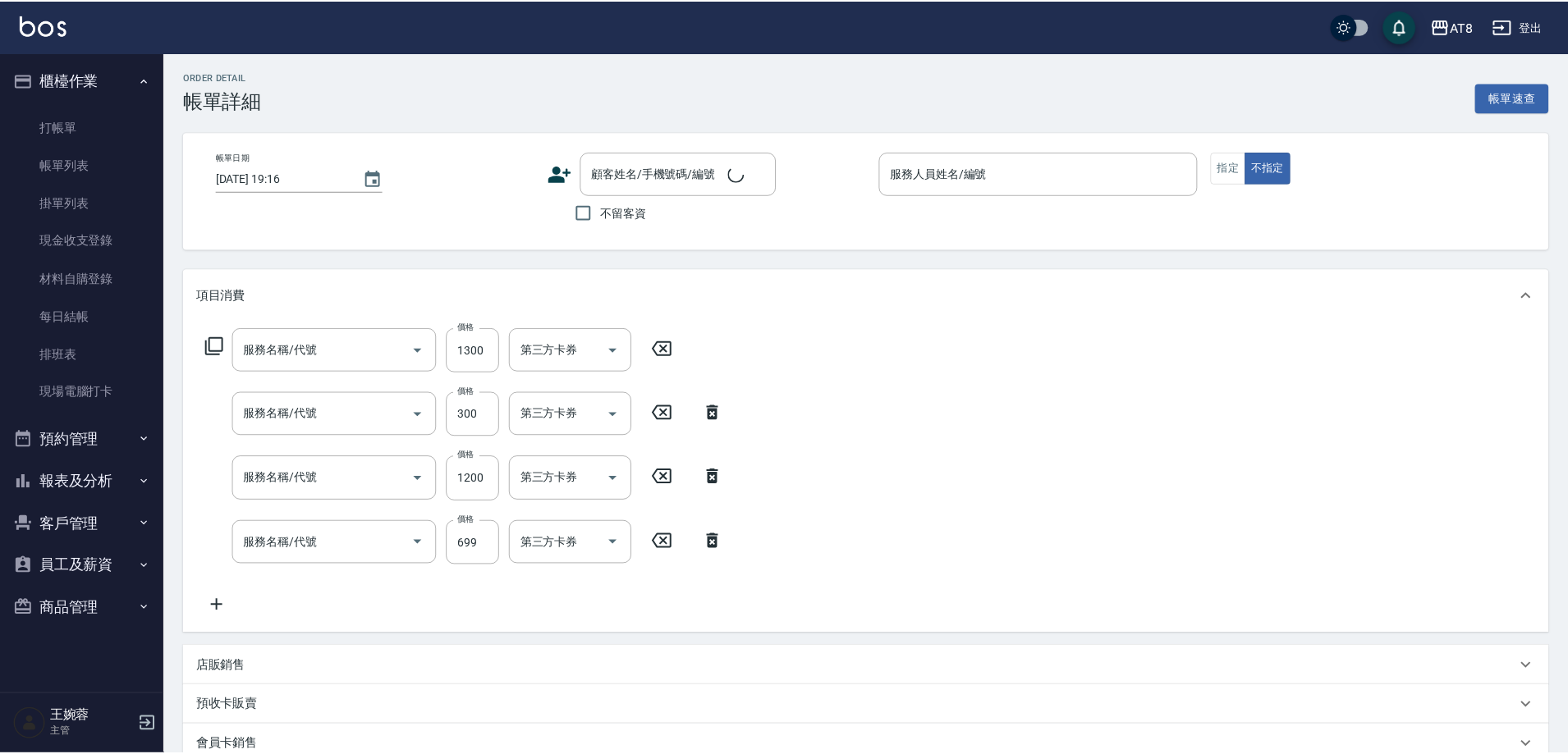
type input "2025/10/10 19:09"
checkbox input "true"
type input "NINA-7"
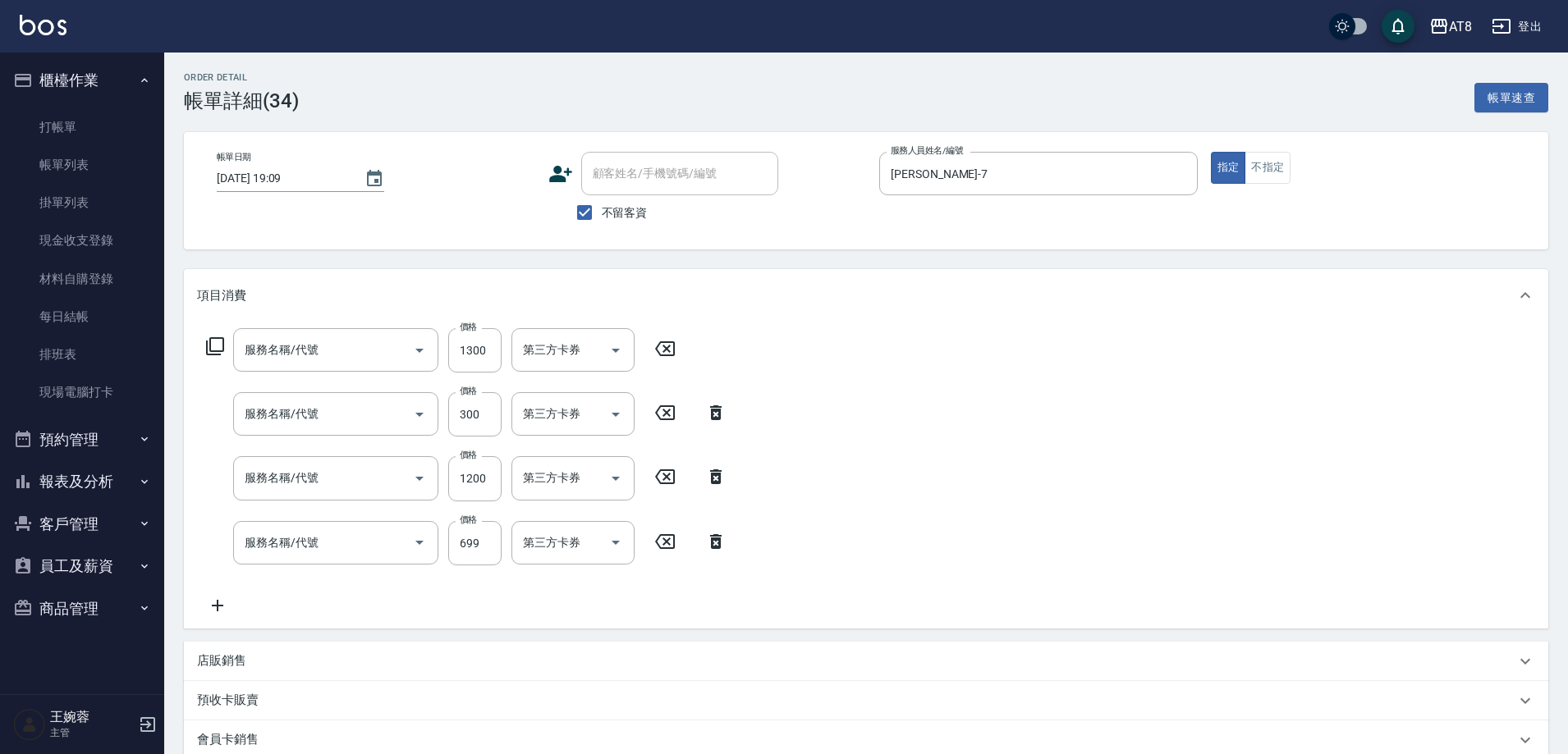
type input "染髮(41300)"
type input "剪髮(21300)"
type input "1200護髮(511200)"
type input "SPA699(6699)"
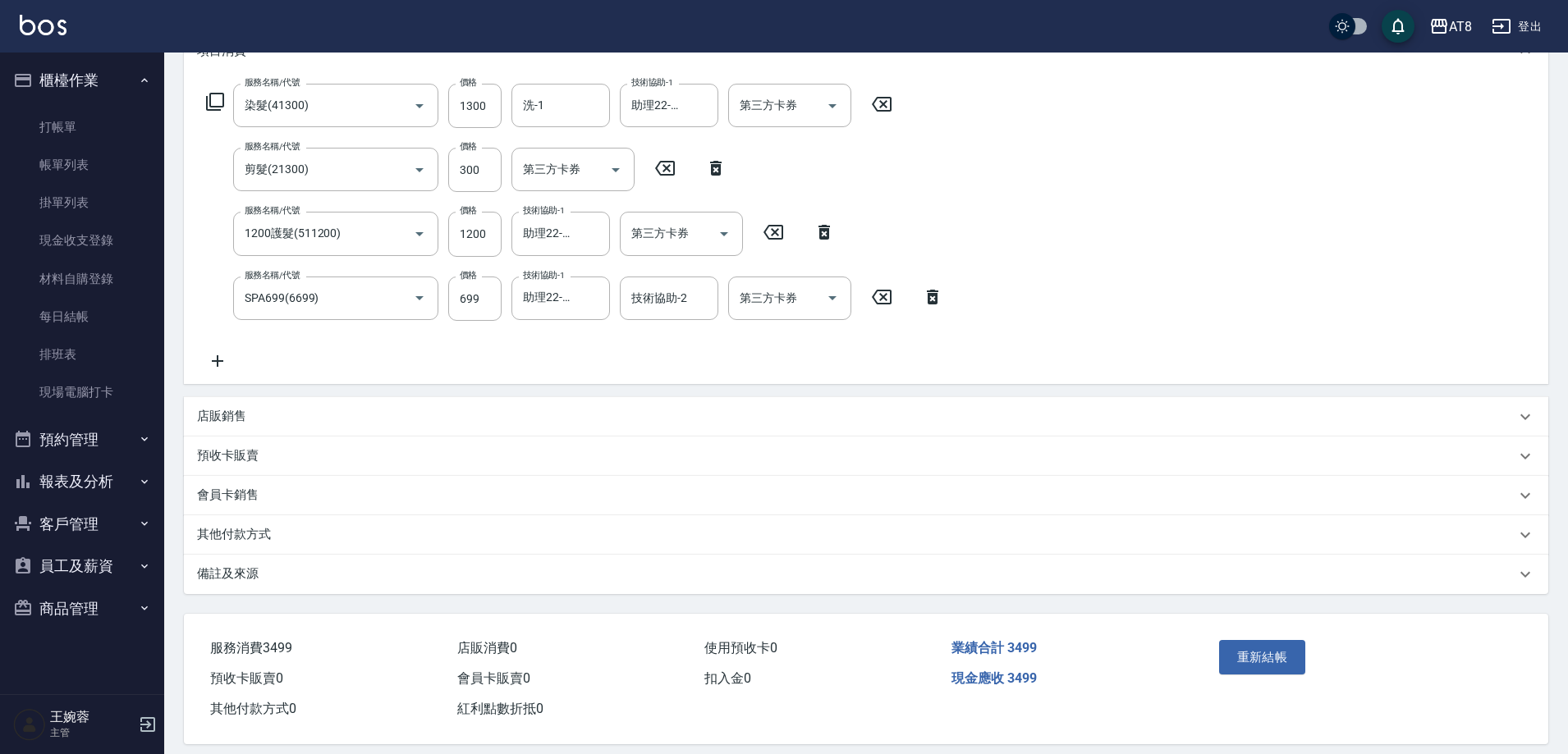
scroll to position [251, 0]
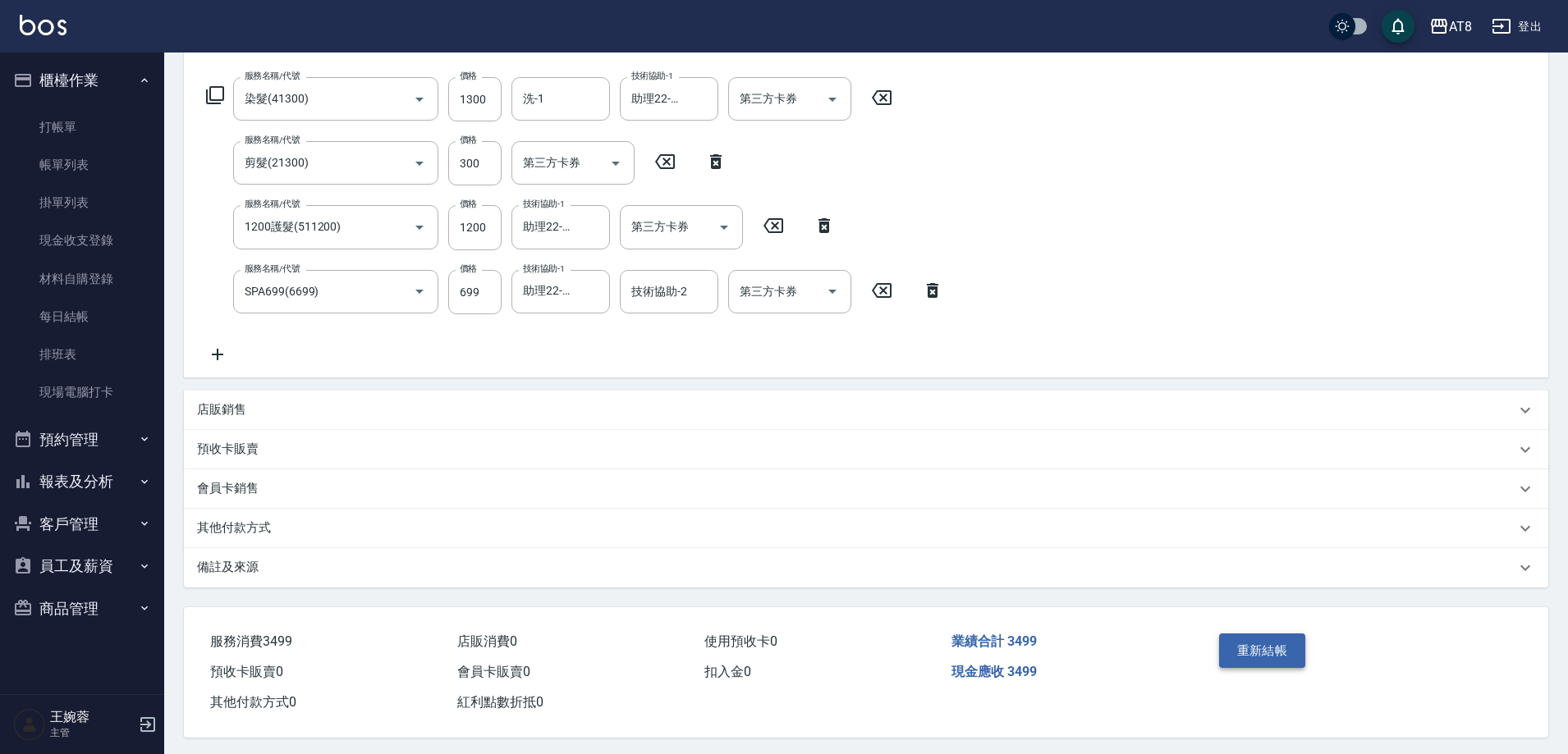
click at [1257, 666] on button "重新結帳" at bounding box center [1262, 650] width 87 height 35
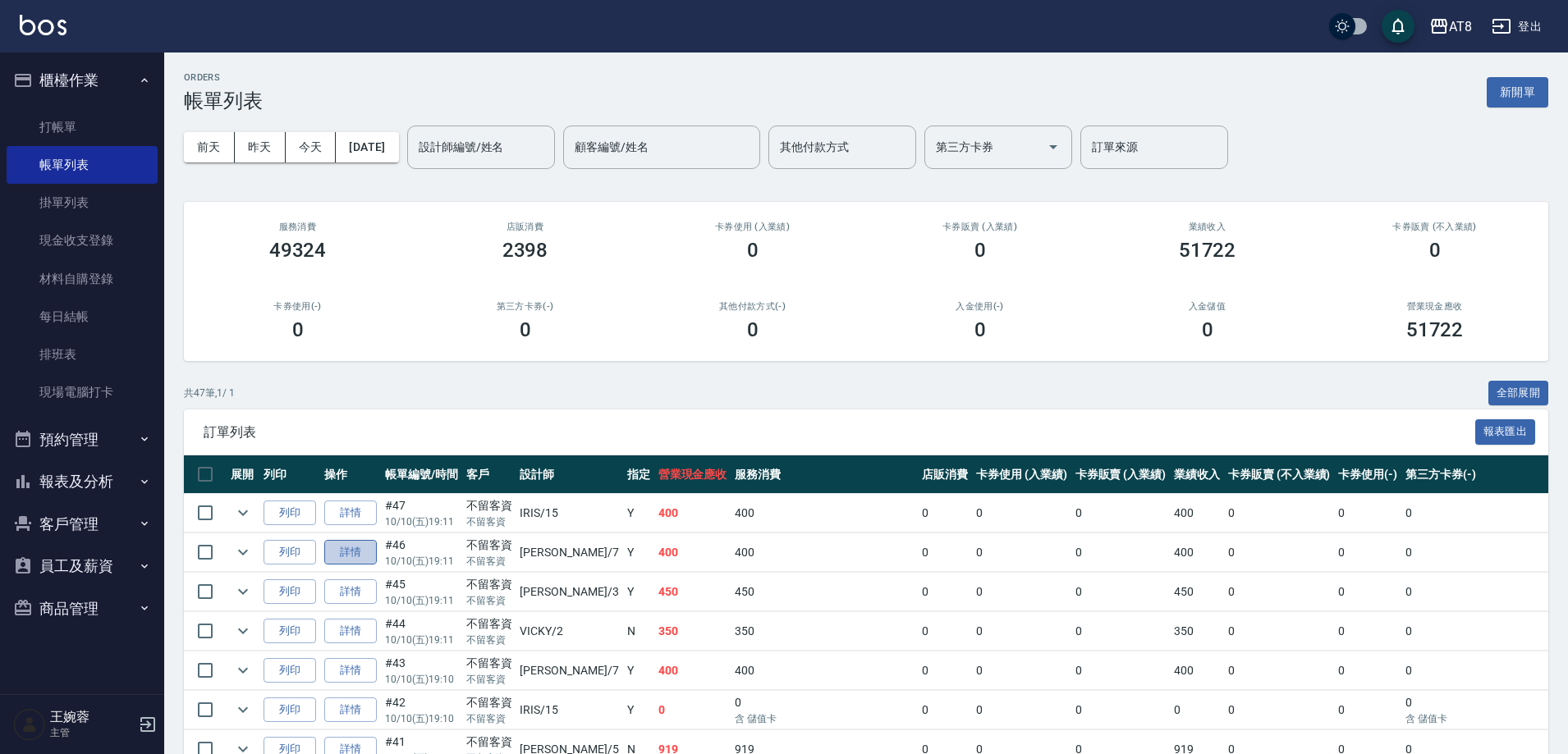
click at [369, 565] on link "詳情" at bounding box center [351, 553] width 52 height 25
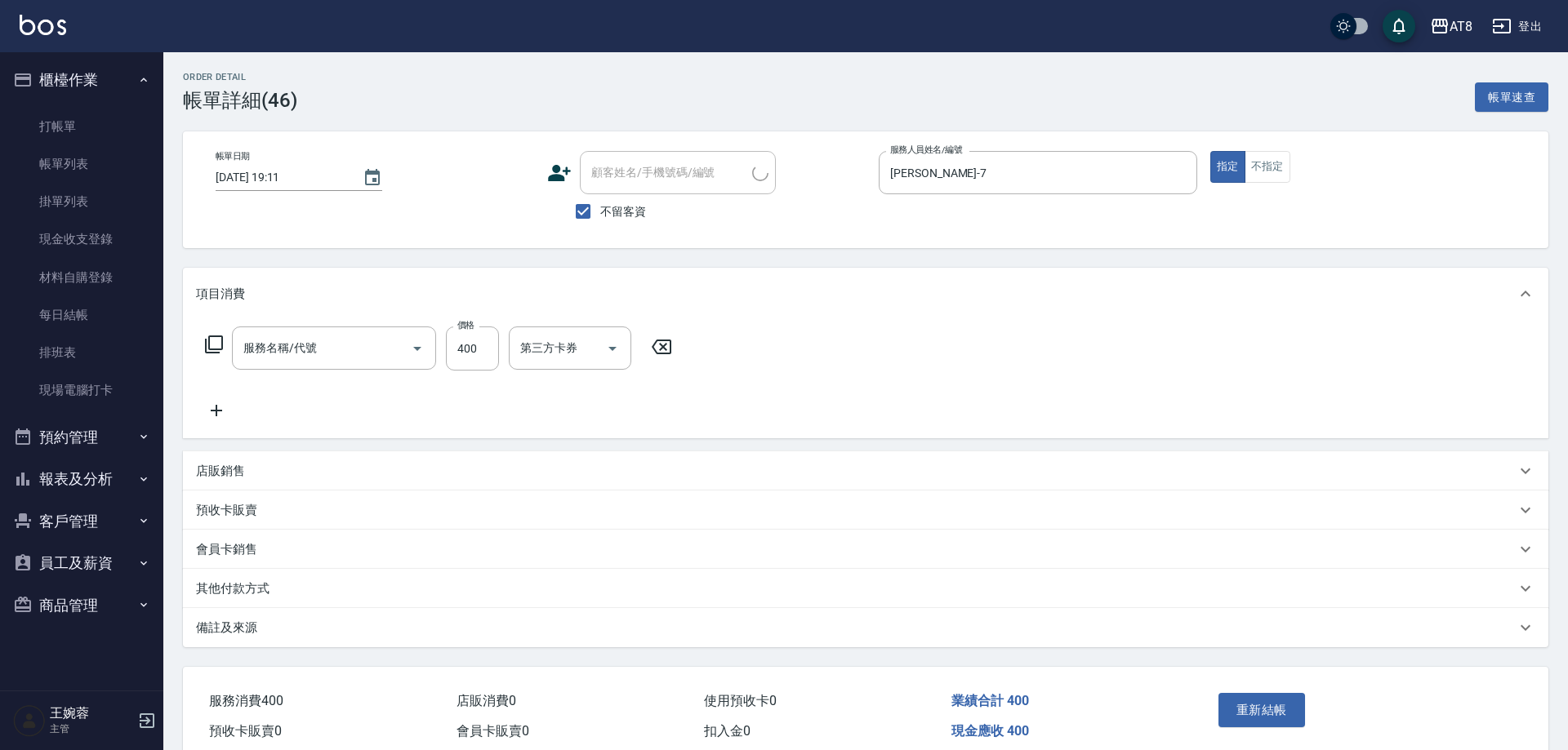
type input "2025/10/10 19:11"
checkbox input "true"
type input "NINA-7"
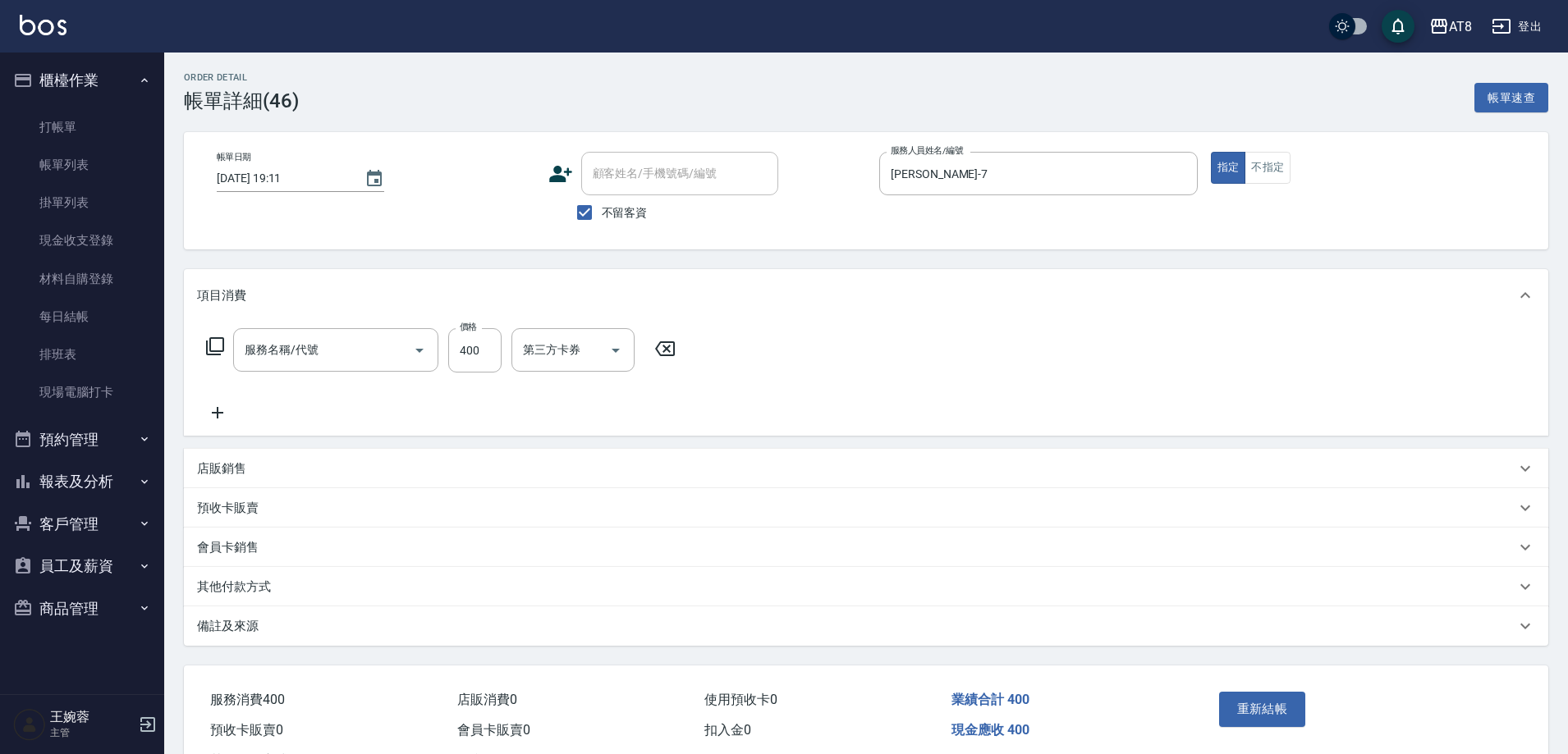
type input "入金洗剪400(2400)"
click at [785, 356] on icon at bounding box center [773, 348] width 41 height 19
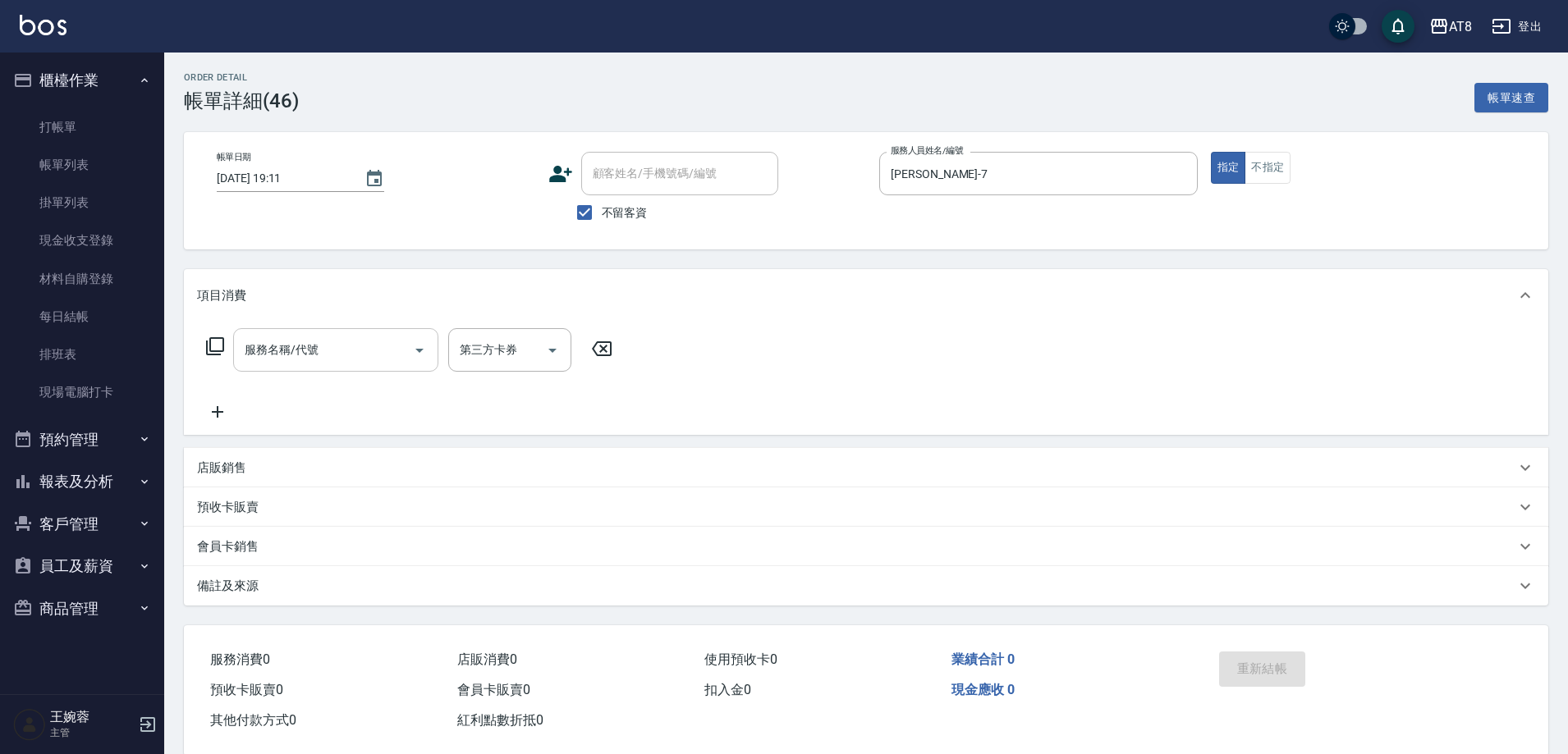
click at [381, 360] on input "服務名稱/代號" at bounding box center [323, 350] width 166 height 29
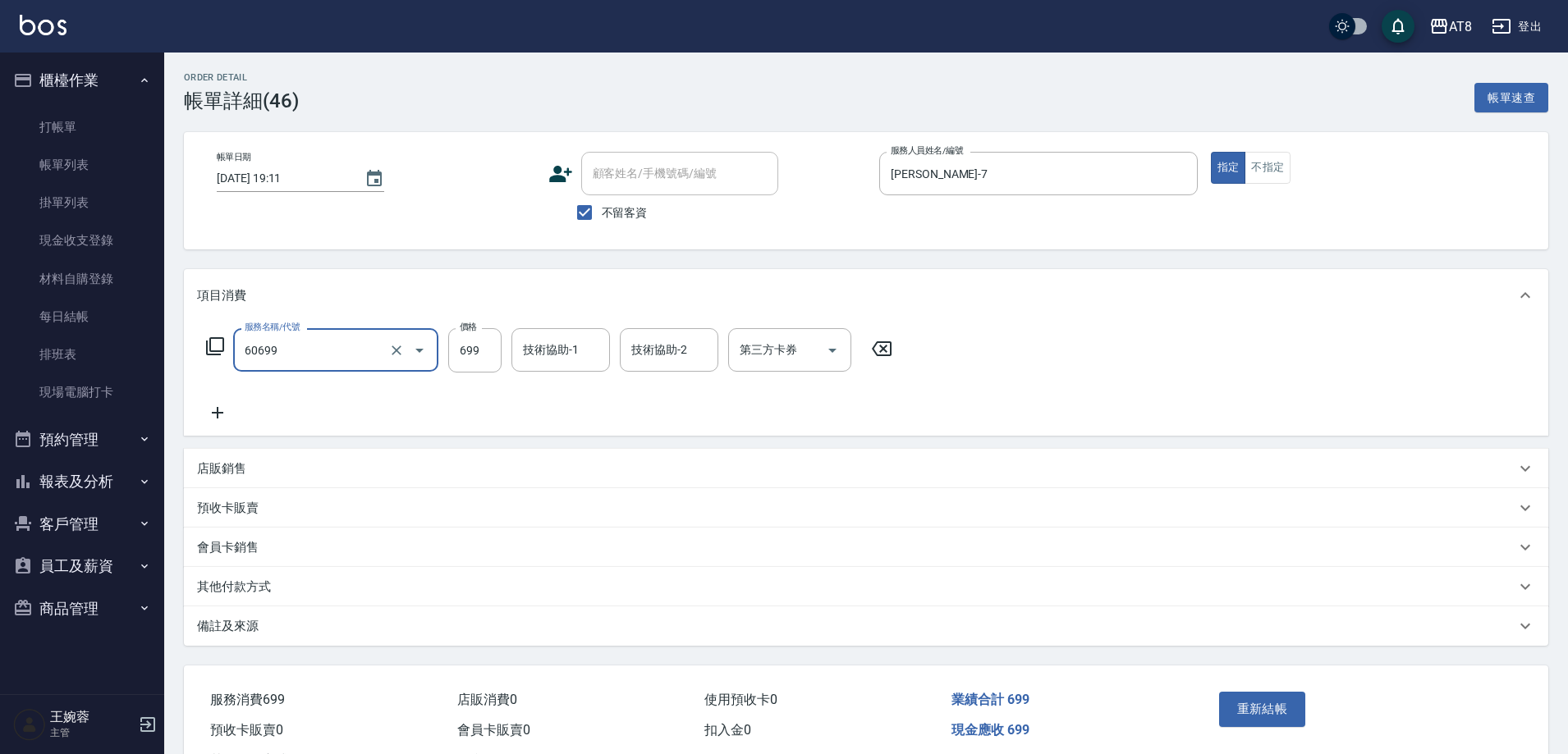
type input "入金SPA699(60699)"
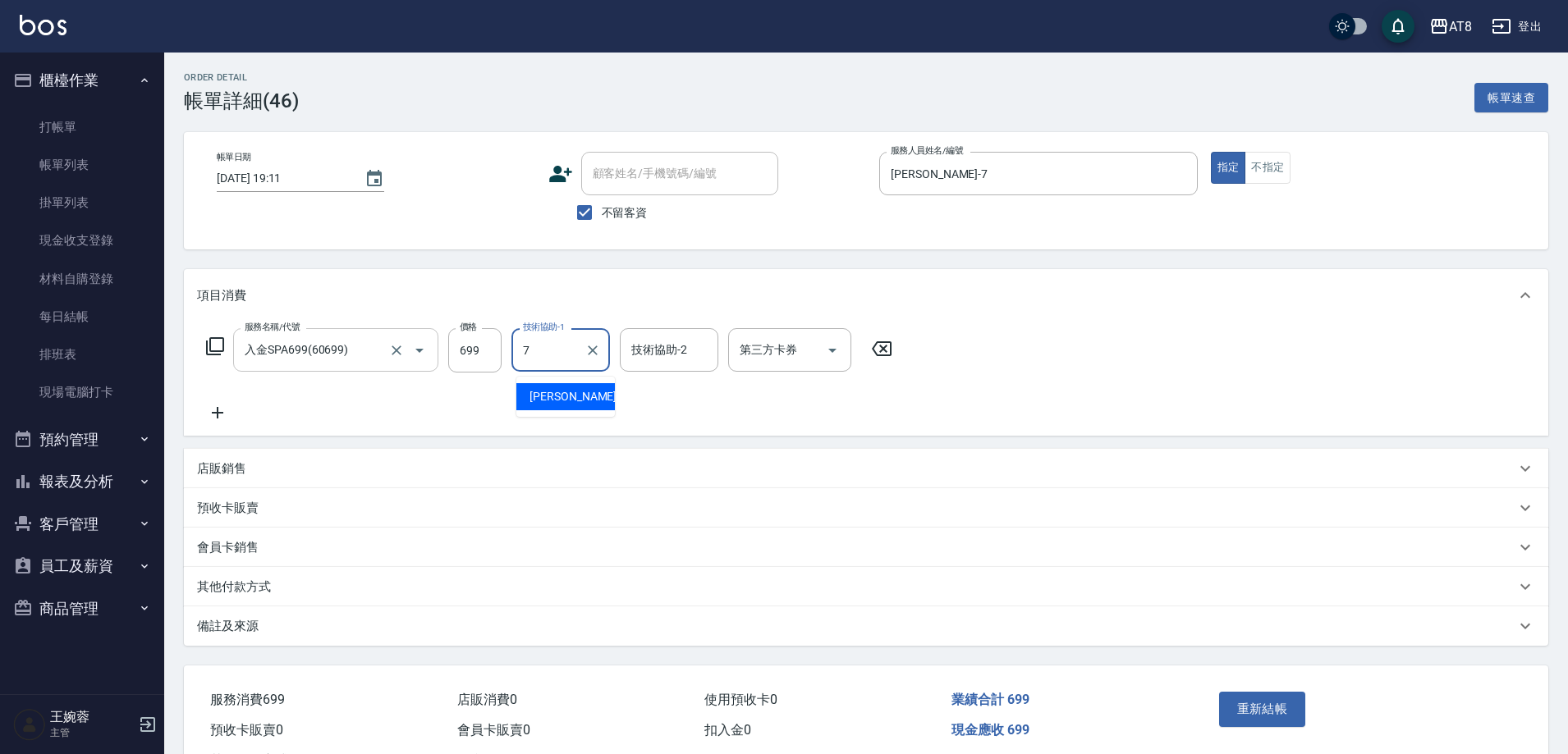
type input "NINA-7"
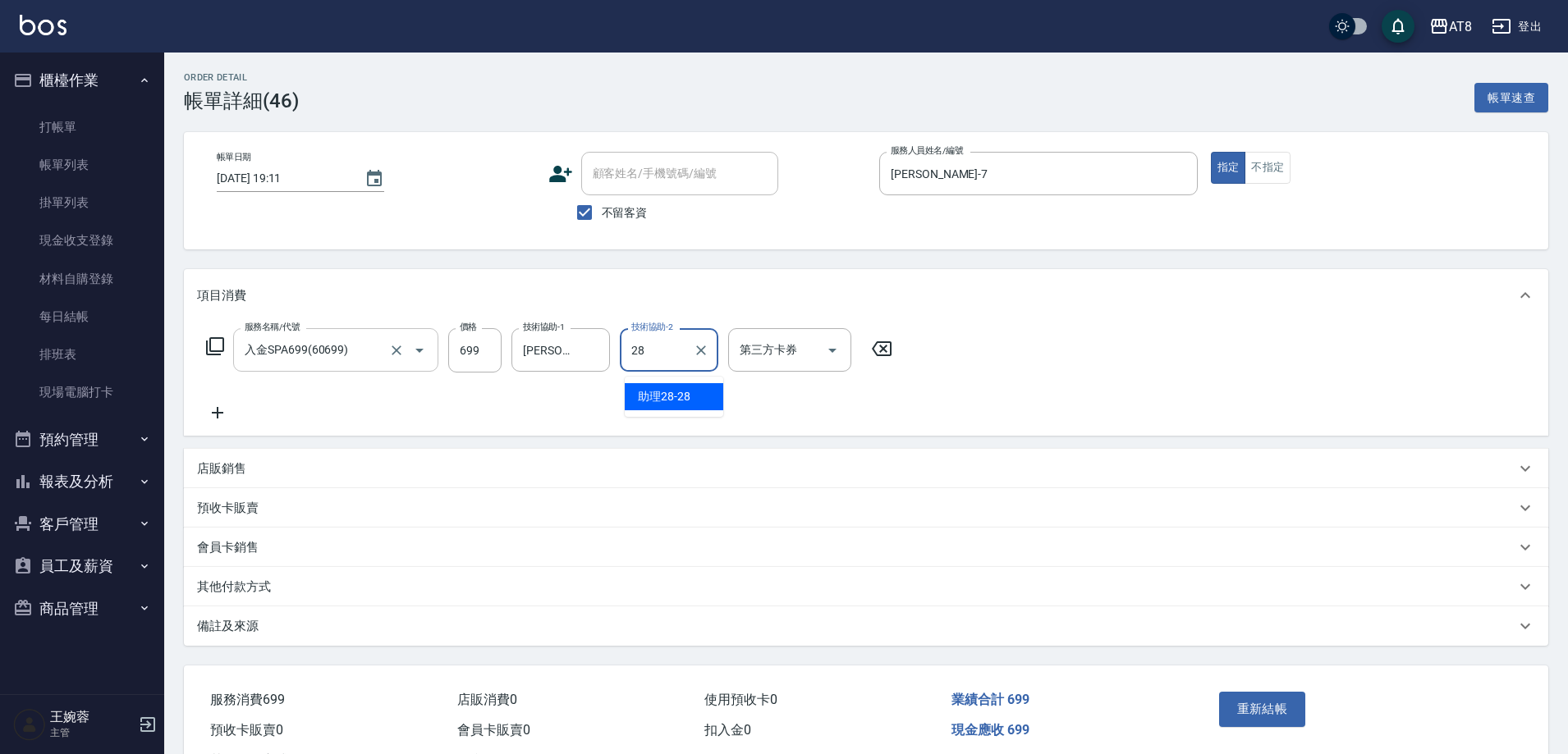
type input "助理28-28"
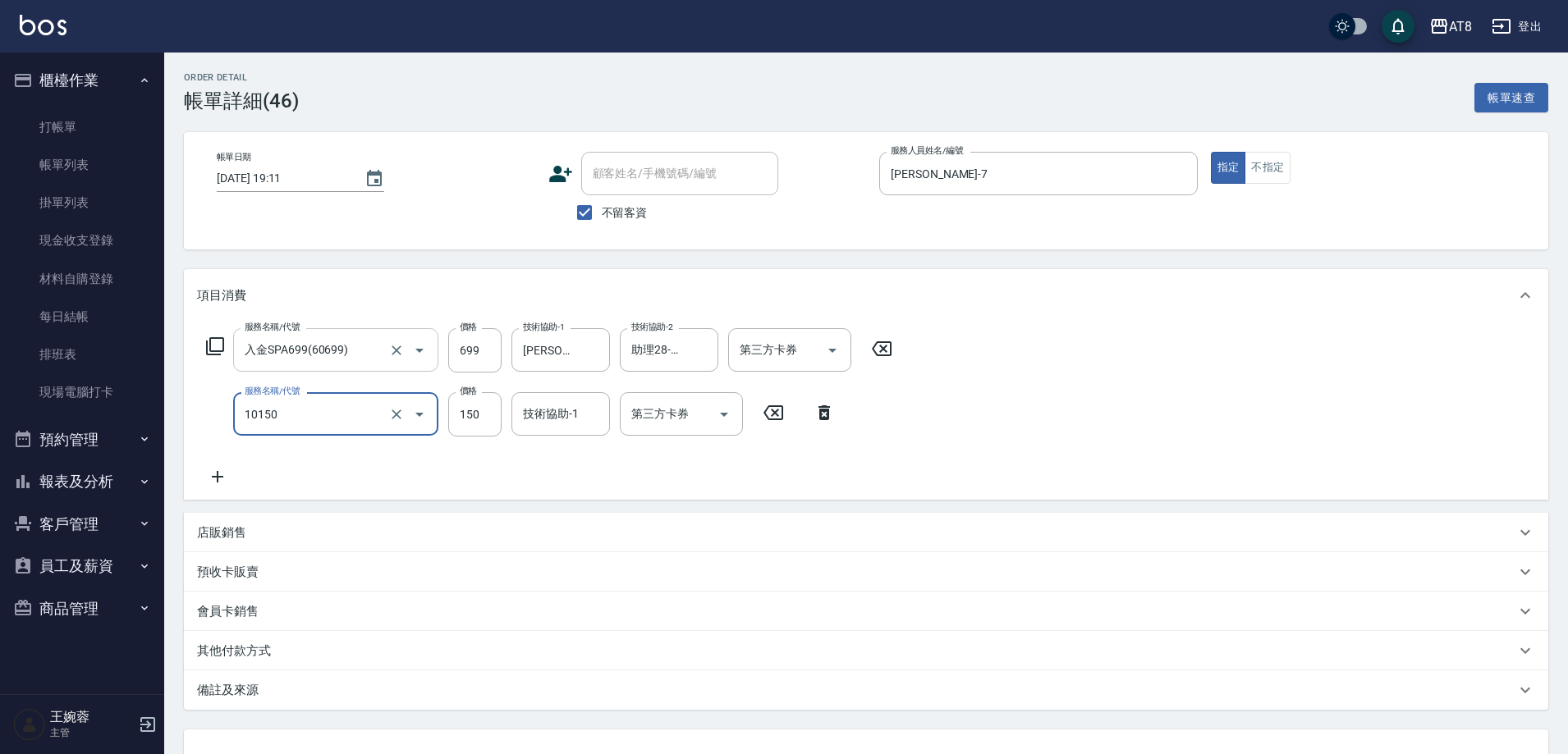
type input "入金洗髮150(10150)"
type input "200"
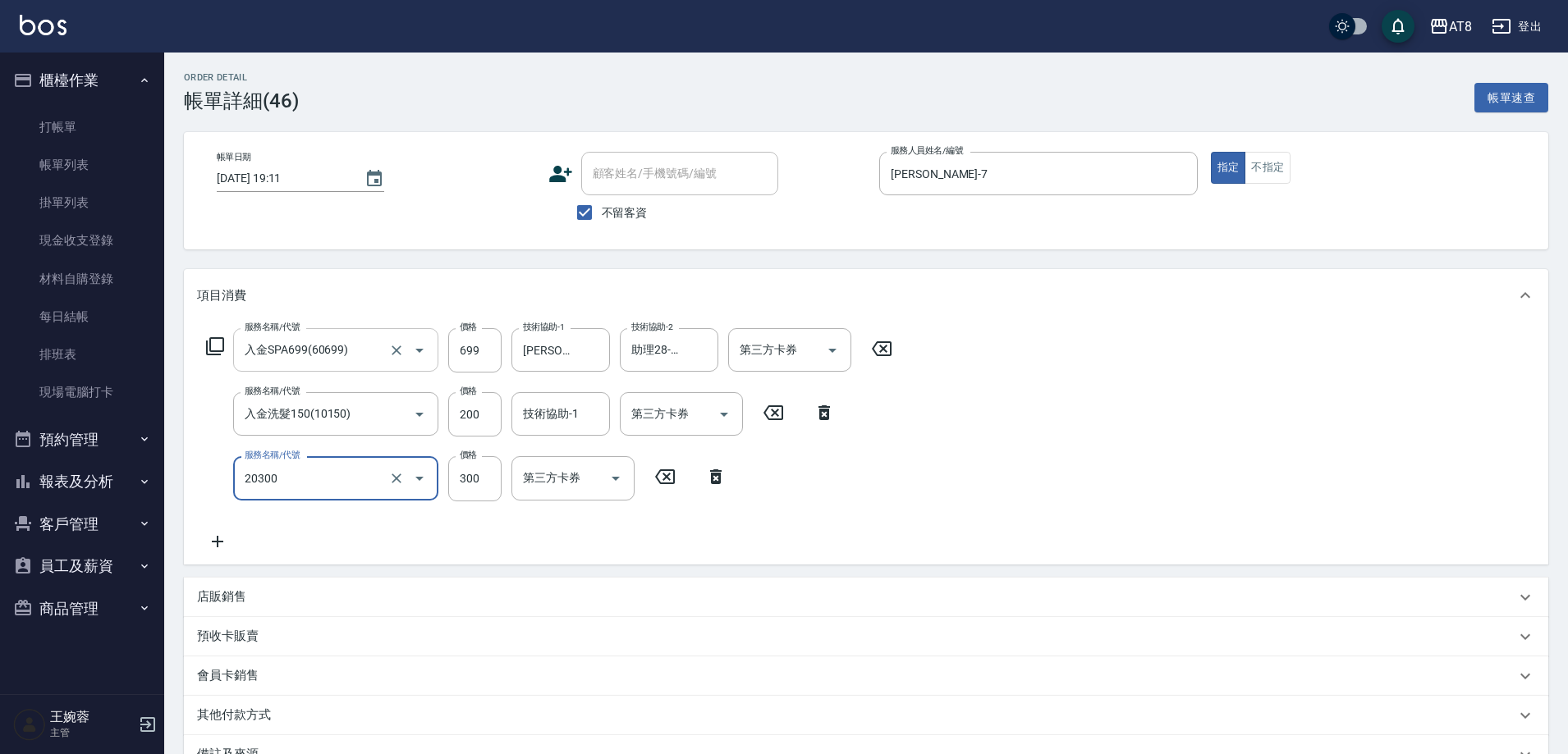
type input "入金剪髮300(20300)"
click at [1143, 484] on div "服務名稱/代號 入金SPA699(60699) 服務名稱/代號 價格 699 價格 技術協助-1 NINA-7 技術協助-1 技術協助-2 助理28-28 技…" at bounding box center [865, 442] width 1364 height 242
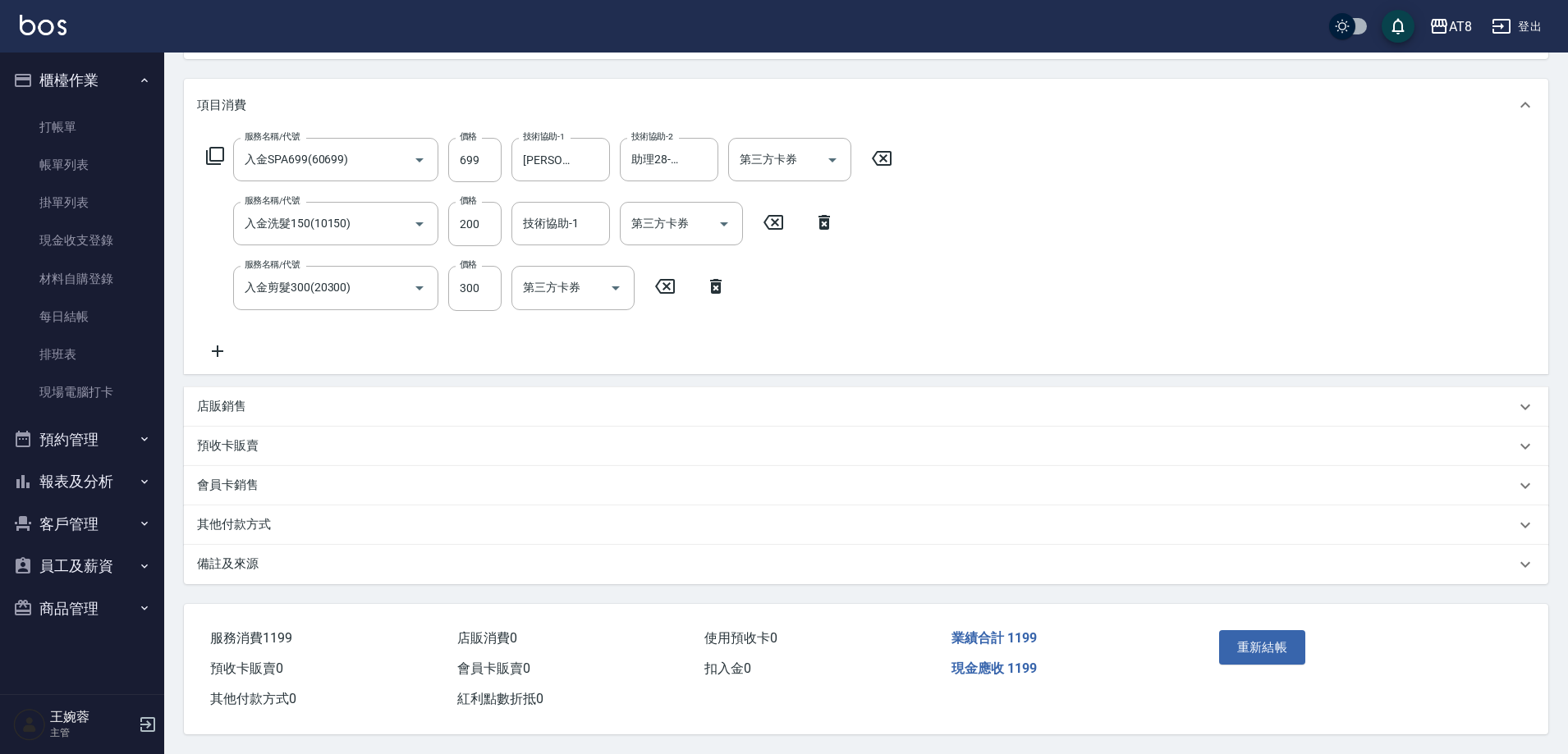
scroll to position [196, 0]
click at [1266, 665] on button "重新結帳" at bounding box center [1262, 647] width 87 height 35
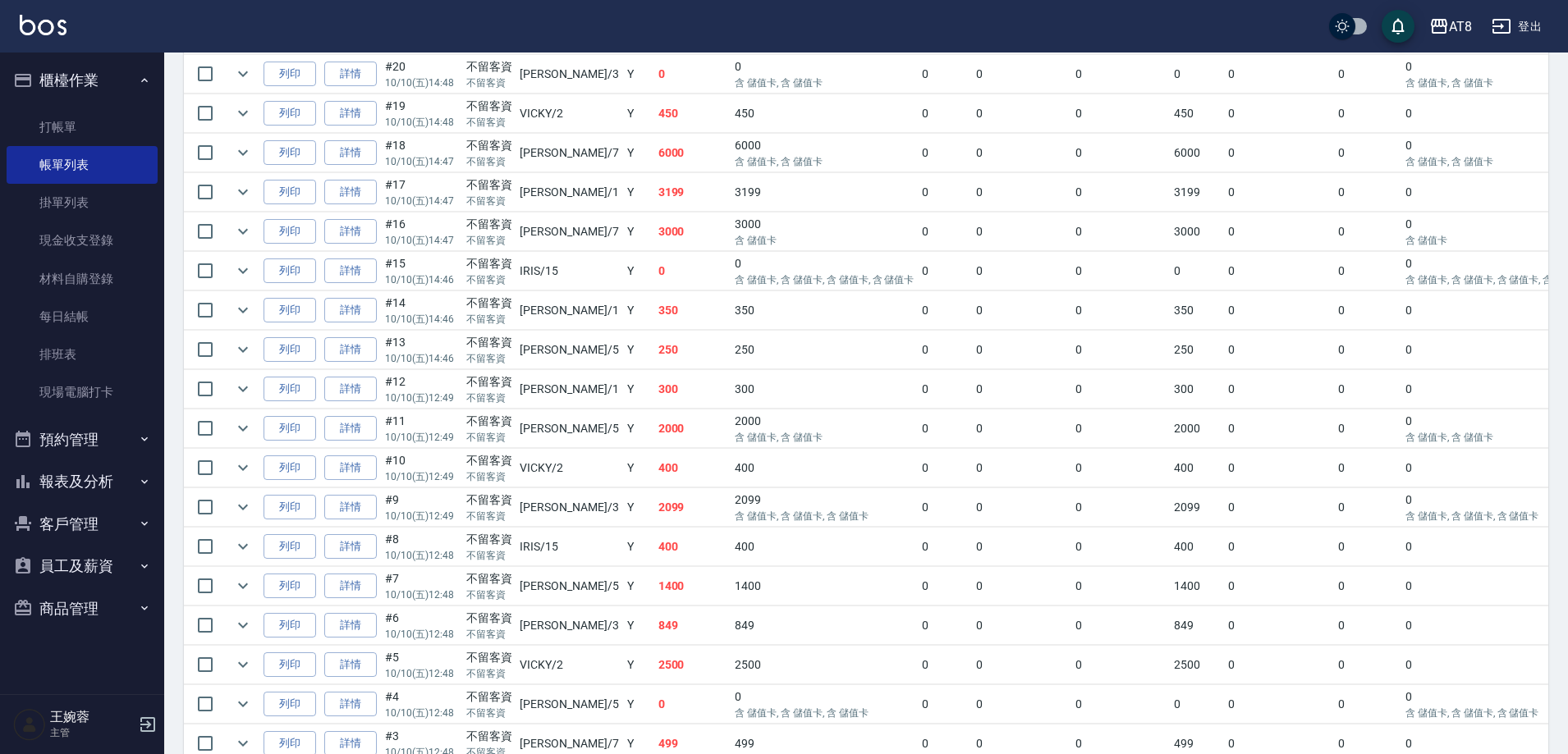
scroll to position [1491, 0]
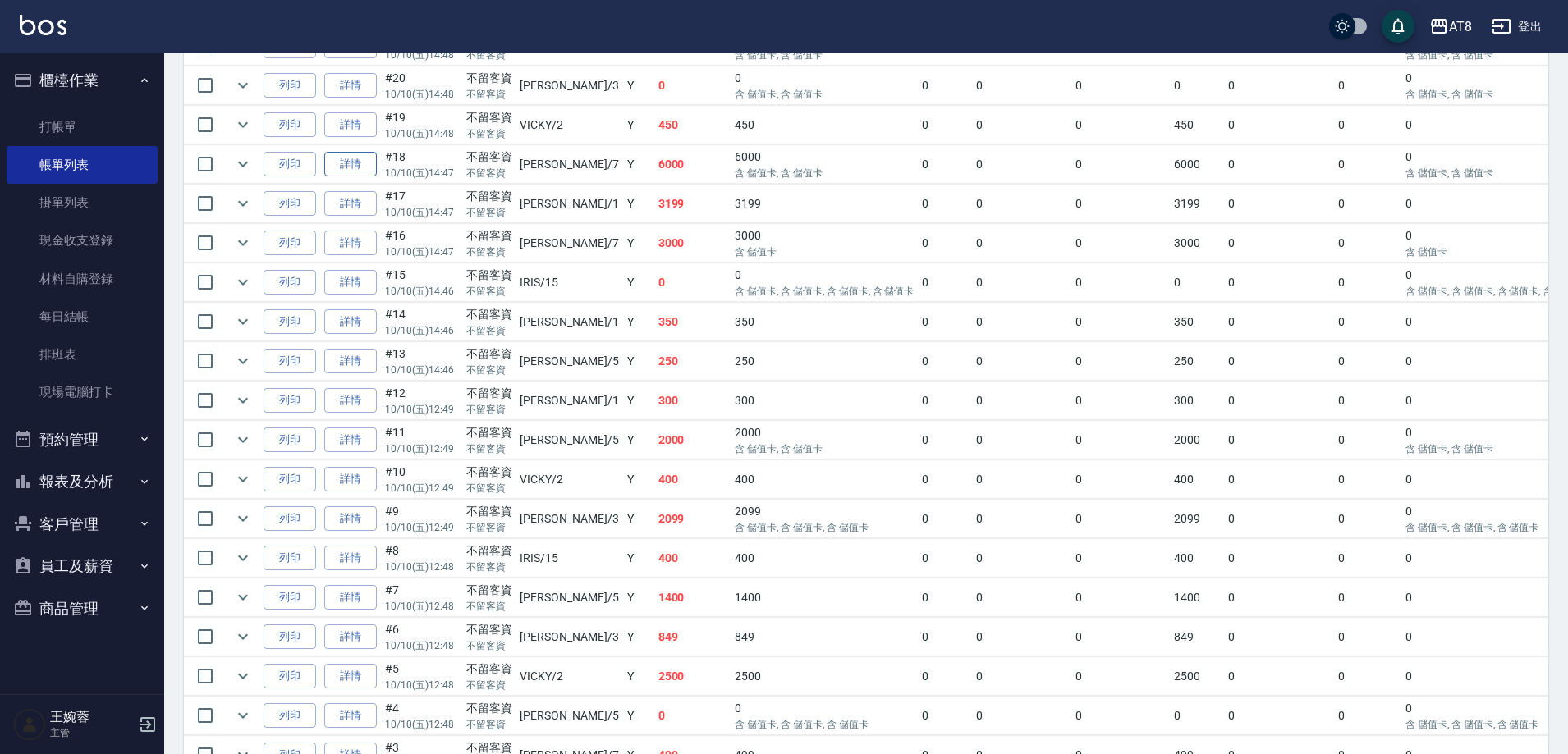
click at [347, 177] on link "詳情" at bounding box center [351, 164] width 52 height 25
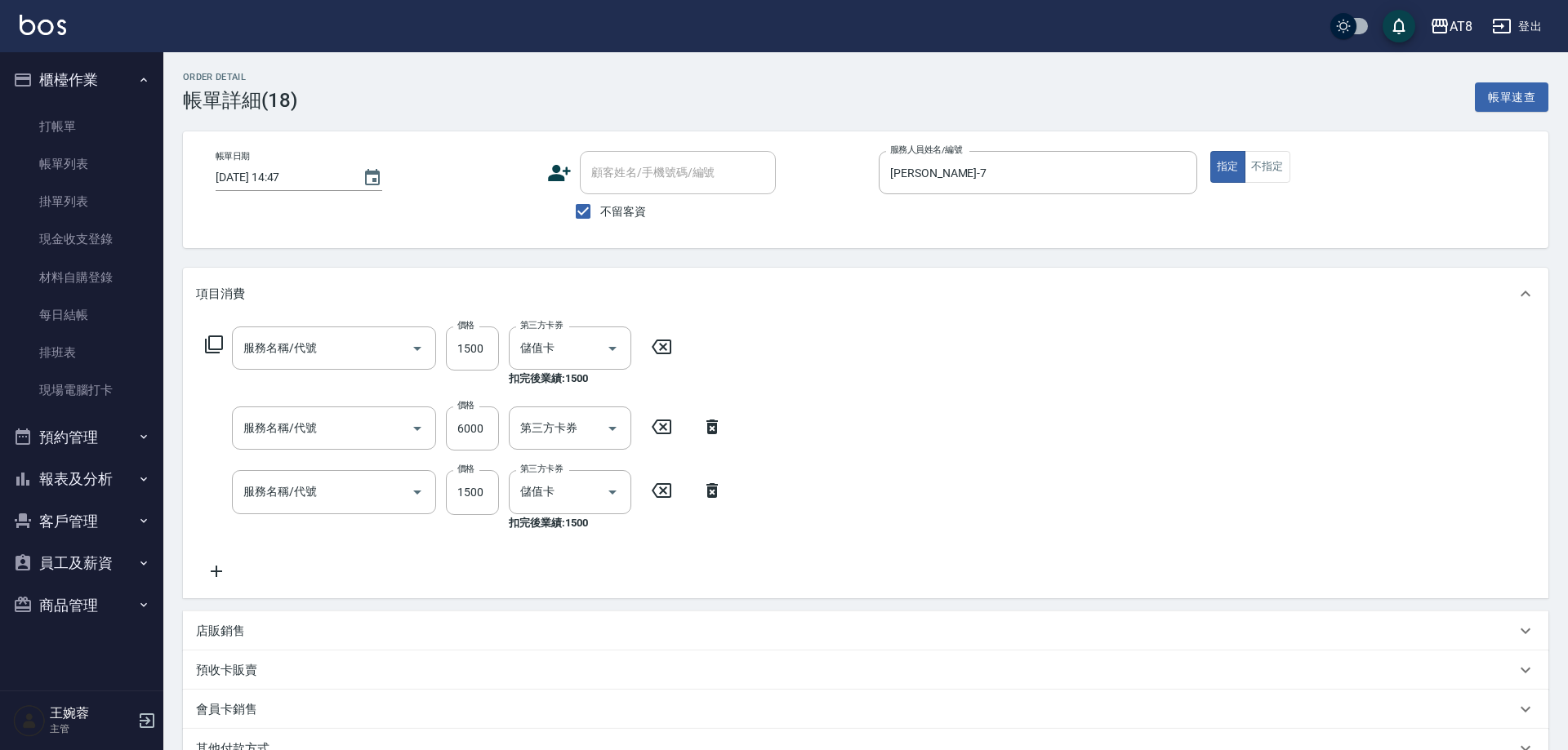
type input "2025/10/10 14:47"
checkbox input "true"
type input "NINA-7"
type input "入金黑耀光護髮1800C含洗(501800)"
type input "頂級豪華2(802)"
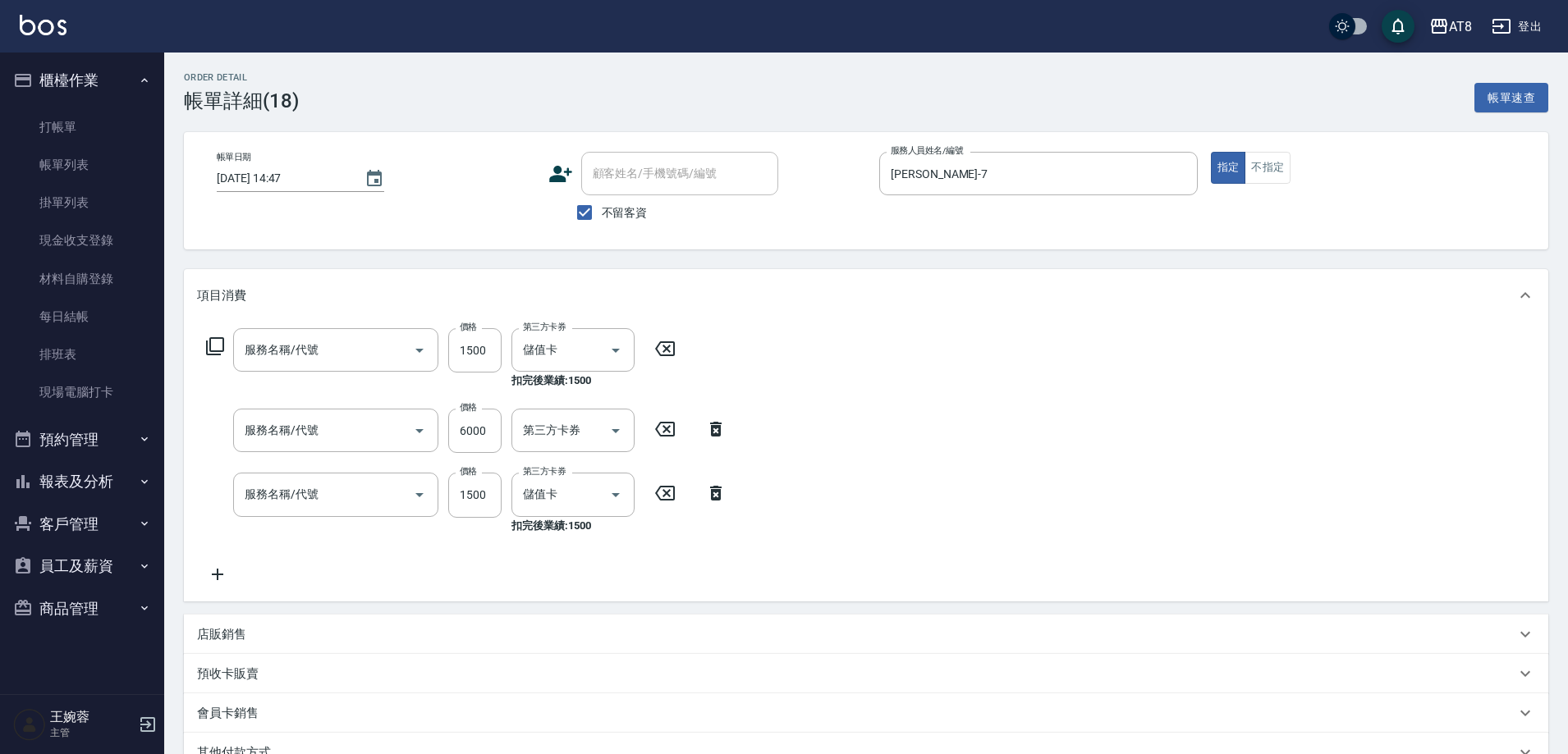
type input "入金燙髮1500(301500)"
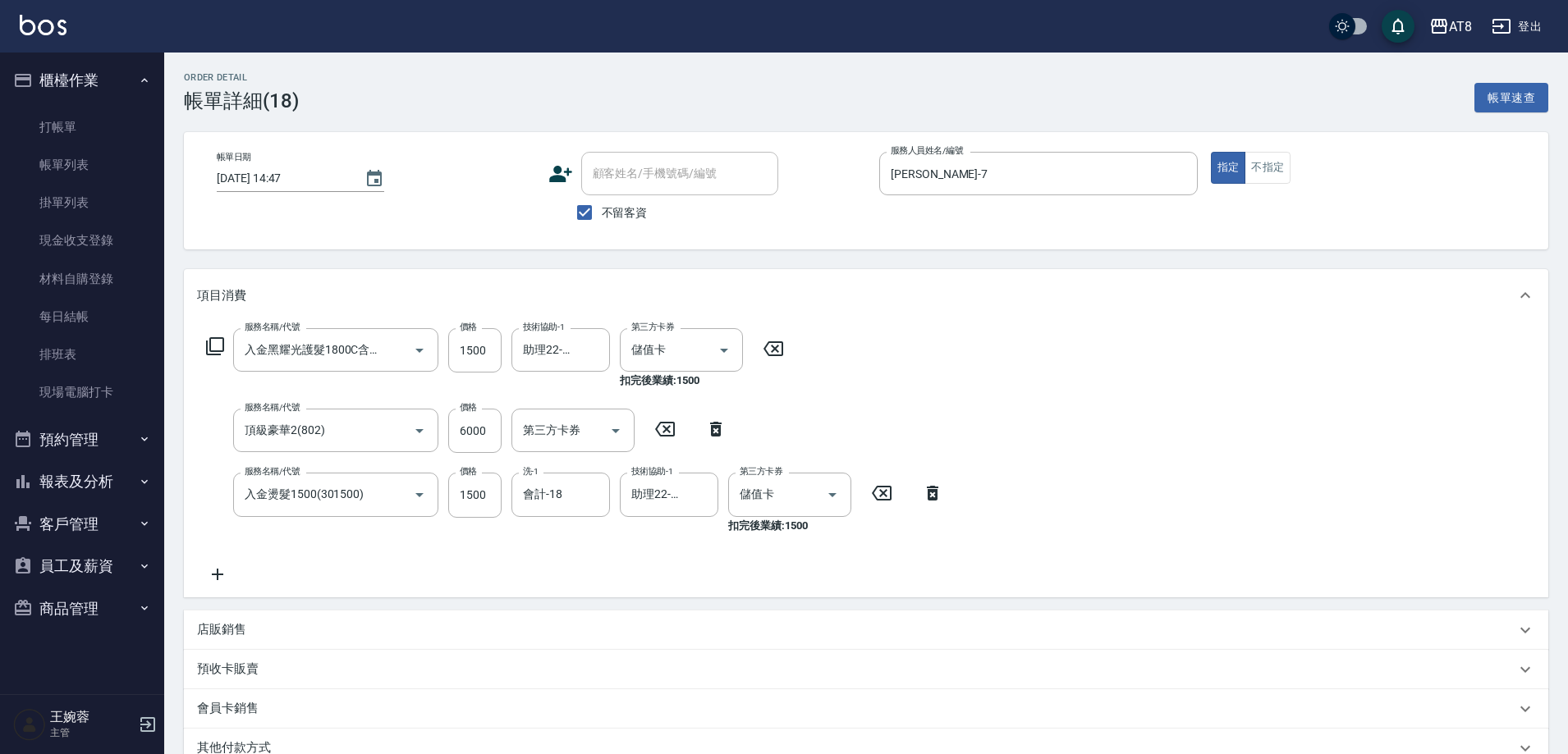
click at [774, 356] on icon at bounding box center [773, 348] width 41 height 19
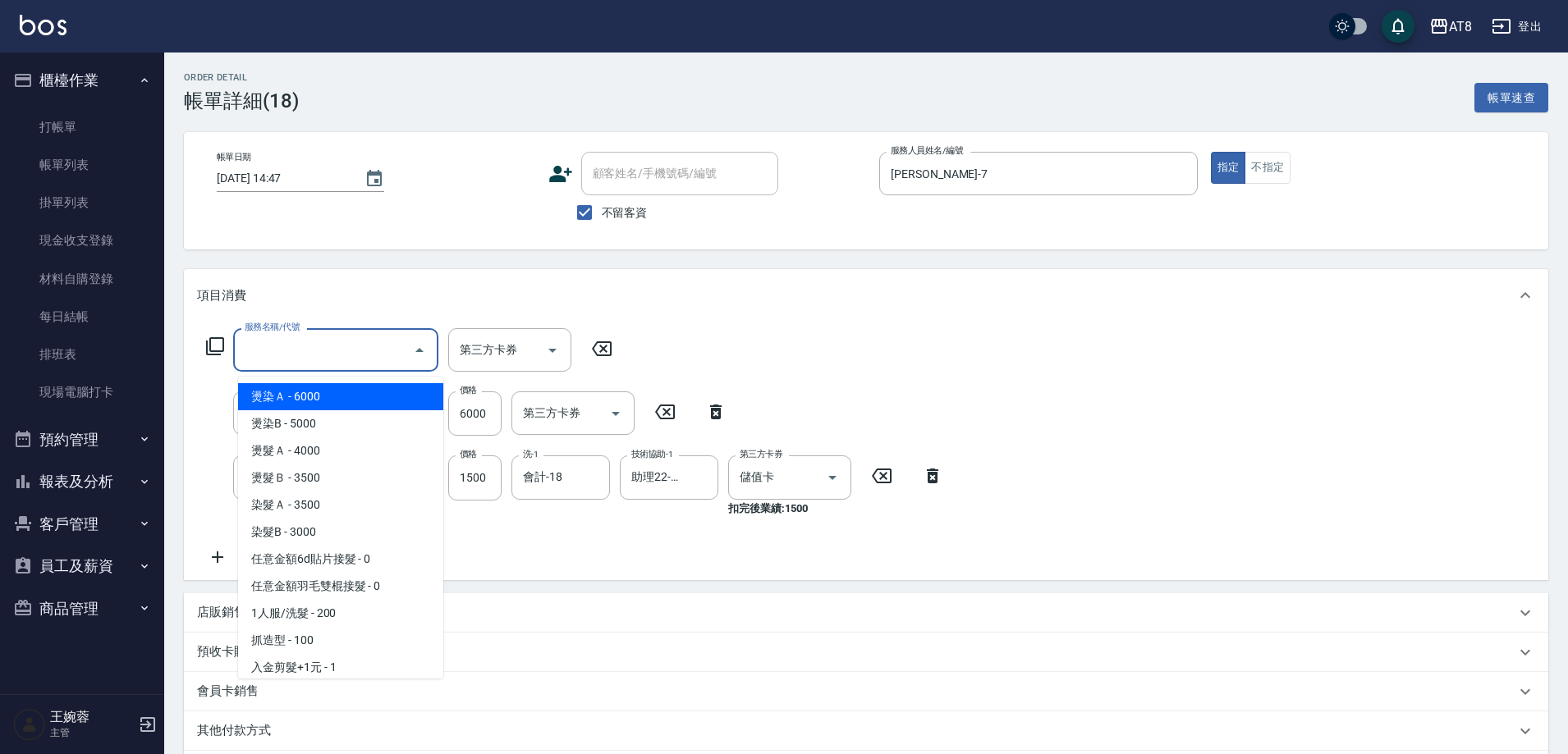
click at [358, 349] on input "服務名稱/代號" at bounding box center [323, 350] width 166 height 29
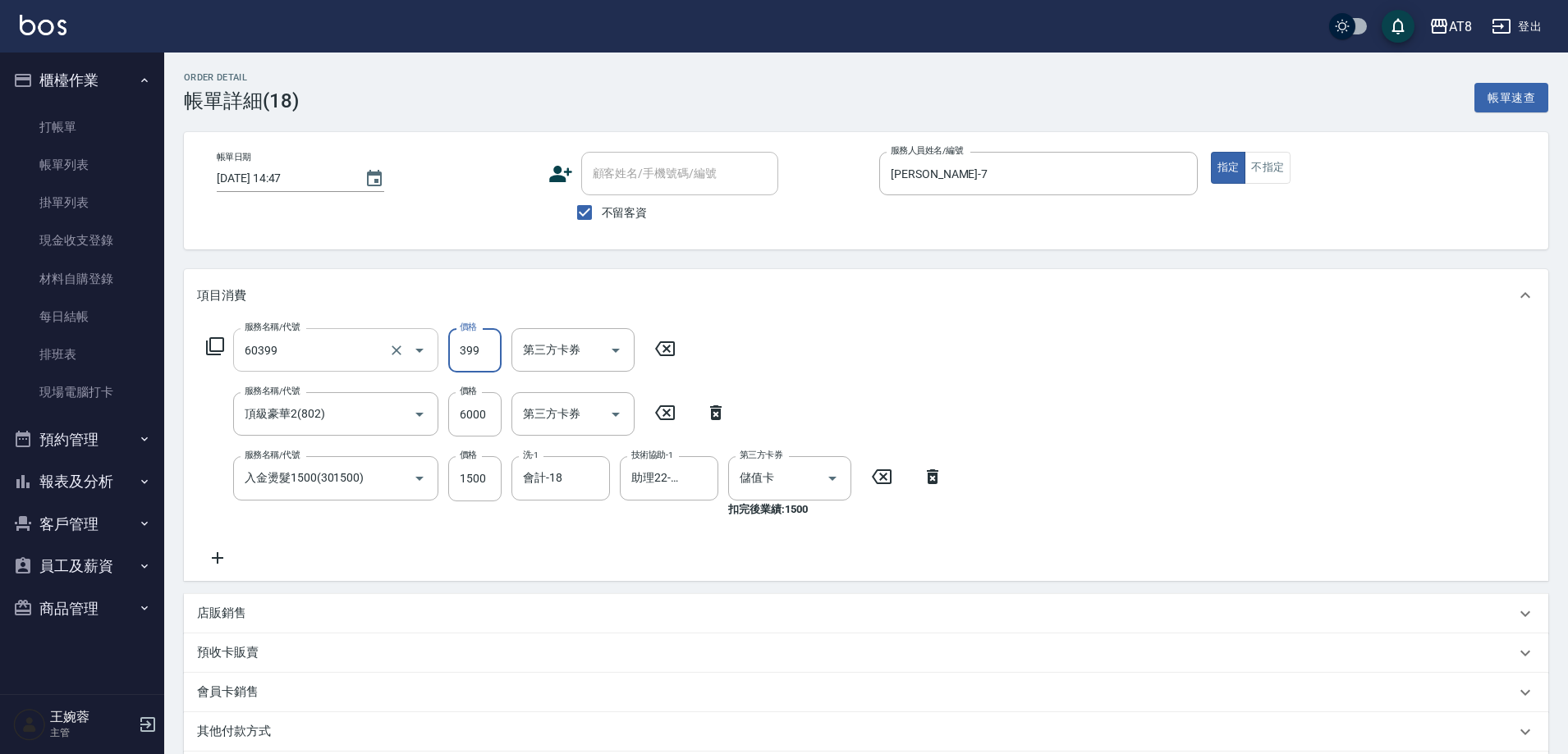
type input "入金SPA399(60399)"
type input "助理22-22"
click at [218, 349] on icon at bounding box center [215, 345] width 19 height 19
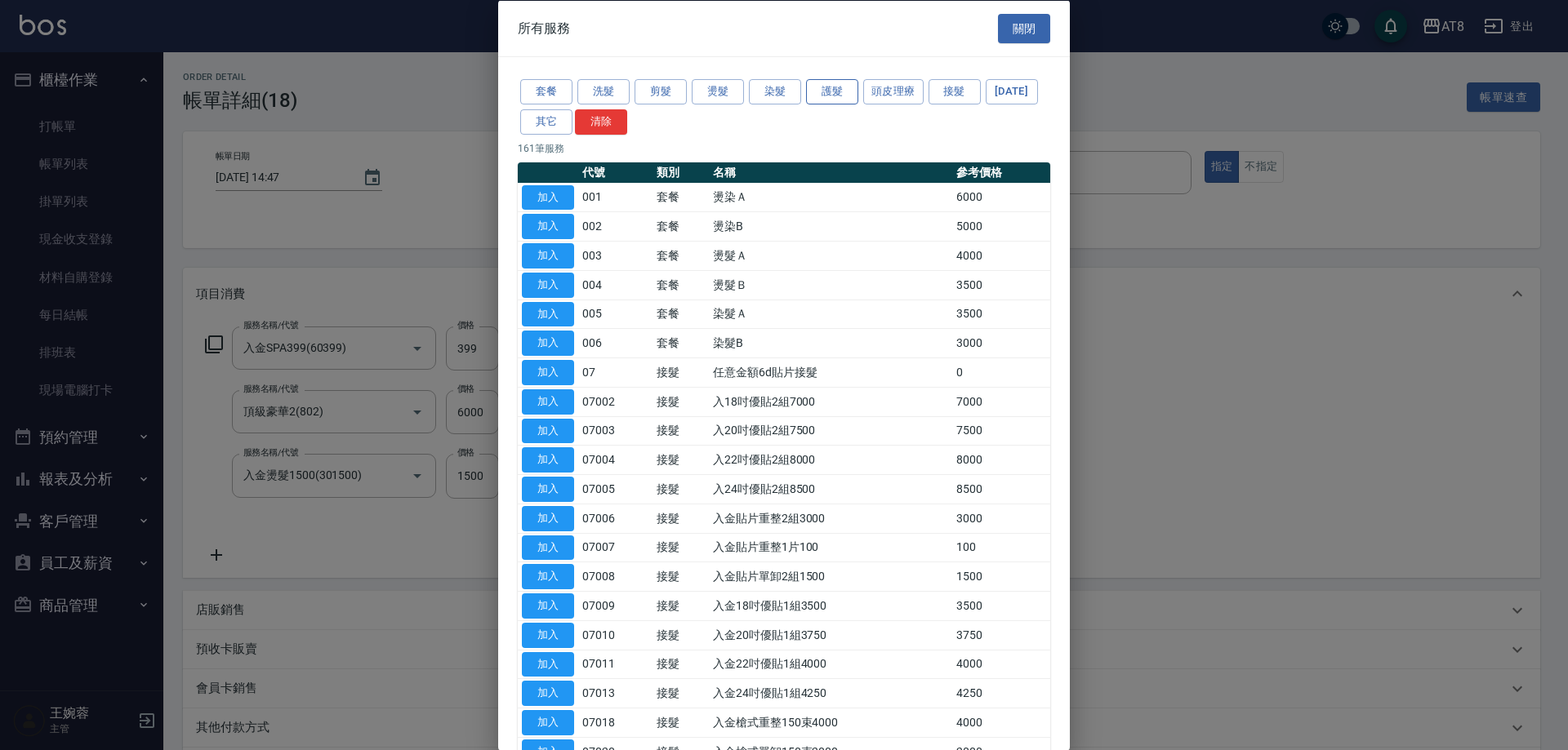
click at [831, 96] on button "護髮" at bounding box center [832, 92] width 52 height 25
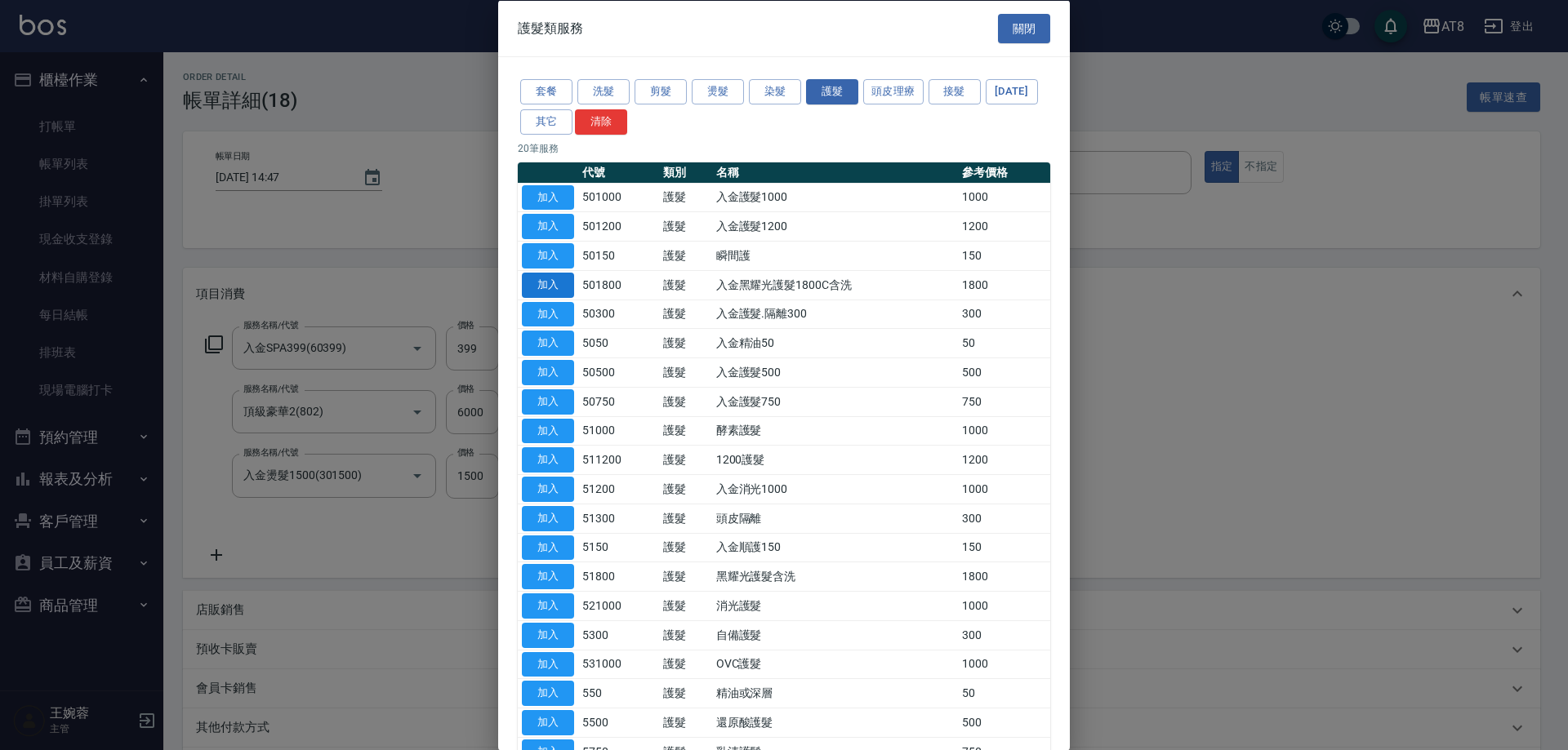
click at [533, 297] on button "加入" at bounding box center [548, 284] width 52 height 25
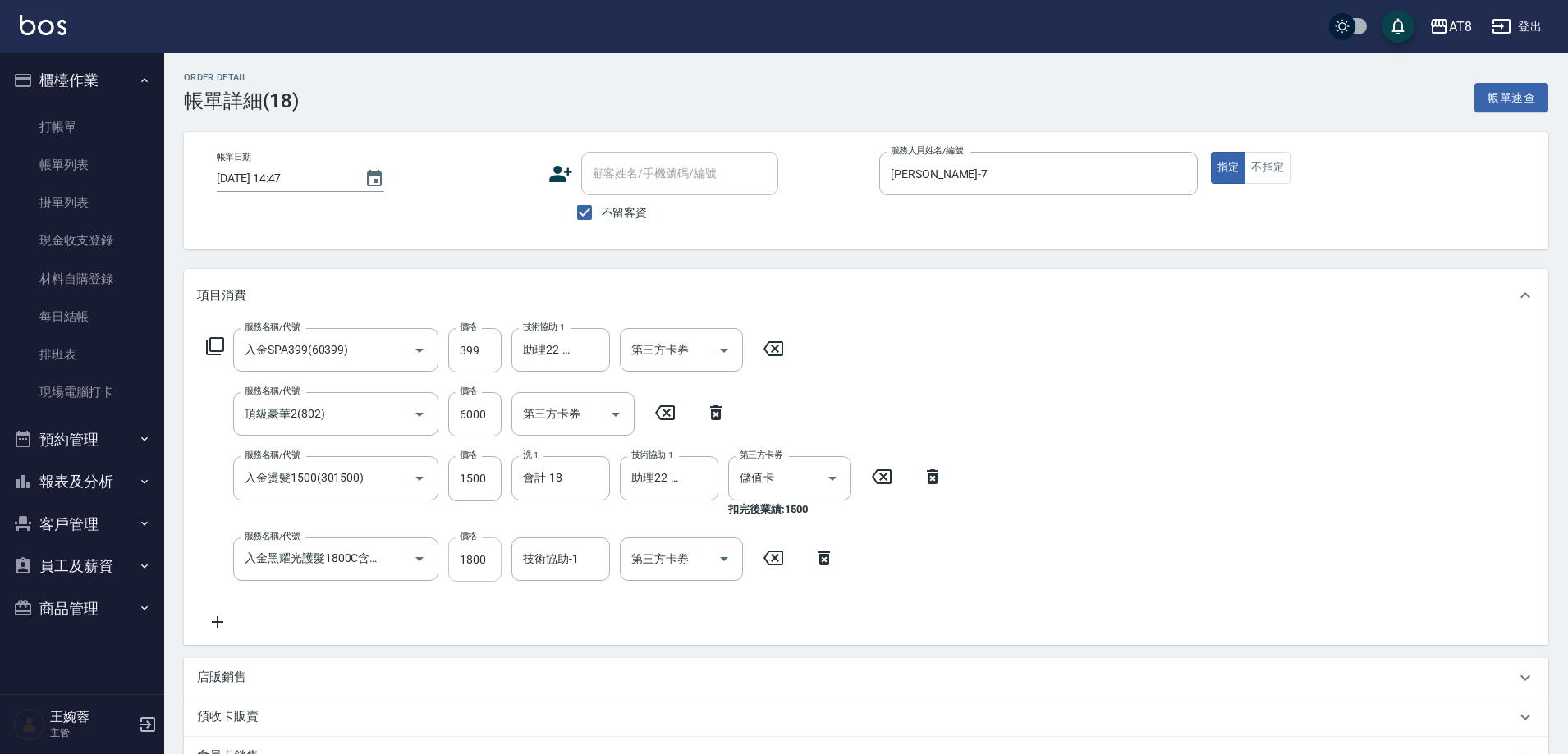
click at [478, 559] on input "1800" at bounding box center [474, 559] width 53 height 45
type input "1100"
type input "助理22-22"
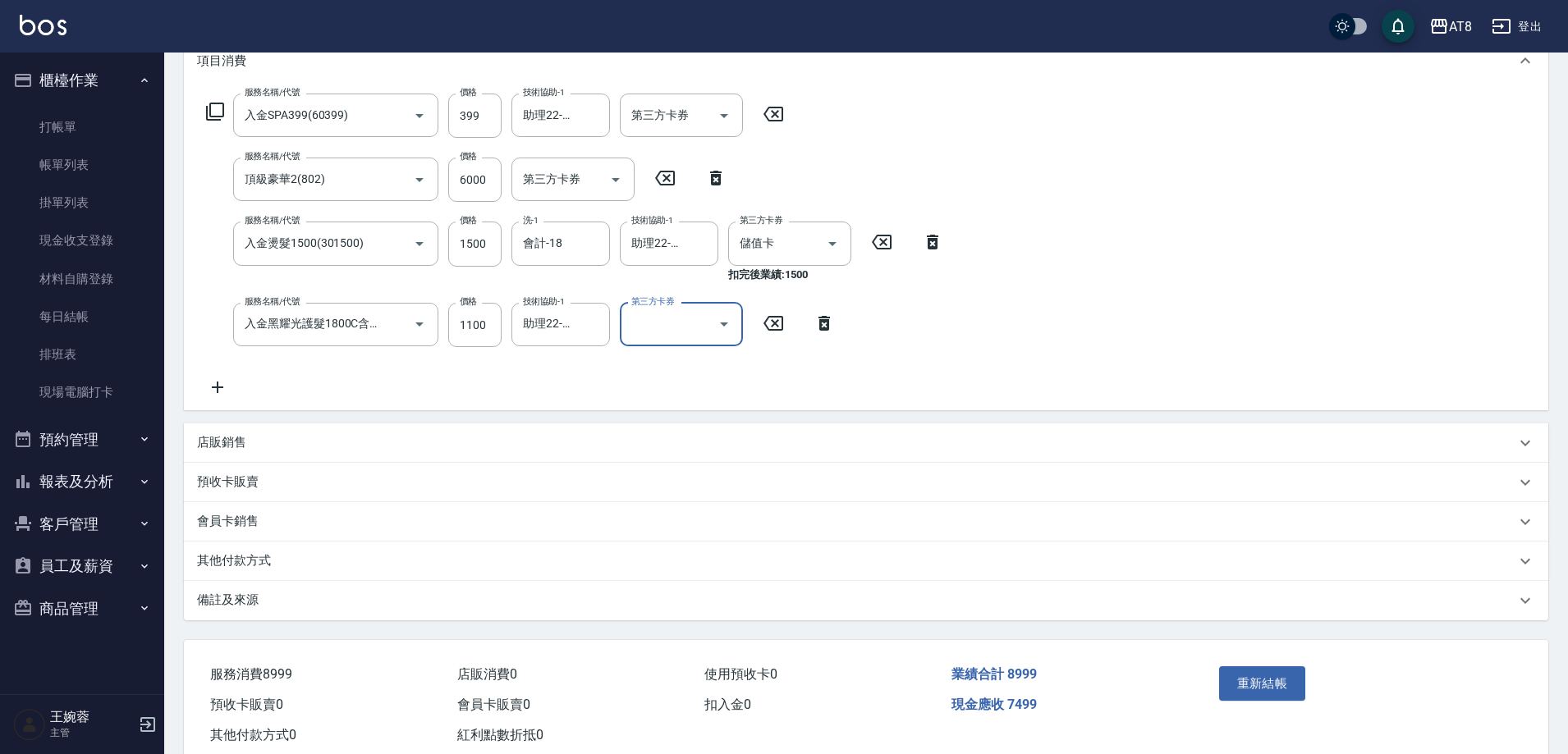
scroll to position [241, 0]
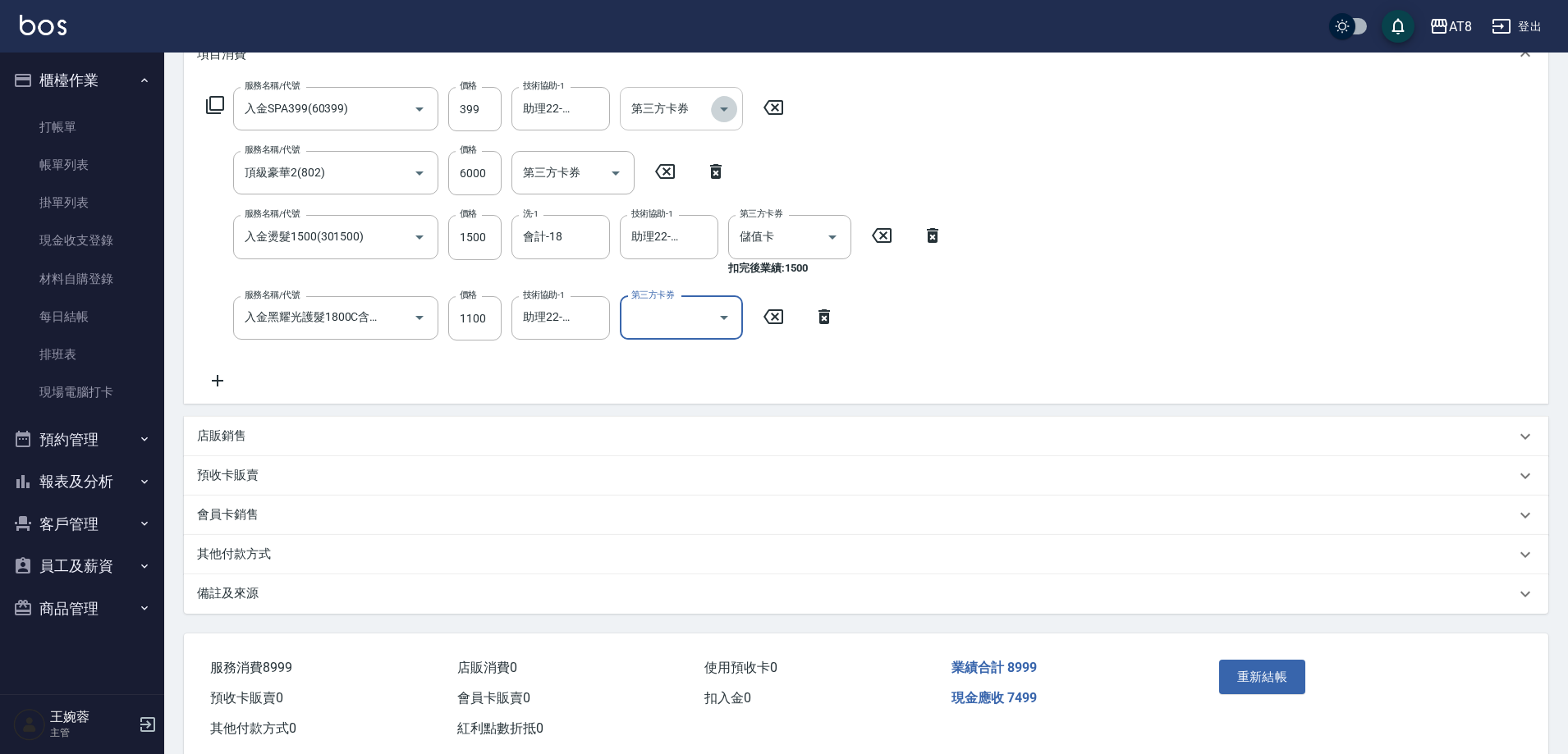
click at [732, 116] on icon "Open" at bounding box center [724, 109] width 19 height 19
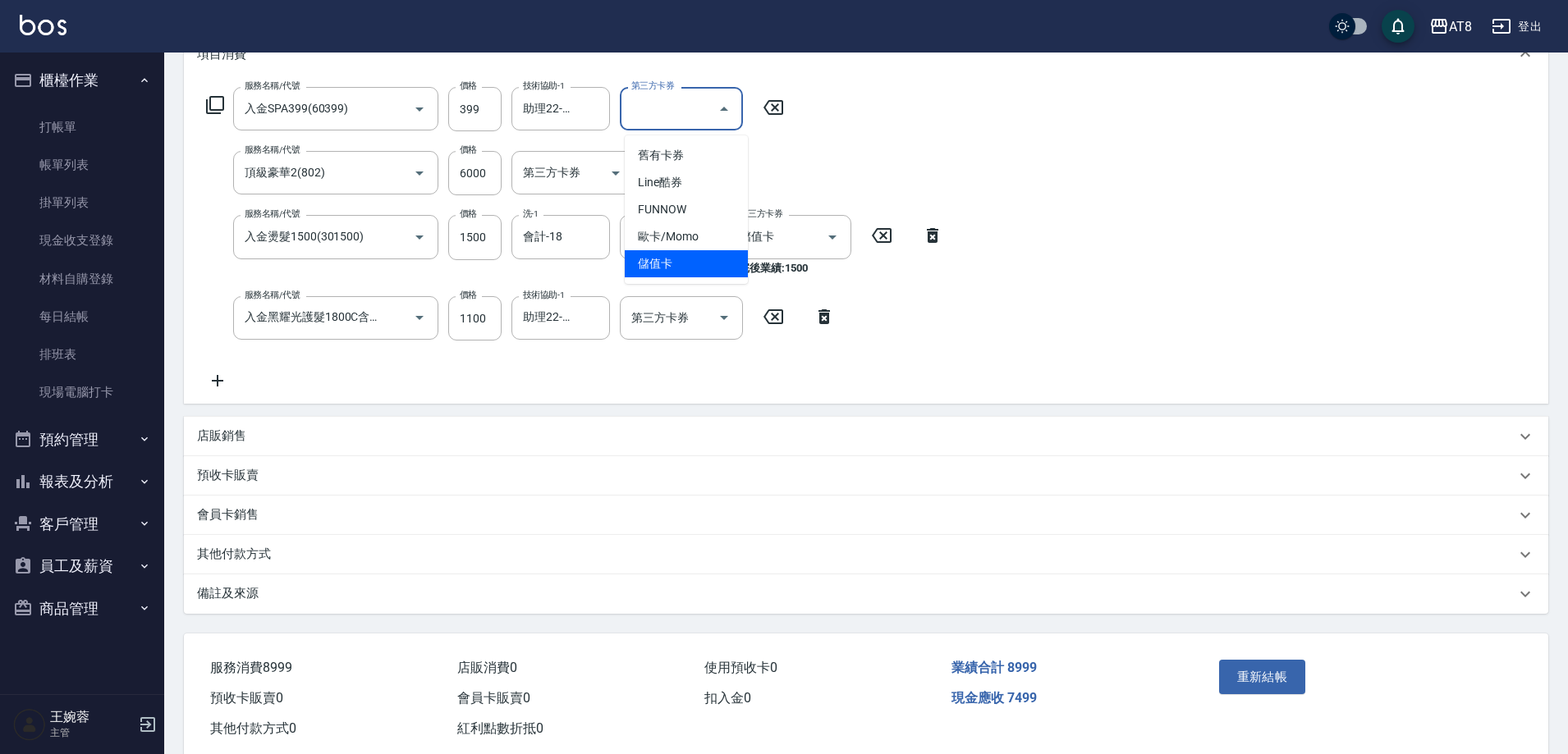
click at [710, 257] on span "儲值卡" at bounding box center [687, 264] width 123 height 27
type input "儲值卡"
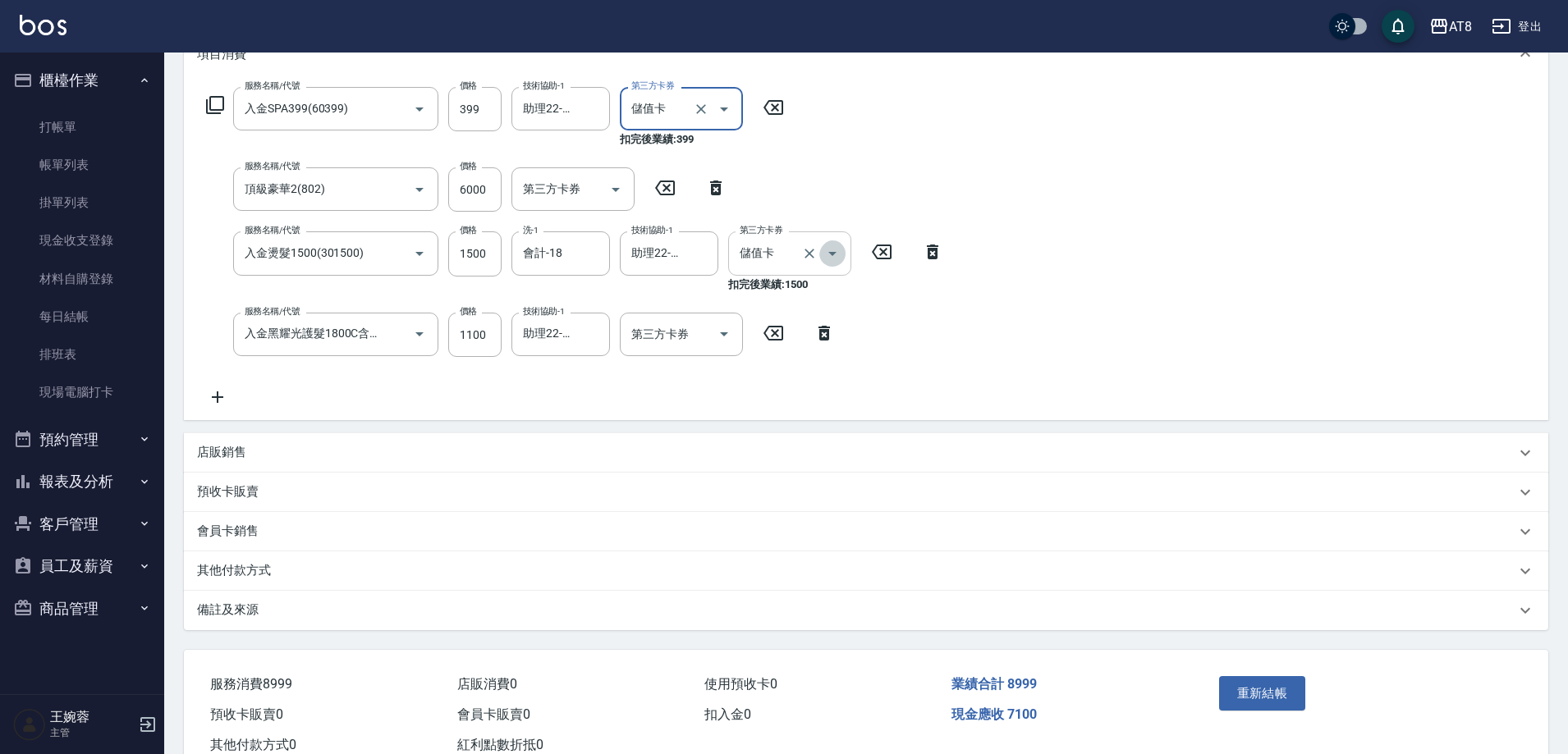
click at [829, 263] on icon "Open" at bounding box center [832, 253] width 19 height 19
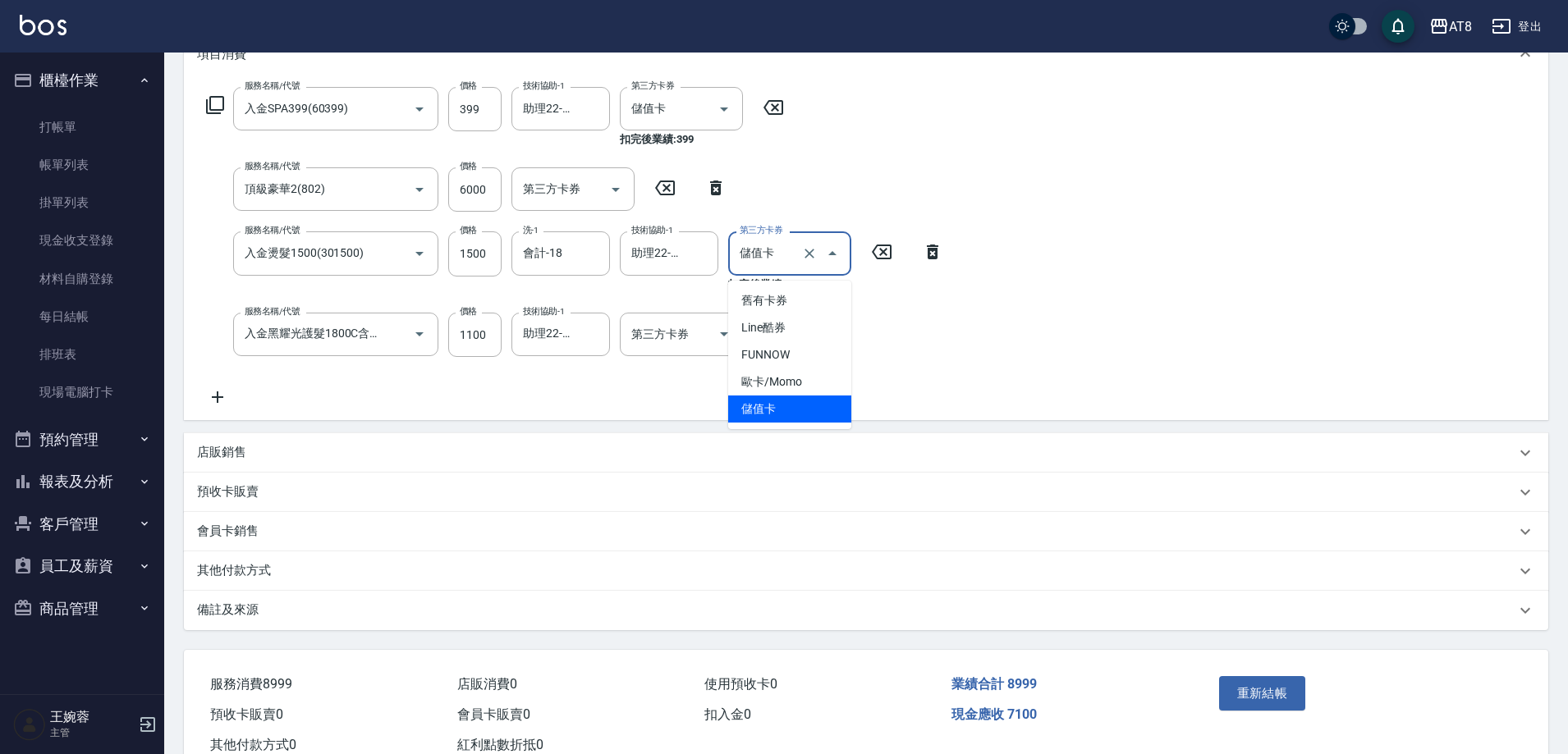
click at [785, 413] on span "儲值卡" at bounding box center [789, 409] width 123 height 27
click at [718, 340] on icon "Open" at bounding box center [724, 334] width 19 height 19
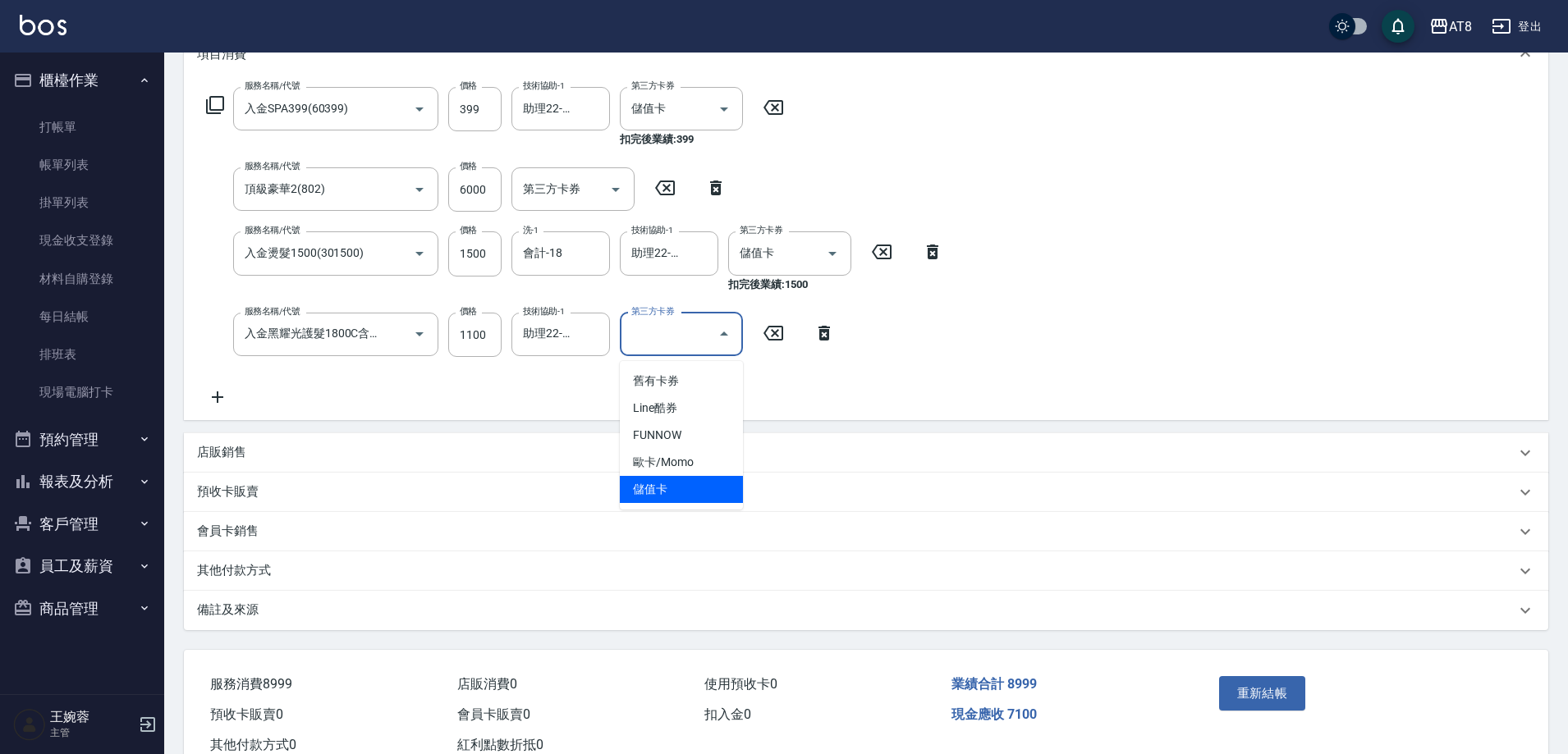
click at [678, 496] on span "儲值卡" at bounding box center [682, 489] width 123 height 27
type input "儲值卡"
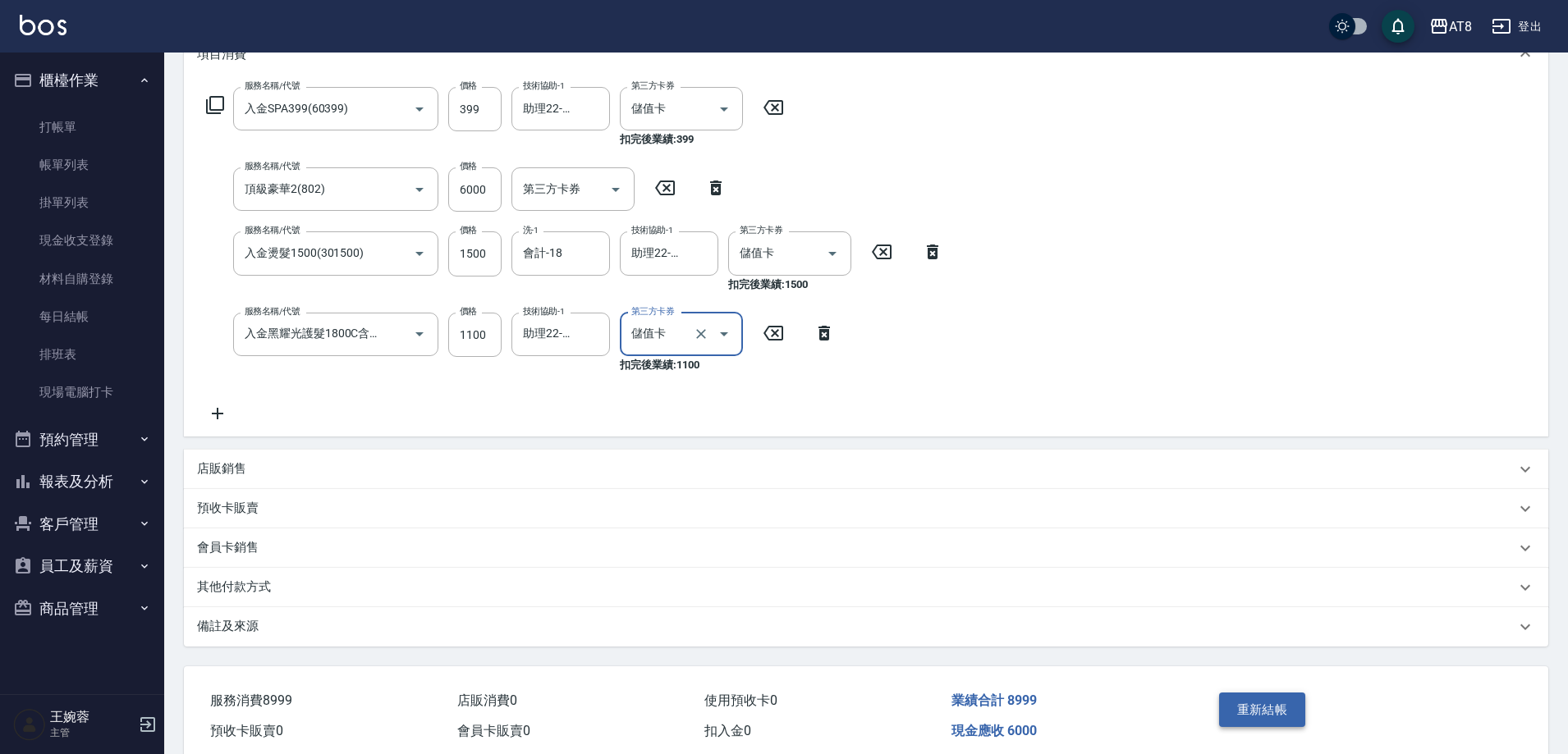
click at [1255, 705] on button "重新結帳" at bounding box center [1262, 709] width 87 height 35
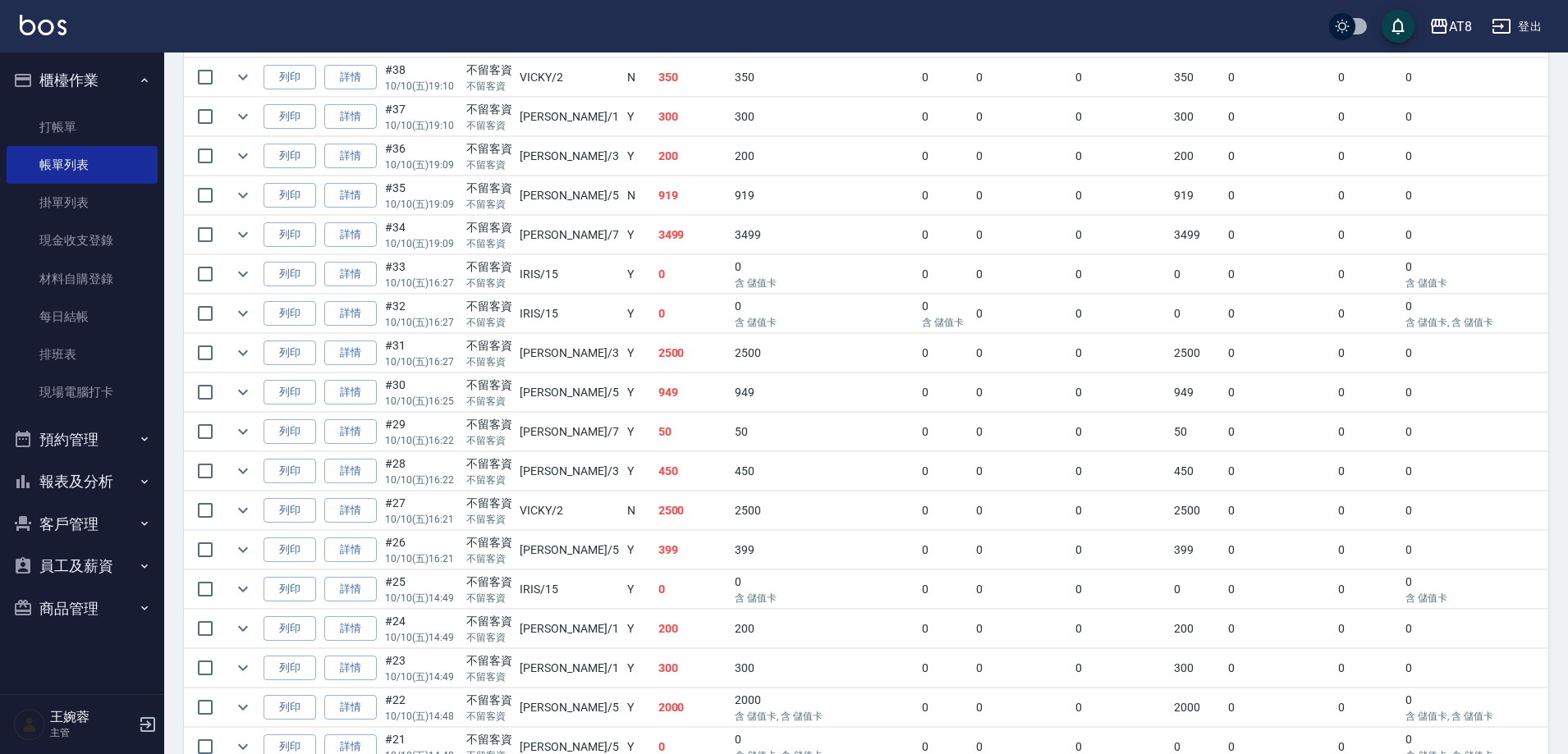
scroll to position [785, 0]
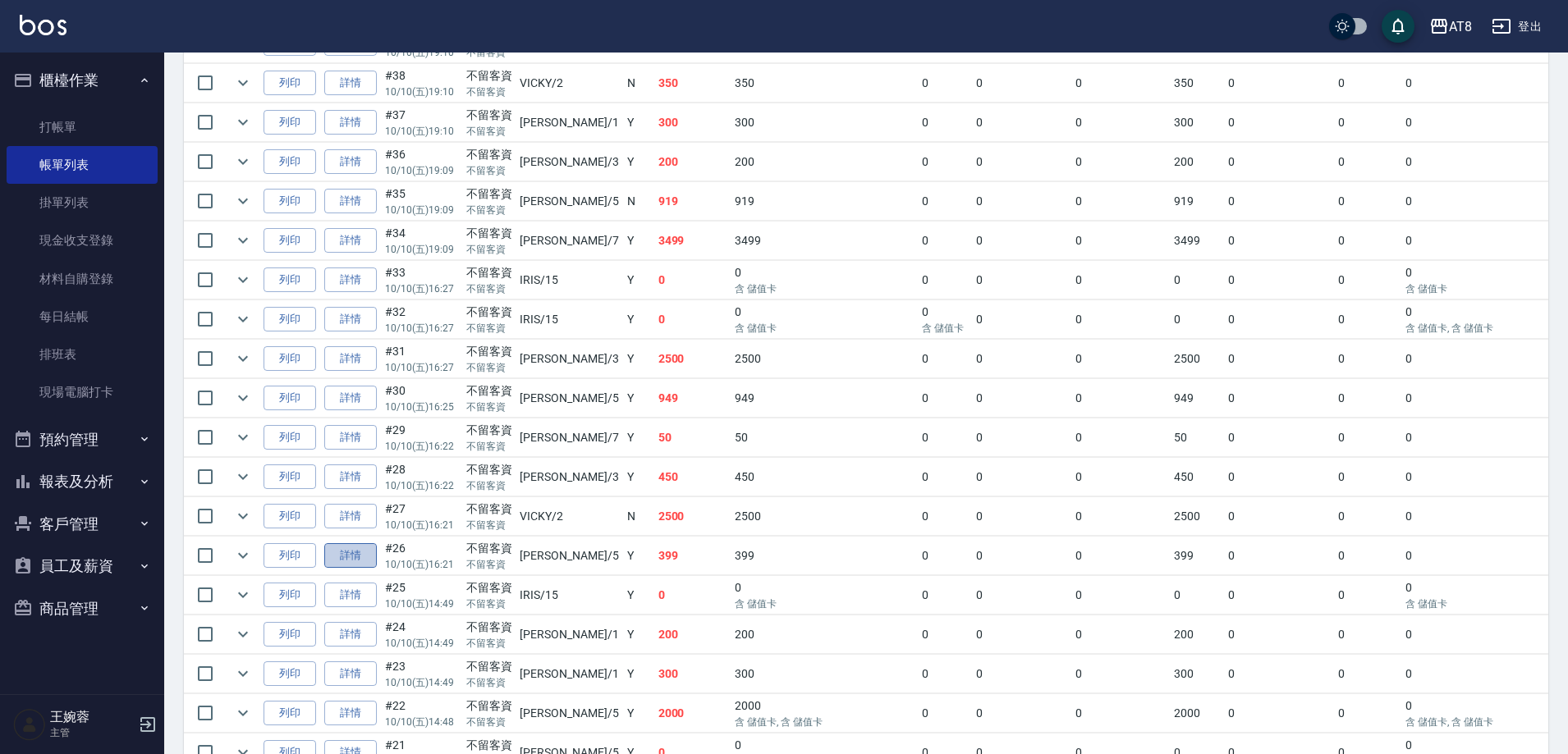
click at [375, 569] on link "詳情" at bounding box center [351, 556] width 52 height 25
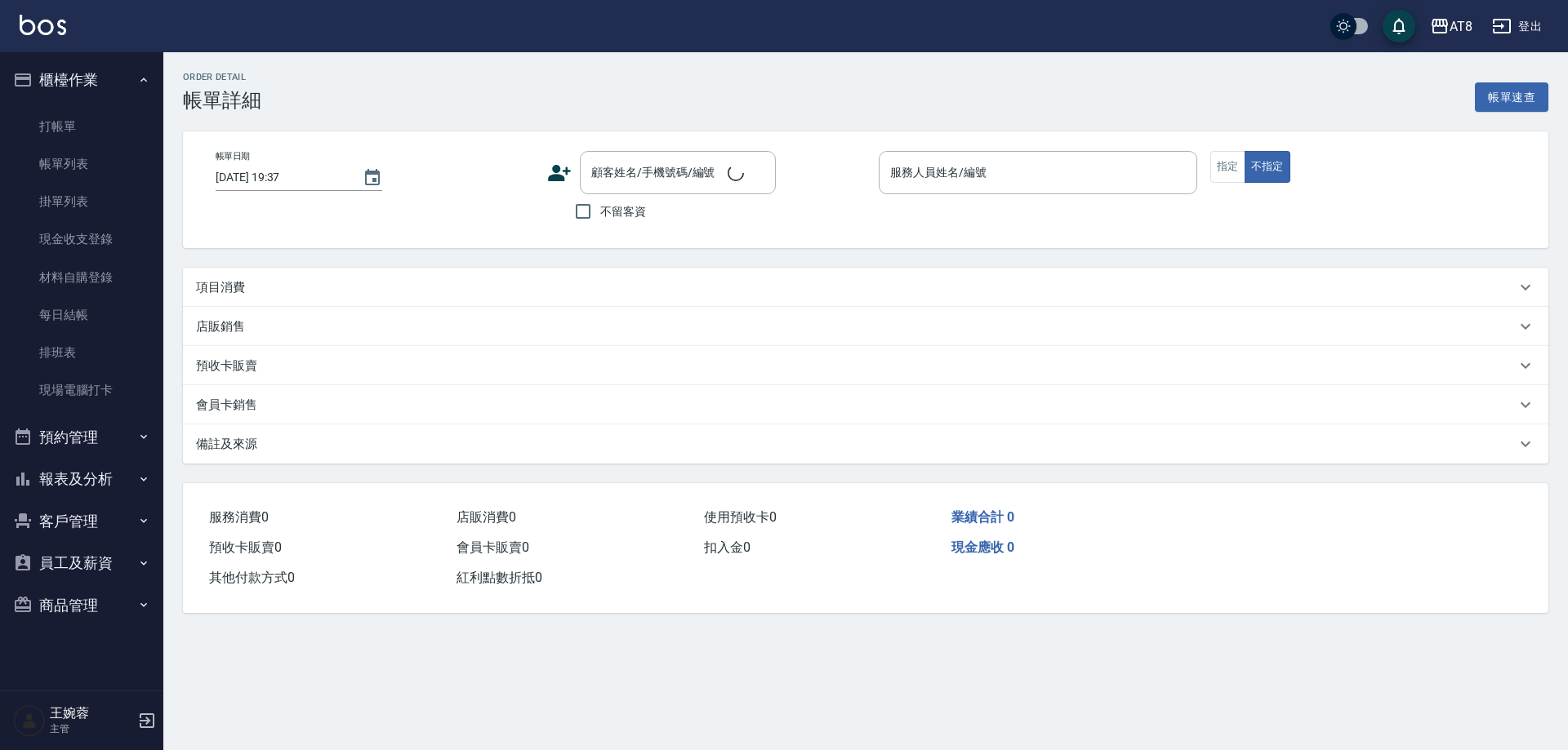
type input "2025/10/10 16:21"
checkbox input "true"
type input "HANK-5"
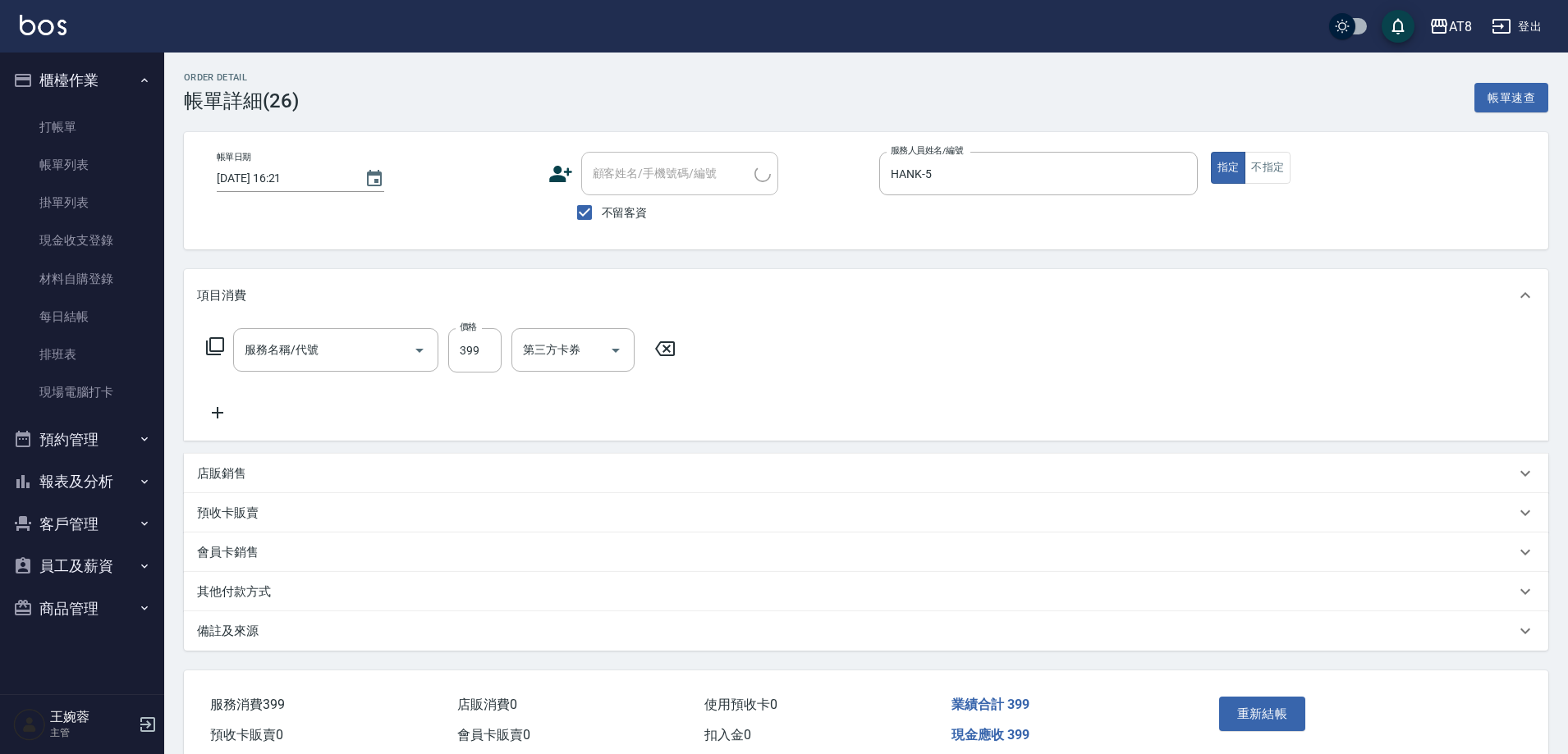
type input "入金SPA399(60399)"
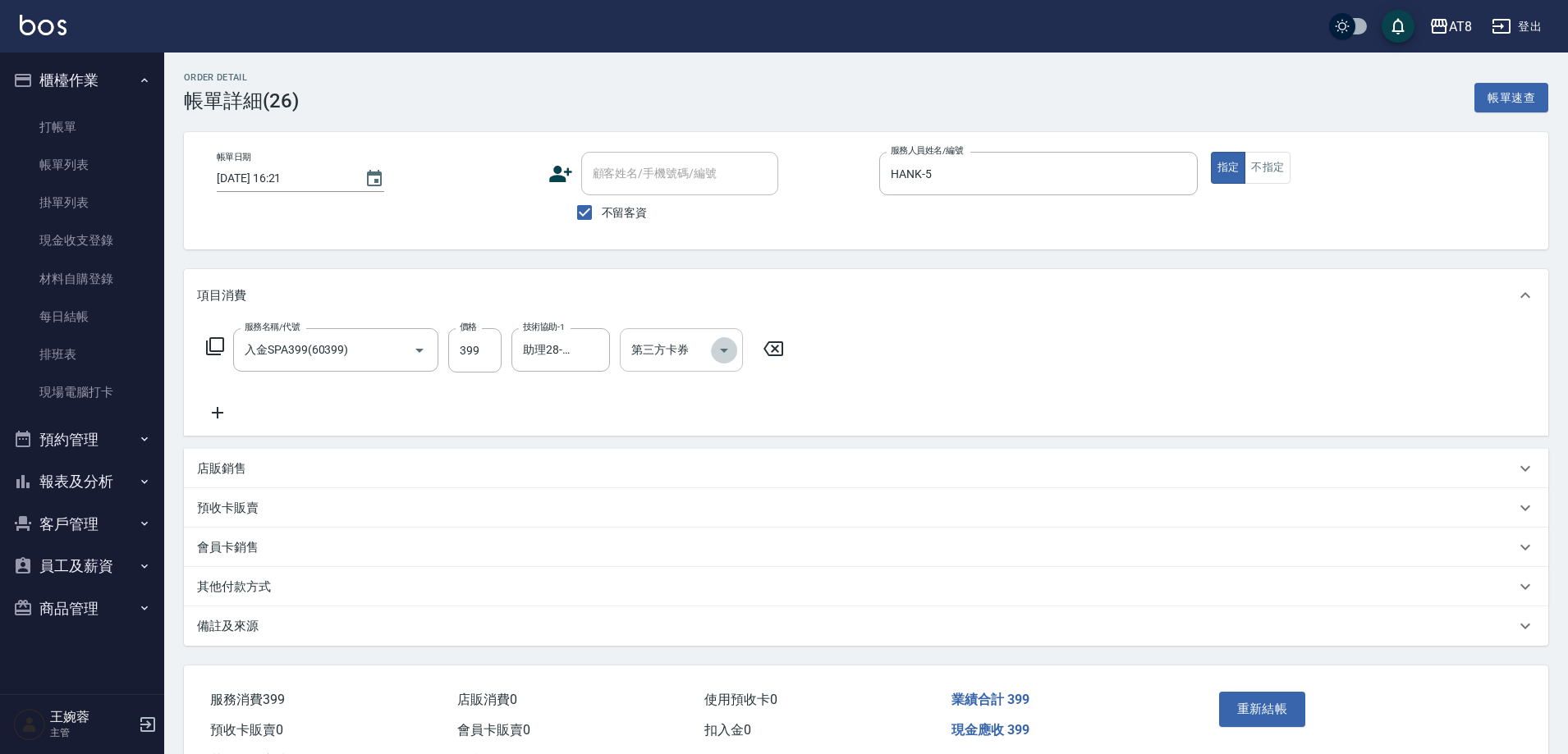
click at [722, 360] on icon "Open" at bounding box center [724, 350] width 19 height 19
click at [686, 510] on span "儲值卡" at bounding box center [687, 505] width 123 height 27
type input "儲值卡"
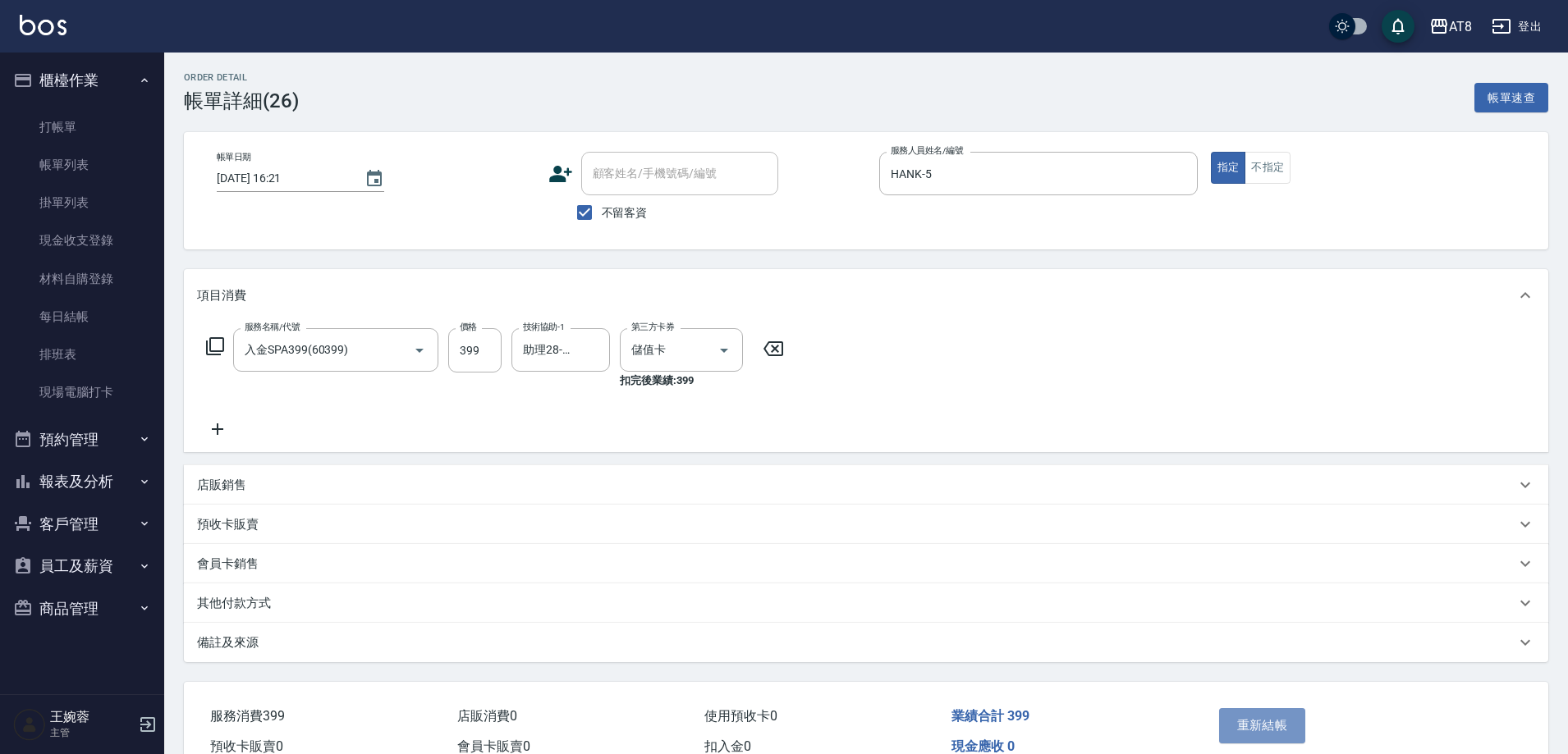
click at [1263, 733] on button "重新結帳" at bounding box center [1262, 725] width 87 height 35
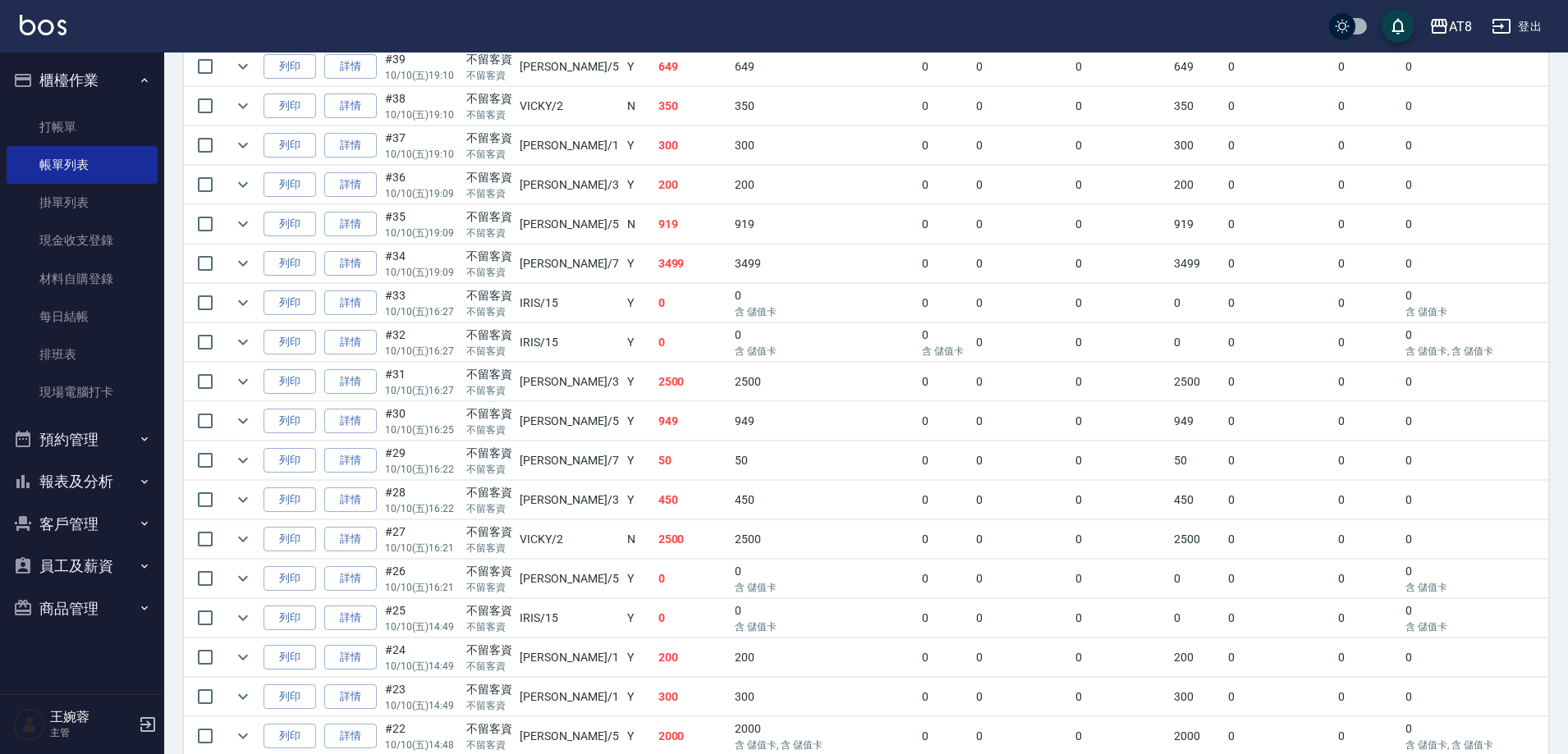
scroll to position [767, 0]
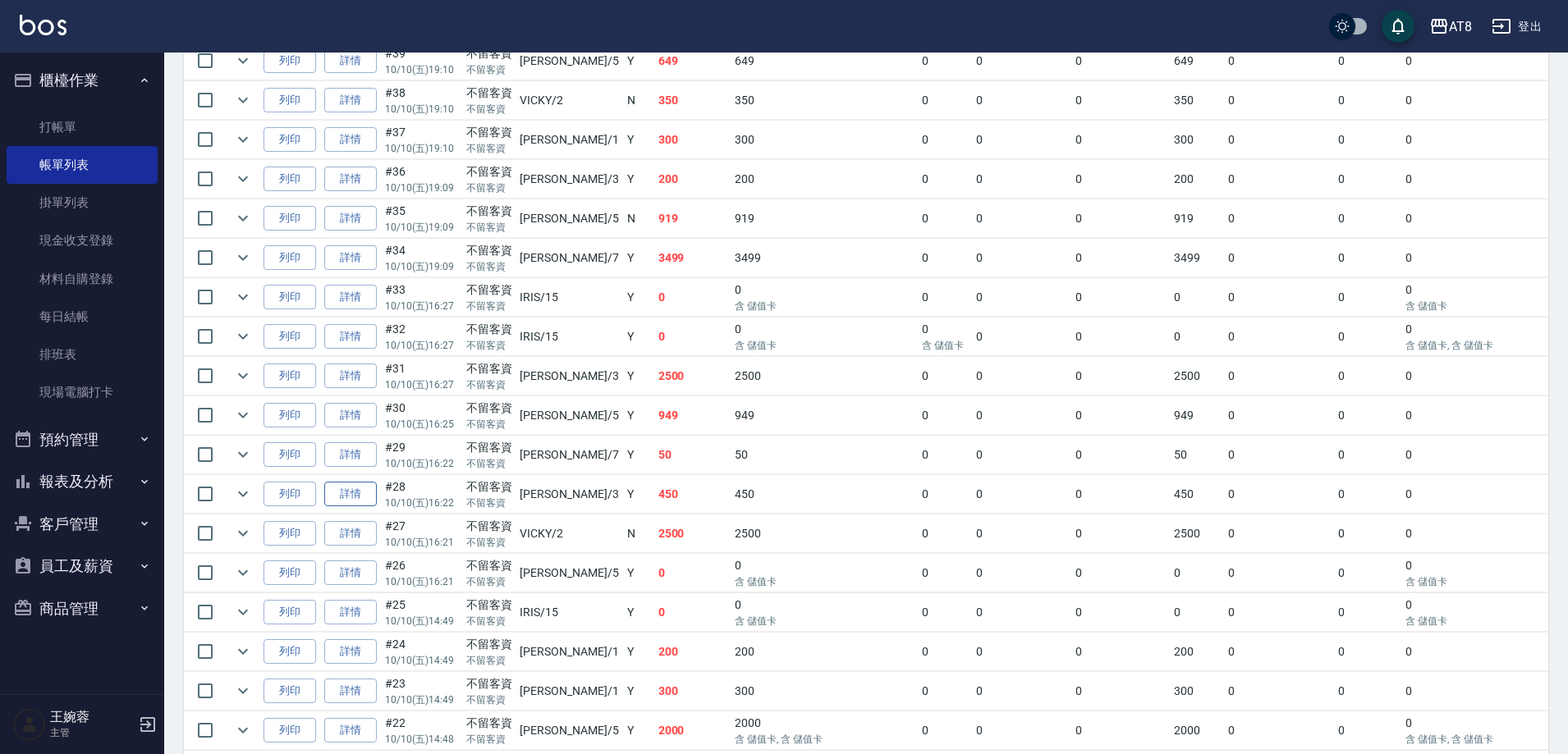
click at [362, 507] on link "詳情" at bounding box center [351, 495] width 52 height 25
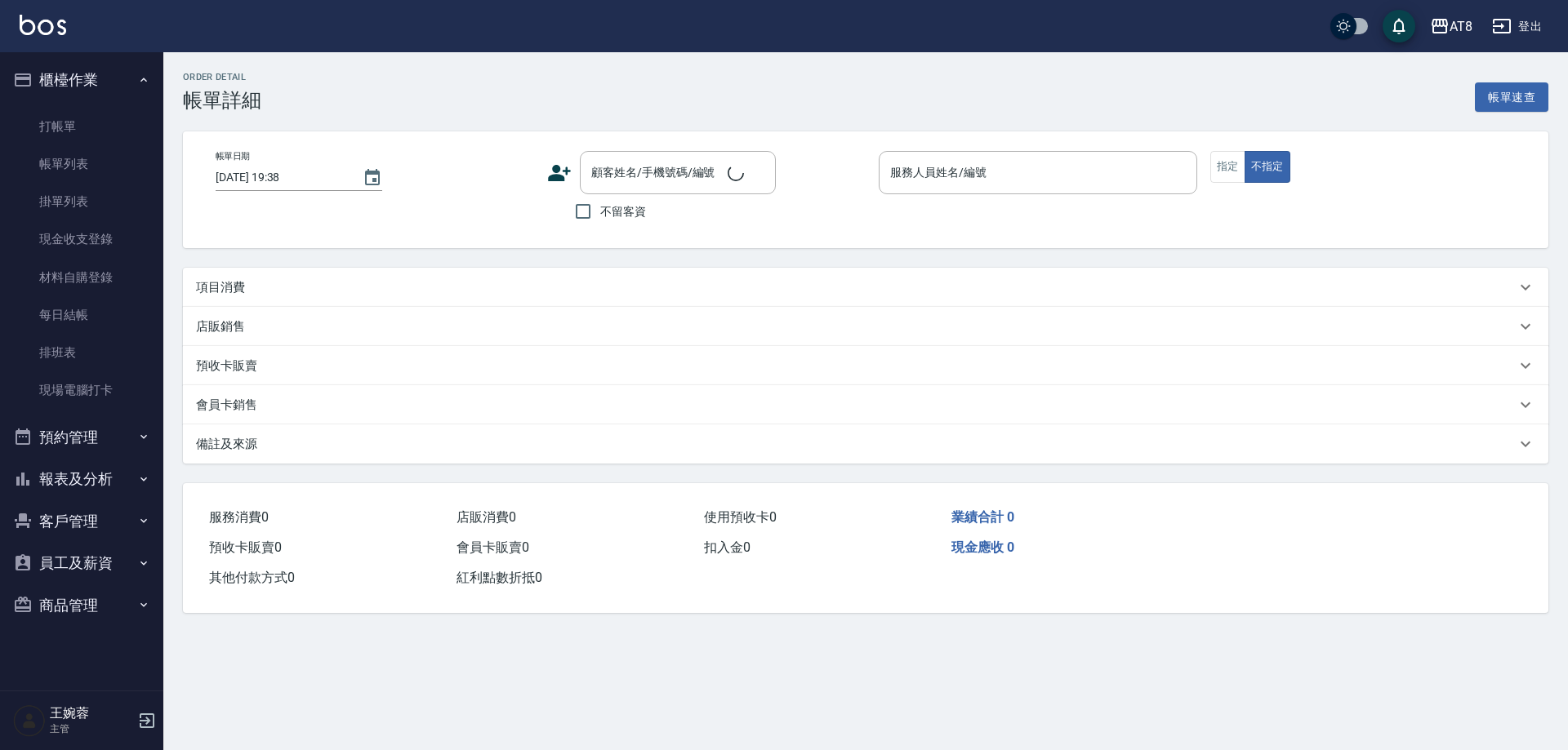
type input "2025/10/10 16:22"
checkbox input "true"
type input "RACHEL-3"
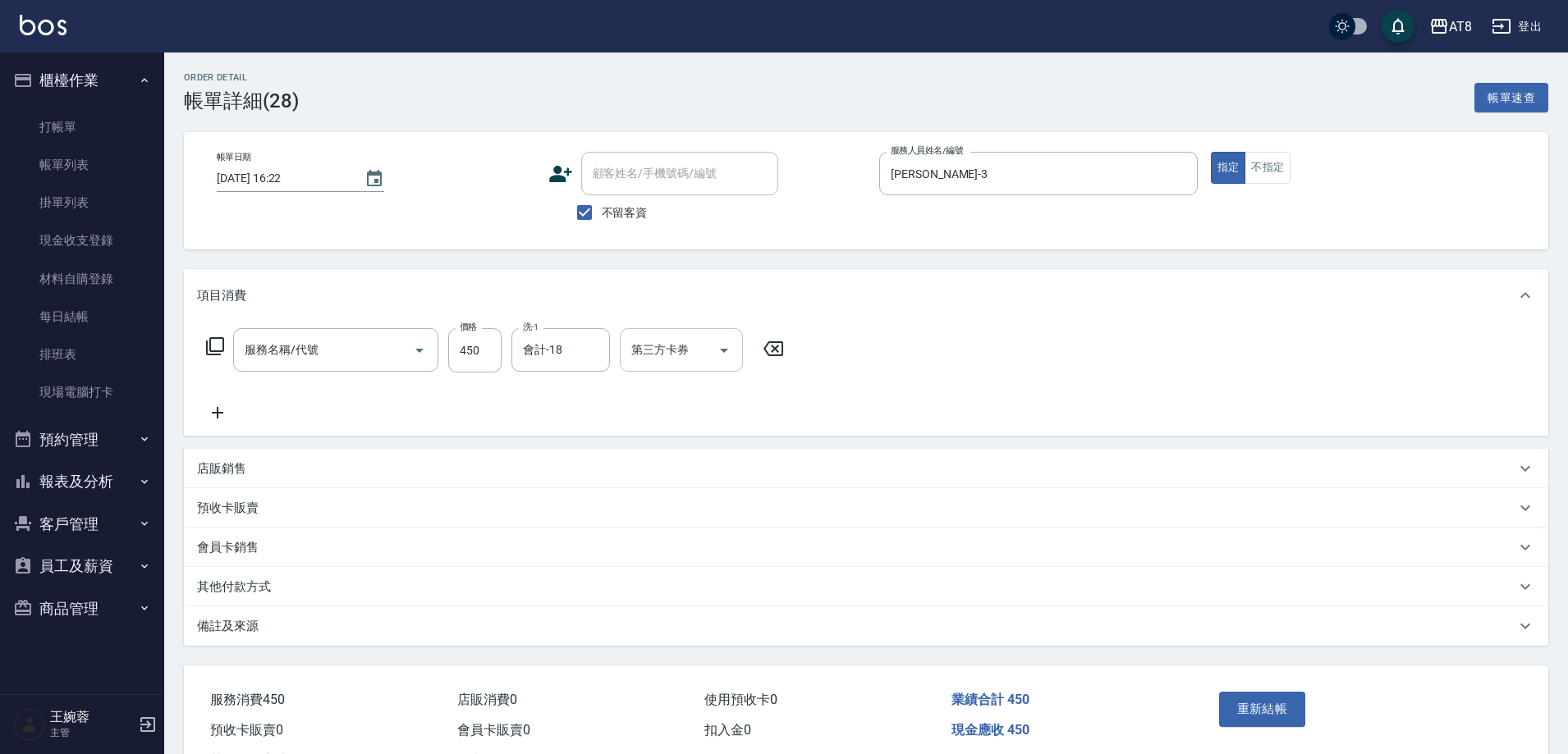
type input "入金洗剪450(2450)"
click at [725, 353] on icon "Open" at bounding box center [725, 350] width 8 height 4
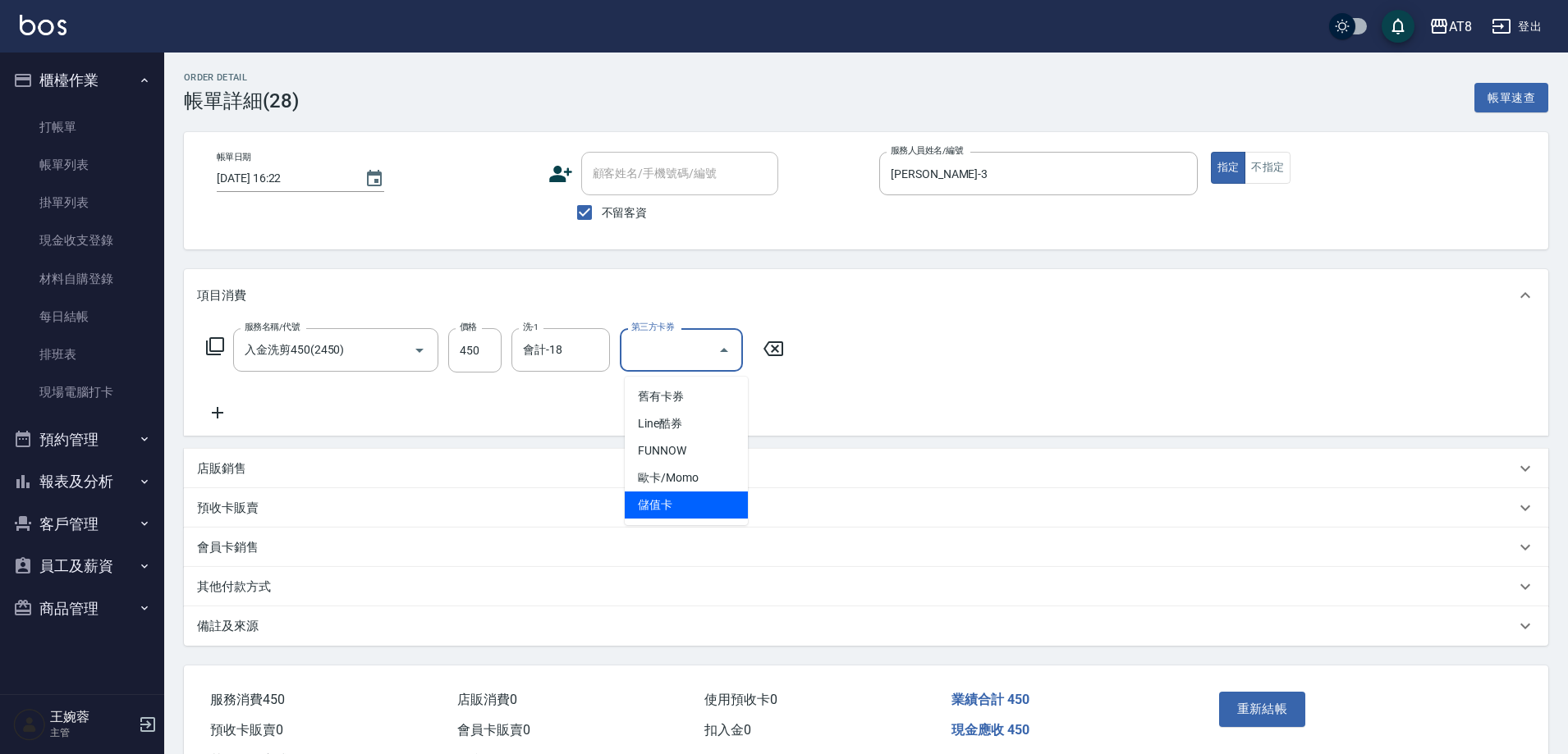
click at [679, 506] on span "儲值卡" at bounding box center [687, 505] width 123 height 27
type input "儲值卡"
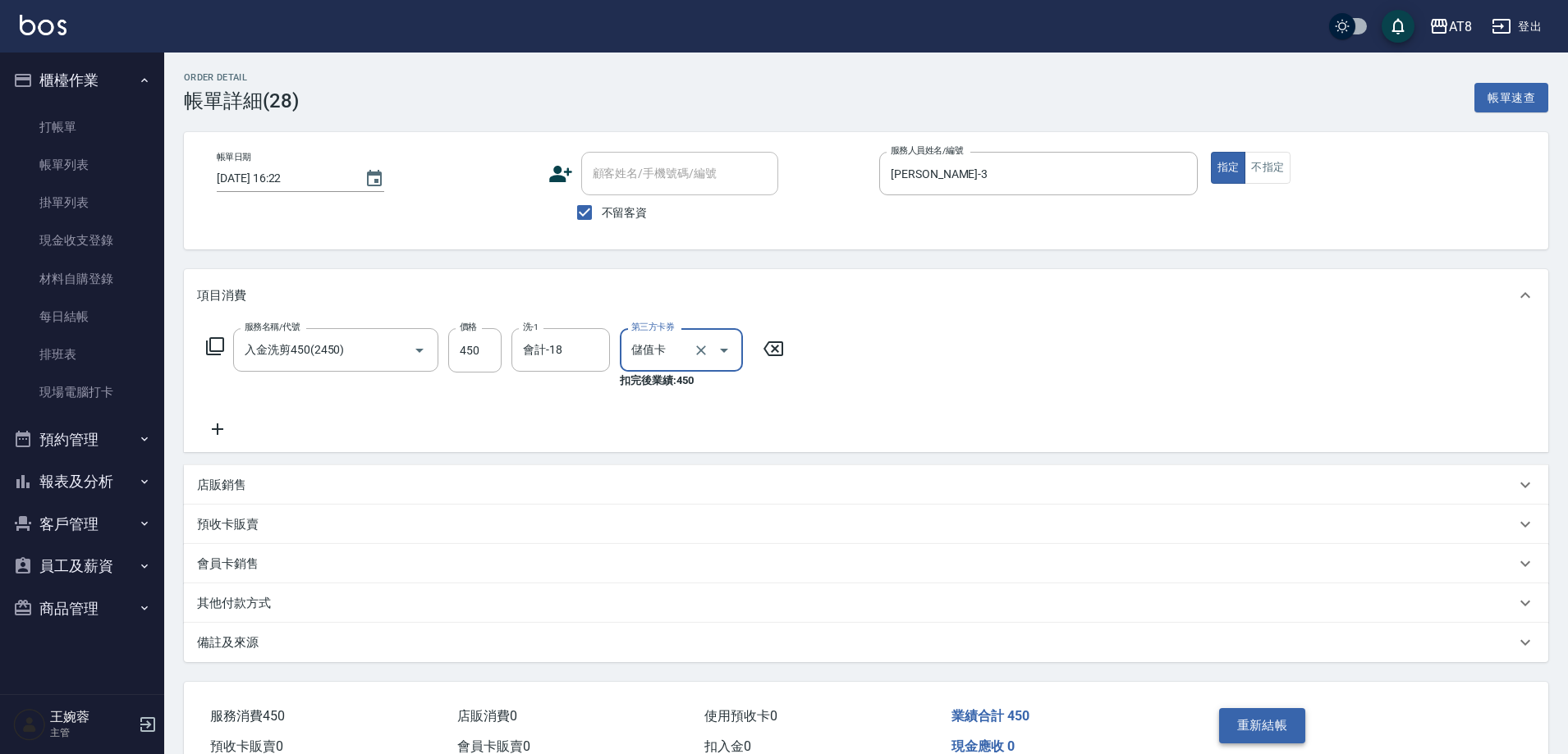
click at [1281, 743] on button "重新結帳" at bounding box center [1262, 725] width 87 height 35
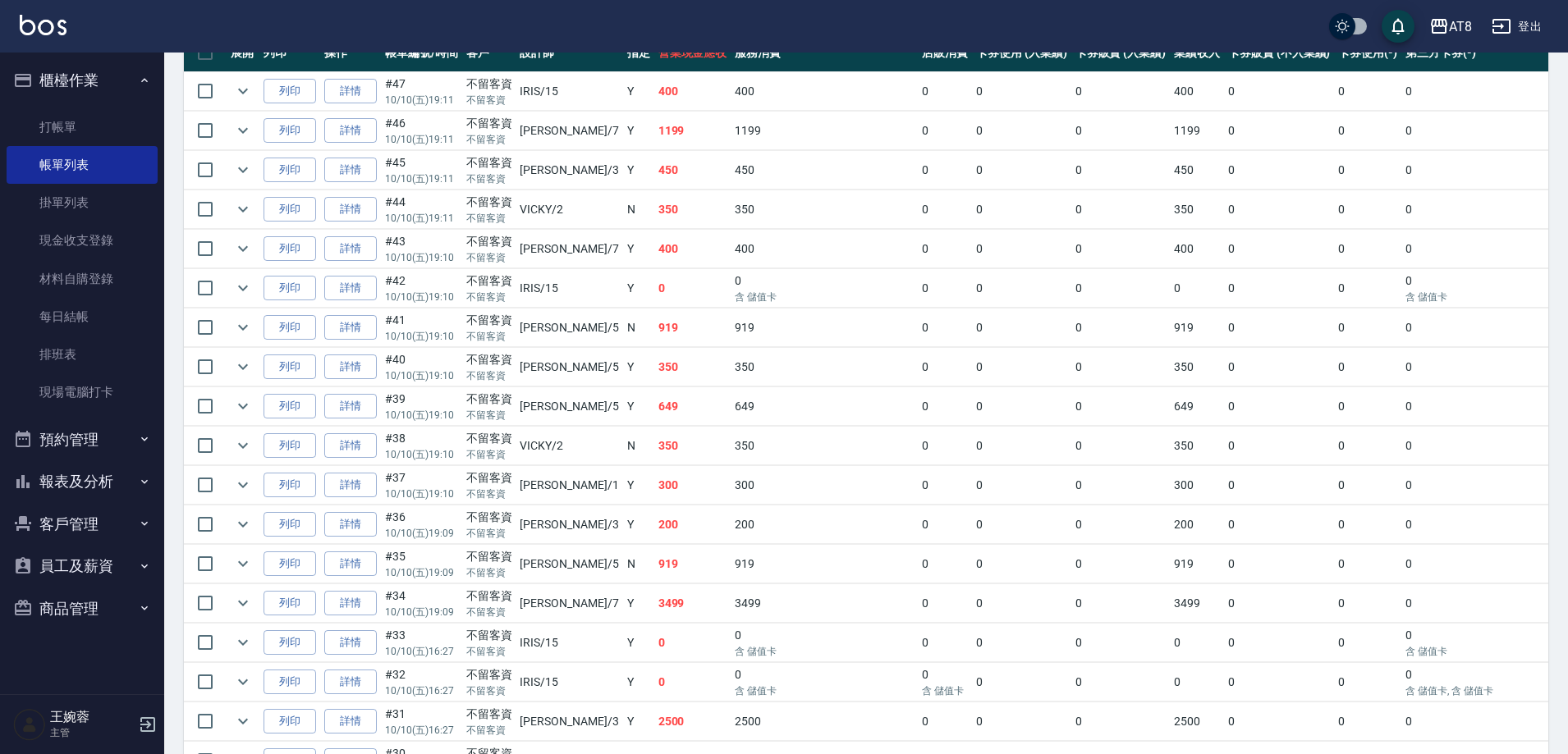
scroll to position [270, 0]
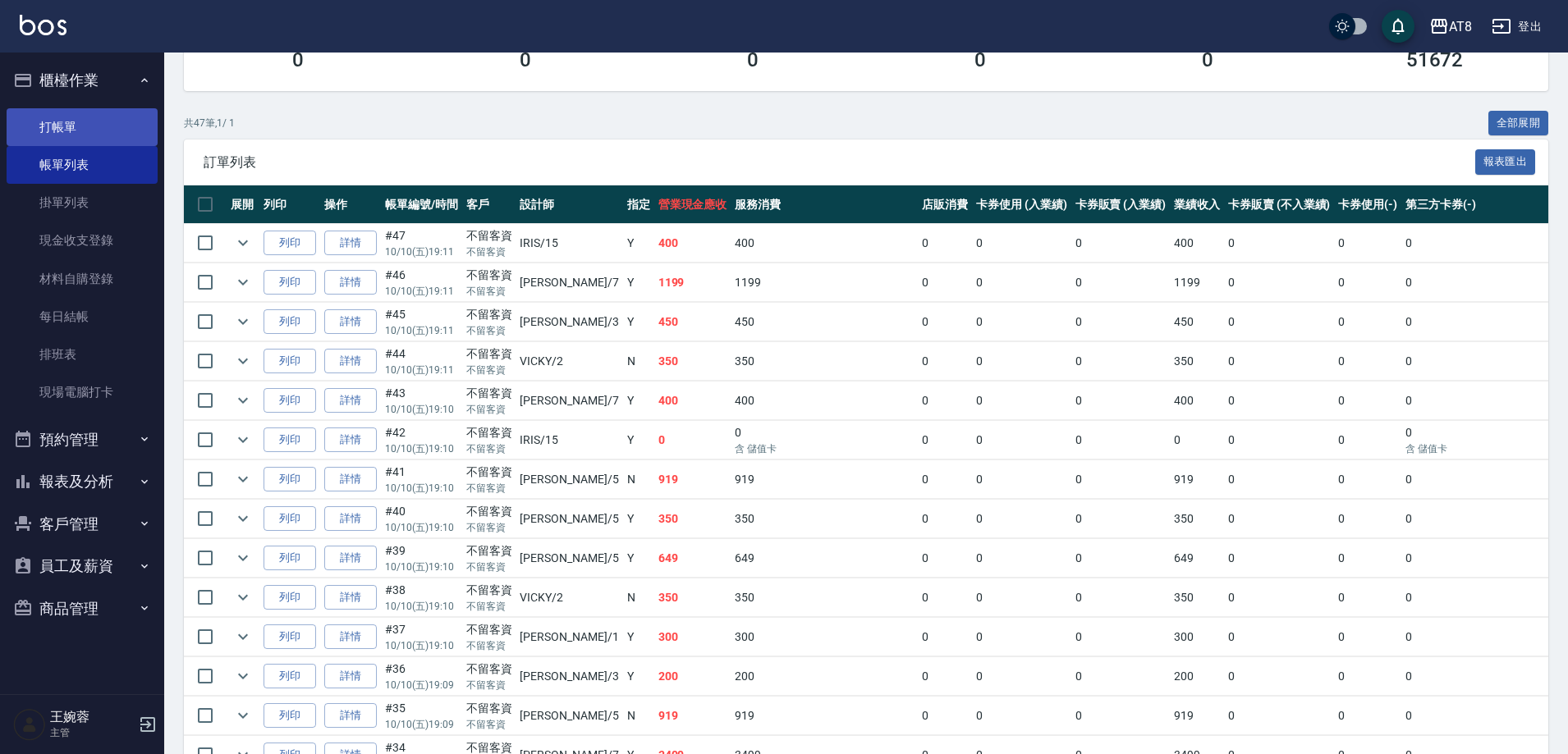
click at [80, 111] on link "打帳單" at bounding box center [82, 127] width 151 height 38
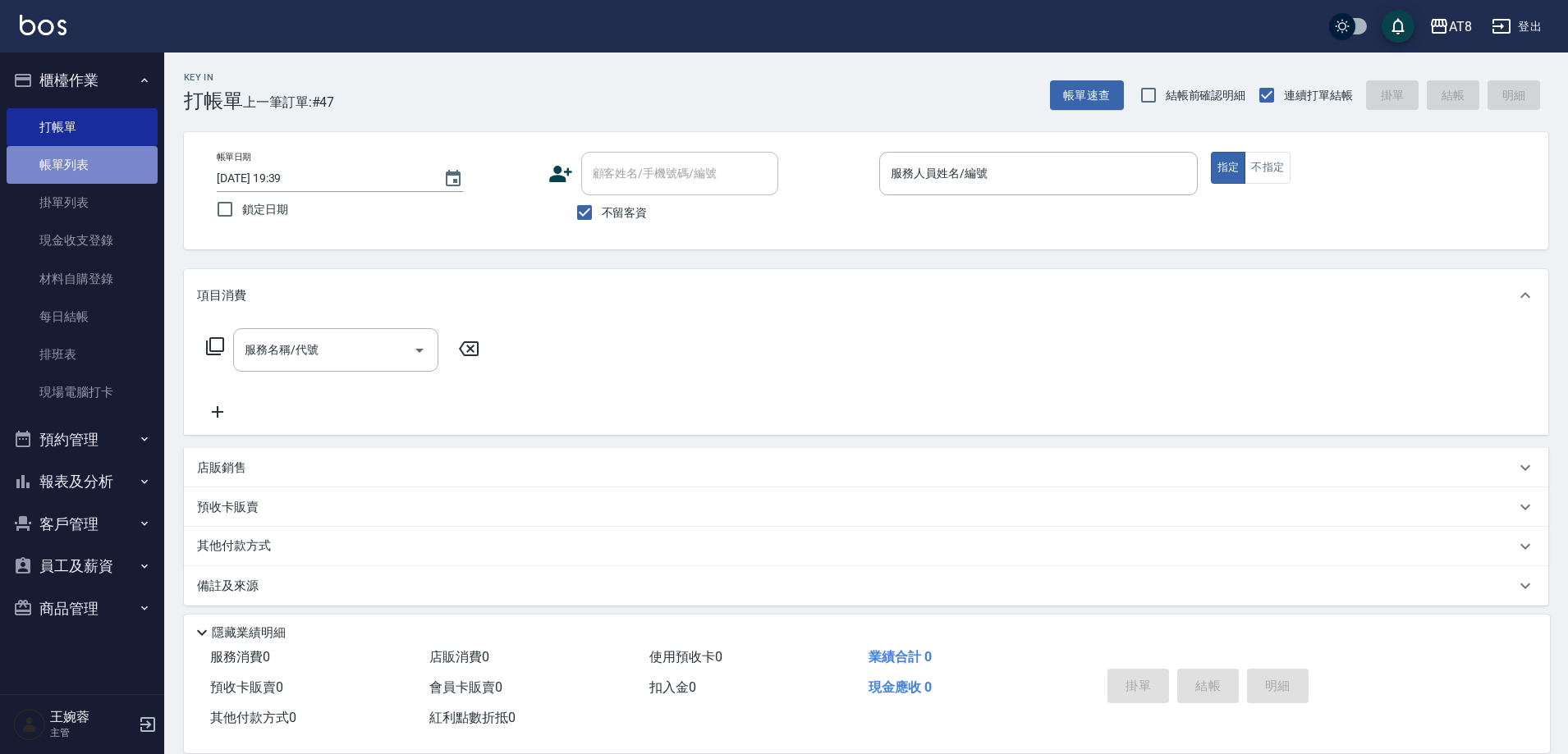
click at [98, 160] on link "帳單列表" at bounding box center [82, 164] width 151 height 38
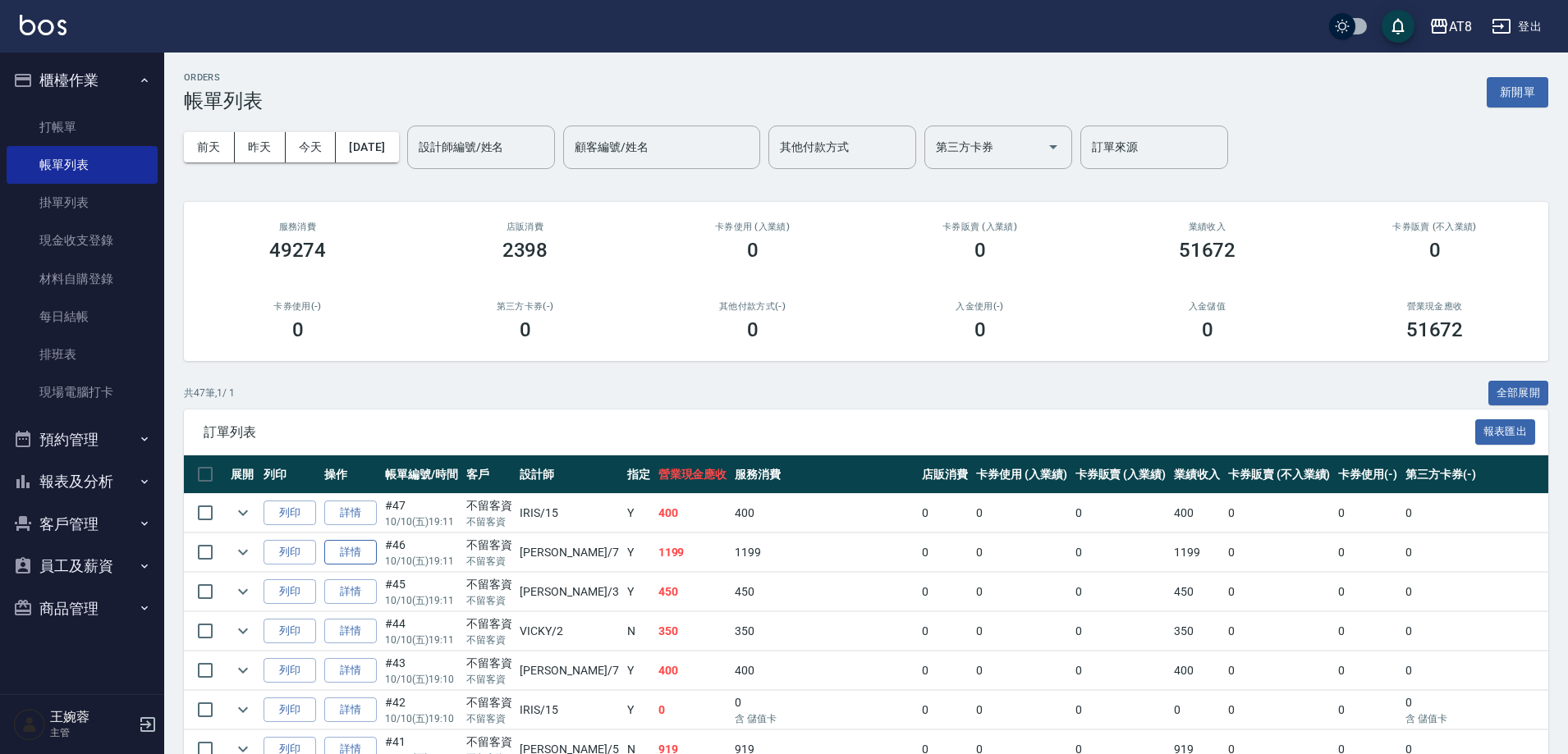
click at [367, 565] on link "詳情" at bounding box center [351, 553] width 52 height 25
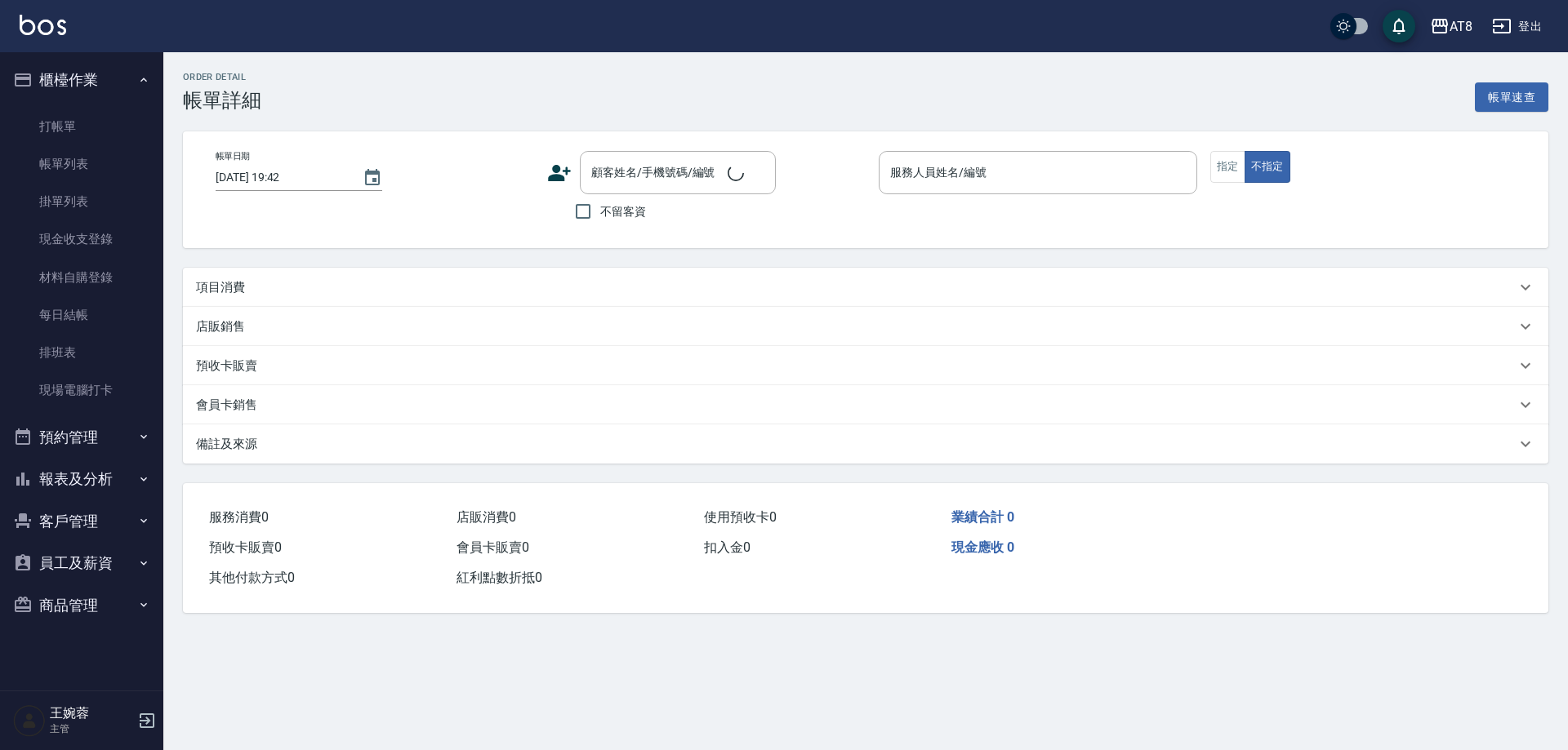
type input "2025/10/10 19:11"
checkbox input "true"
type input "NINA-7"
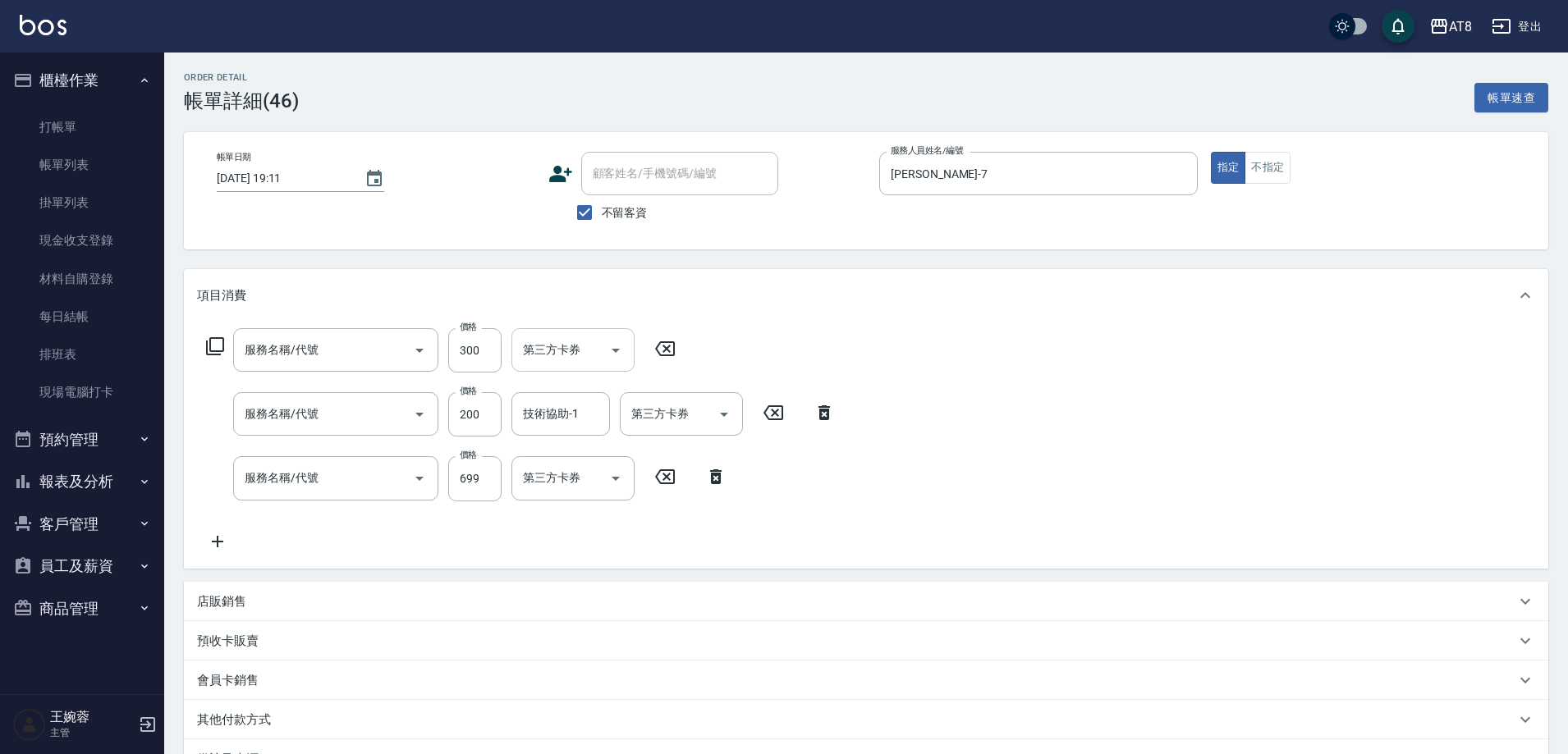
type input "入金剪髮300(20300)"
type input "入金洗髮150(10150)"
type input "入金SPA699(60699)"
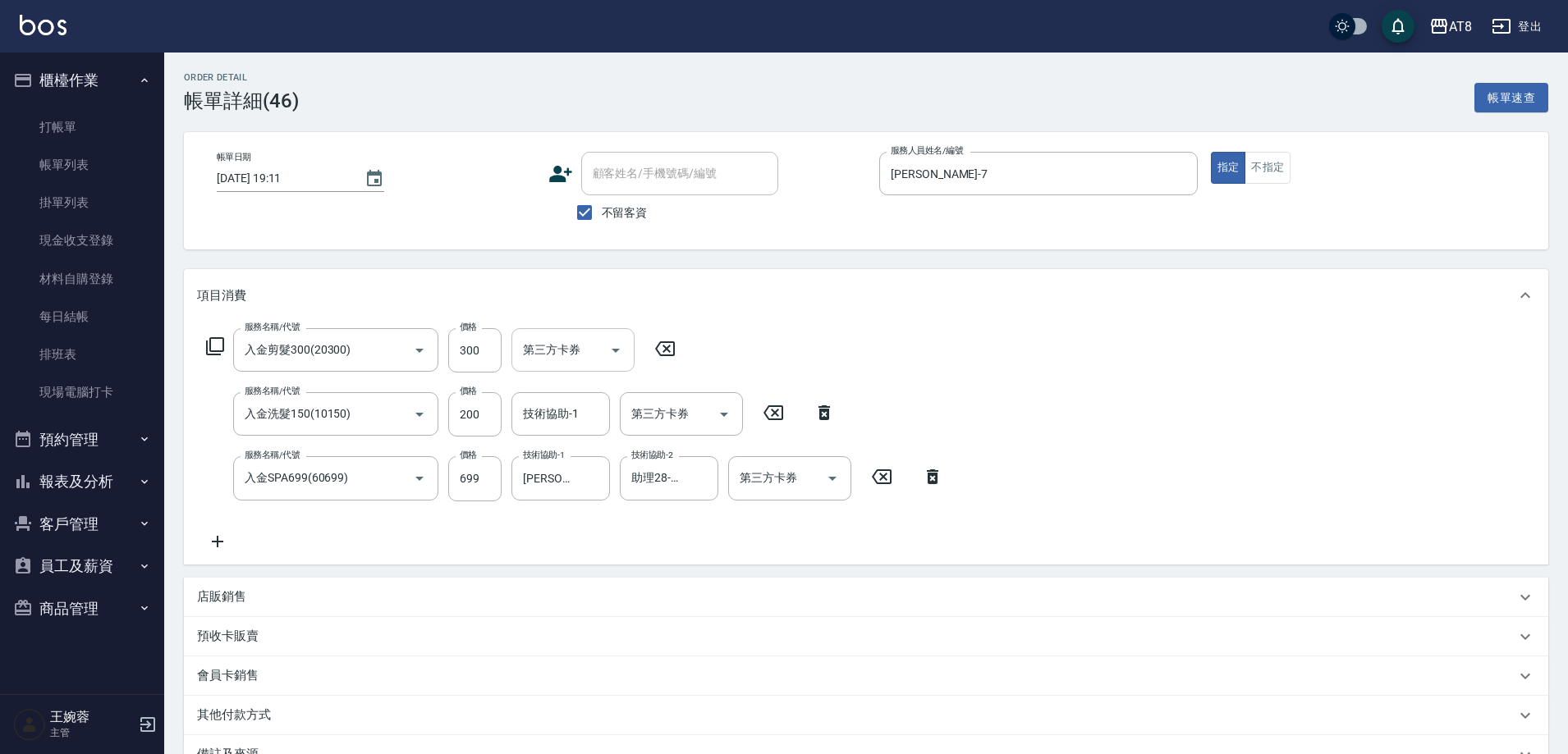
click at [618, 350] on icon "Open" at bounding box center [615, 350] width 19 height 19
click at [607, 504] on span "儲值卡" at bounding box center [578, 505] width 123 height 27
type input "儲值卡"
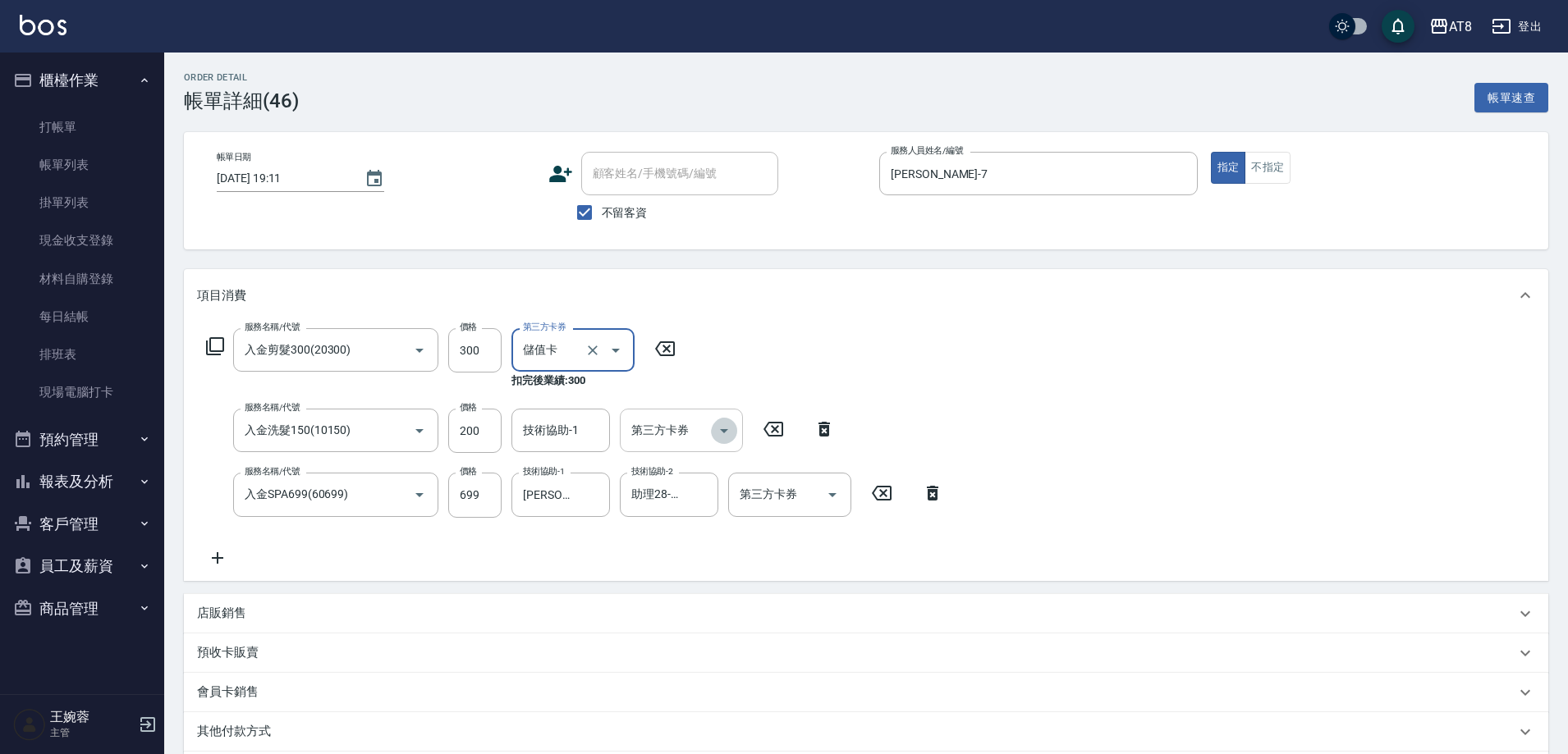
click at [725, 431] on icon "Open" at bounding box center [724, 430] width 19 height 19
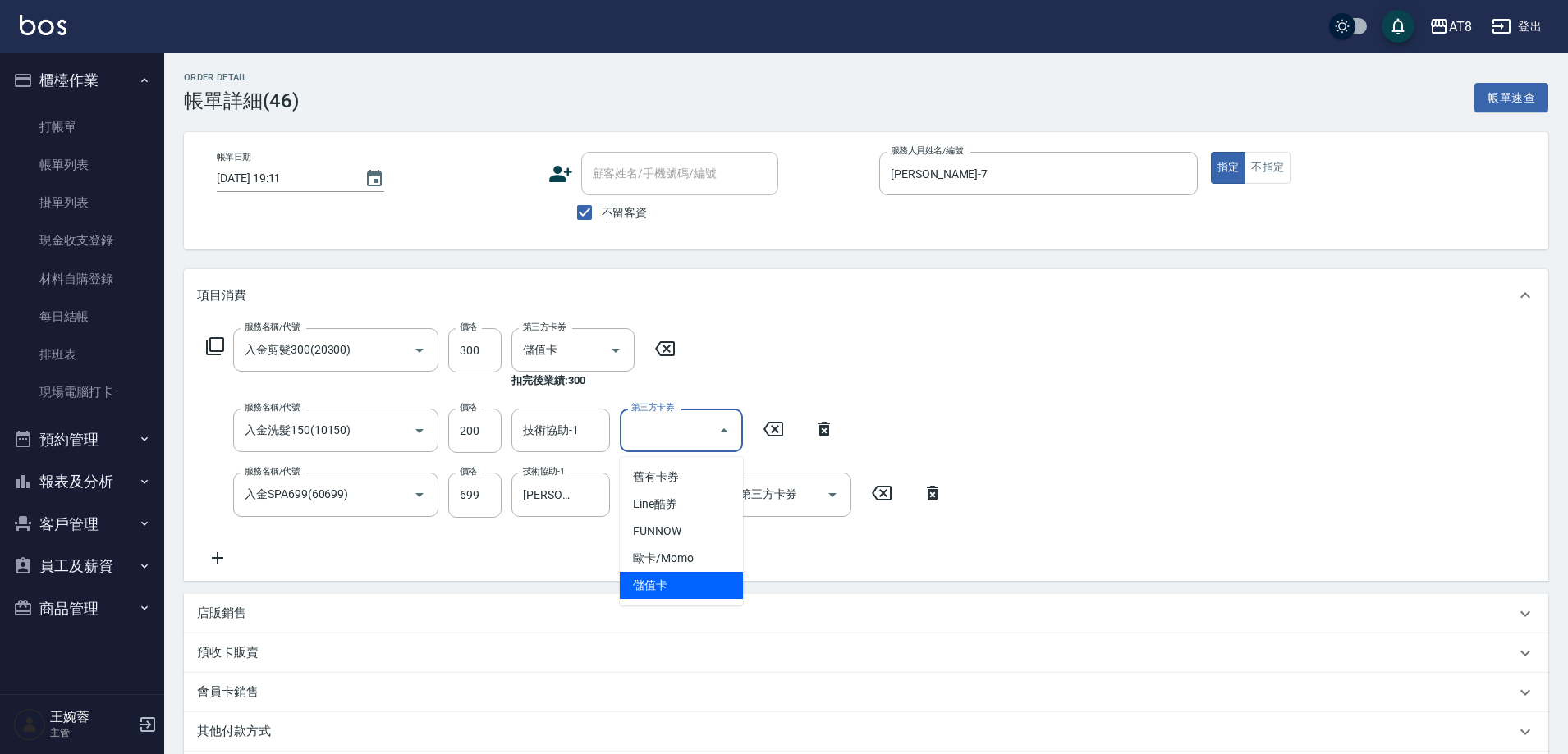
click at [696, 585] on span "儲值卡" at bounding box center [682, 586] width 123 height 27
type input "儲值卡"
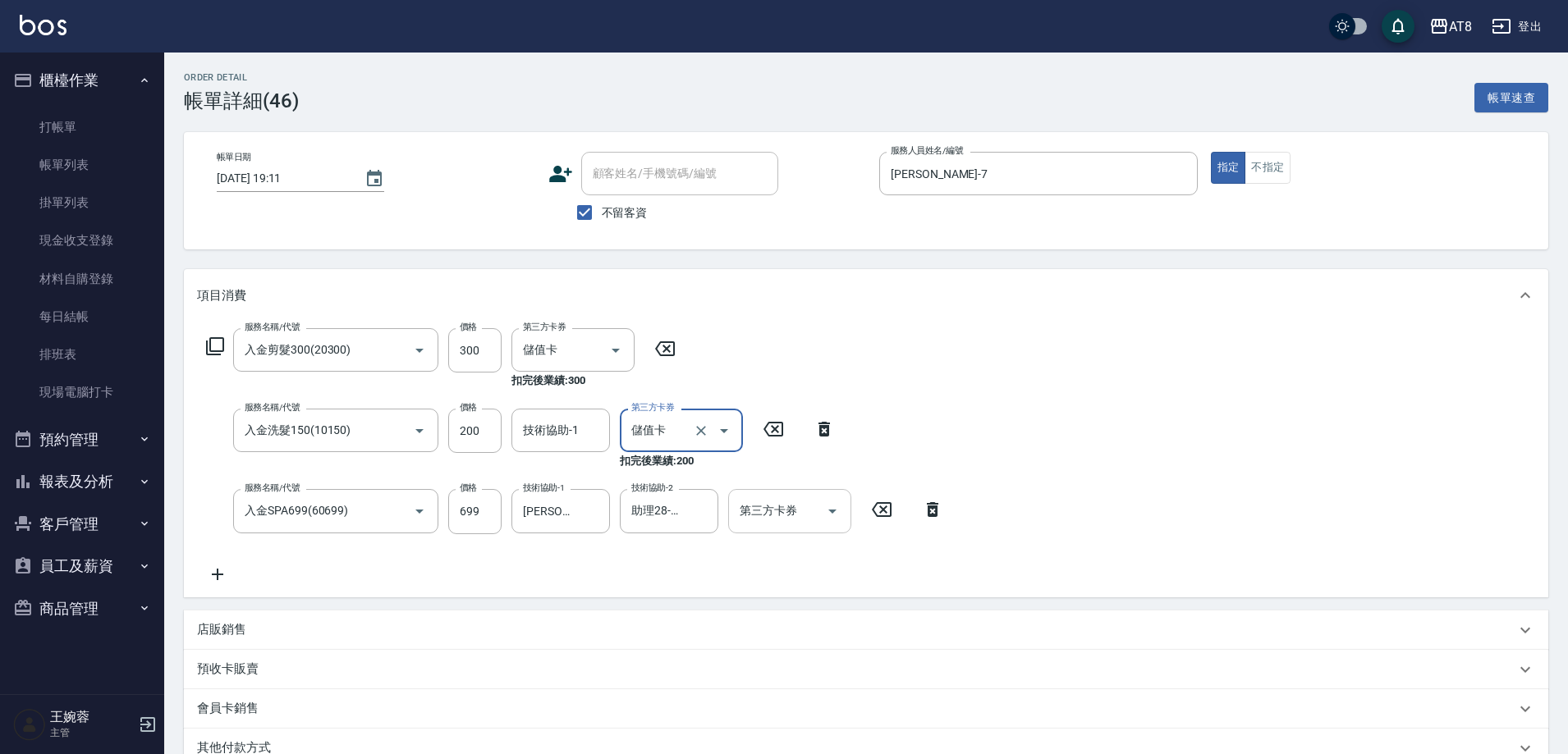
click at [838, 513] on icon "Open" at bounding box center [832, 511] width 19 height 19
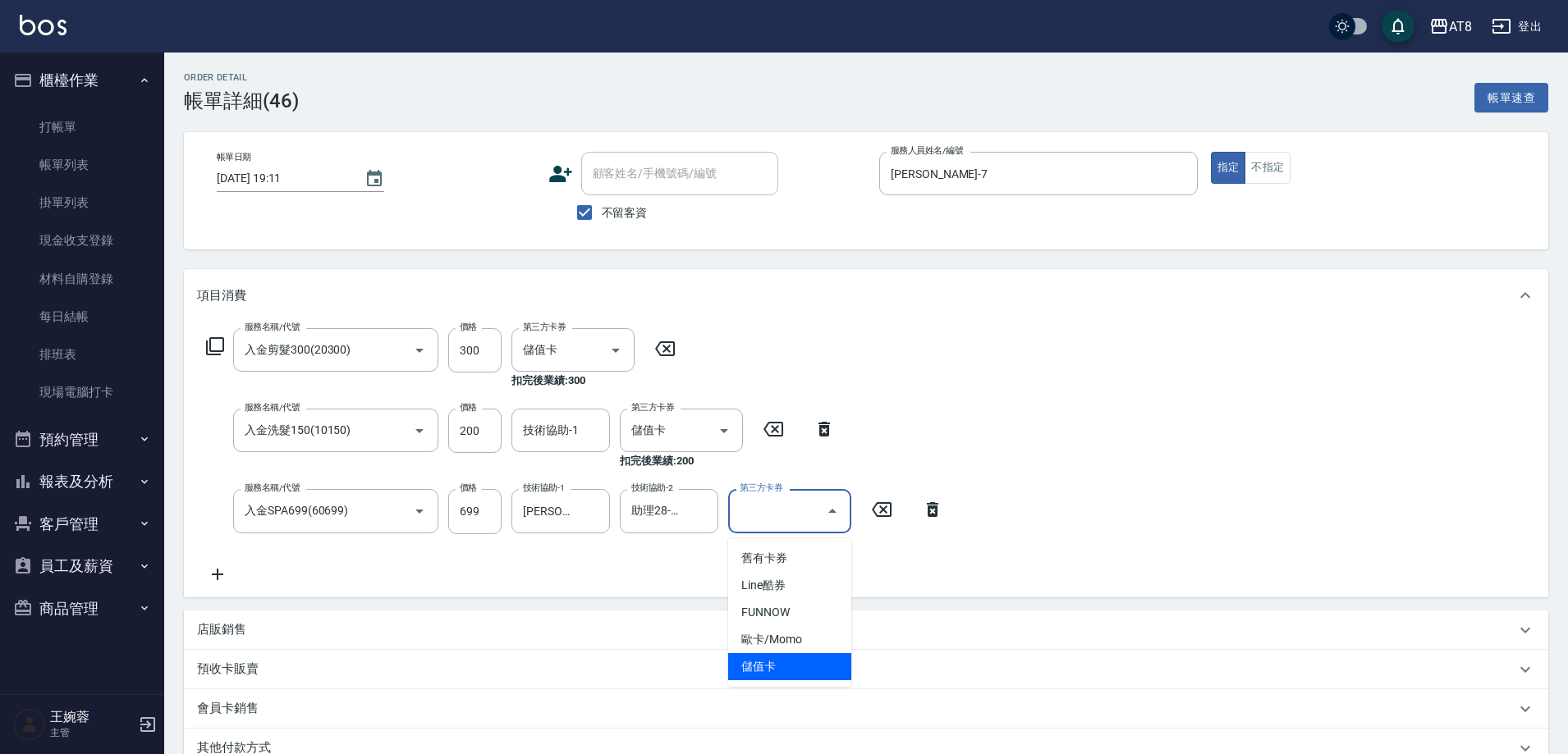
click at [814, 660] on span "儲值卡" at bounding box center [789, 667] width 123 height 27
type input "儲值卡"
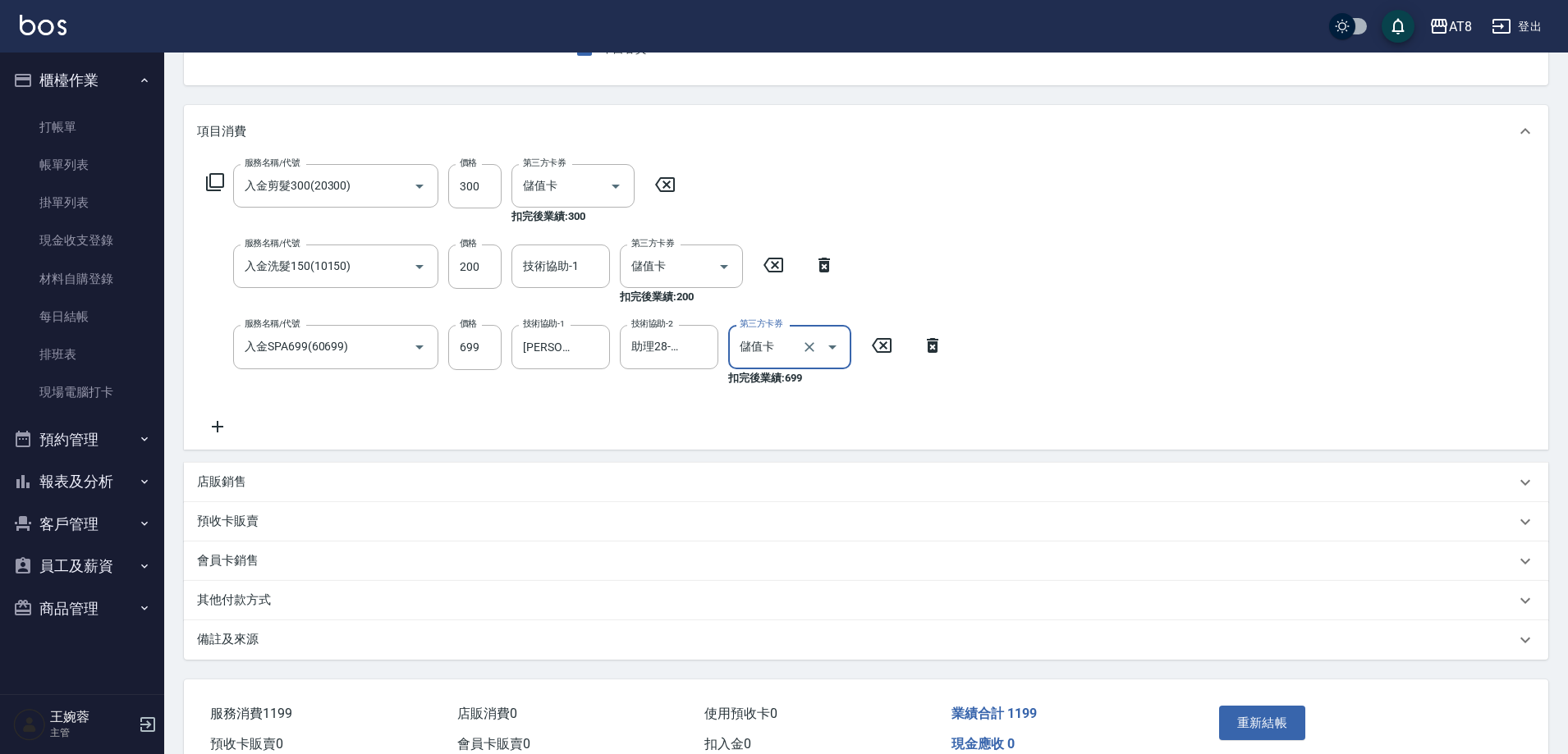
scroll to position [270, 0]
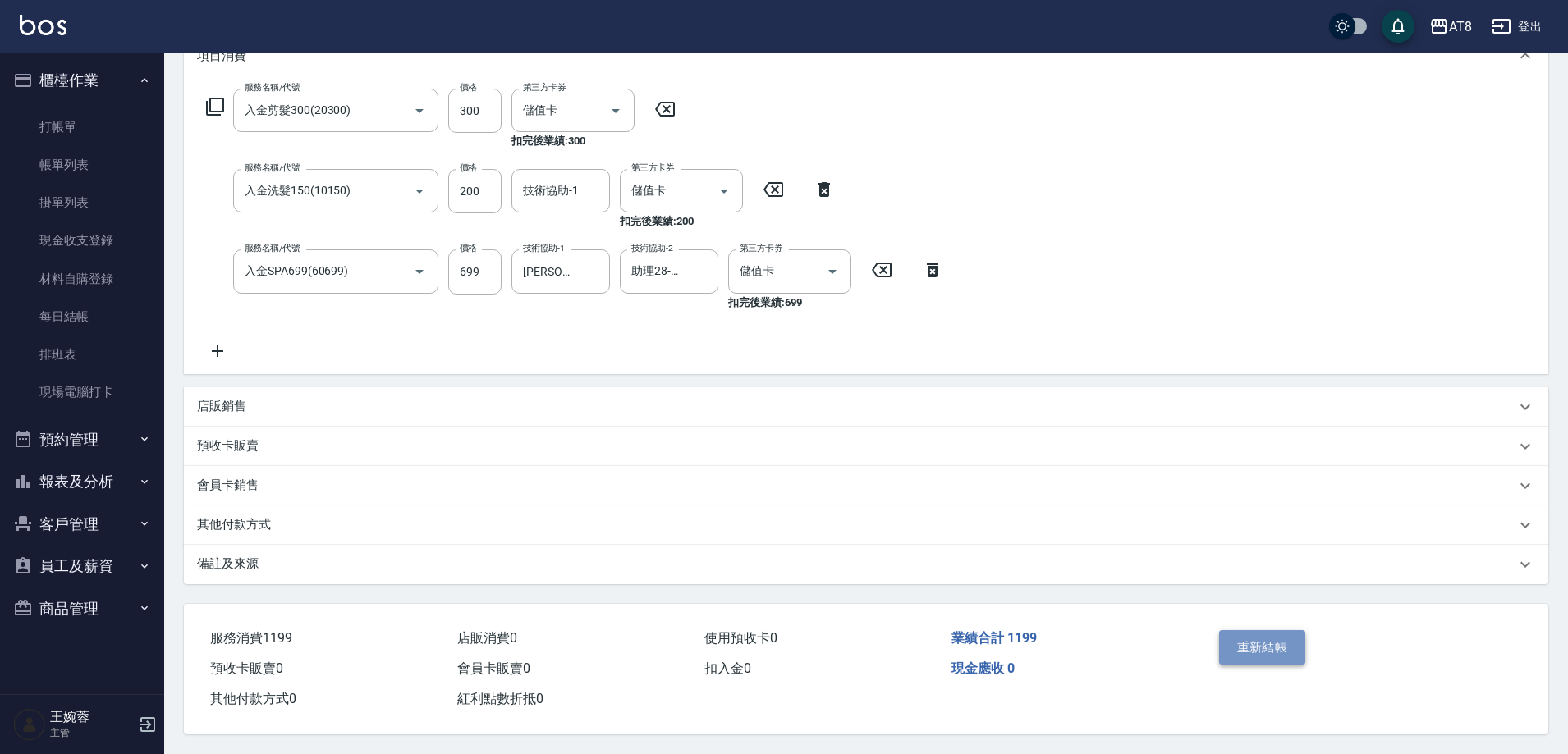
click at [1266, 630] on button "重新結帳" at bounding box center [1262, 647] width 87 height 35
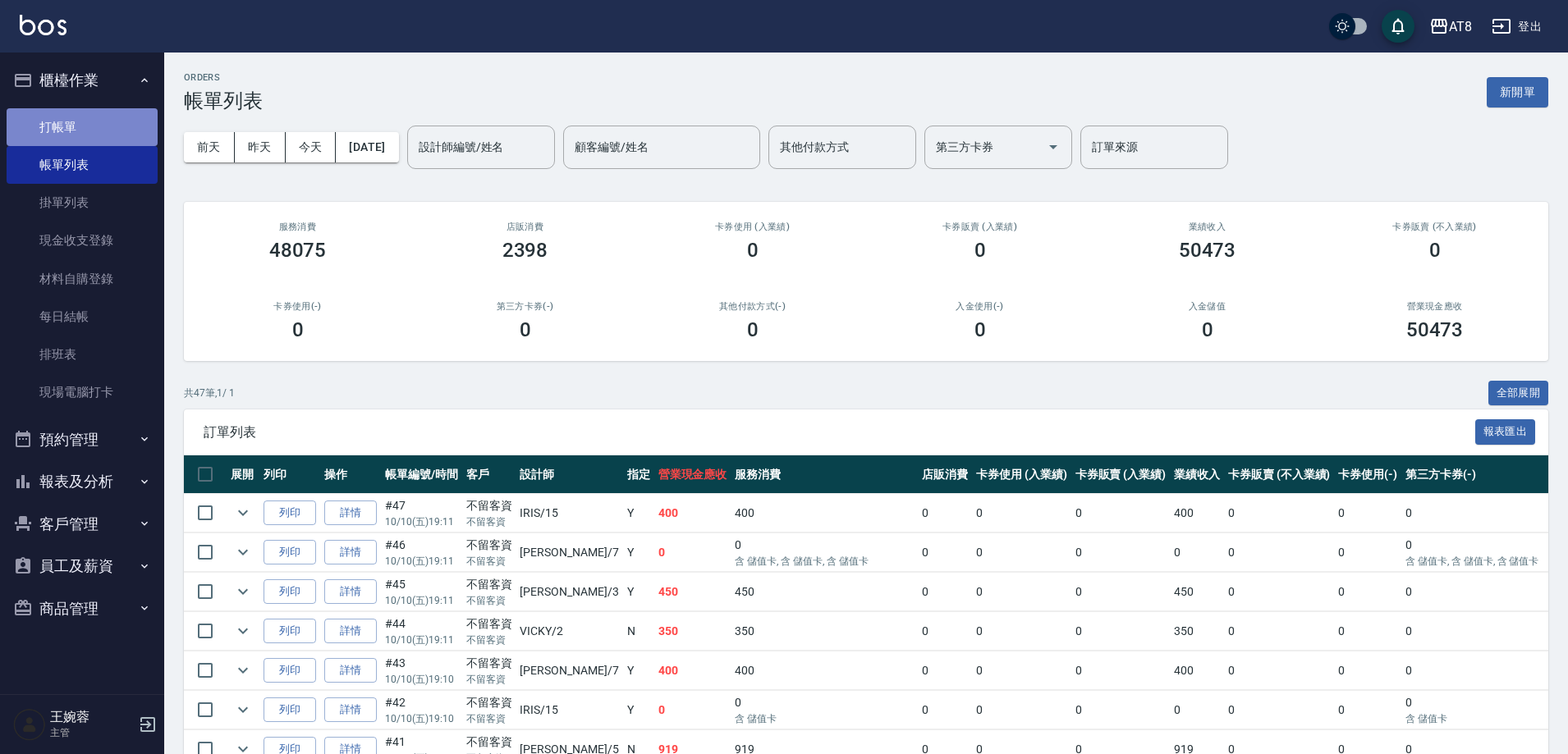
click at [98, 112] on link "打帳單" at bounding box center [82, 127] width 151 height 38
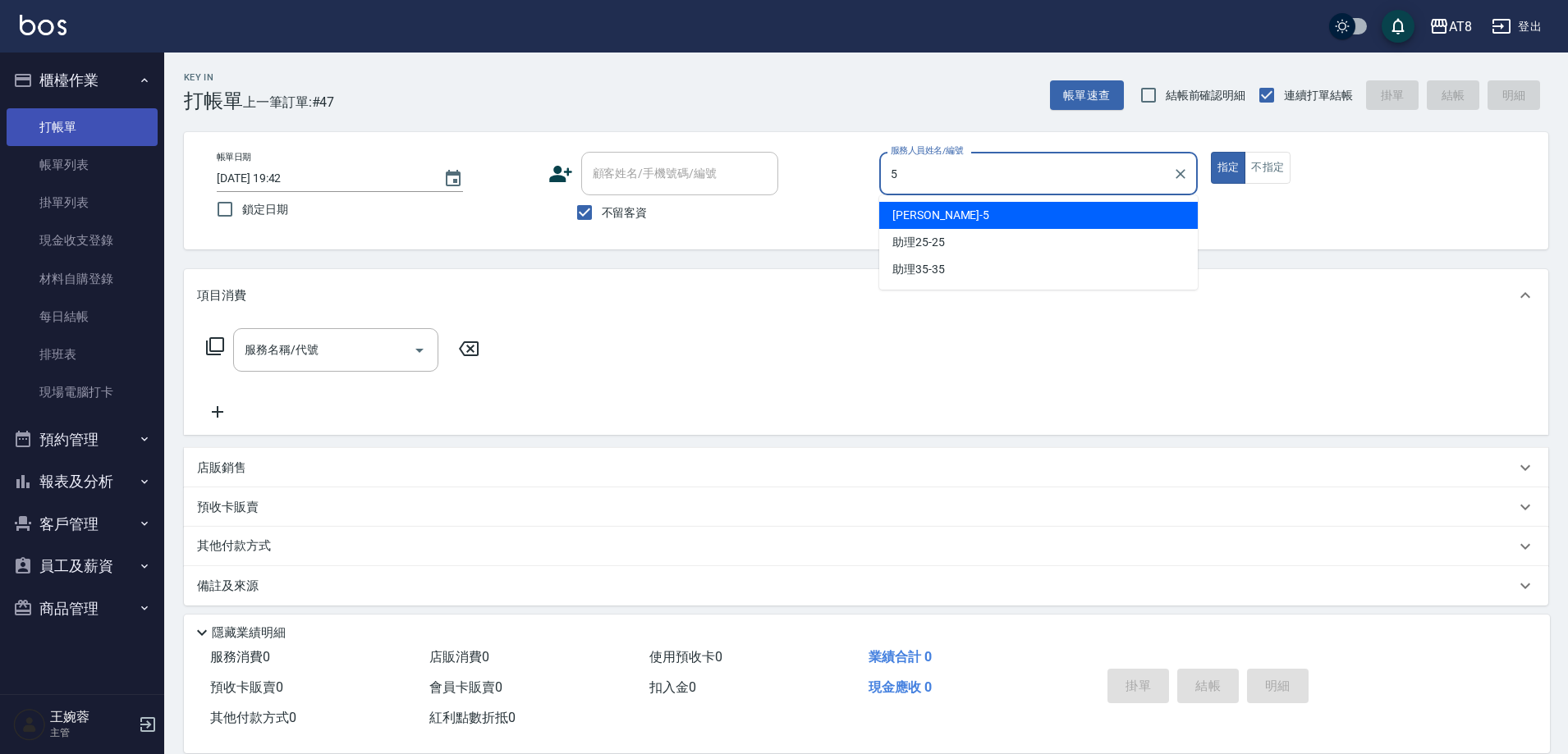
type input "HANK-5"
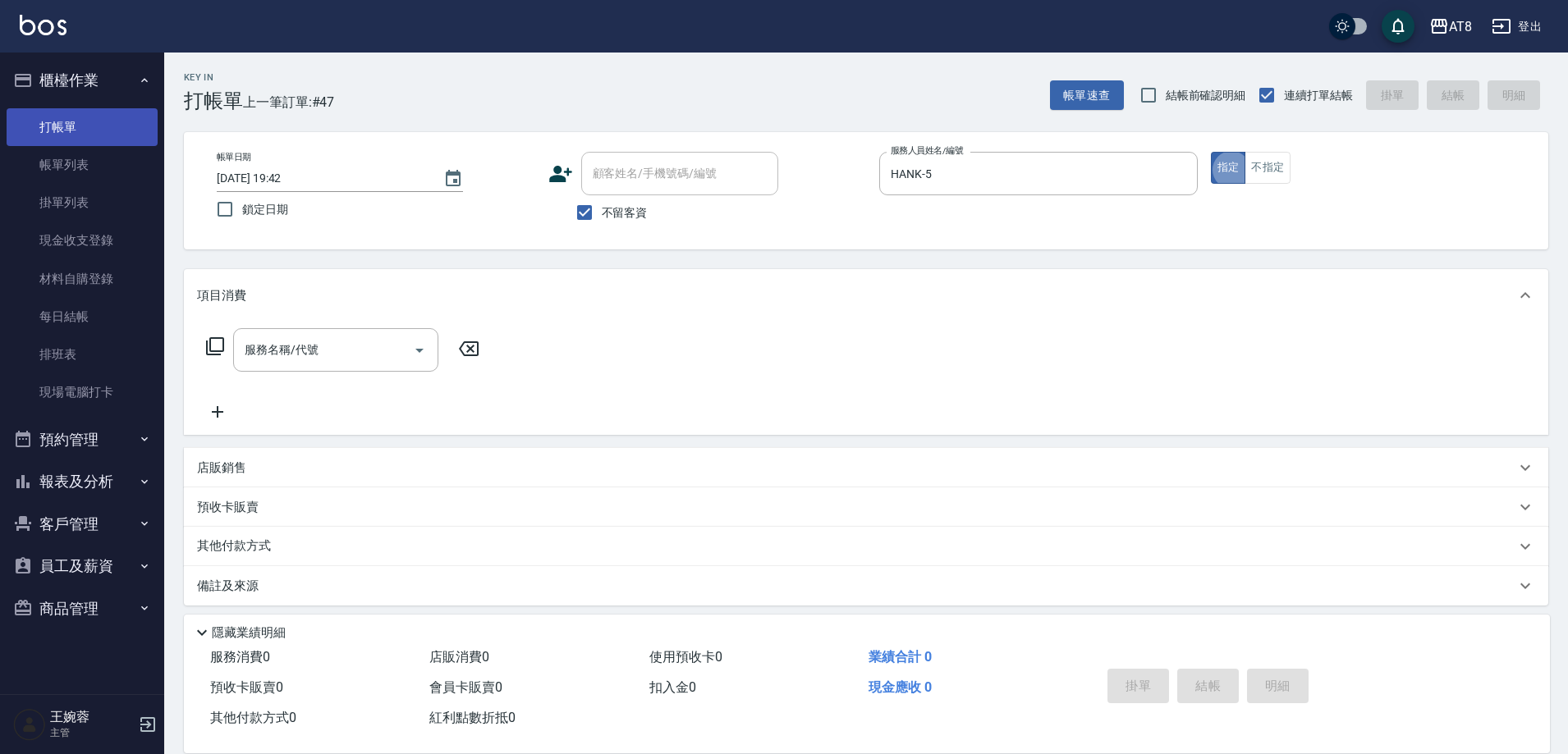
type button "true"
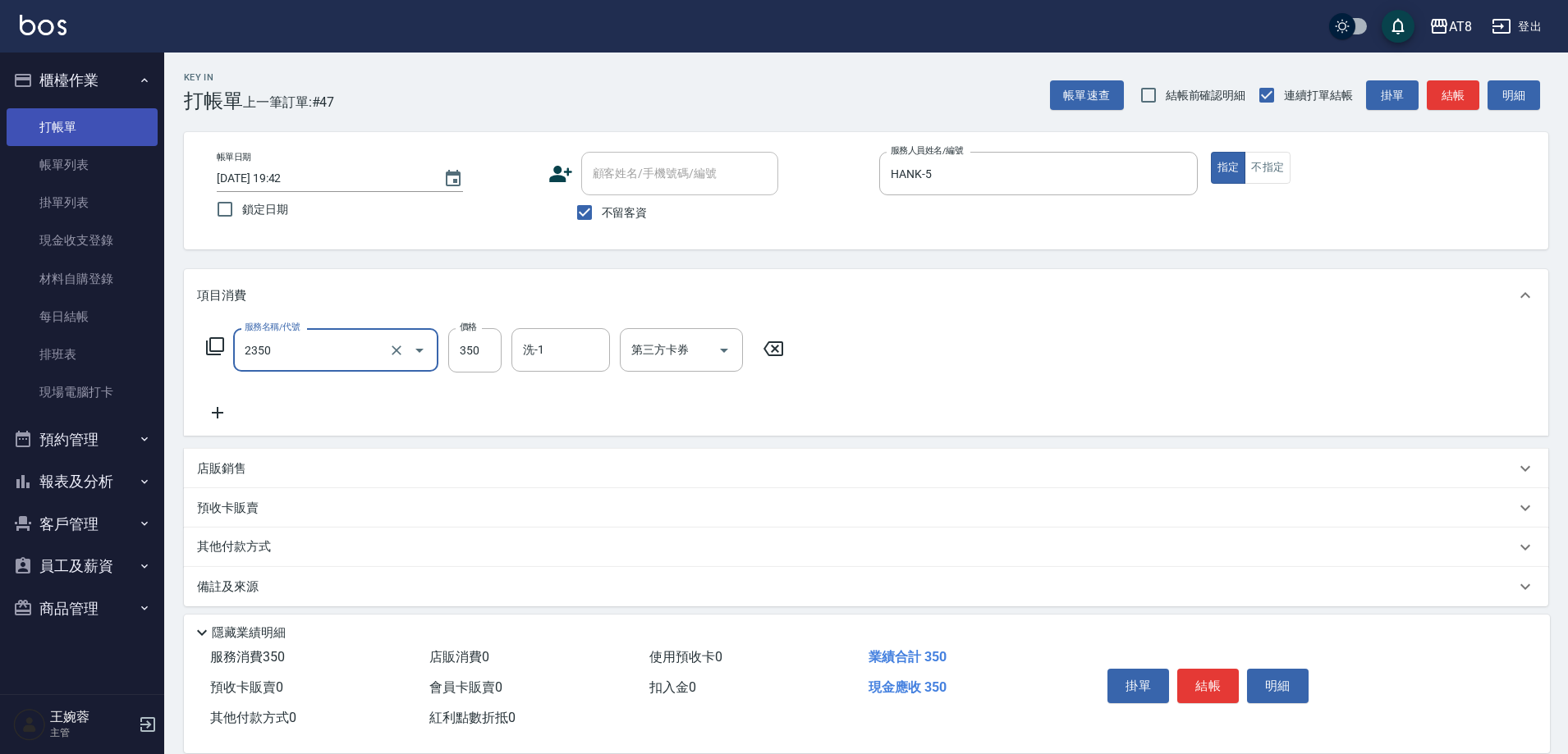
type input "入金洗剪350(2350)"
type input "助理22-22"
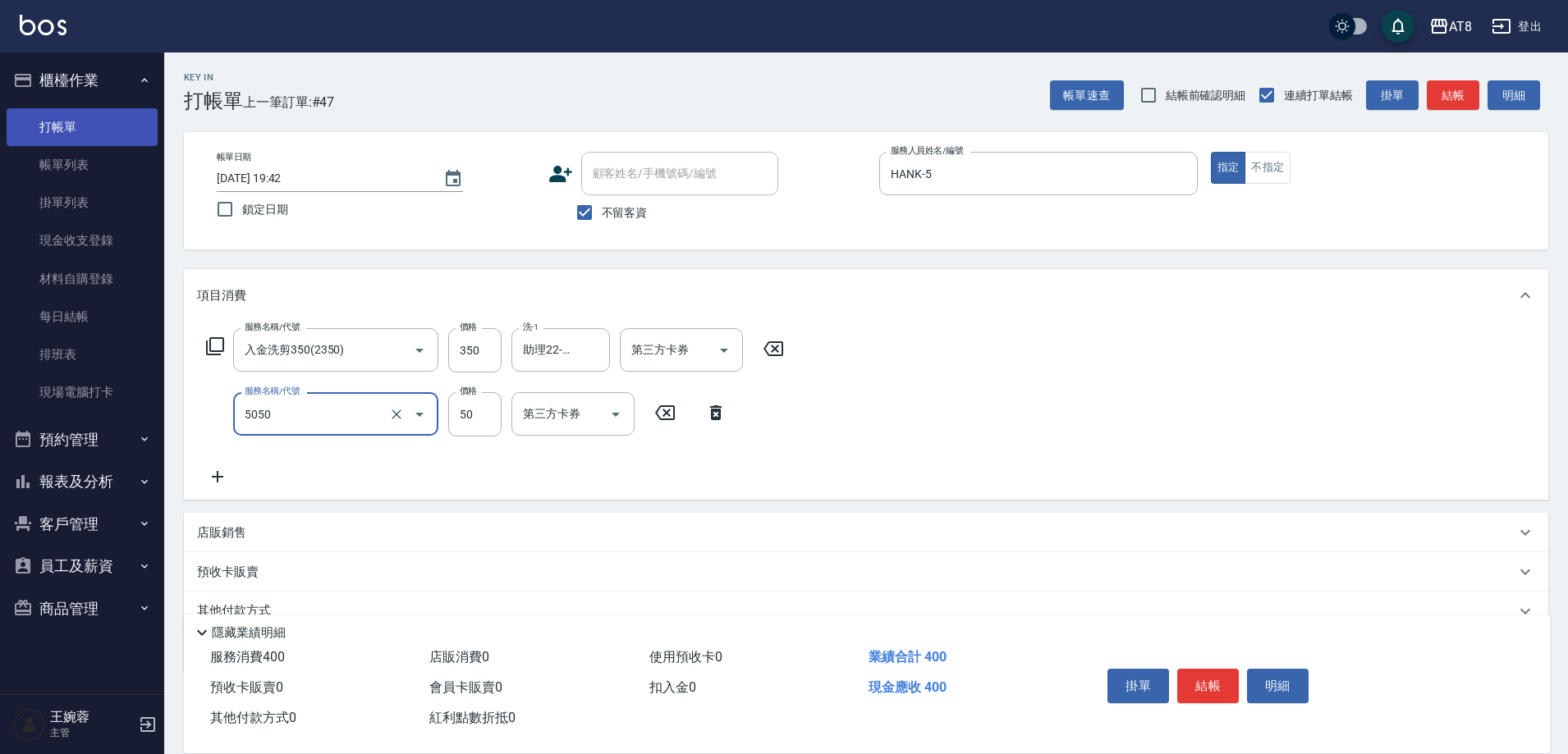
type input "入金精油50(5050)"
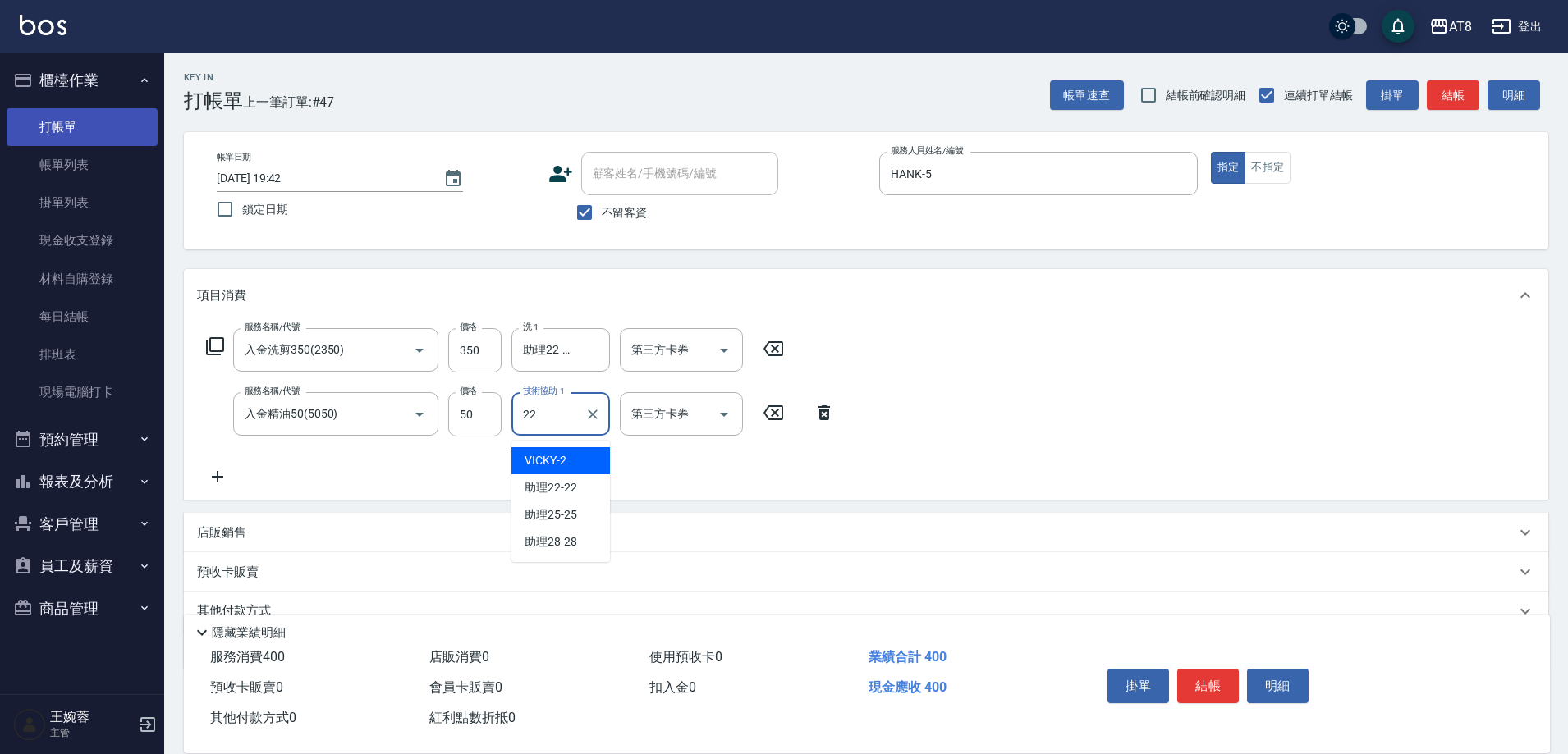
type input "助理22-22"
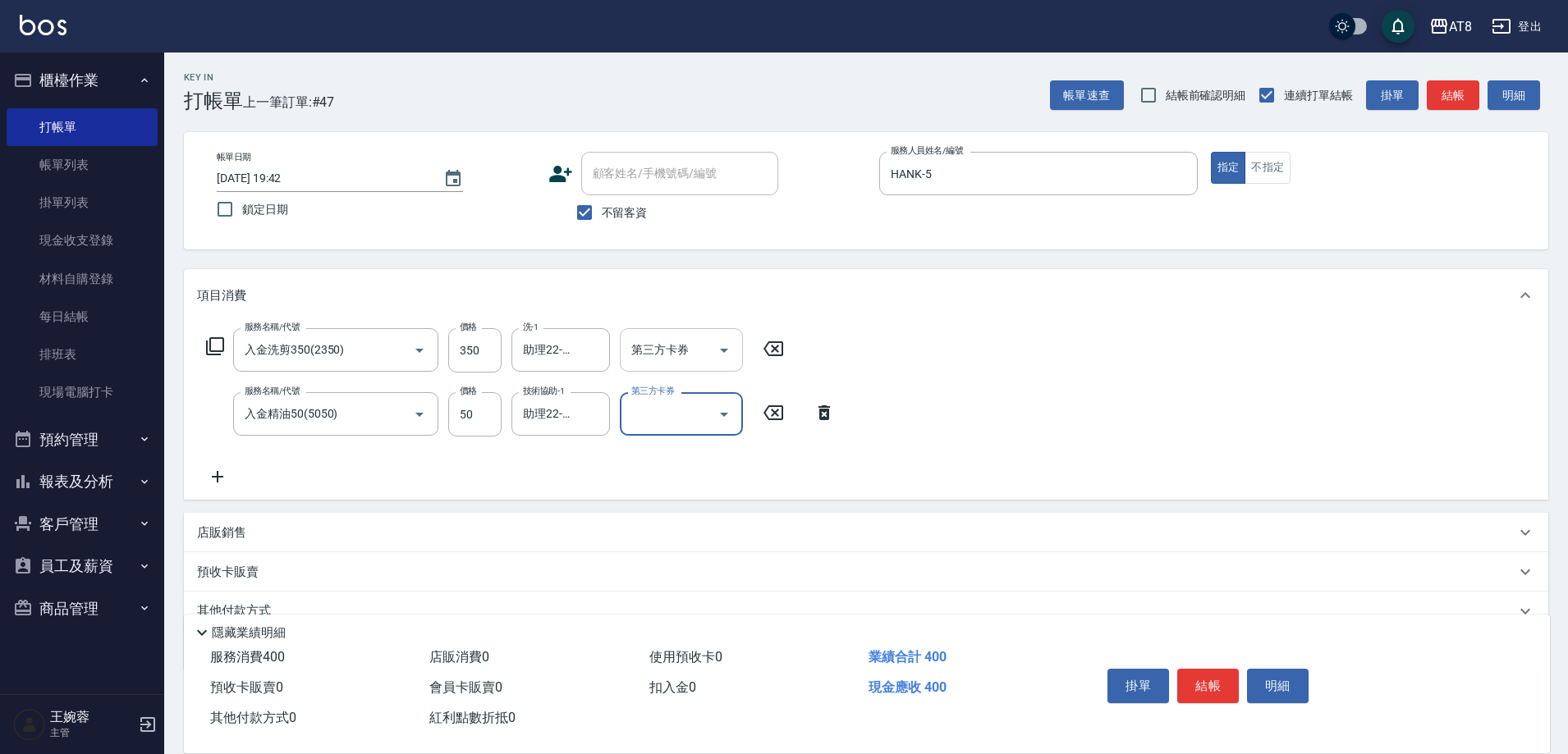
click at [737, 356] on button "Open" at bounding box center [724, 350] width 26 height 26
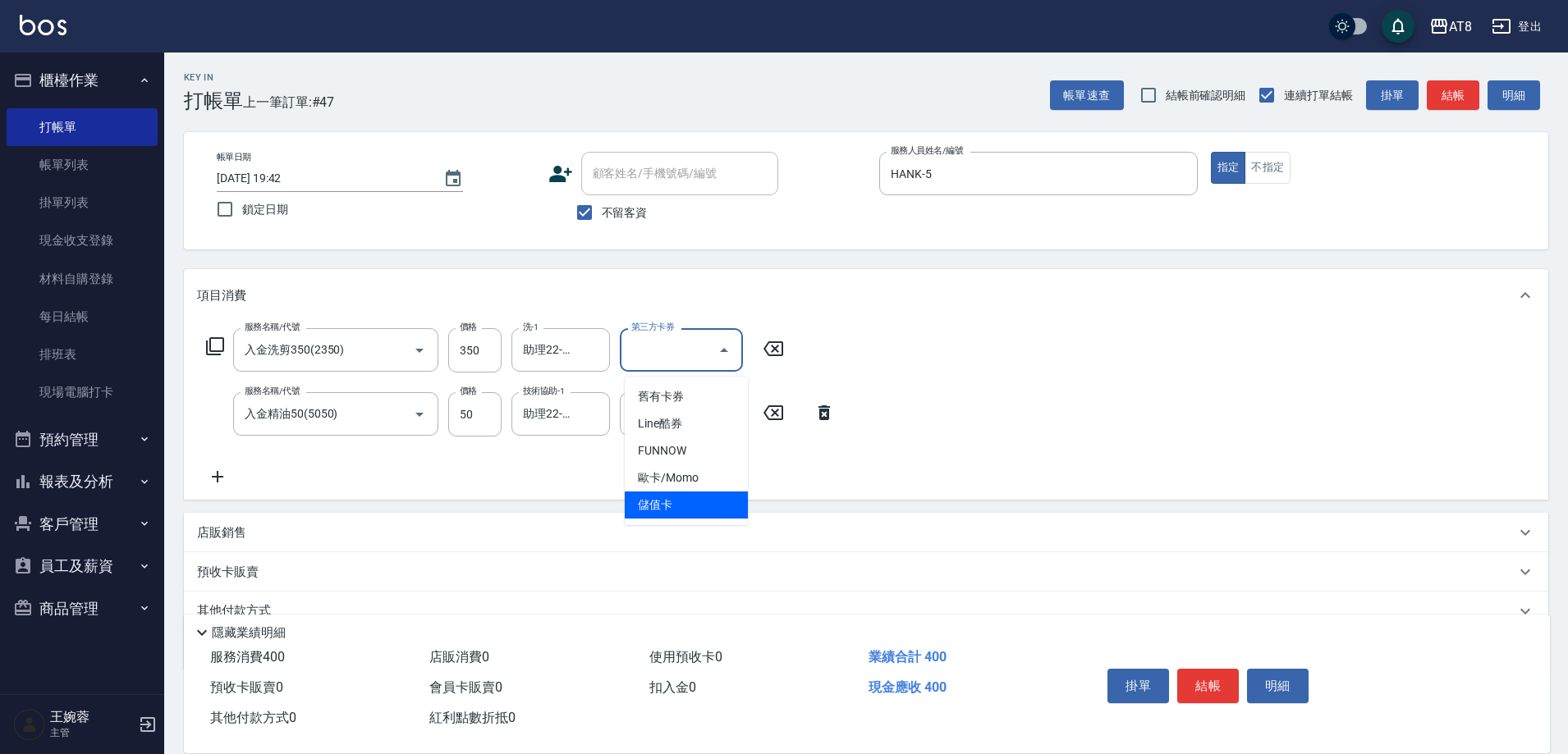
click at [703, 503] on span "儲值卡" at bounding box center [687, 505] width 123 height 27
type input "儲值卡"
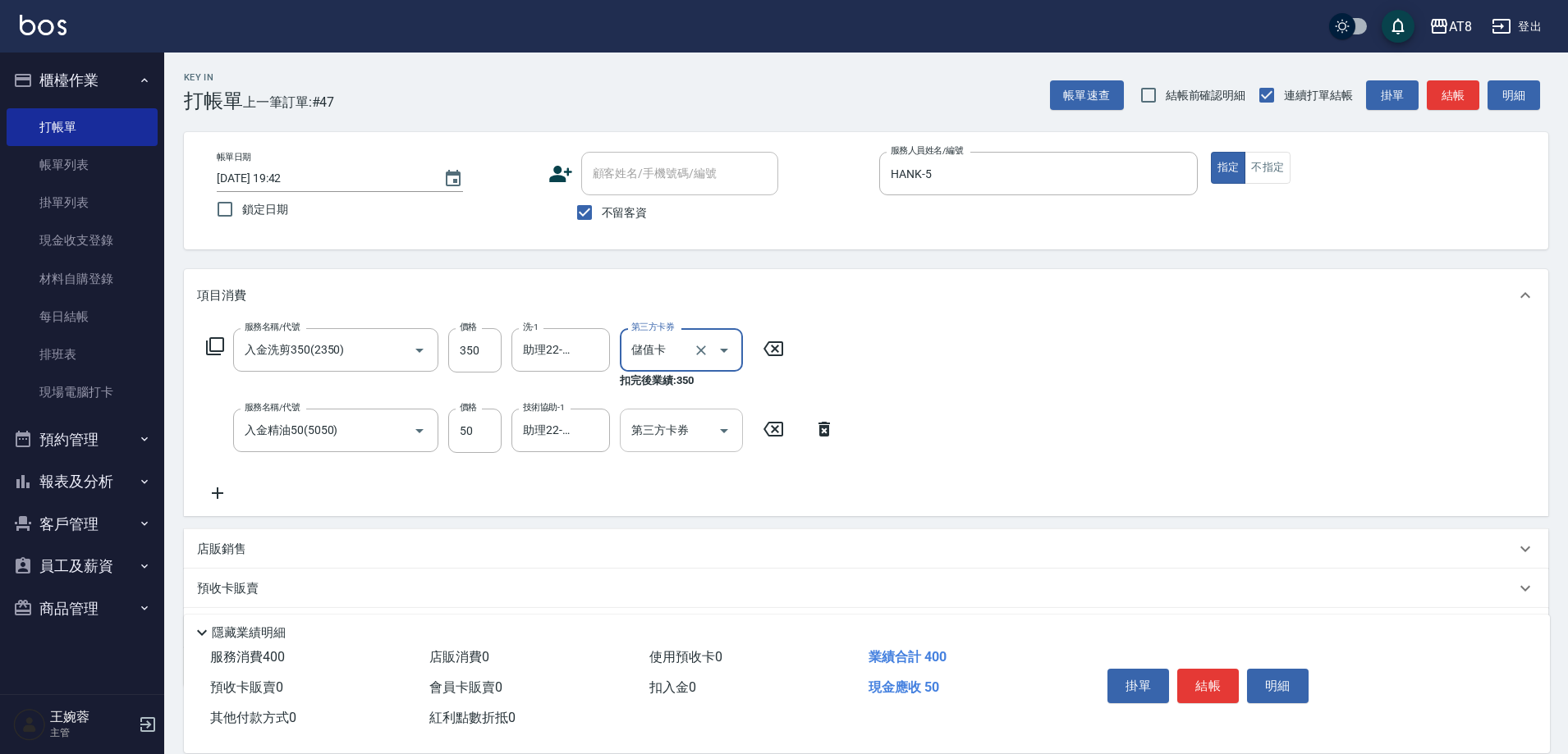
click at [720, 438] on icon "Open" at bounding box center [724, 430] width 19 height 19
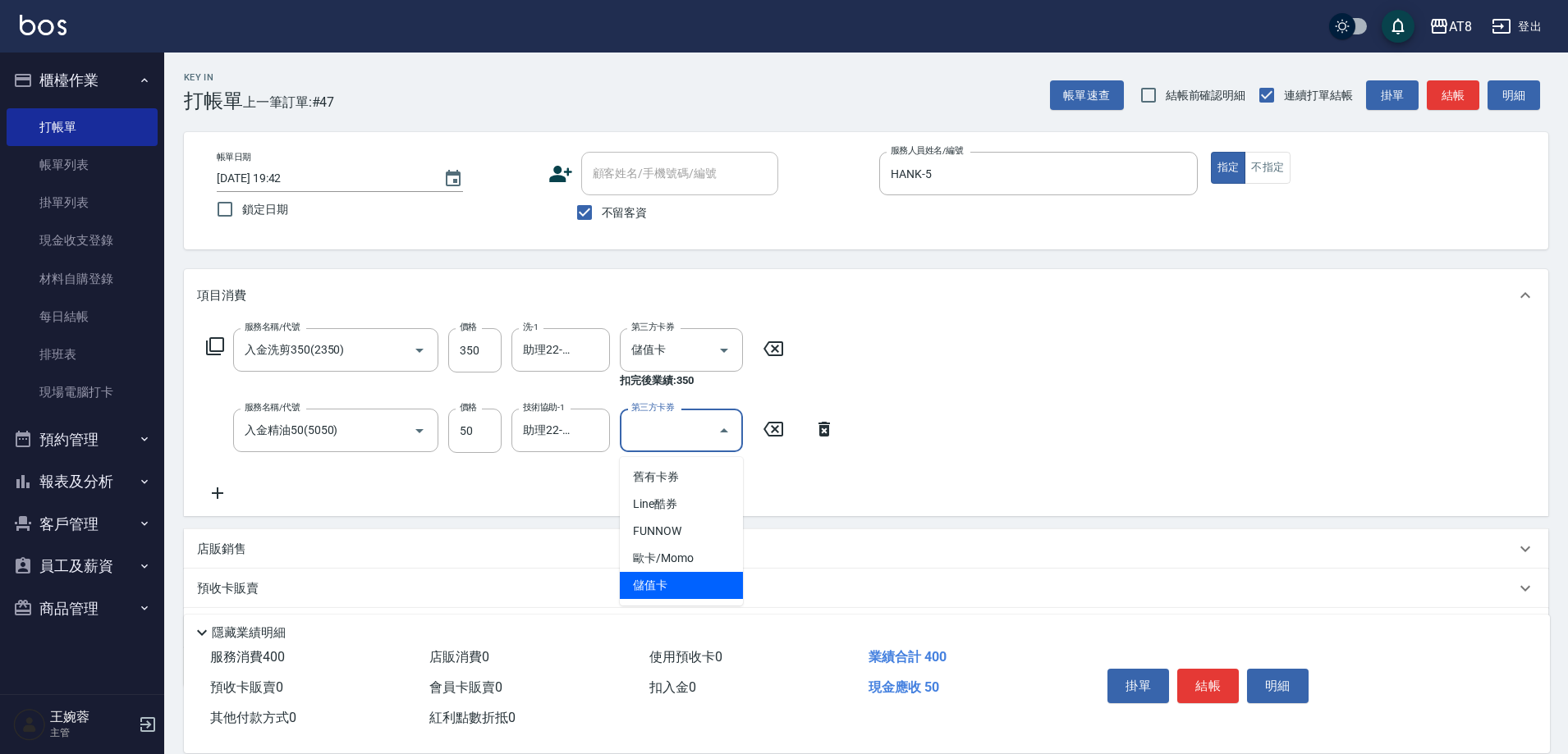
click at [700, 585] on span "儲值卡" at bounding box center [682, 586] width 123 height 27
type input "儲值卡"
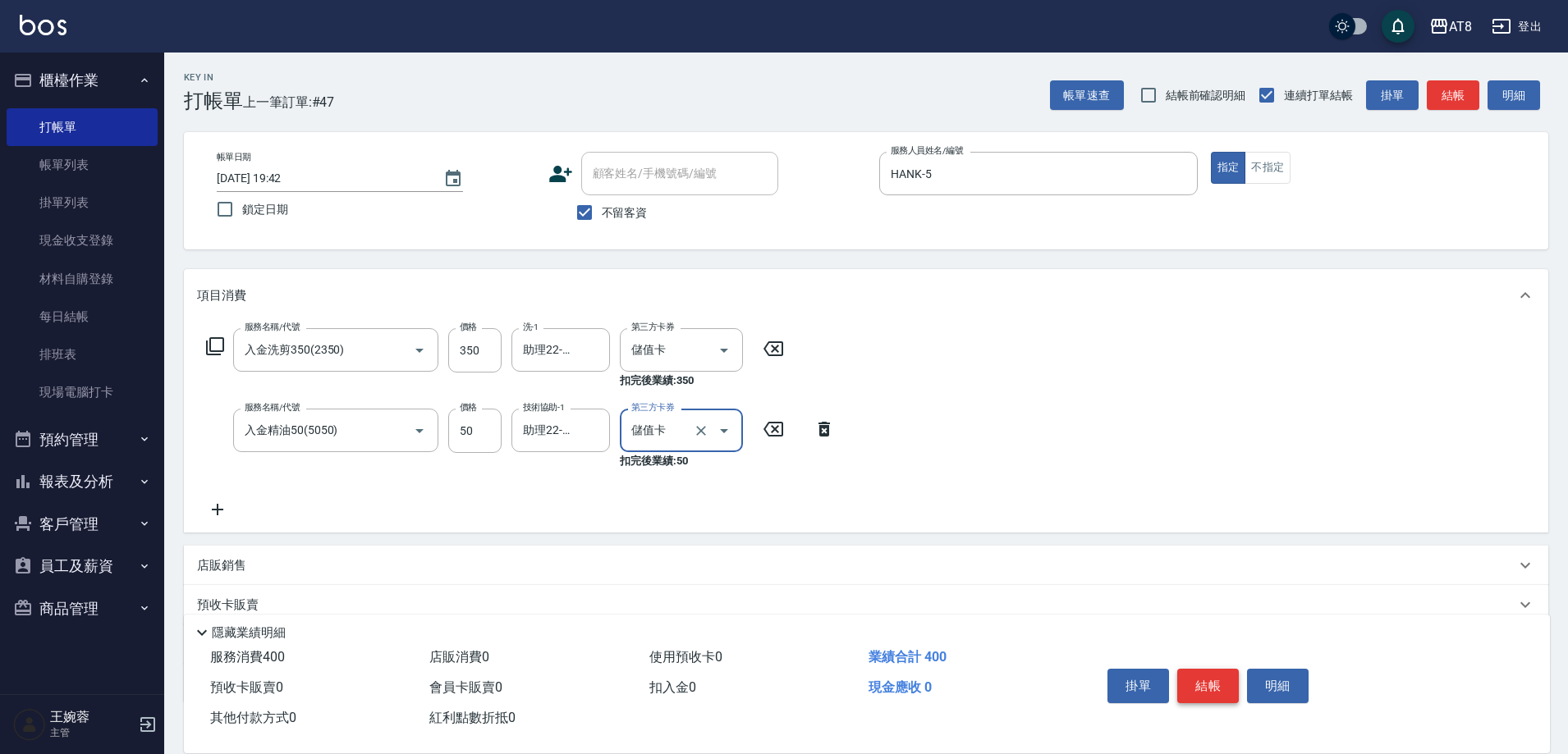
click at [1209, 669] on button "結帳" at bounding box center [1207, 686] width 62 height 35
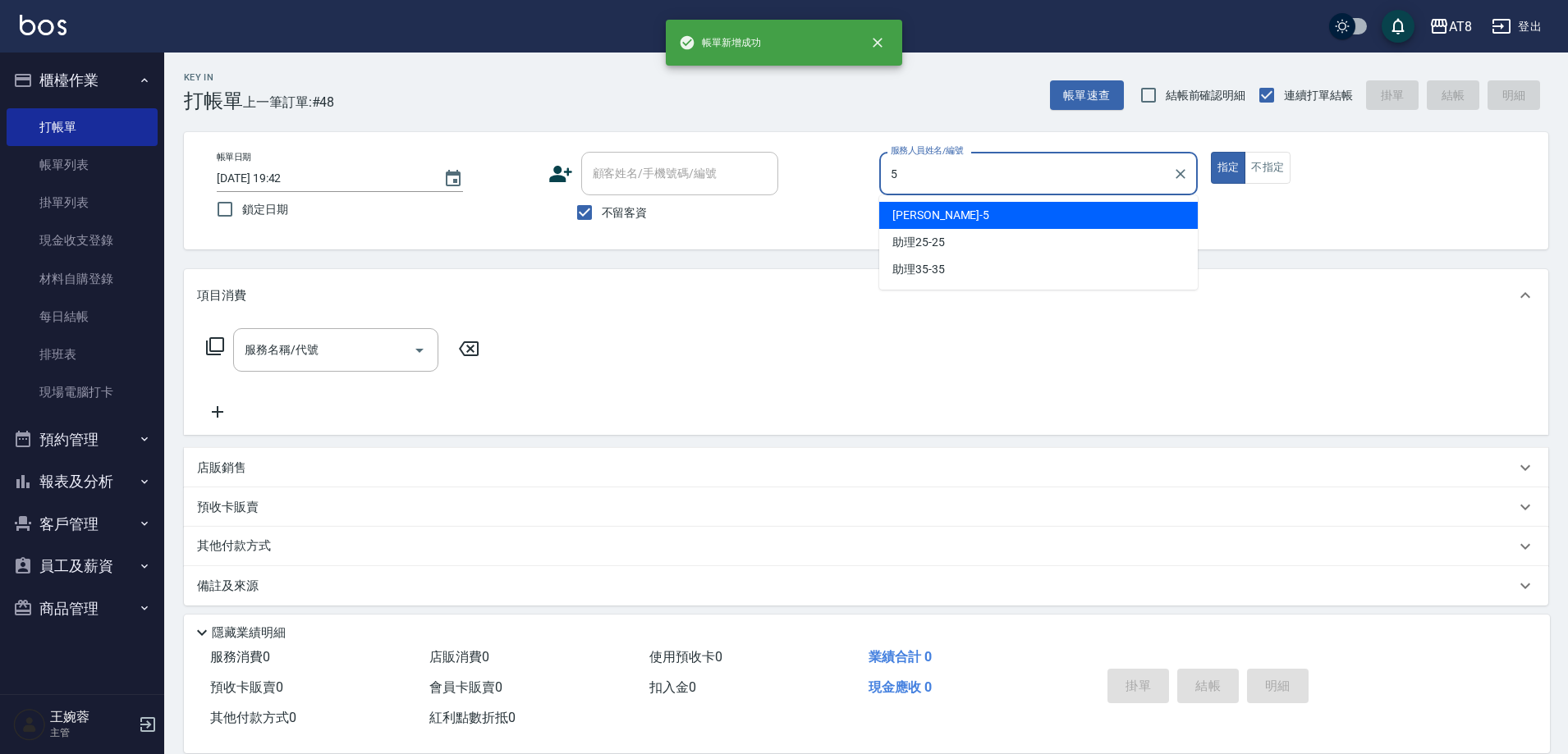
type input "HANK-5"
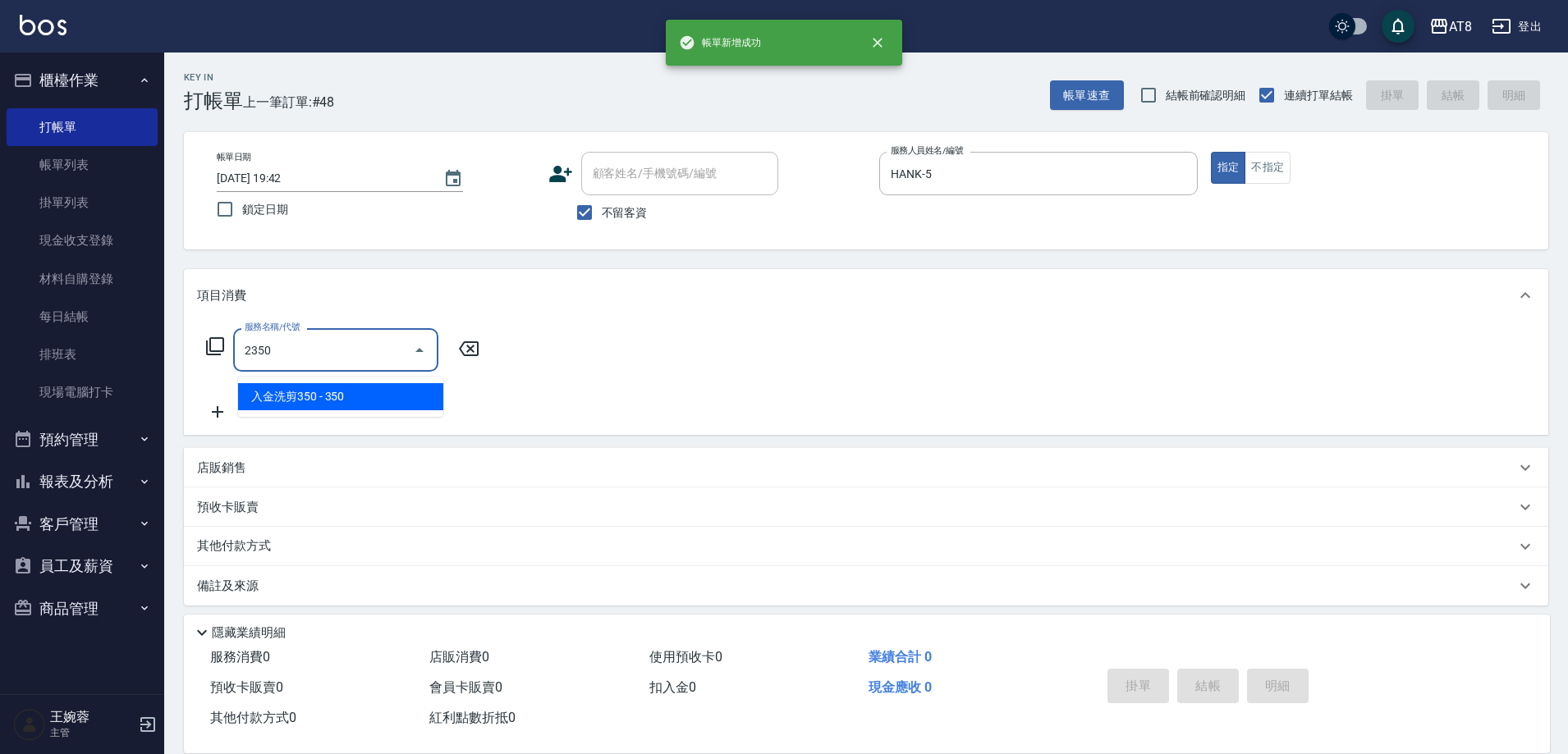
type input "入金洗剪350(2350)"
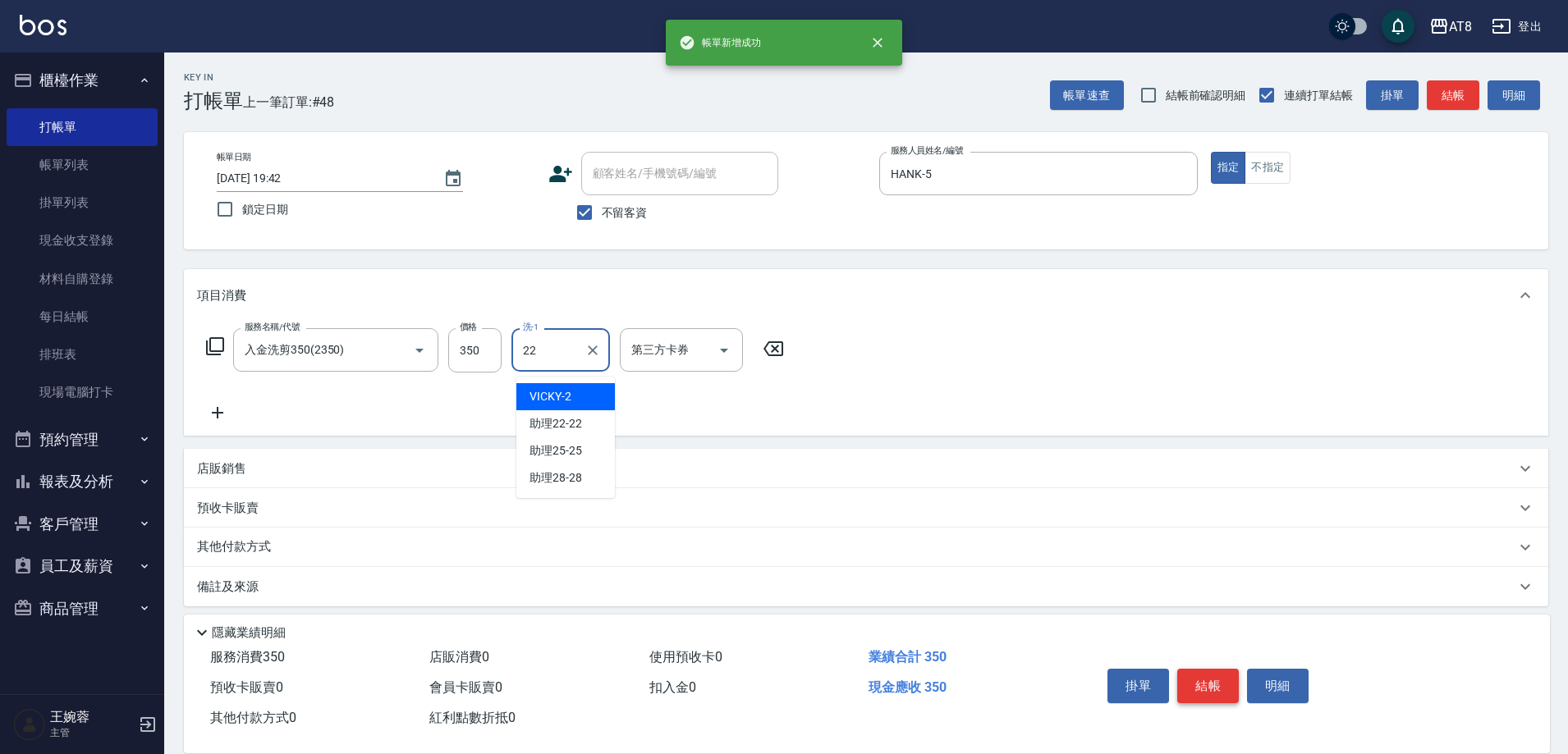
type input "助理22-22"
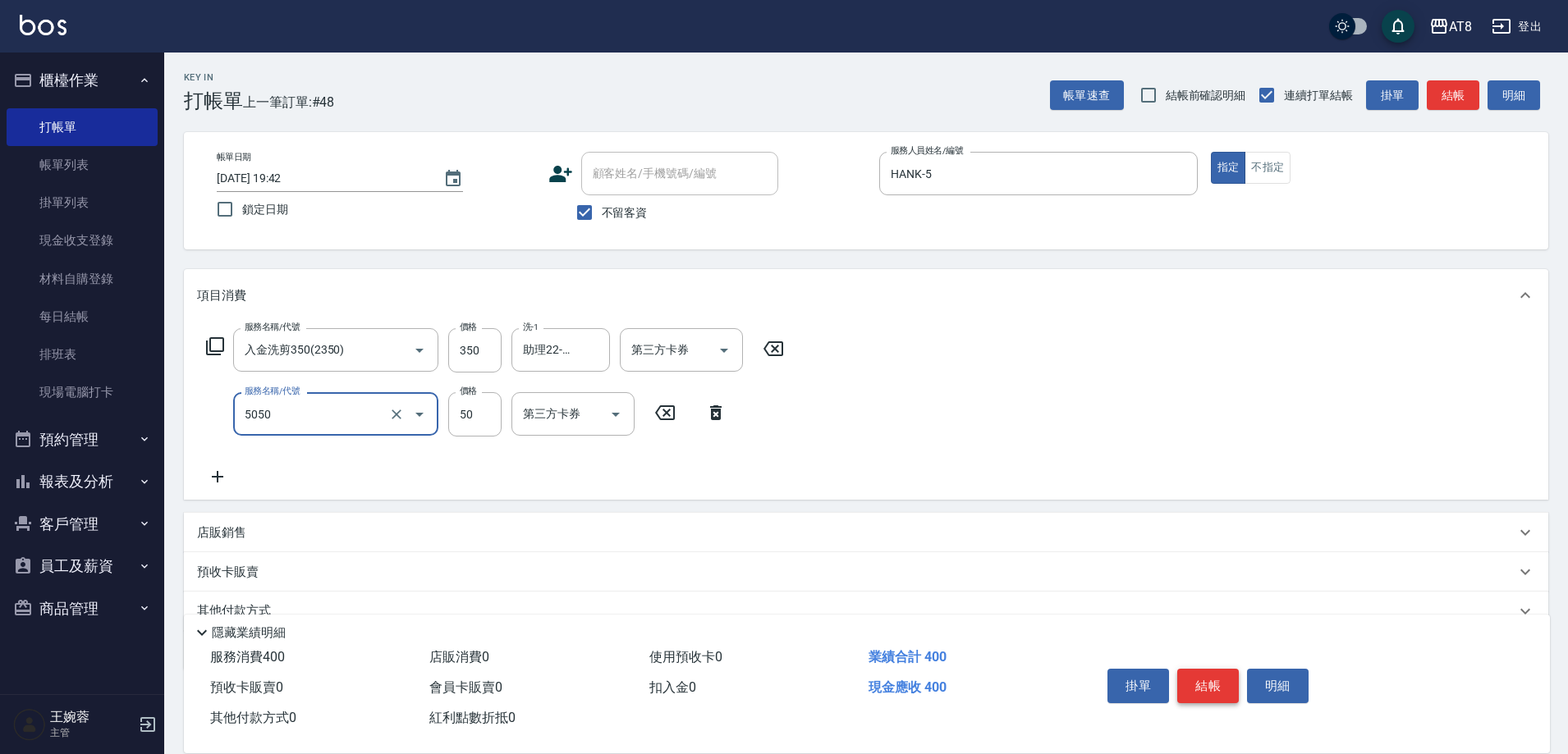
type input "入金精油50(5050)"
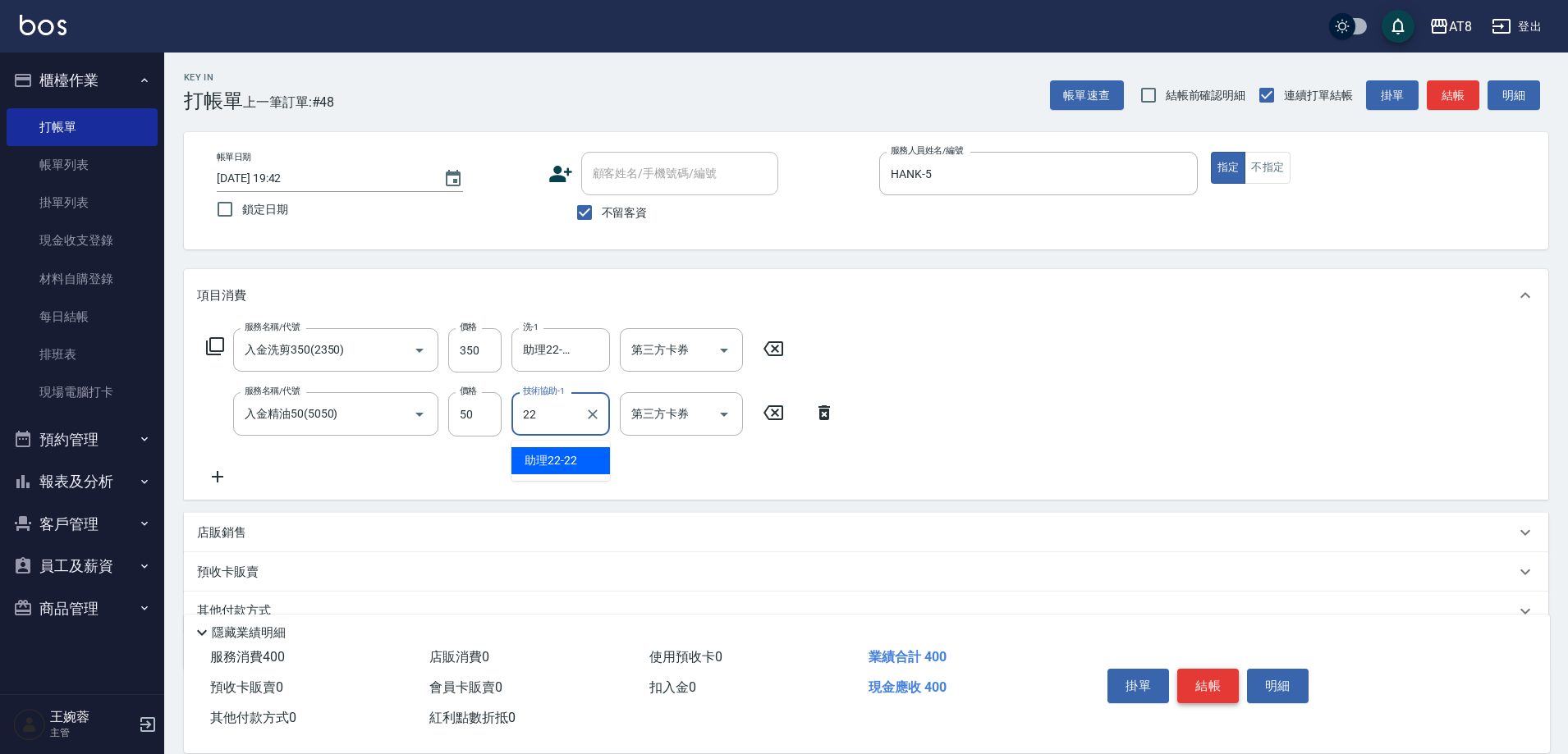
type input "助理22-22"
click at [725, 350] on icon "Open" at bounding box center [724, 350] width 19 height 19
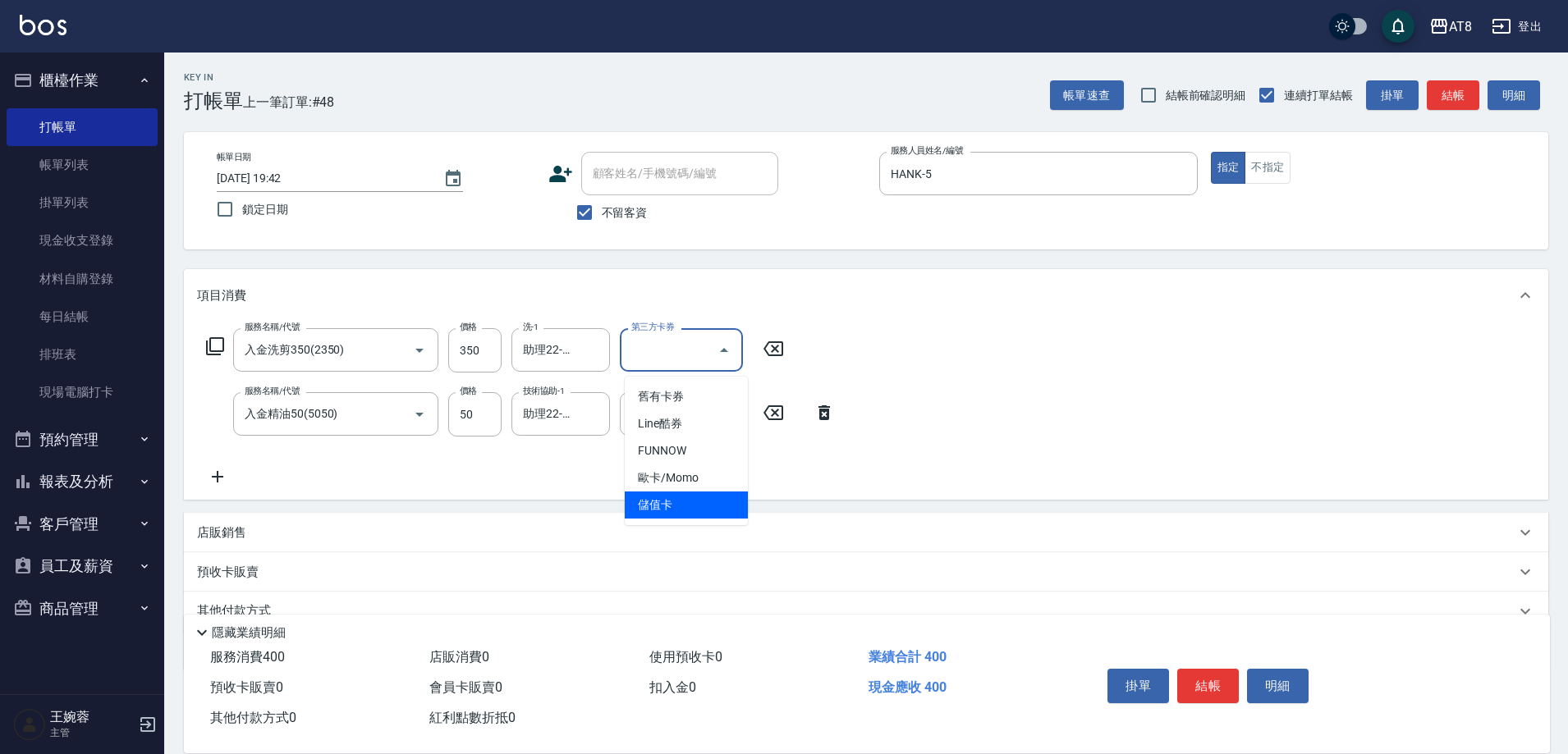
click at [689, 505] on span "儲值卡" at bounding box center [687, 505] width 123 height 27
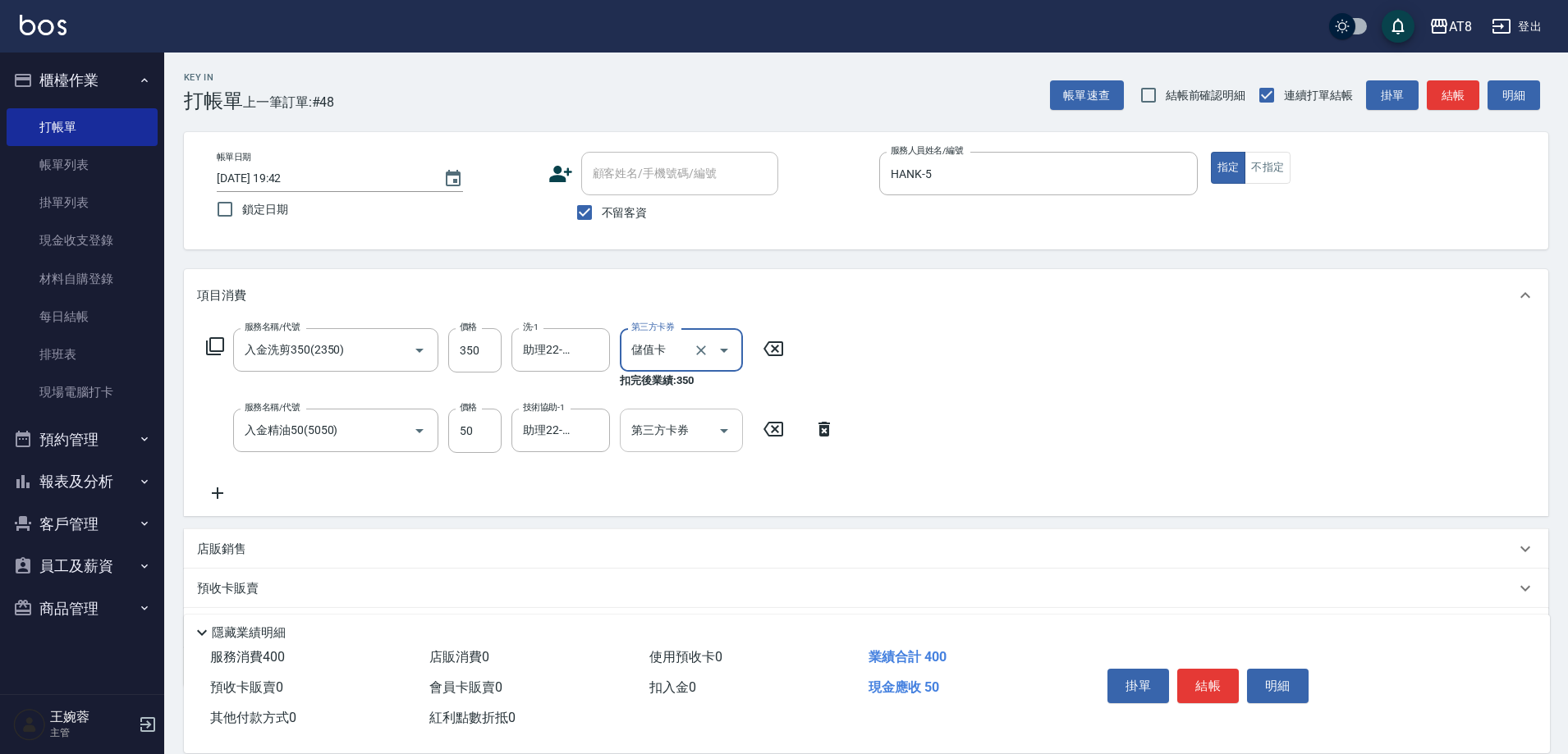
click at [734, 438] on button "Open" at bounding box center [724, 430] width 26 height 26
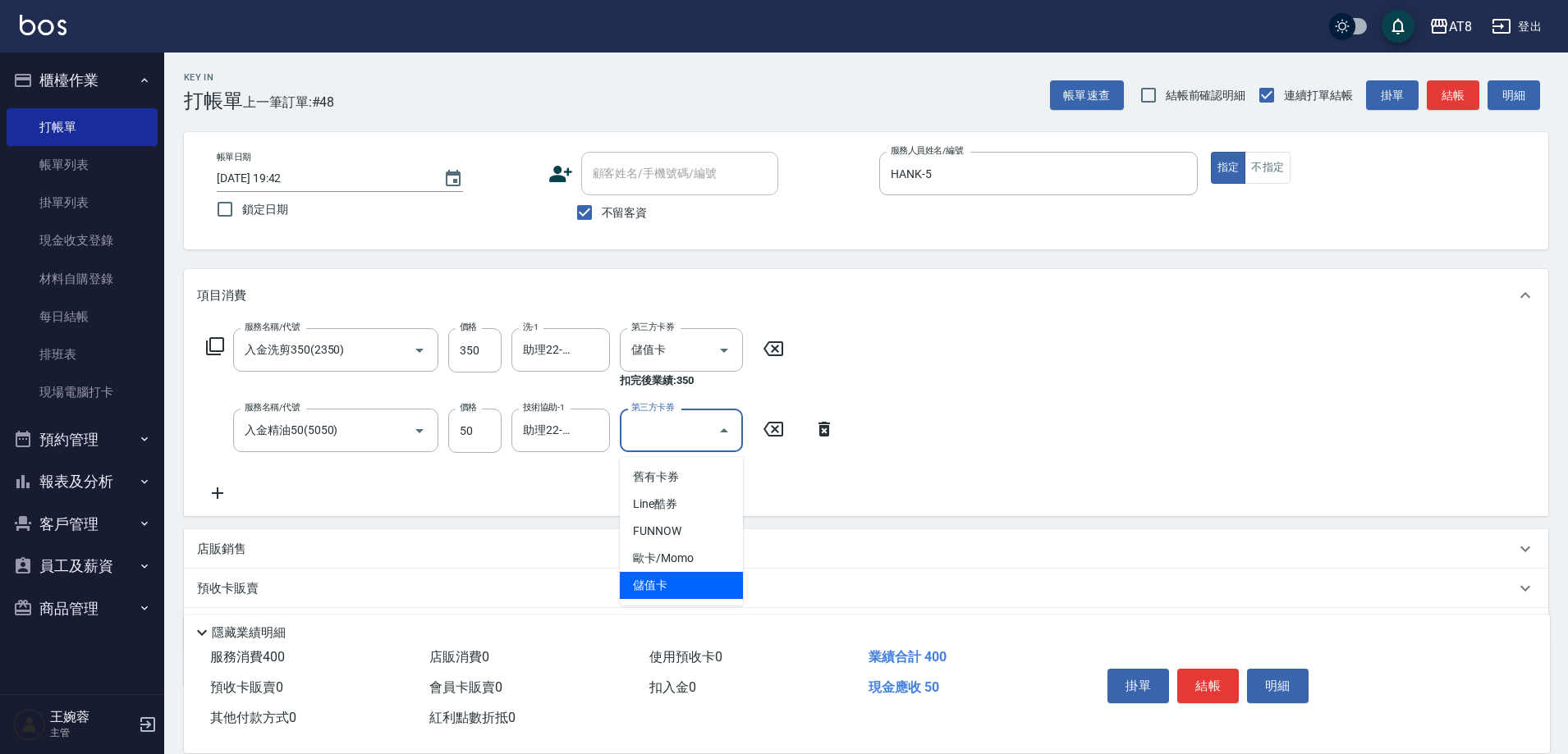
click at [714, 596] on span "儲值卡" at bounding box center [682, 586] width 123 height 27
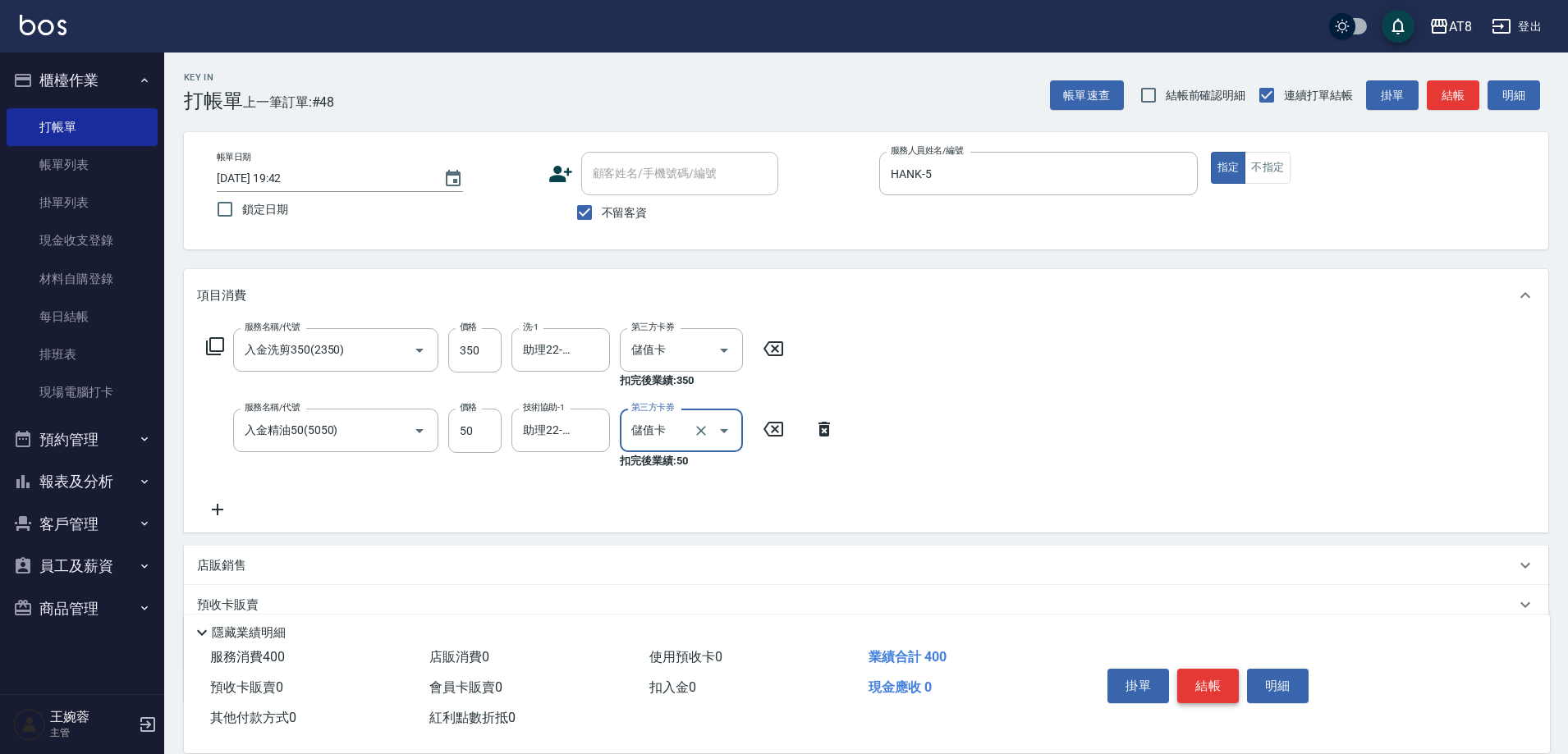
click at [1206, 676] on button "結帳" at bounding box center [1207, 686] width 62 height 35
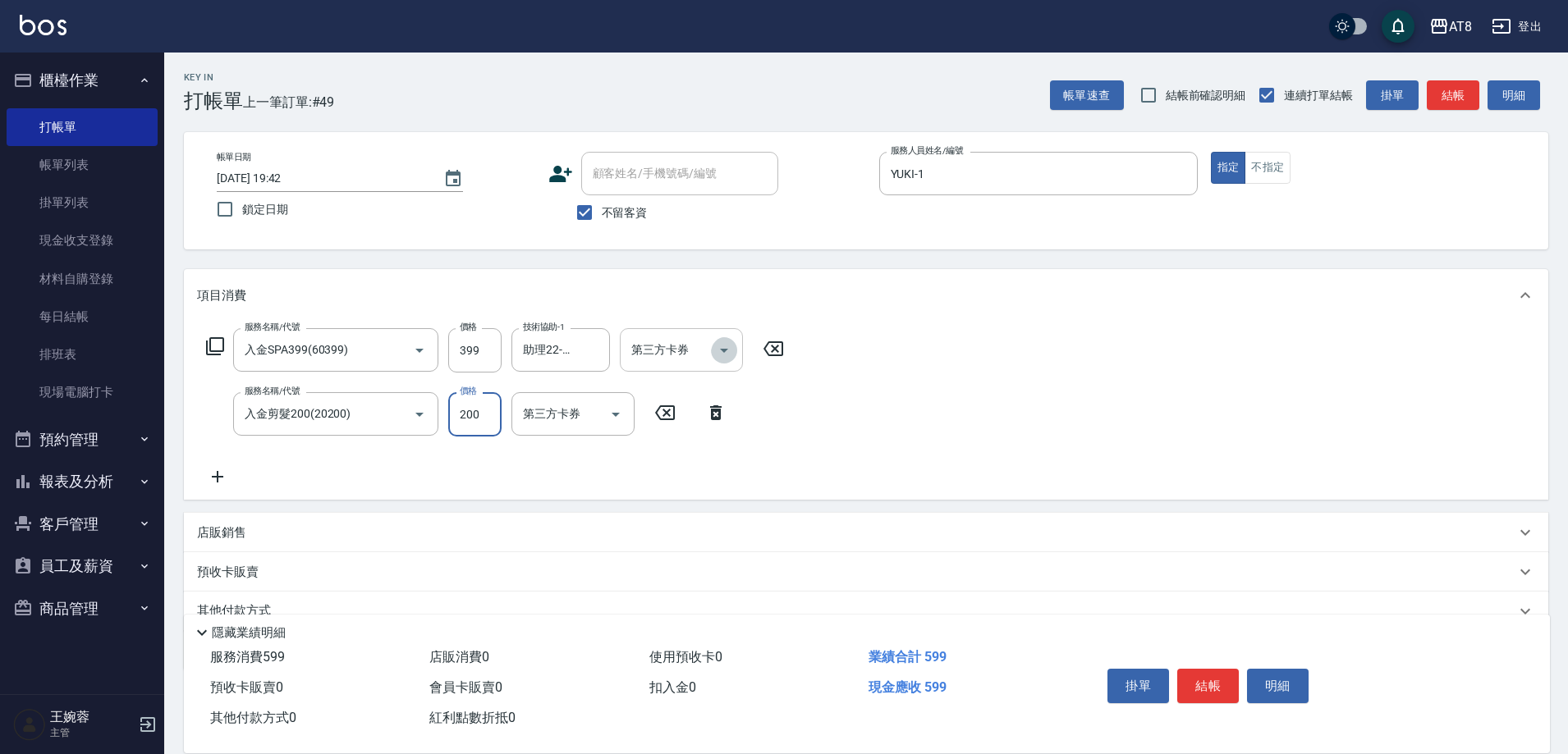
click at [721, 361] on icon "Open" at bounding box center [724, 350] width 19 height 19
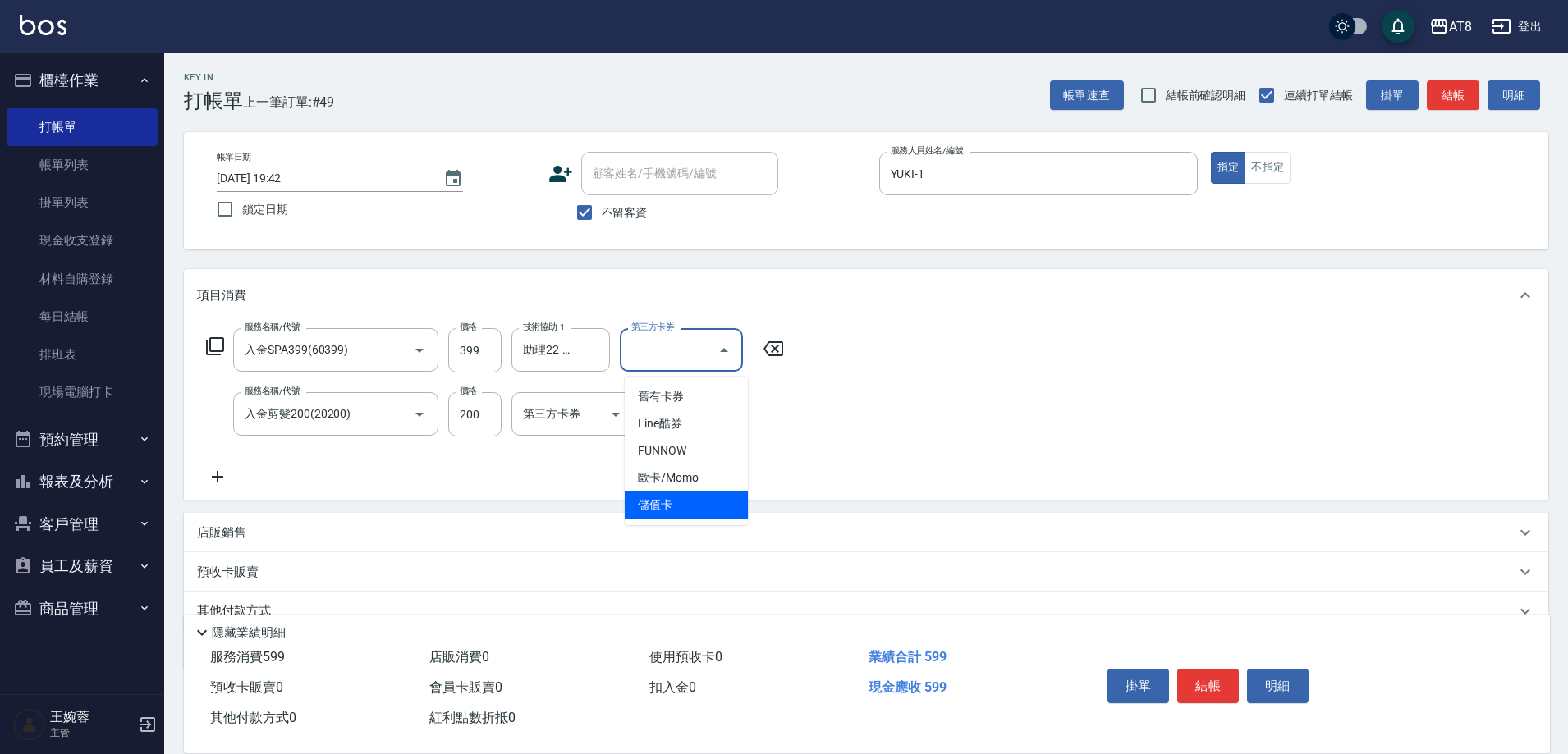
click at [703, 509] on span "儲值卡" at bounding box center [687, 505] width 123 height 27
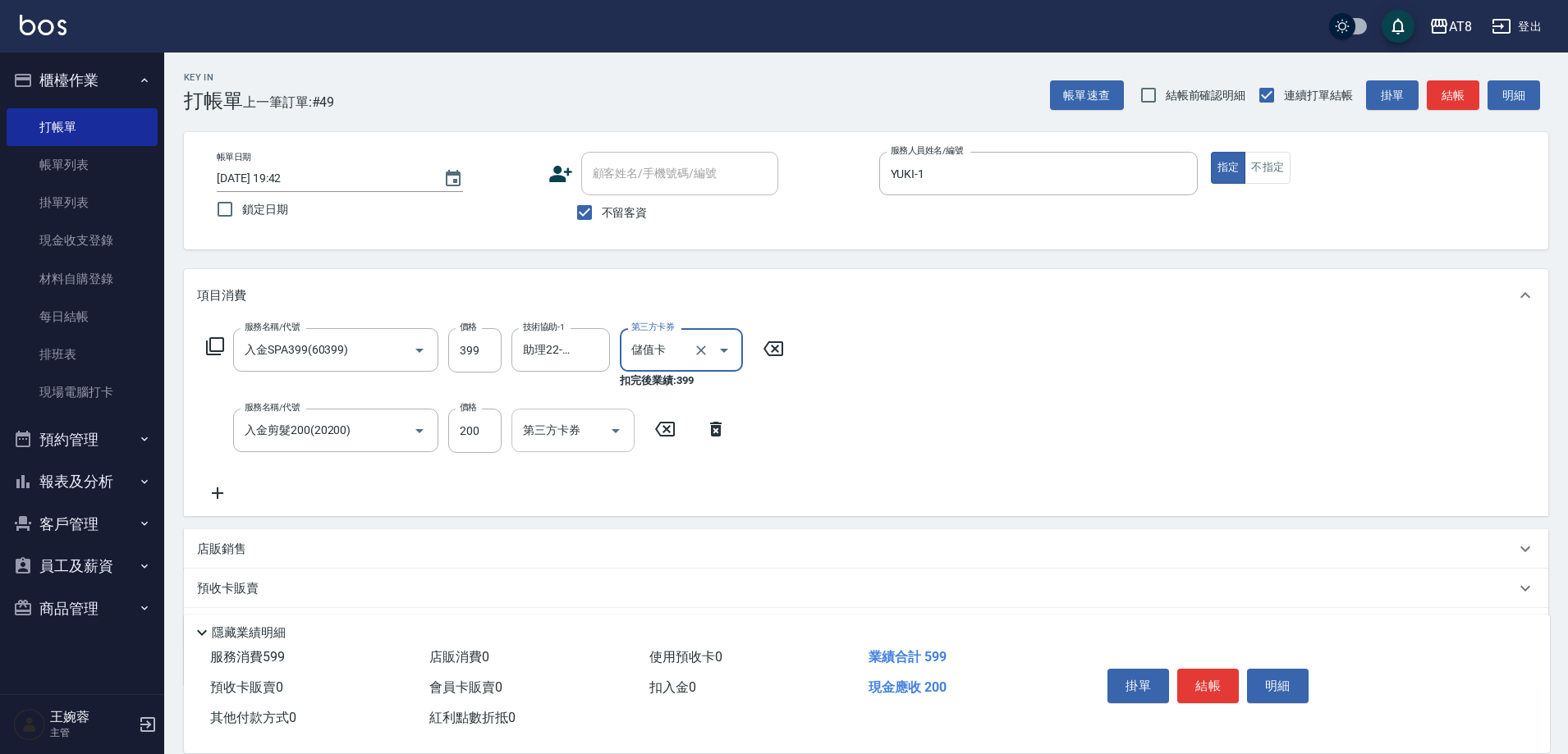
click at [616, 433] on icon "Open" at bounding box center [615, 430] width 19 height 19
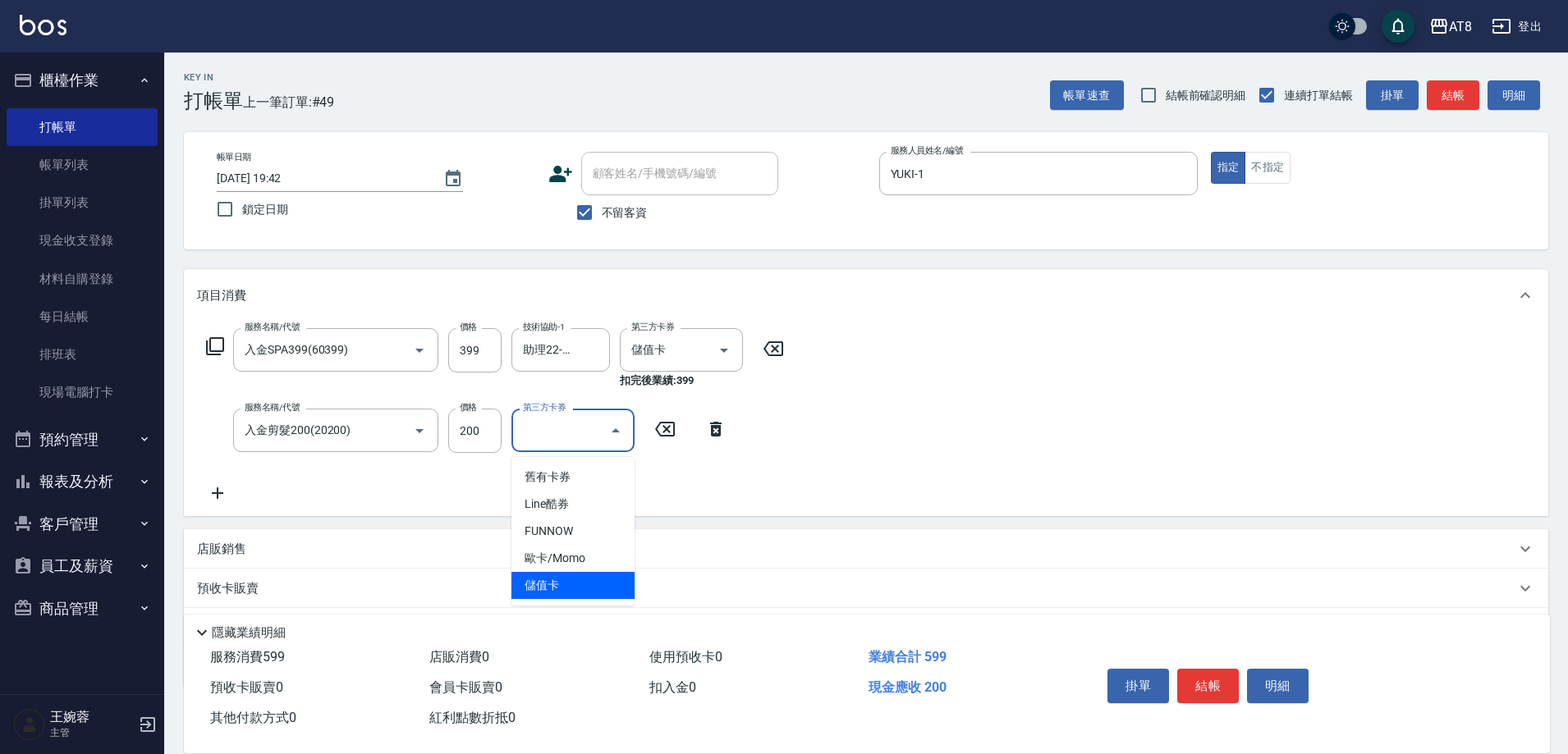
click at [597, 588] on span "儲值卡" at bounding box center [573, 586] width 123 height 27
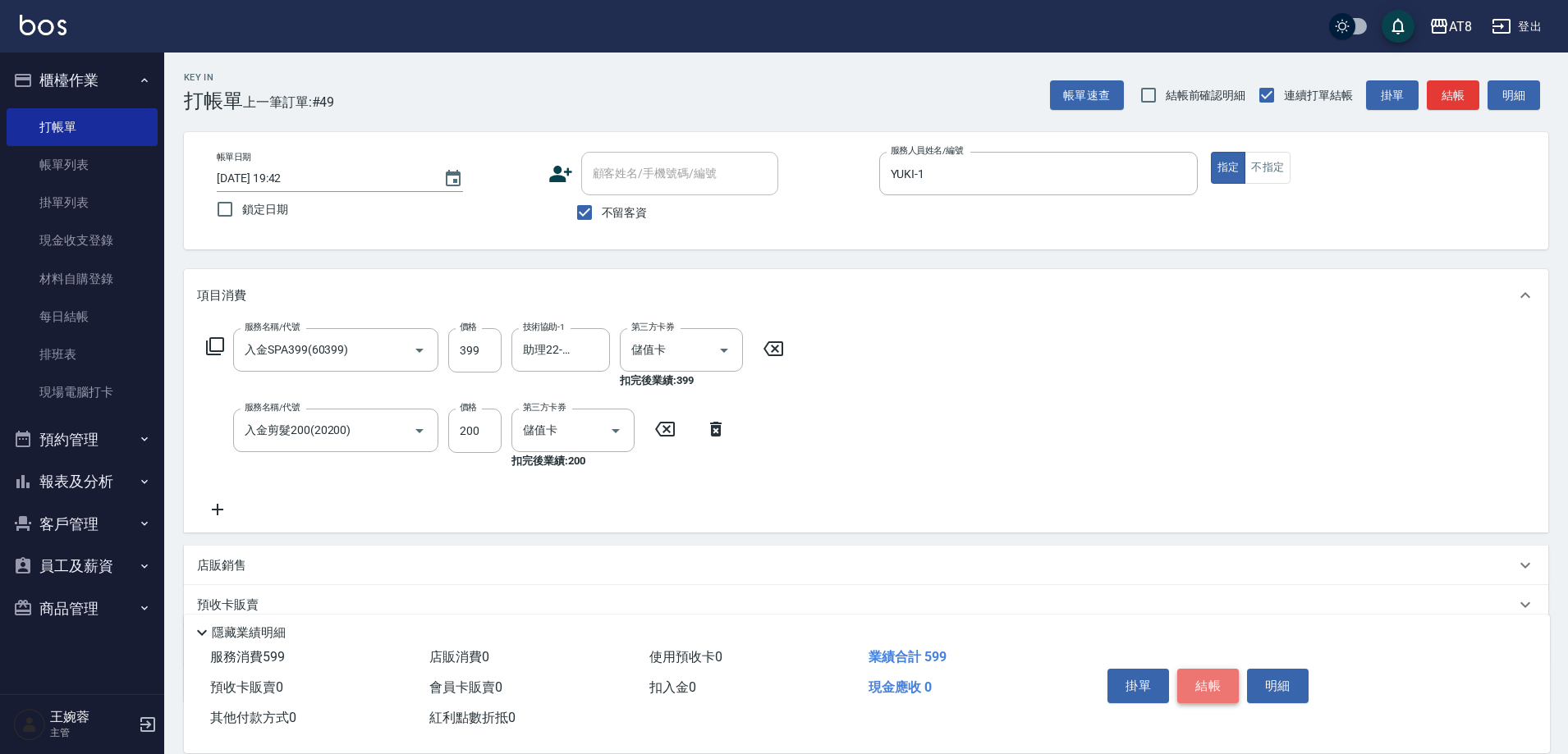
click at [1216, 678] on button "結帳" at bounding box center [1207, 686] width 62 height 35
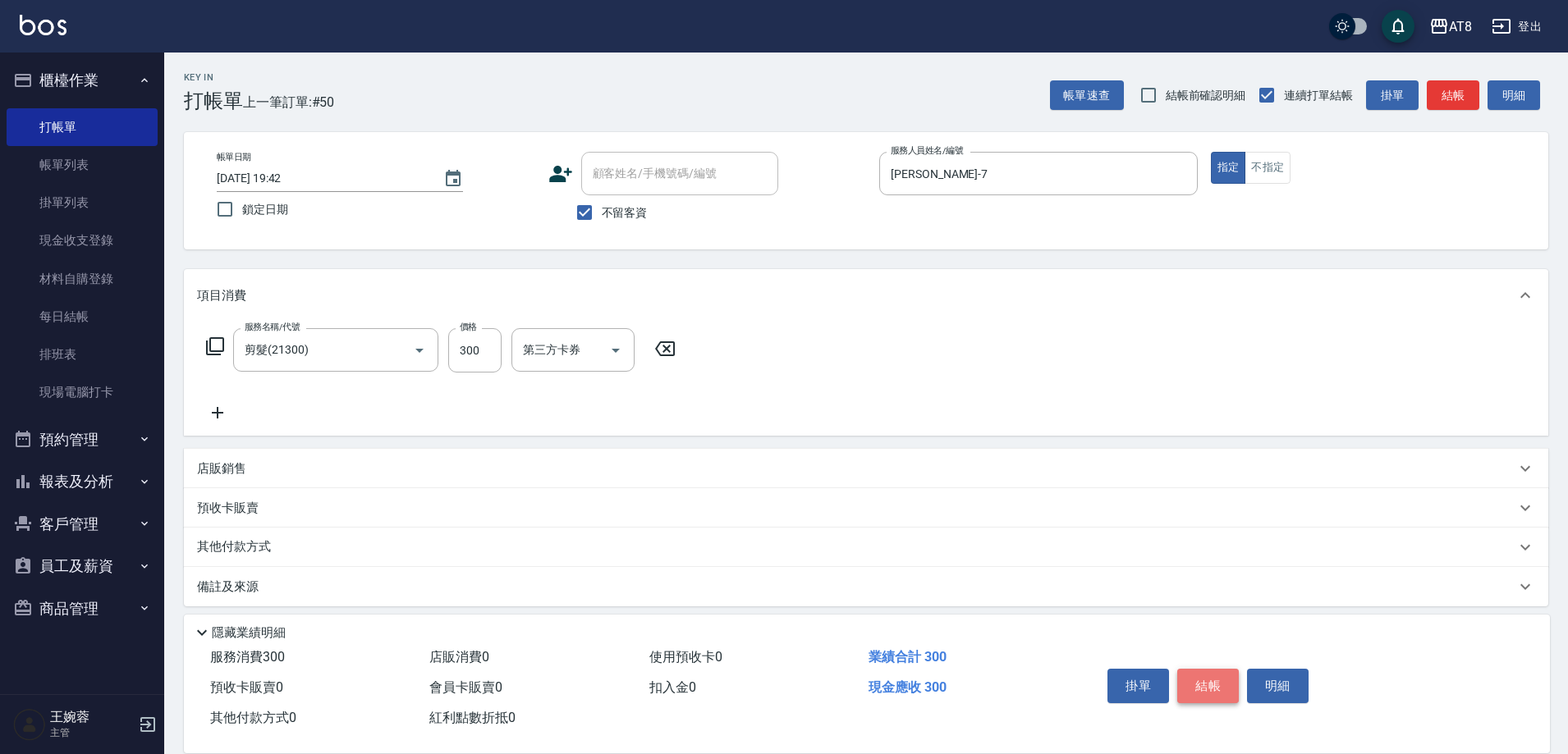
click at [1195, 675] on button "結帳" at bounding box center [1207, 686] width 62 height 35
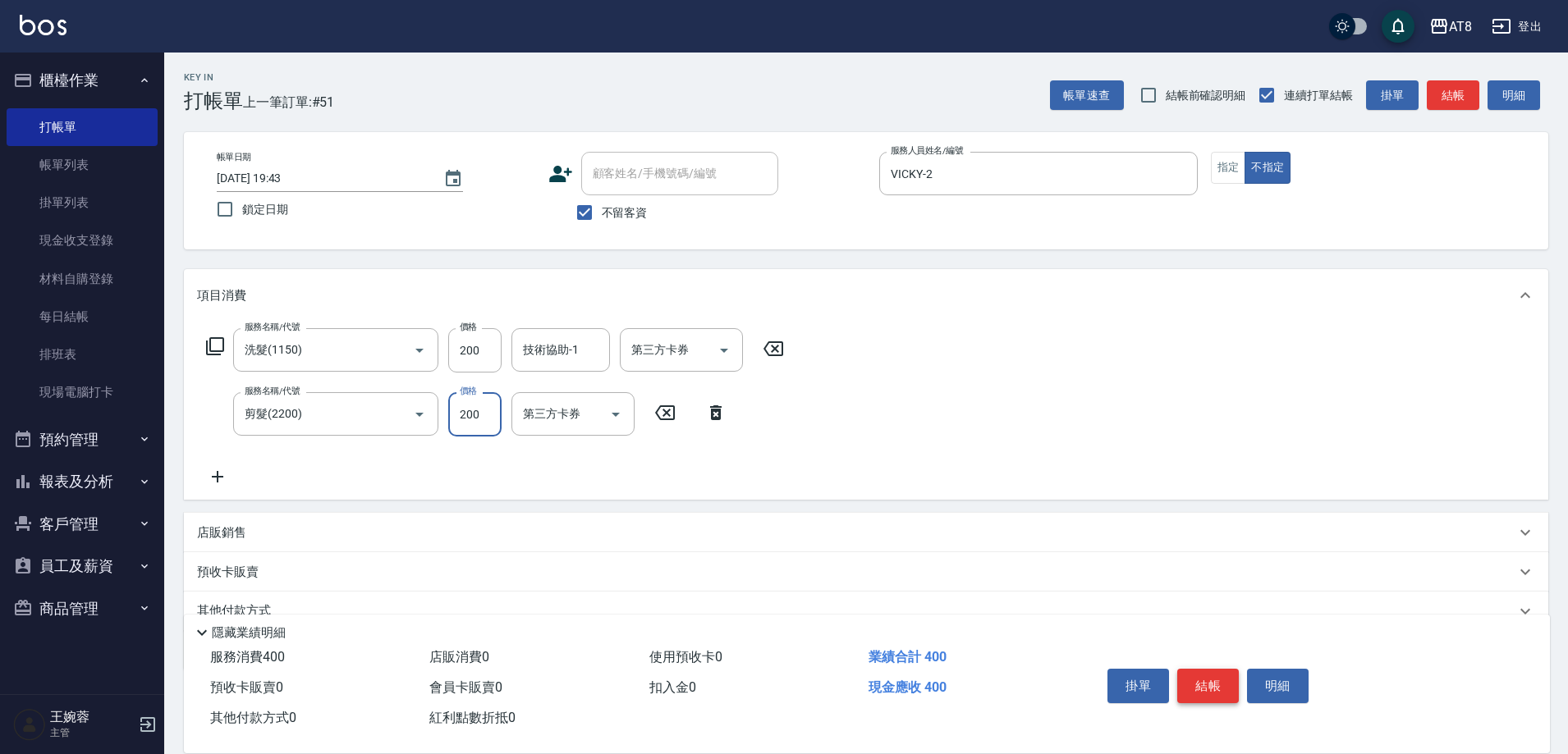
click at [1229, 669] on button "結帳" at bounding box center [1207, 686] width 62 height 35
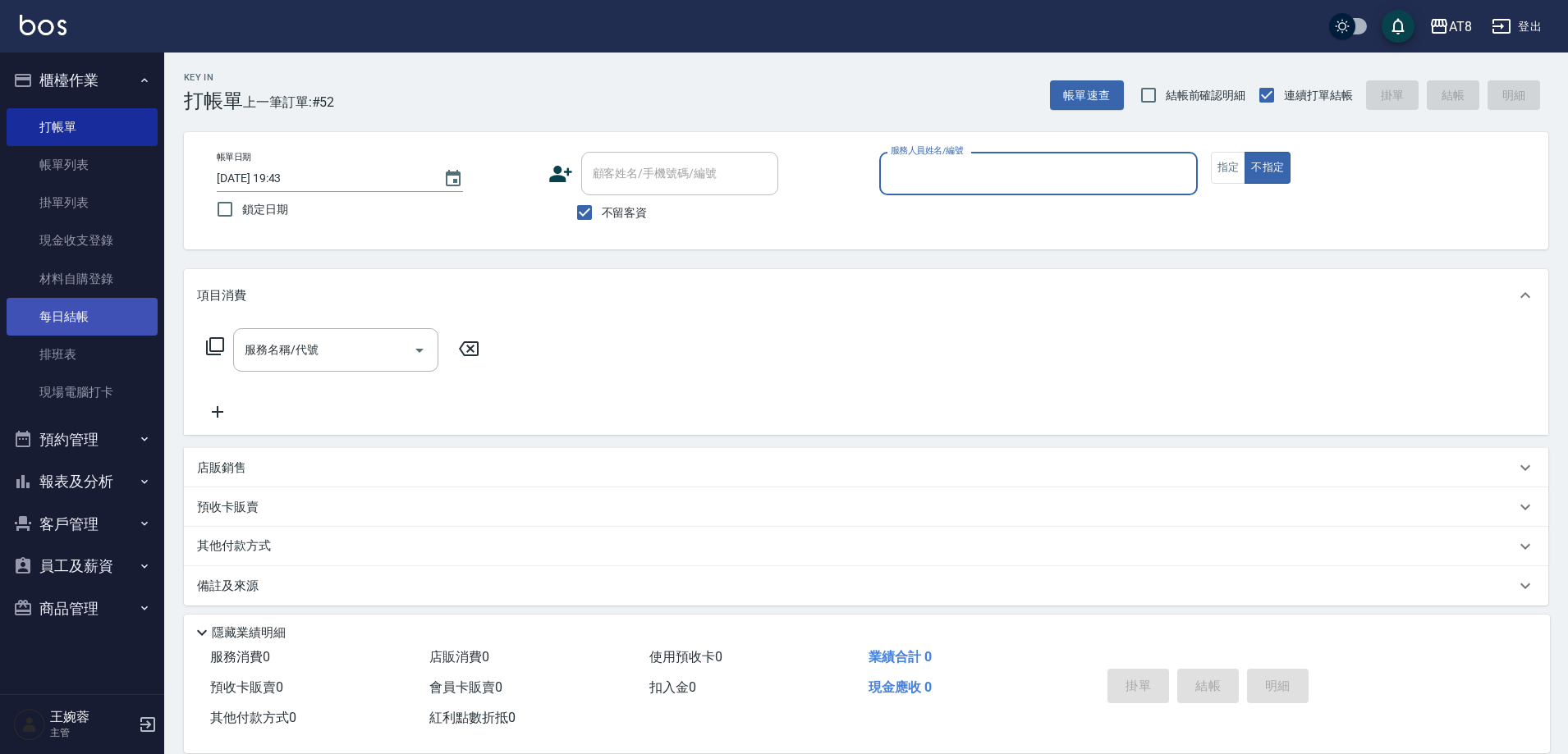
click at [73, 323] on link "每日結帳" at bounding box center [82, 317] width 151 height 38
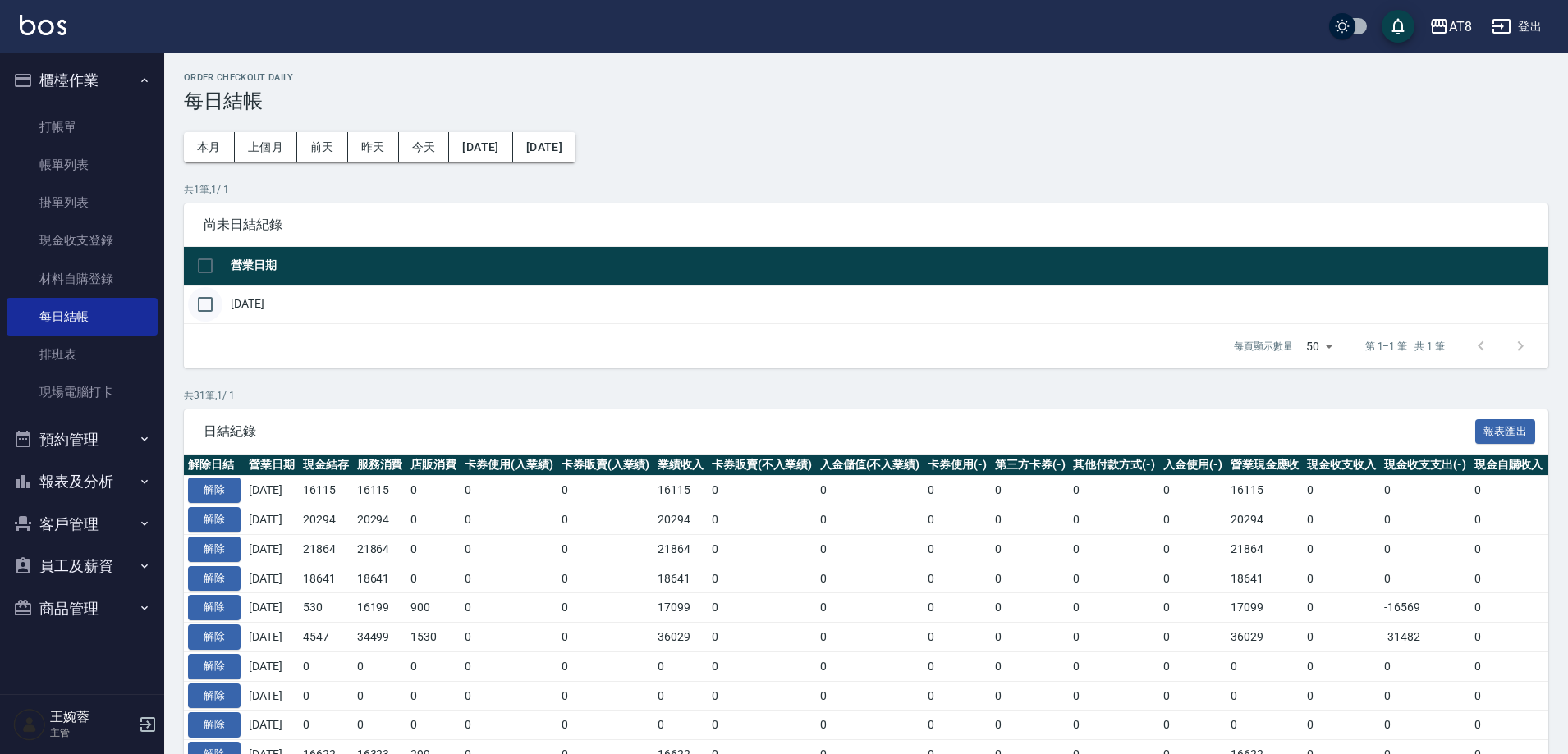
click at [216, 318] on input "checkbox" at bounding box center [205, 304] width 35 height 35
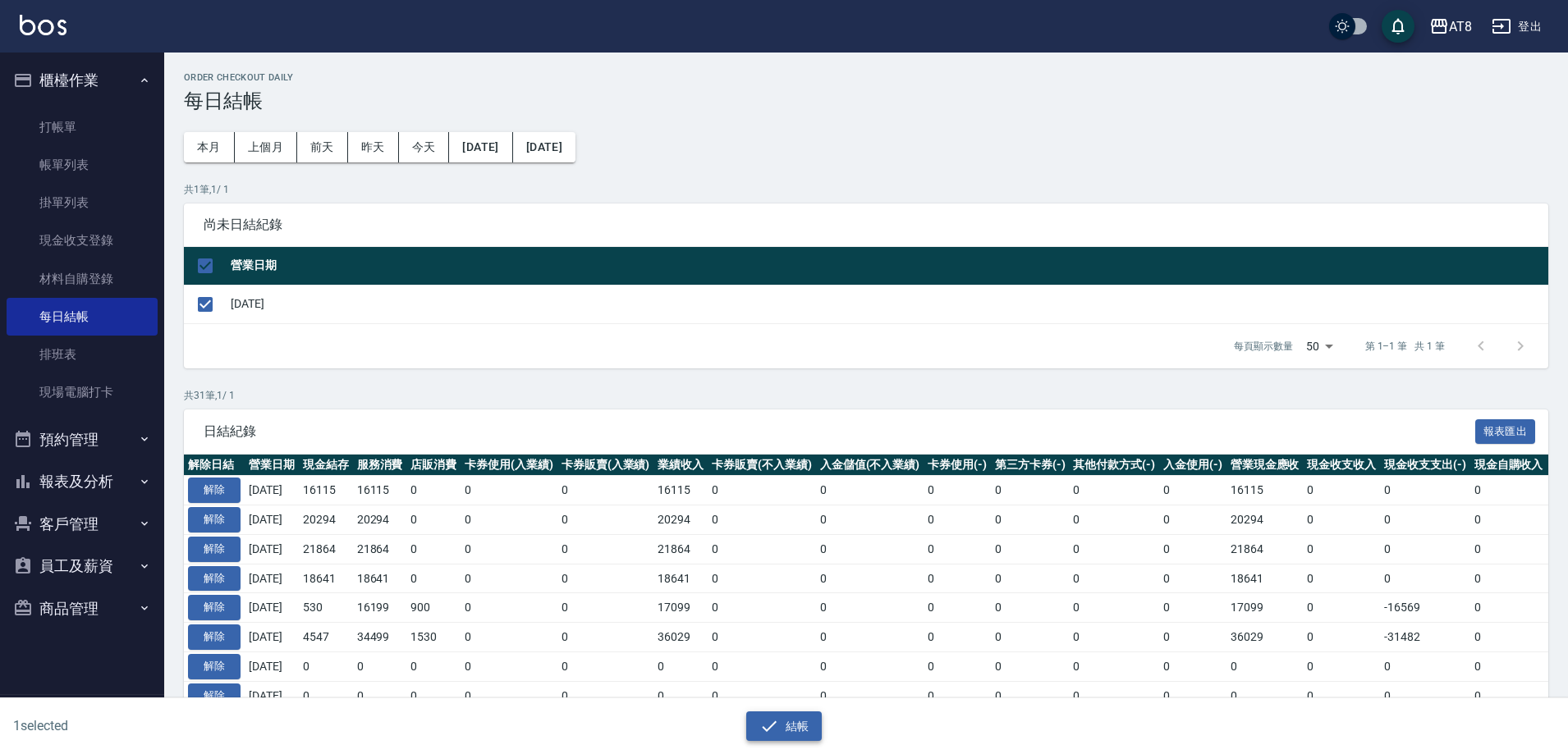
click at [776, 726] on icon "button" at bounding box center [768, 726] width 19 height 19
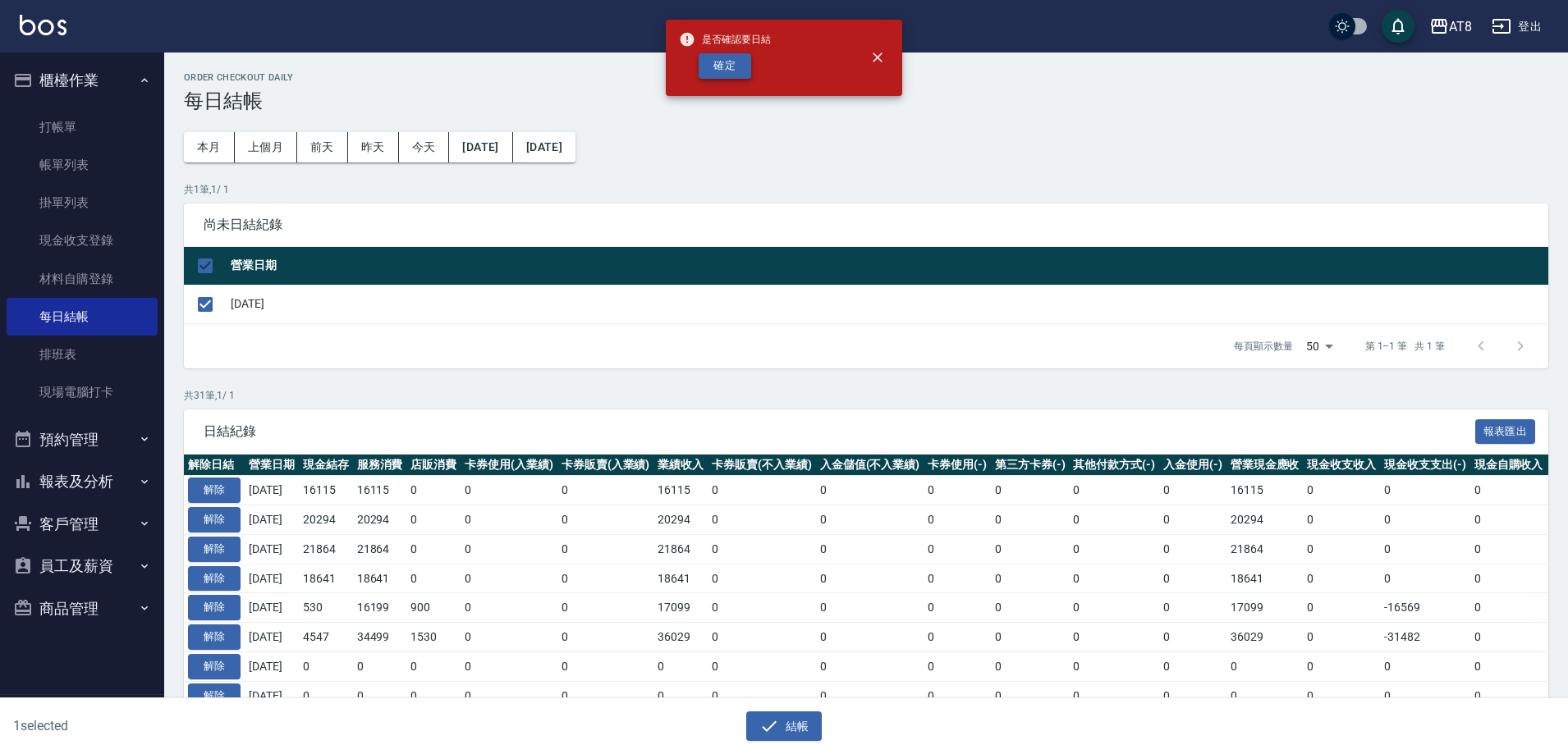
click at [738, 69] on button "確定" at bounding box center [725, 66] width 52 height 25
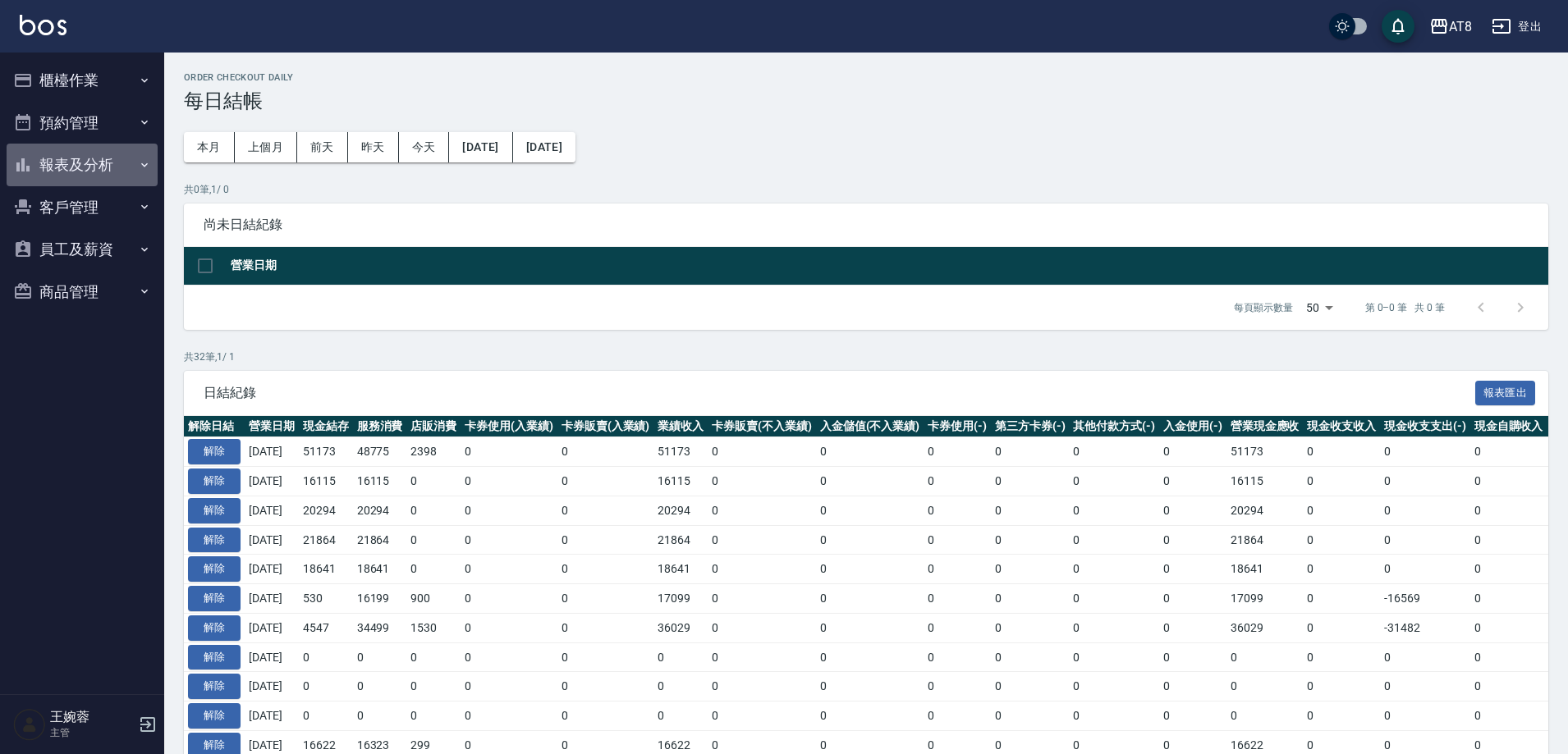
click at [73, 151] on button "報表及分析" at bounding box center [82, 165] width 151 height 43
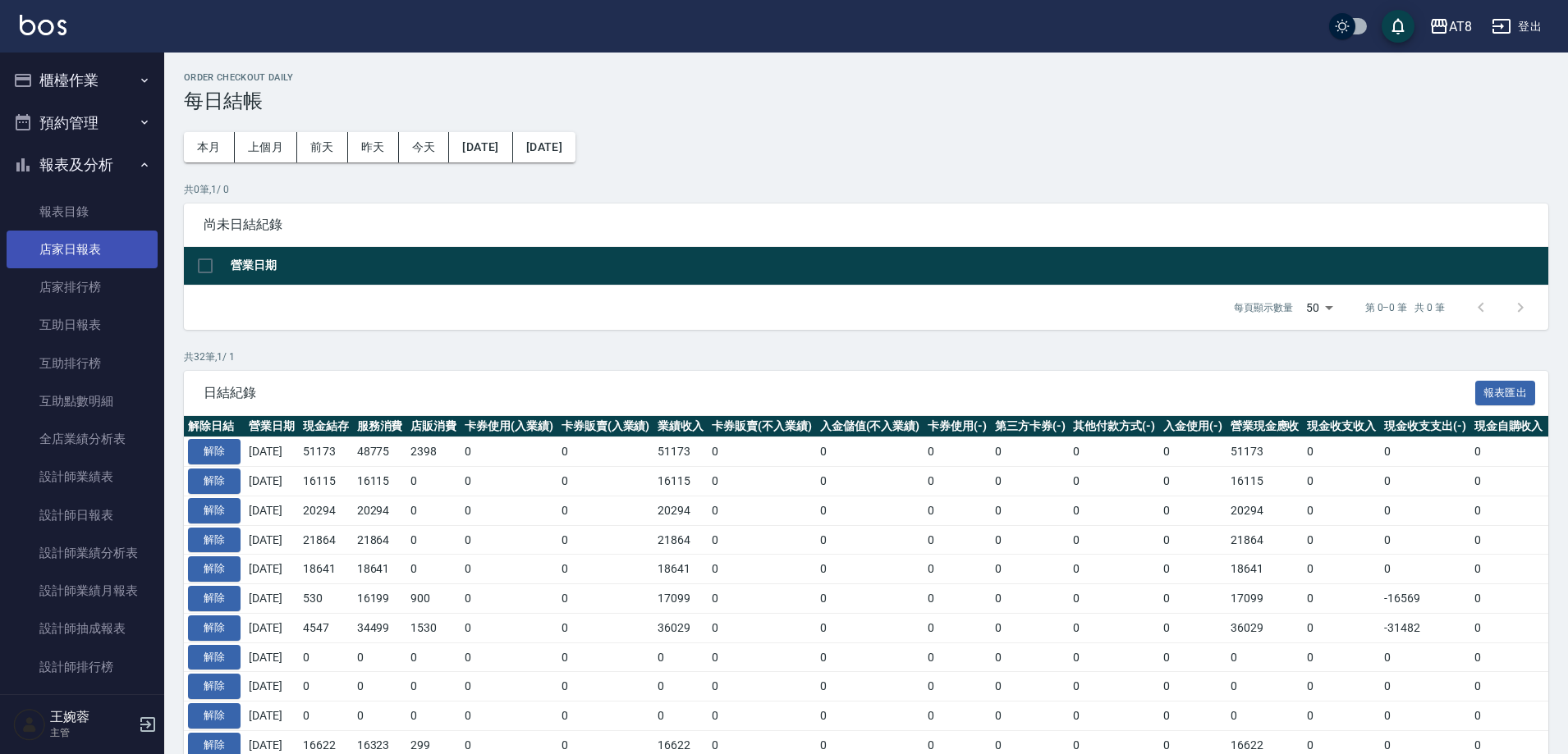
click at [95, 248] on link "店家日報表" at bounding box center [82, 249] width 151 height 38
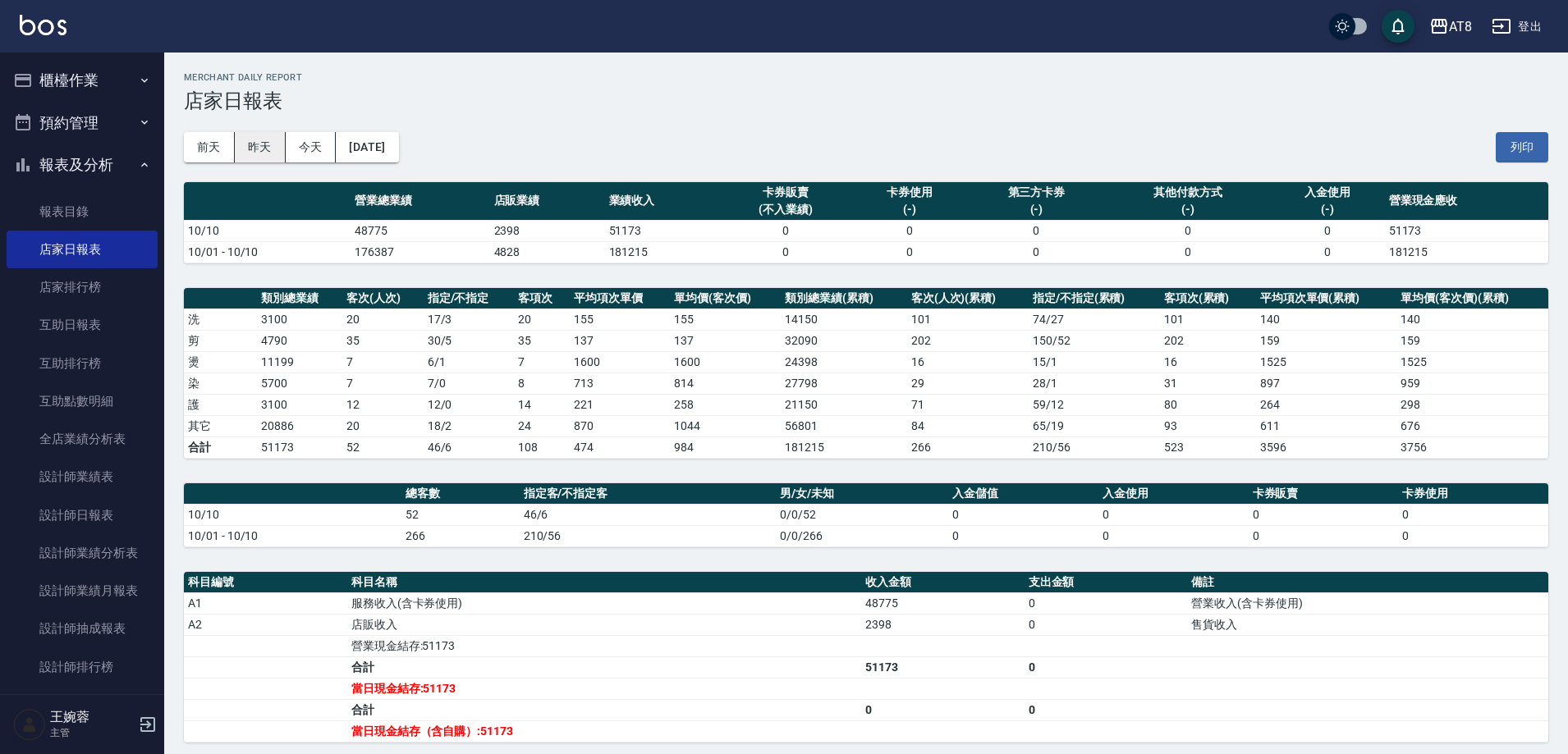
click at [256, 145] on button "昨天" at bounding box center [260, 147] width 51 height 30
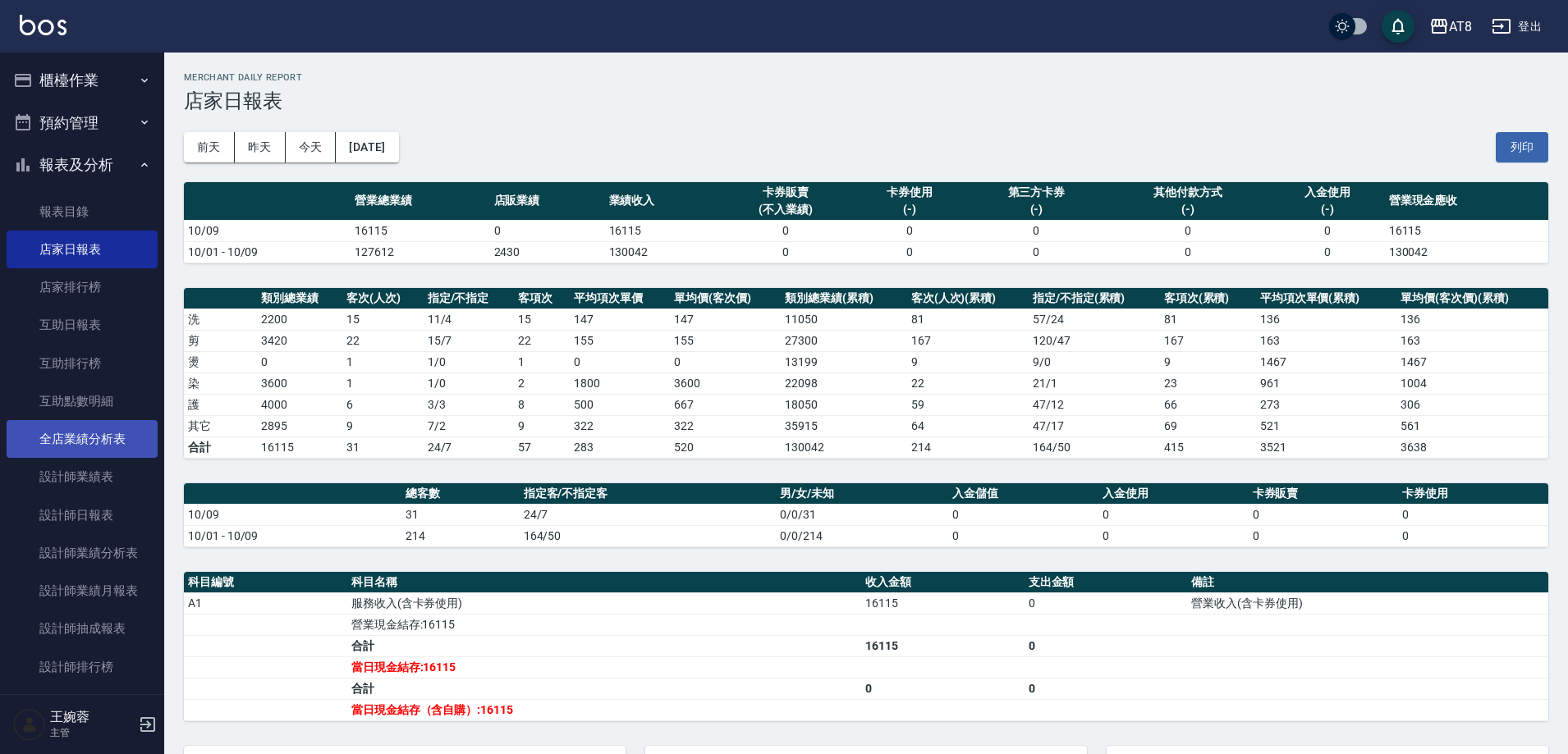
click at [111, 438] on link "全店業績分析表" at bounding box center [82, 439] width 151 height 38
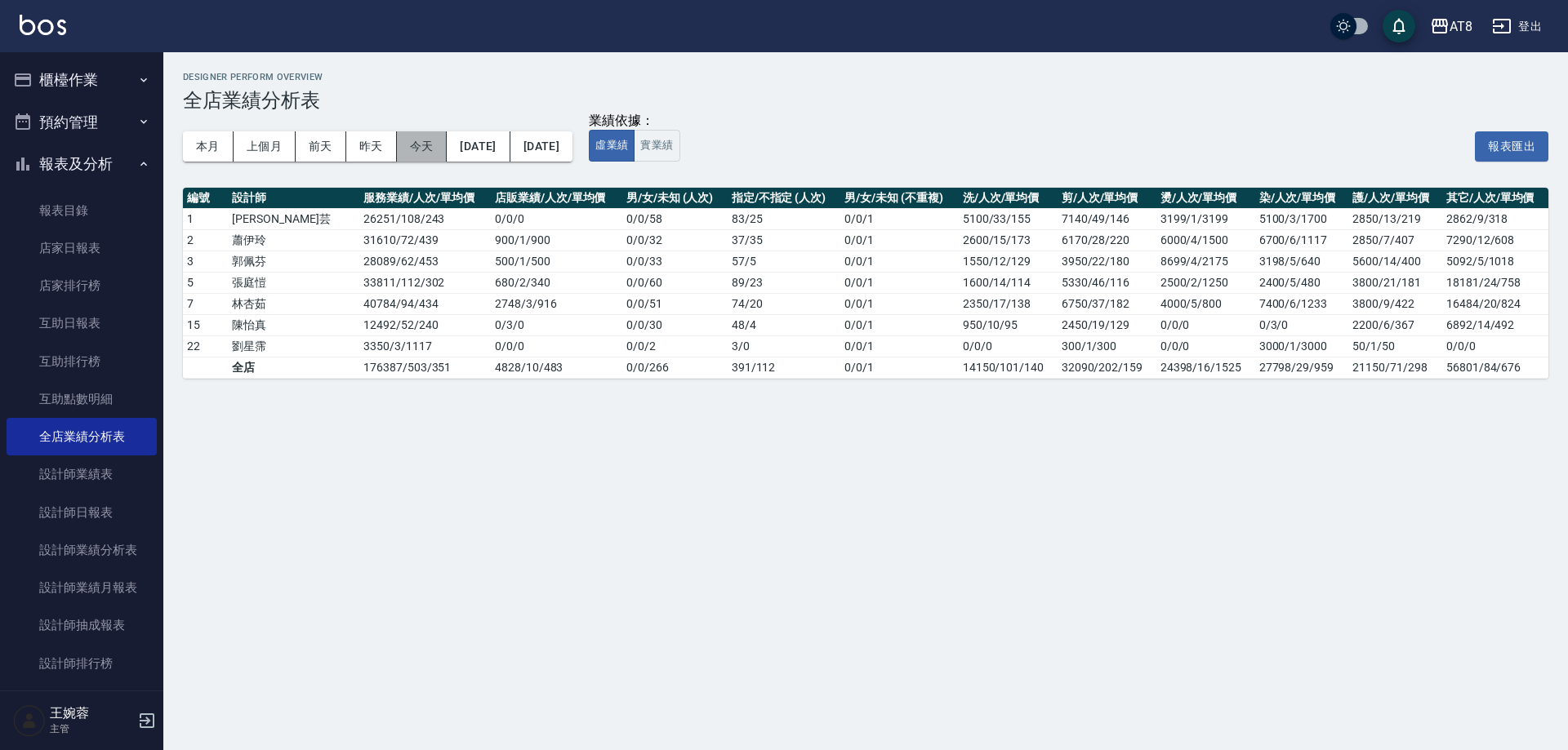
click at [424, 147] on button "今天" at bounding box center [422, 147] width 50 height 30
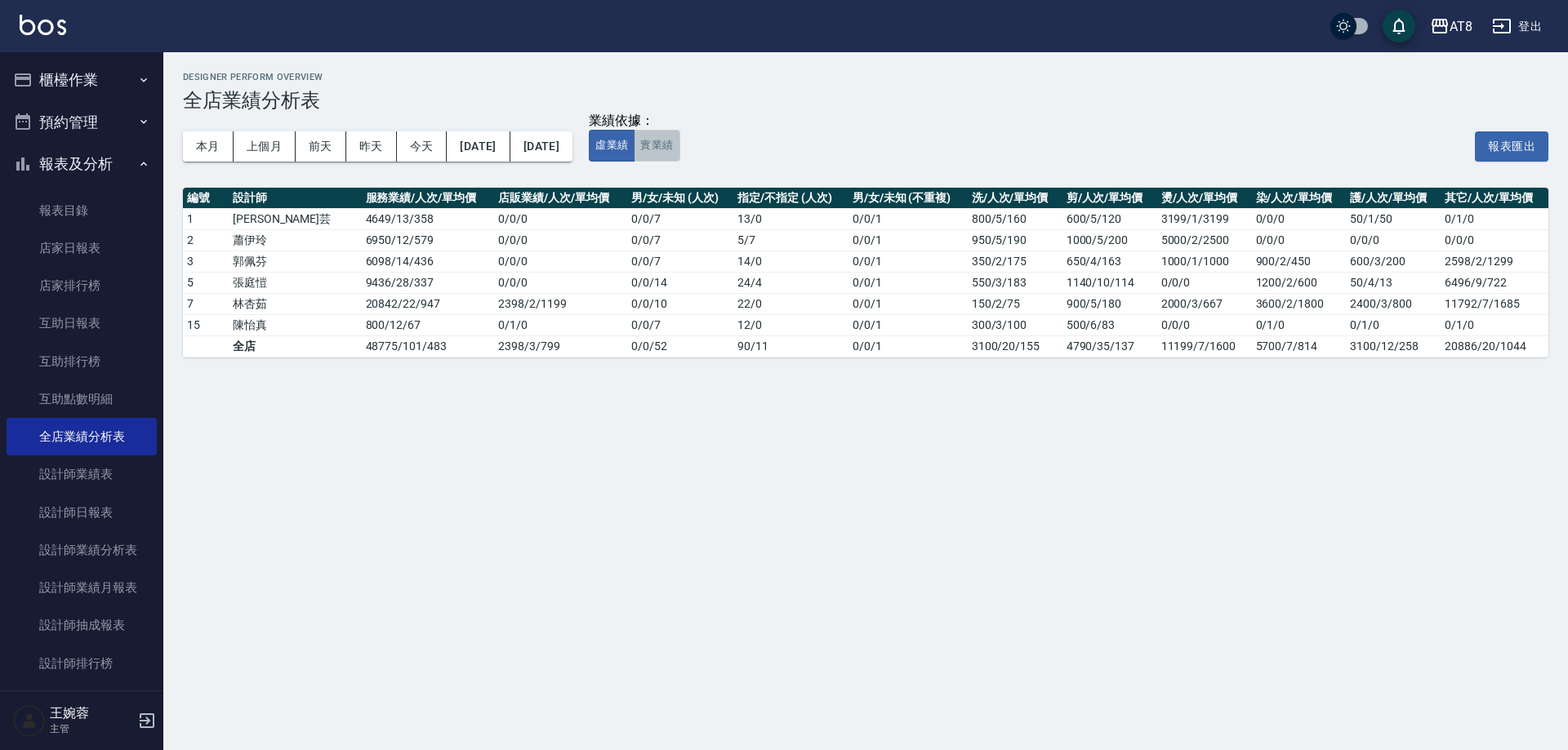
click at [680, 148] on button "實業績" at bounding box center [656, 146] width 46 height 32
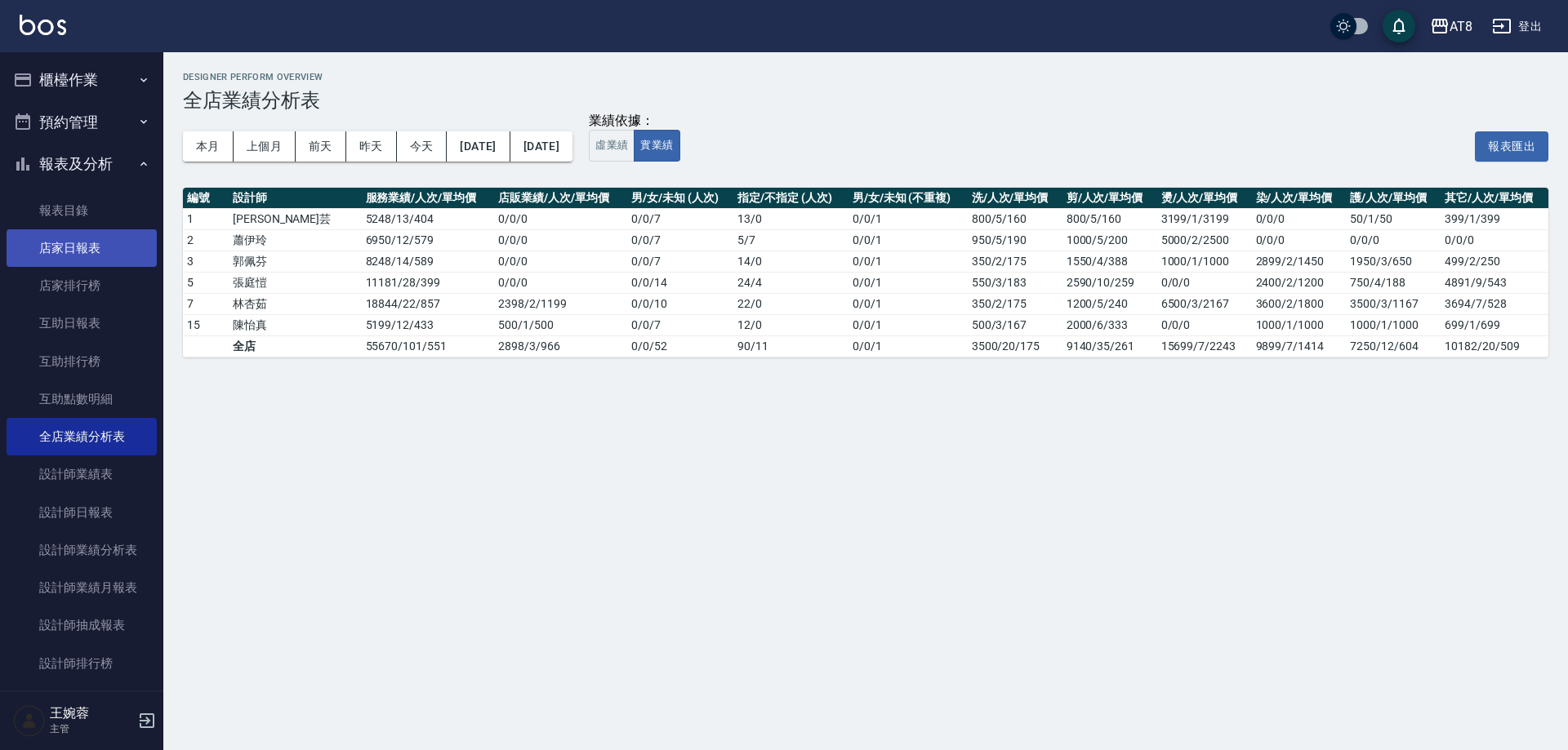
click at [93, 244] on link "店家日報表" at bounding box center [81, 248] width 150 height 38
